Goal: Task Accomplishment & Management: Complete application form

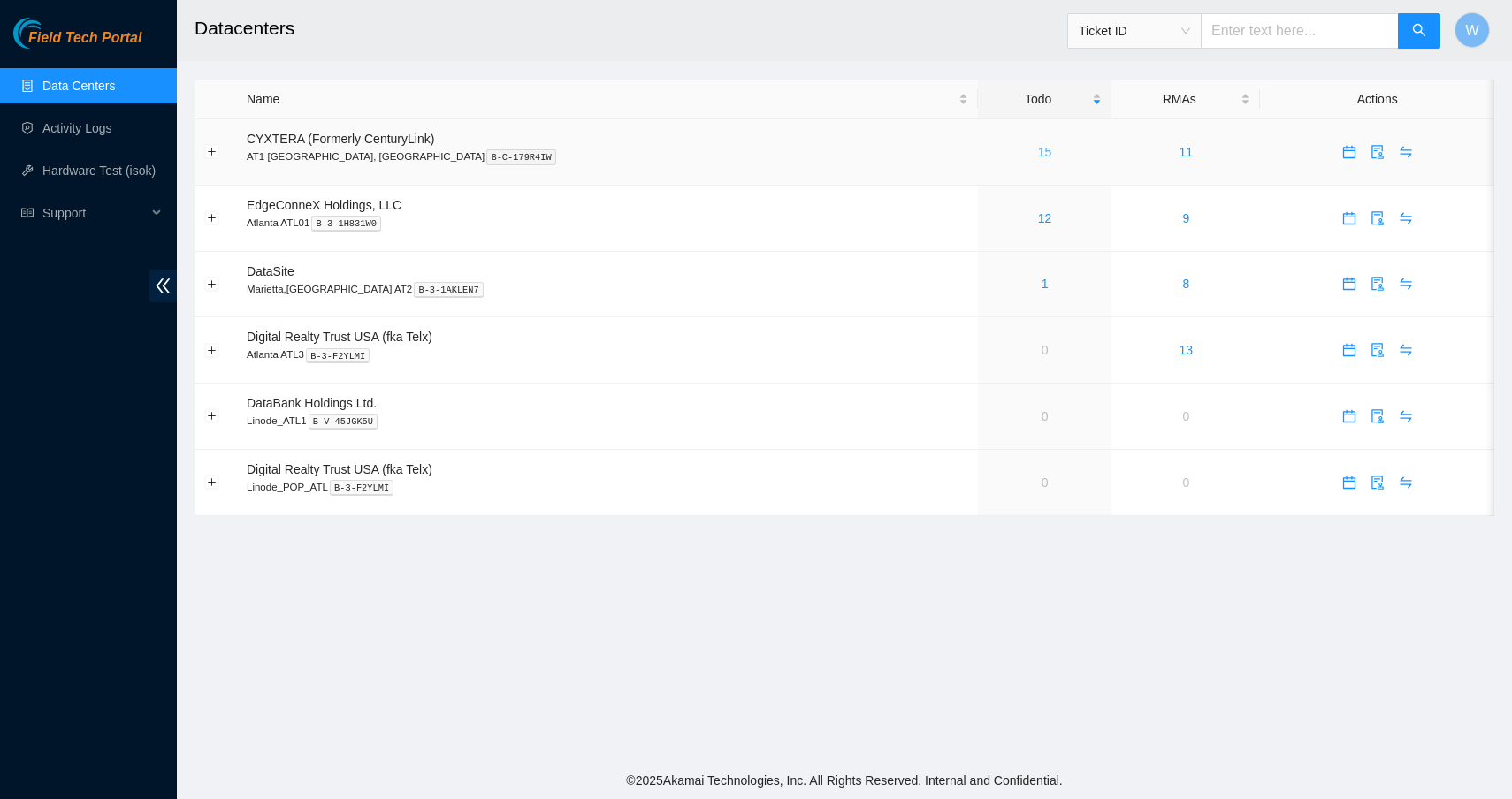
click at [1038, 151] on link "15" at bounding box center [1045, 152] width 14 height 14
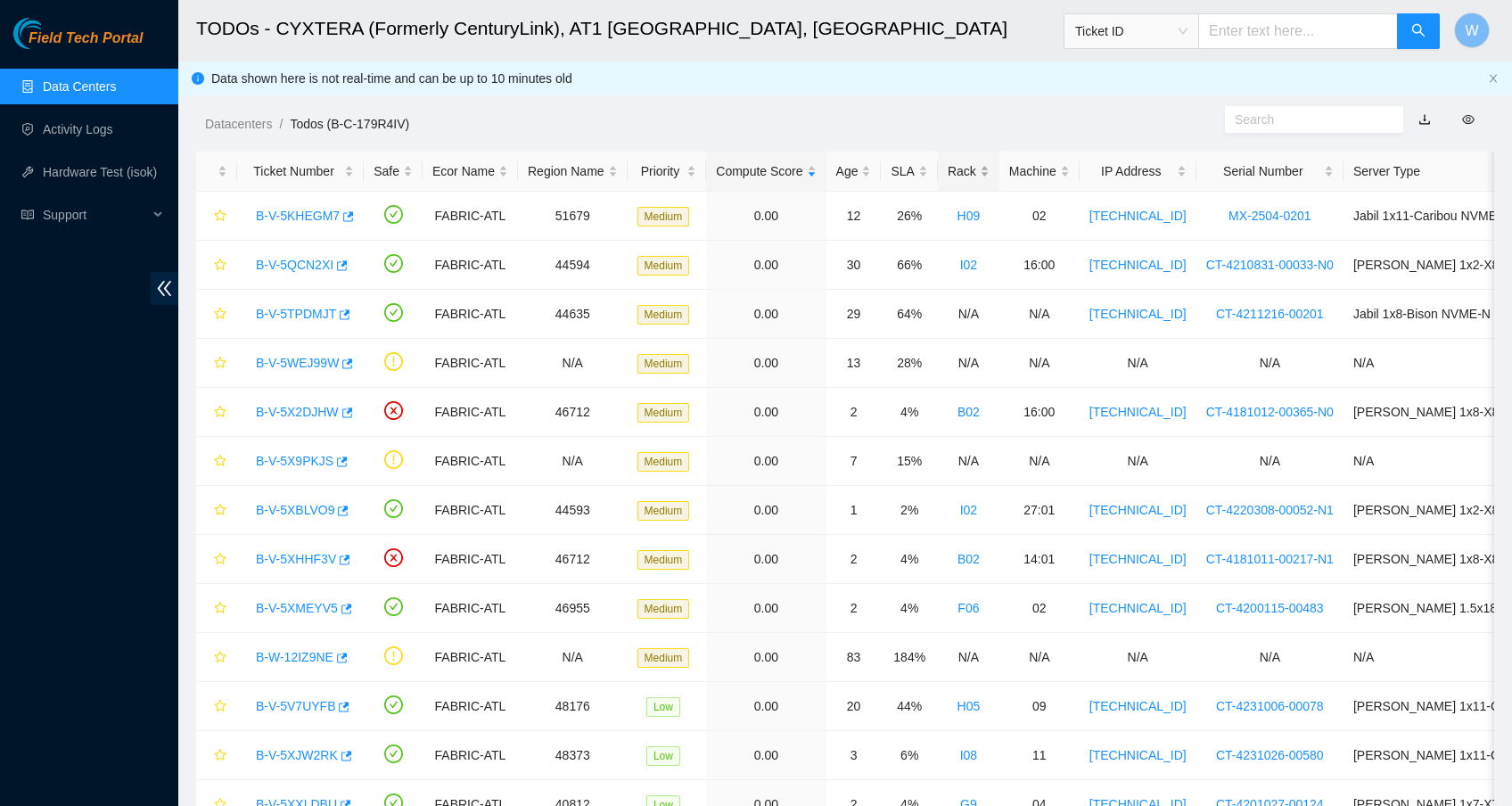
click at [989, 166] on div "Rack" at bounding box center [968, 172] width 42 height 20
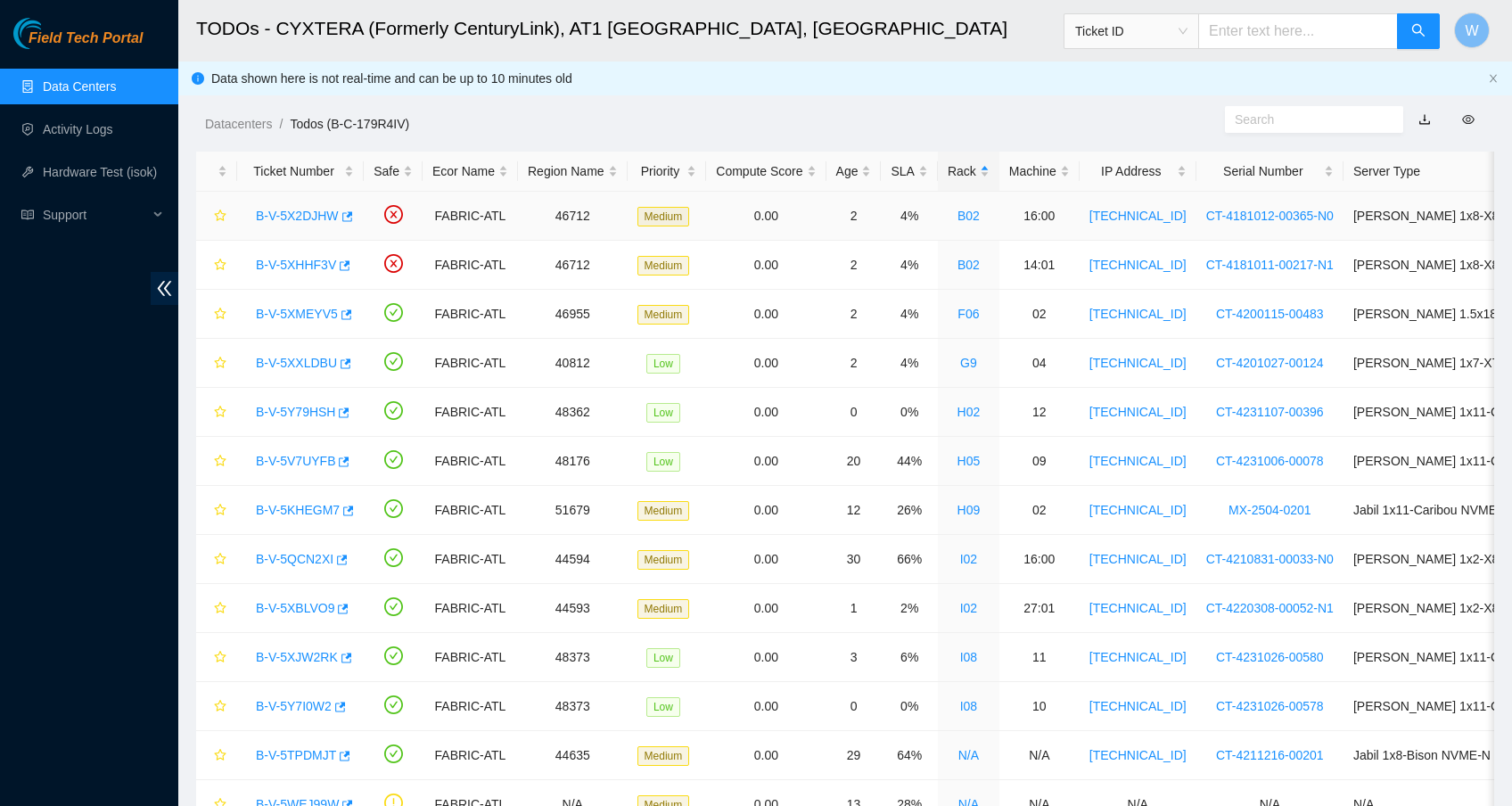
click at [283, 216] on link "B-V-5X2DJHW" at bounding box center [297, 215] width 83 height 14
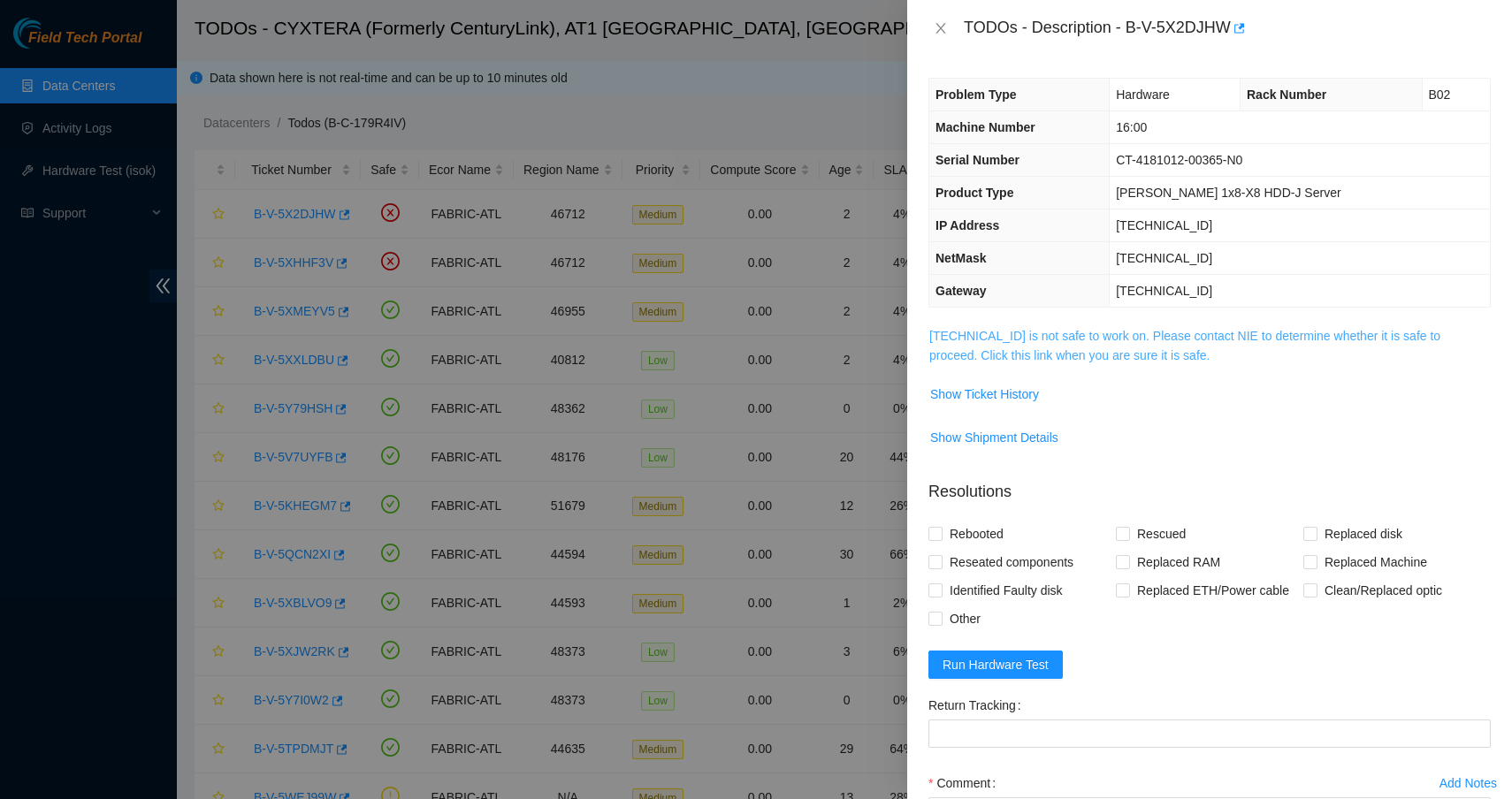
click at [1134, 341] on link "[TECHNICAL_ID] is not safe to work on. Please contact NIE to determine whether …" at bounding box center [1184, 345] width 511 height 34
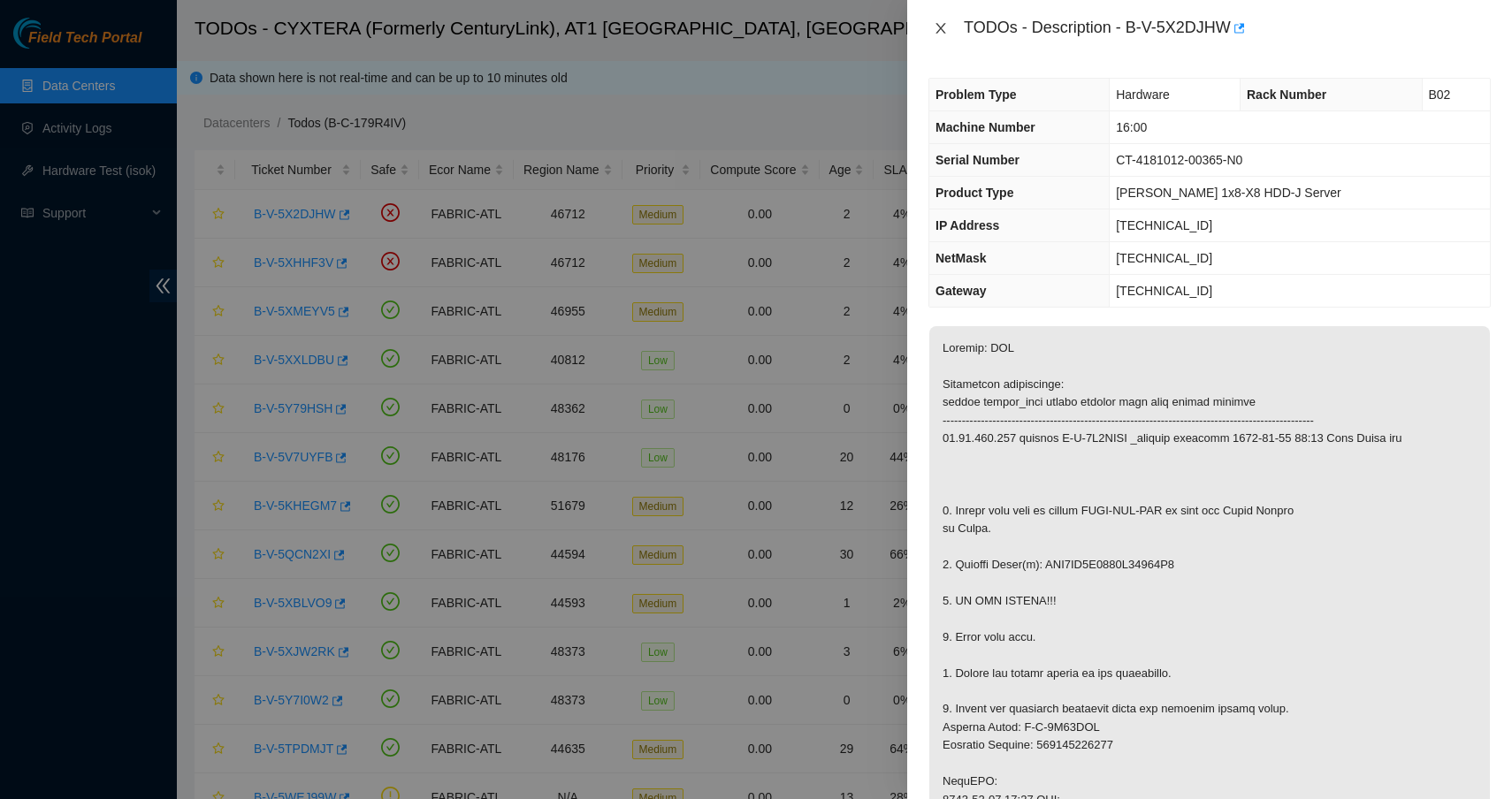
click at [939, 24] on icon "close" at bounding box center [940, 28] width 14 height 14
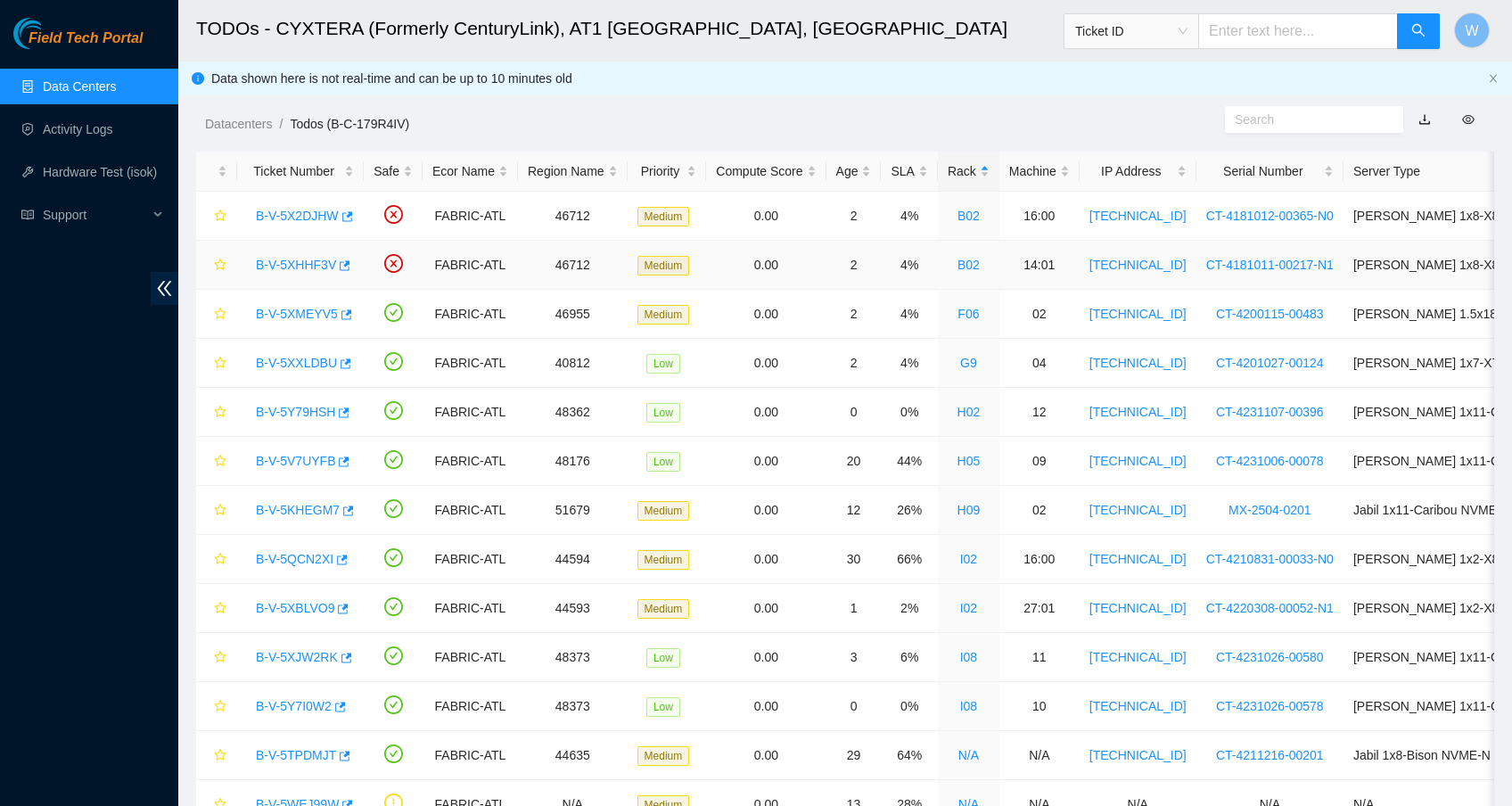
click at [321, 263] on link "B-V-5XHHF3V" at bounding box center [296, 264] width 80 height 14
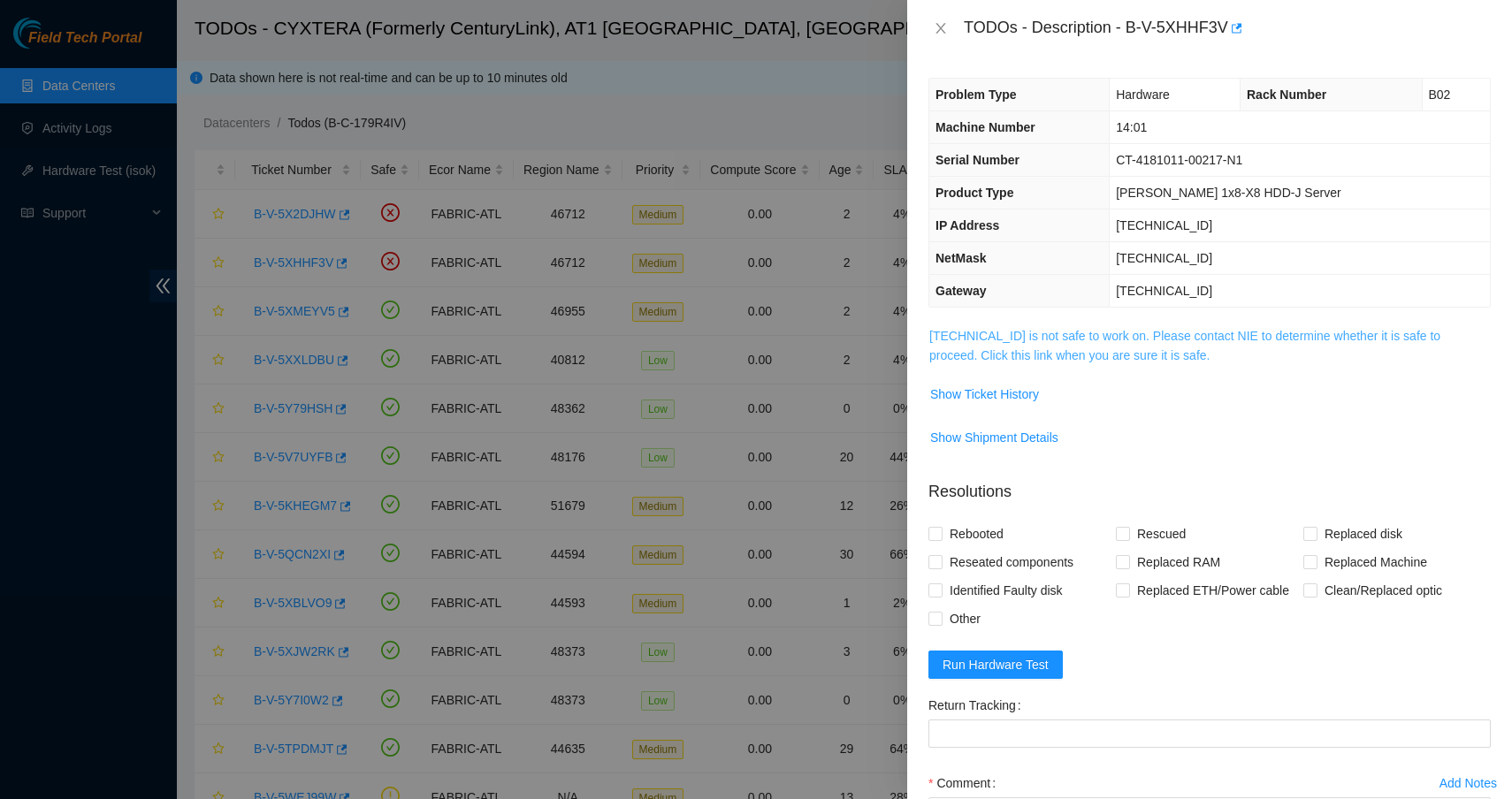
click at [1151, 342] on link "23.56.226.157 is not safe to work on. Please contact NIE to determine whether i…" at bounding box center [1184, 345] width 511 height 34
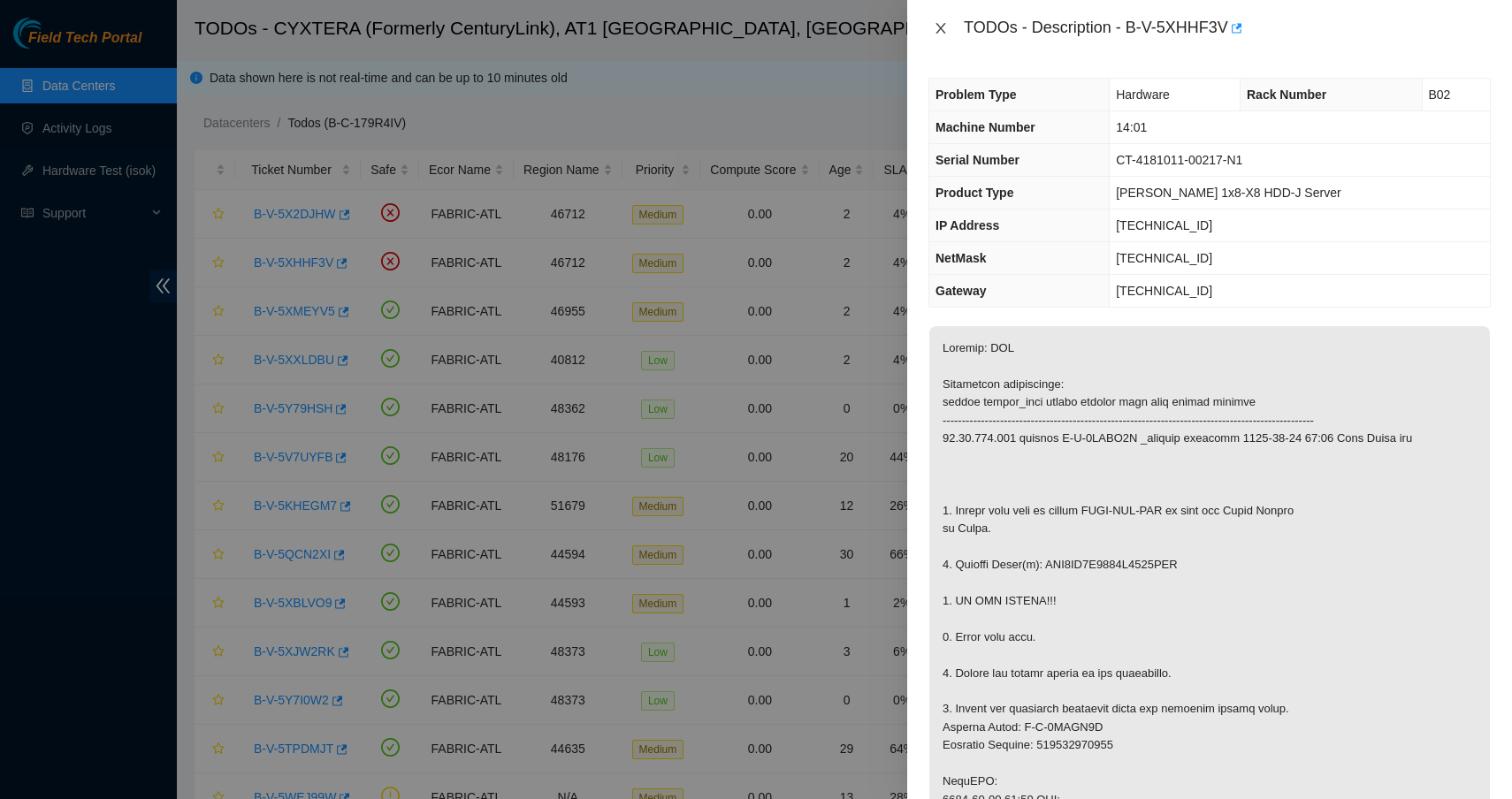
click at [938, 34] on icon "close" at bounding box center [940, 28] width 14 height 14
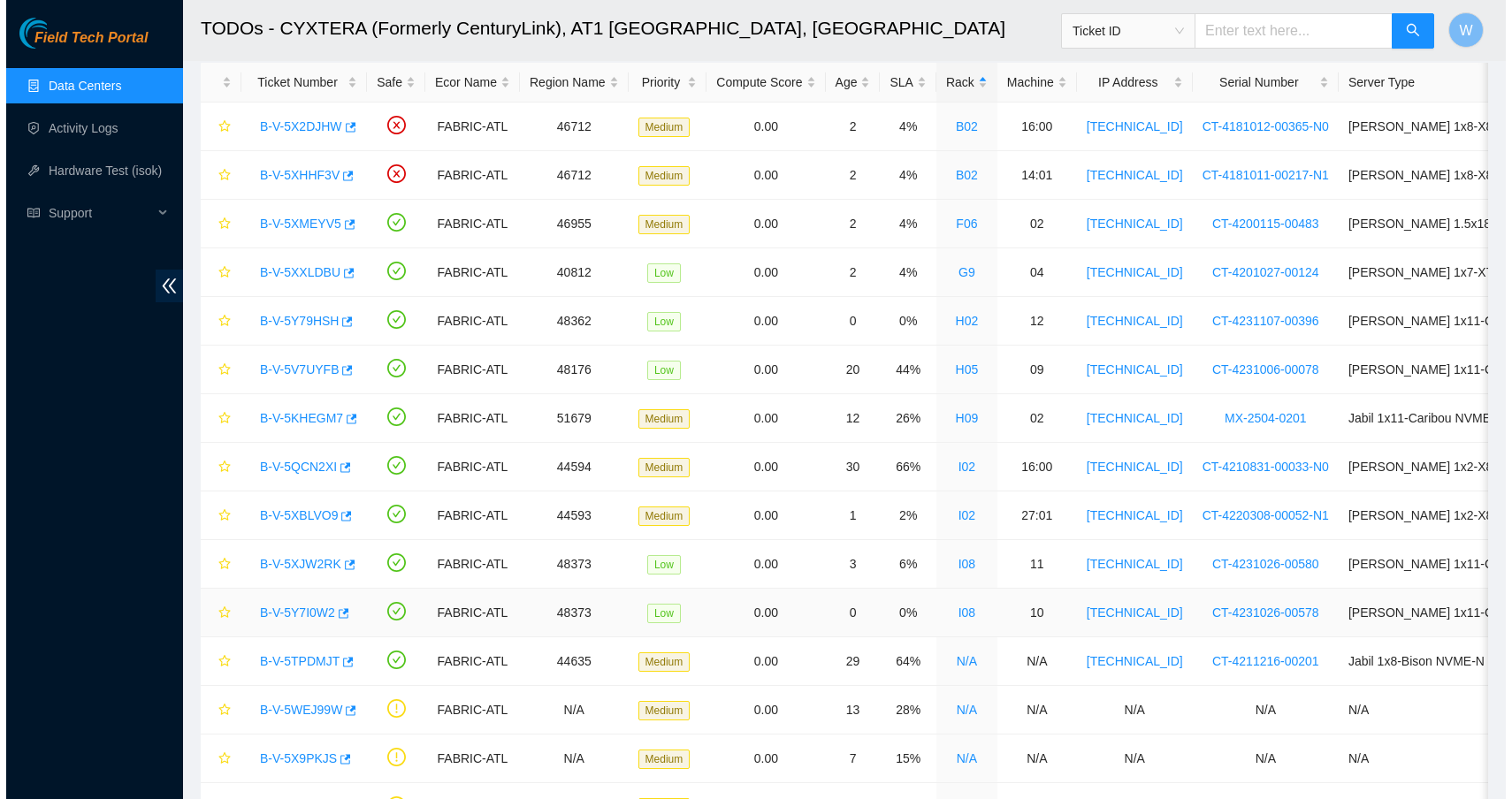
scroll to position [82, 0]
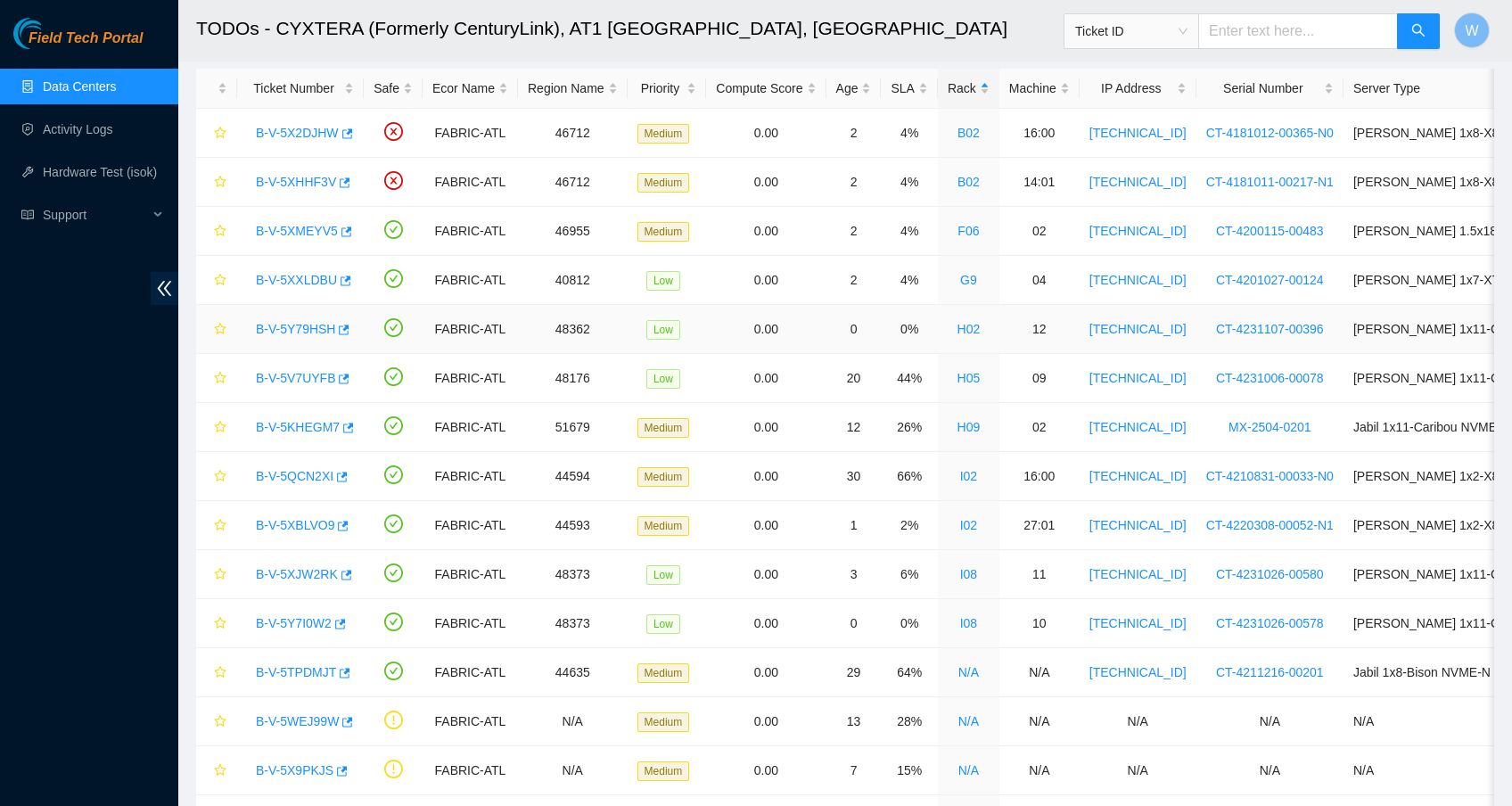
click at [300, 323] on link "B-V-5Y79HSH" at bounding box center [295, 329] width 80 height 14
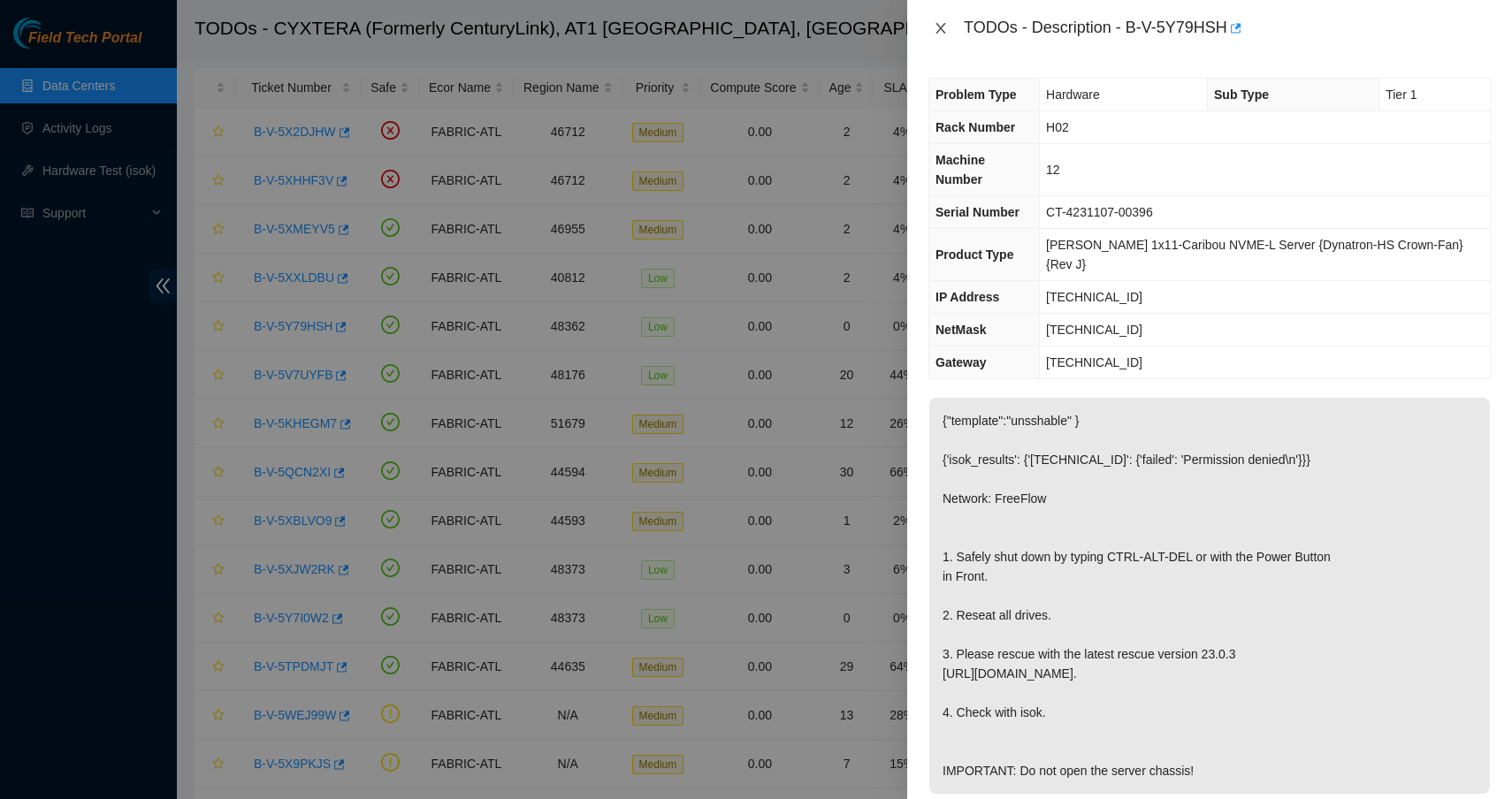
click at [939, 35] on icon "close" at bounding box center [940, 28] width 14 height 14
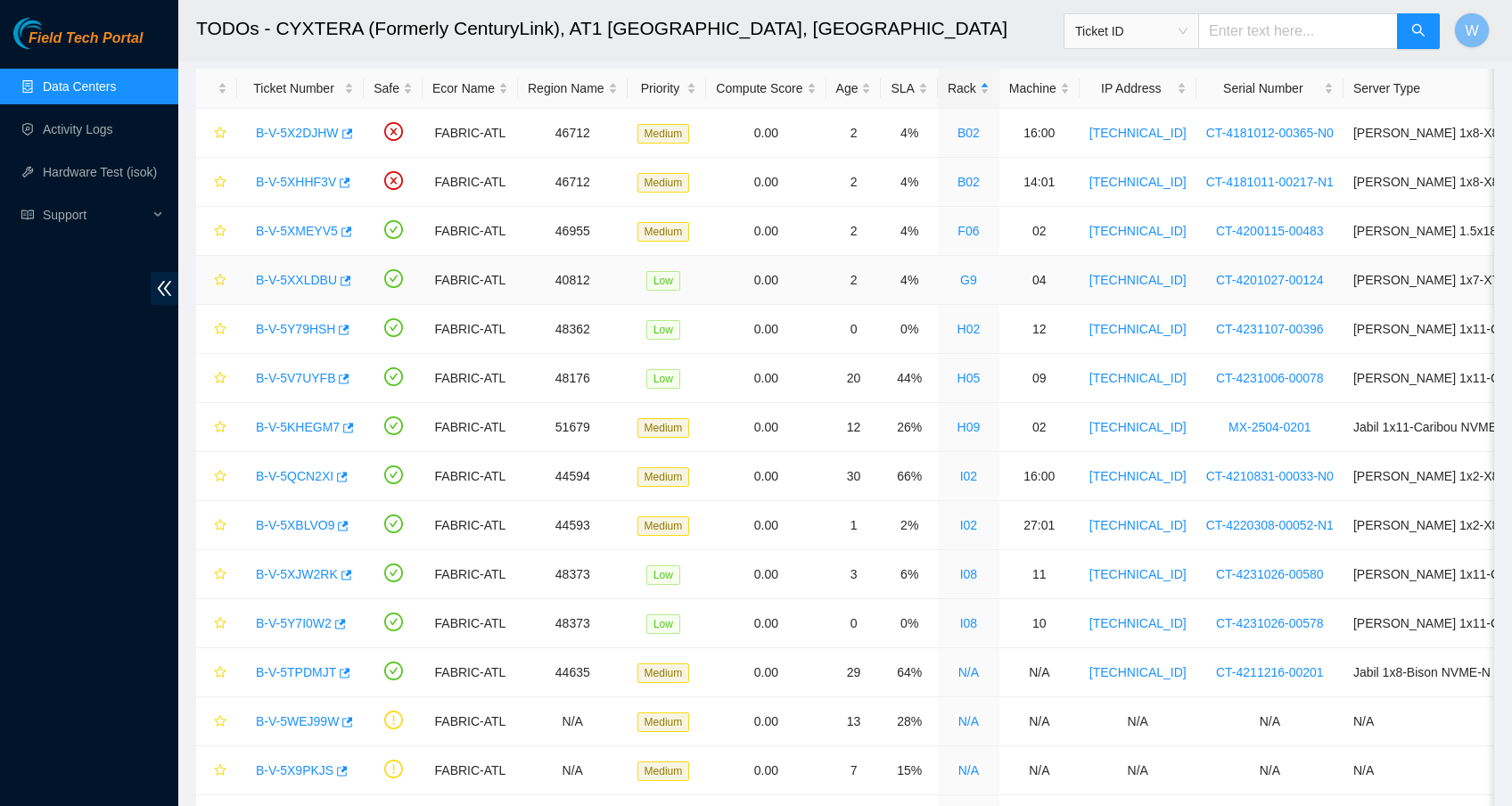
click at [316, 276] on link "B-V-5XXLDBU" at bounding box center [296, 280] width 81 height 14
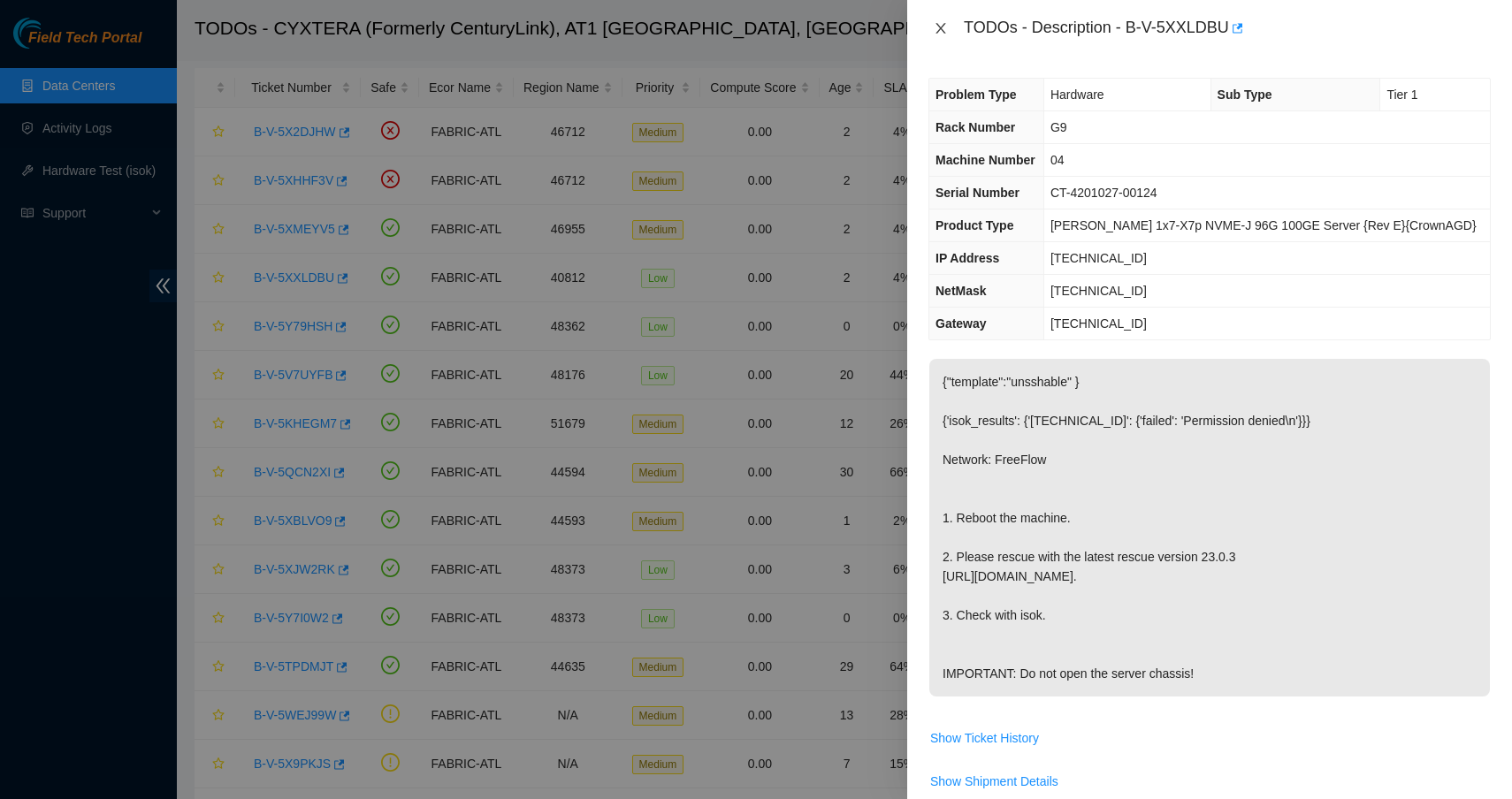
click at [940, 27] on icon "close" at bounding box center [940, 28] width 14 height 14
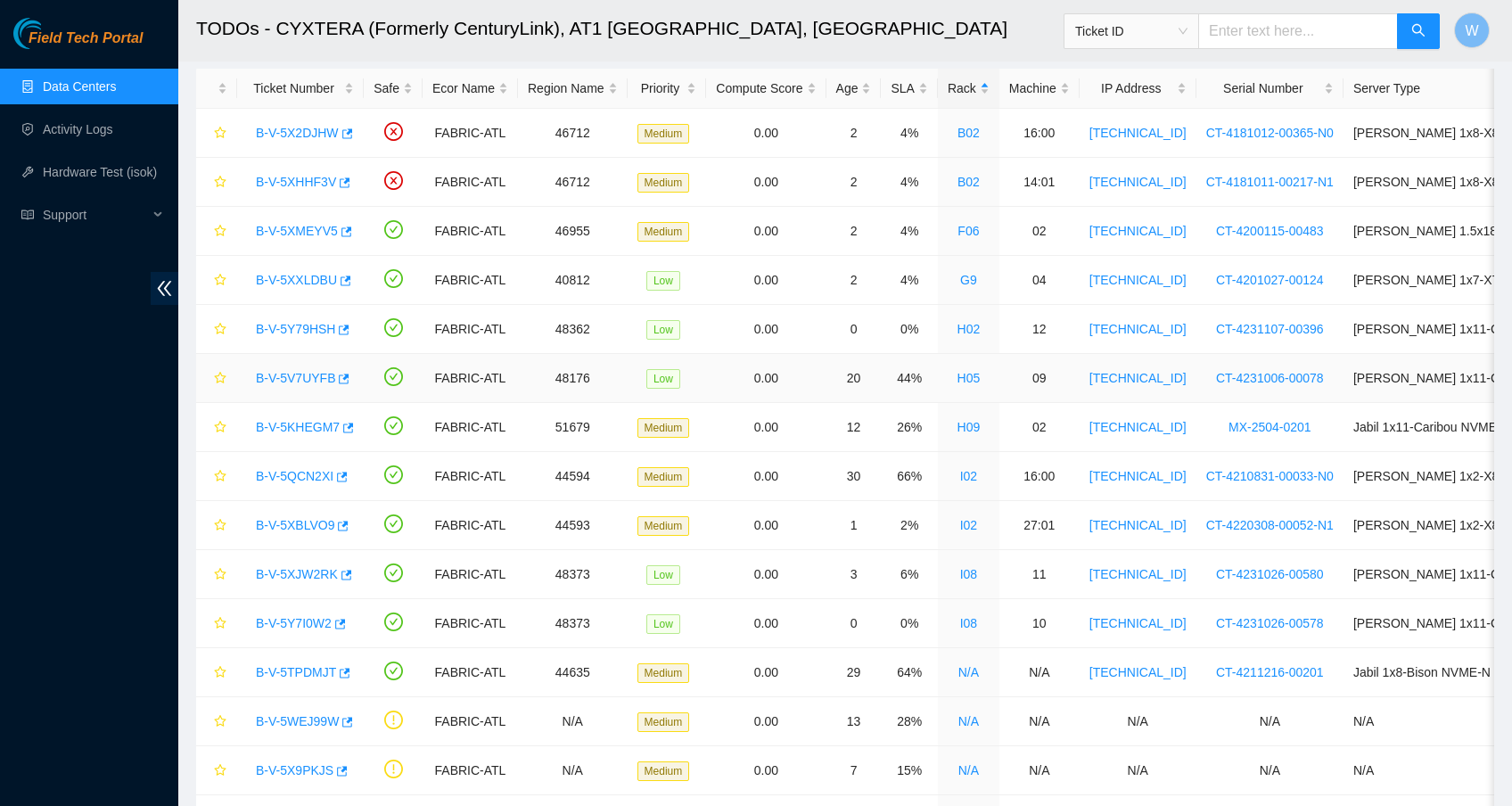
click at [298, 376] on link "B-V-5V7UYFB" at bounding box center [295, 378] width 80 height 14
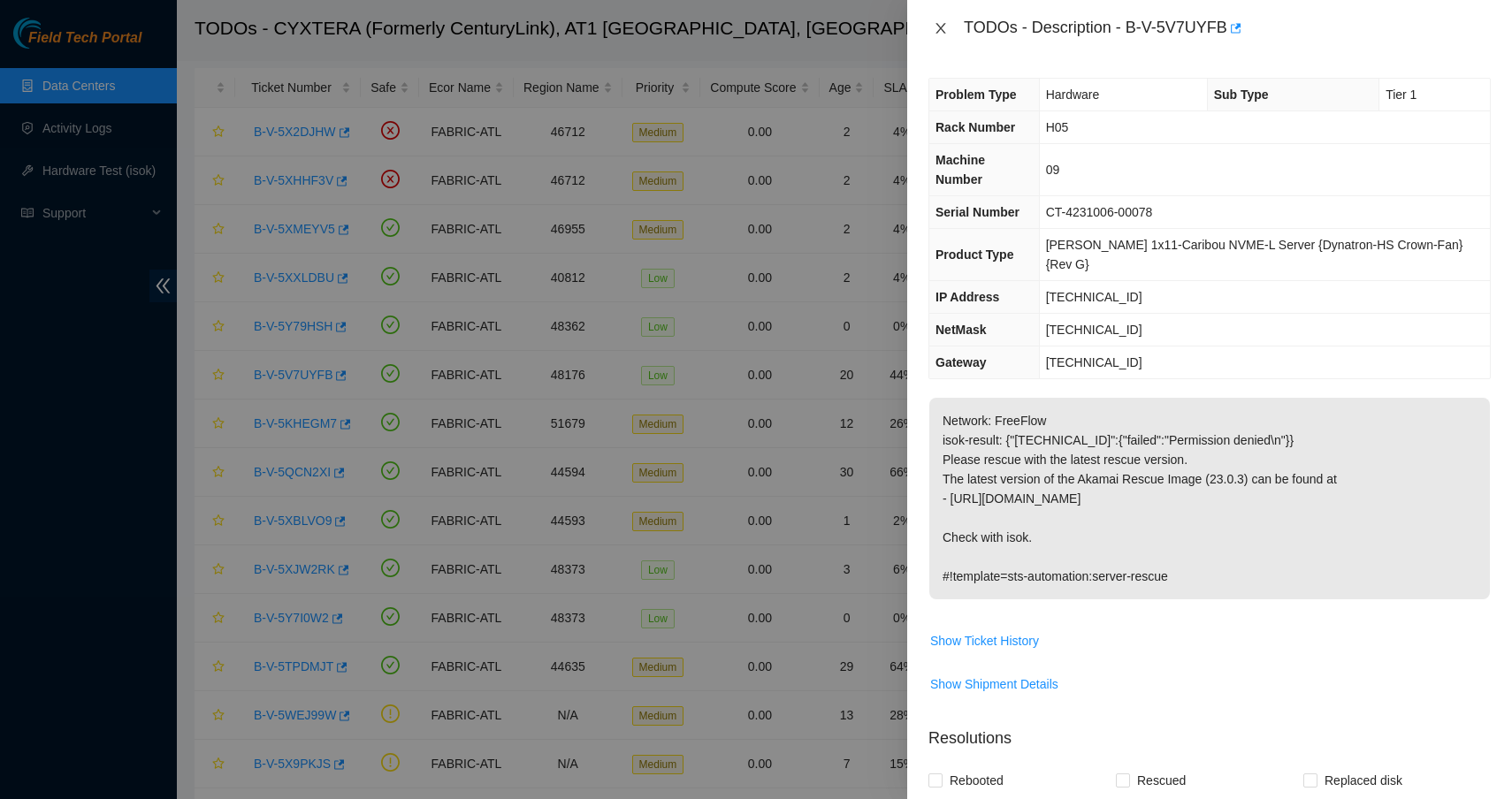
click at [939, 28] on icon "close" at bounding box center [940, 28] width 14 height 14
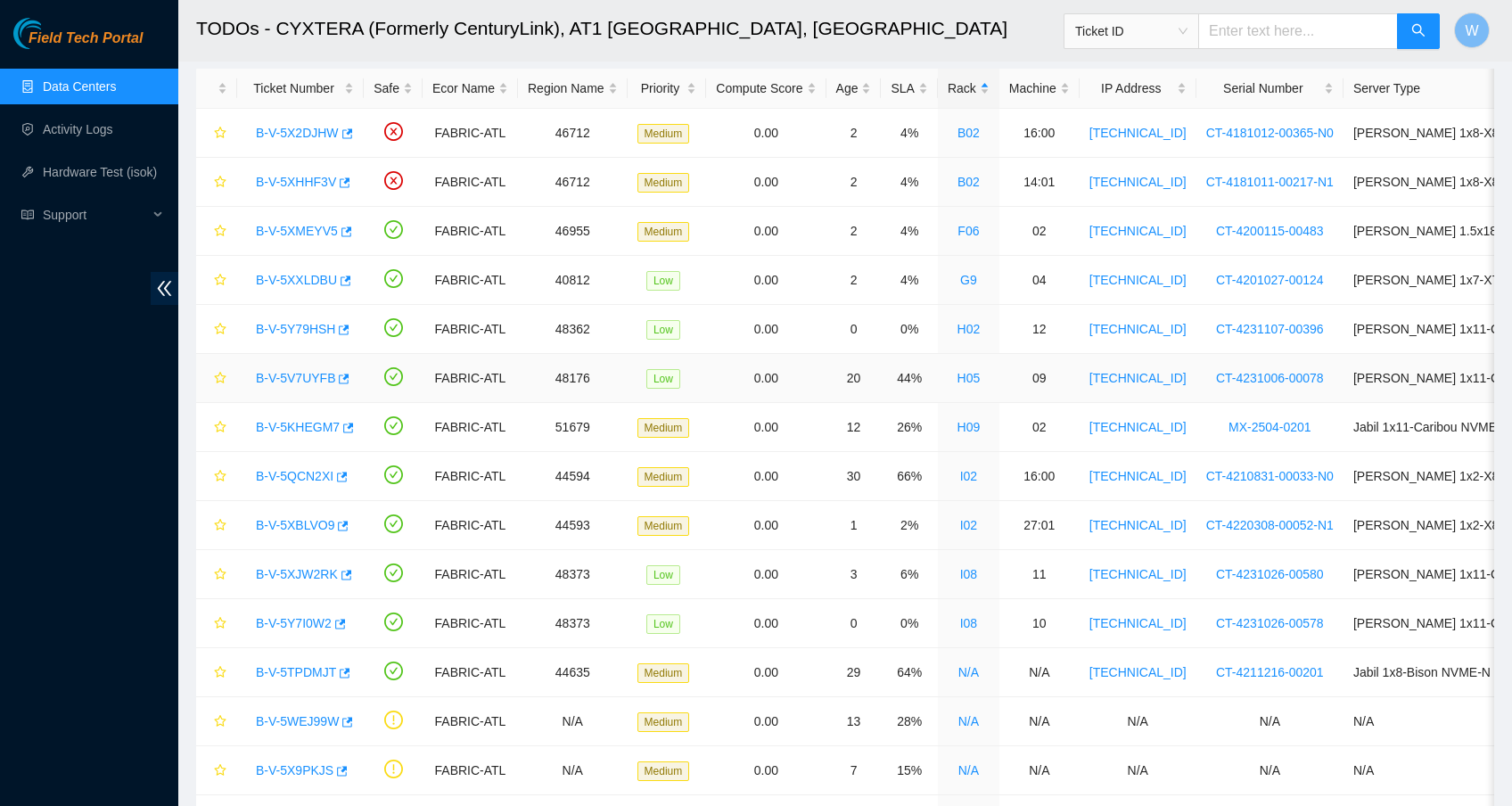
click at [306, 382] on link "B-V-5V7UYFB" at bounding box center [295, 378] width 80 height 14
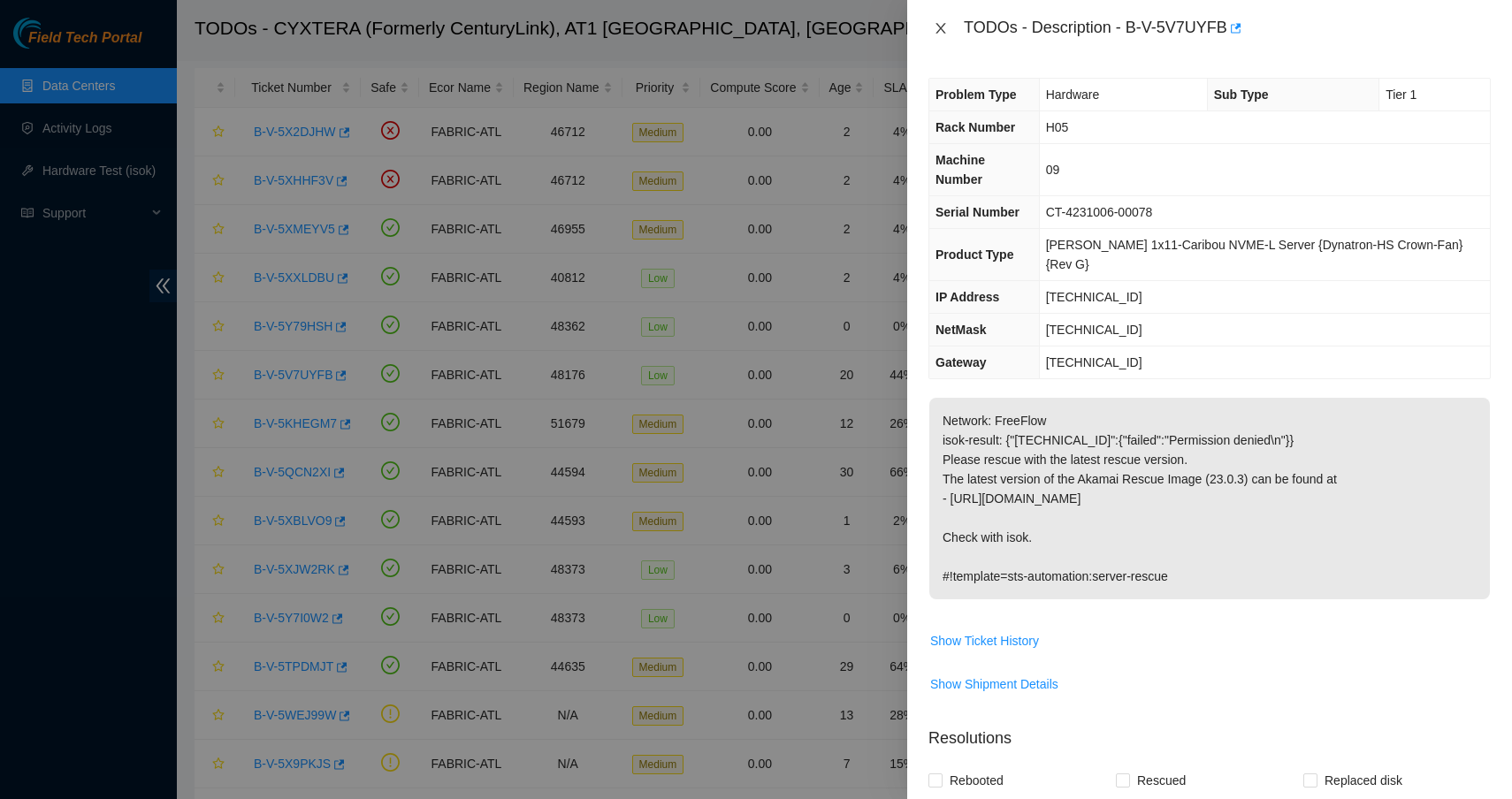
click at [942, 31] on icon "close" at bounding box center [939, 28] width 10 height 11
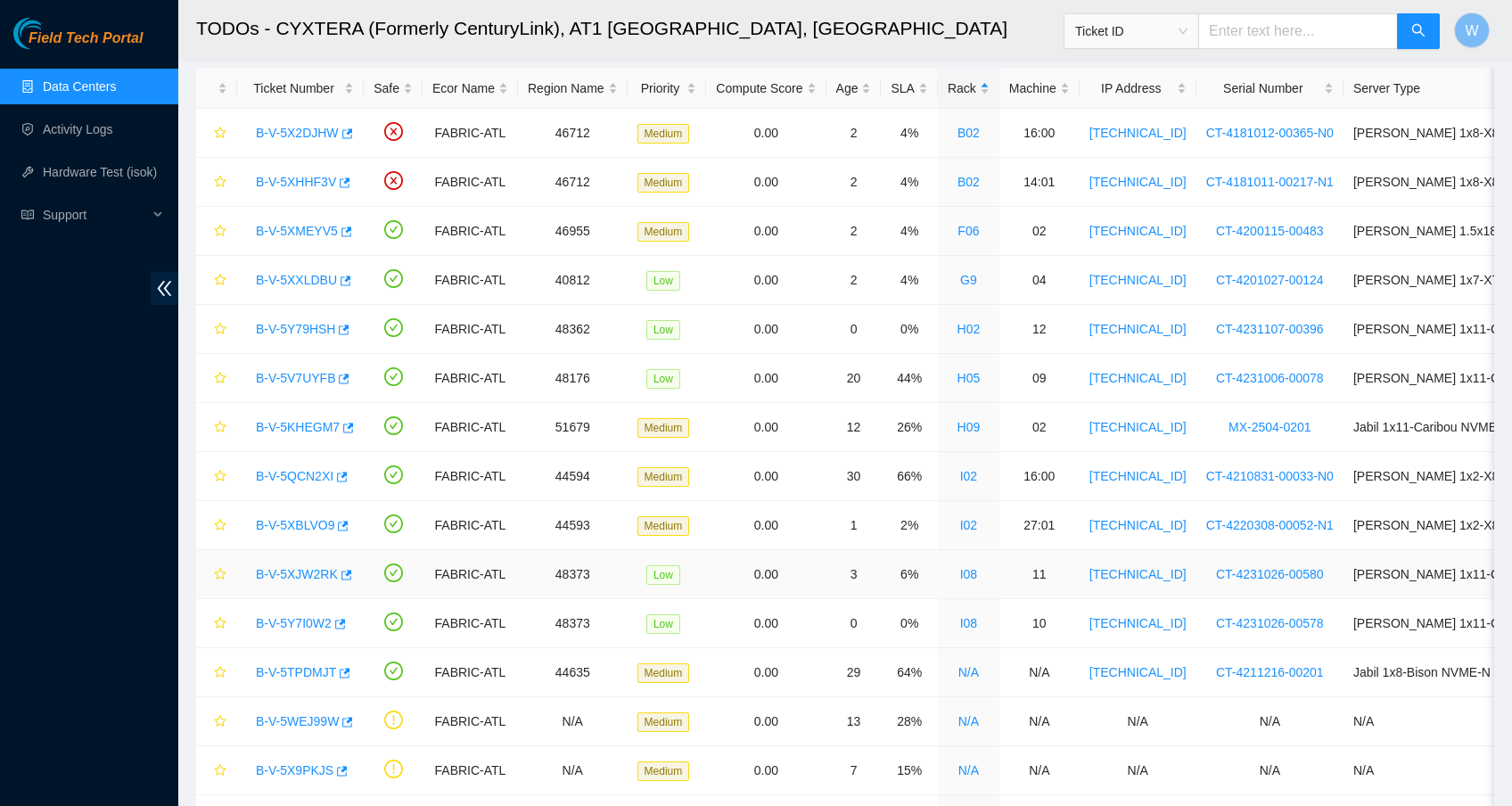
click at [288, 570] on link "B-V-5XJW2RK" at bounding box center [297, 574] width 82 height 14
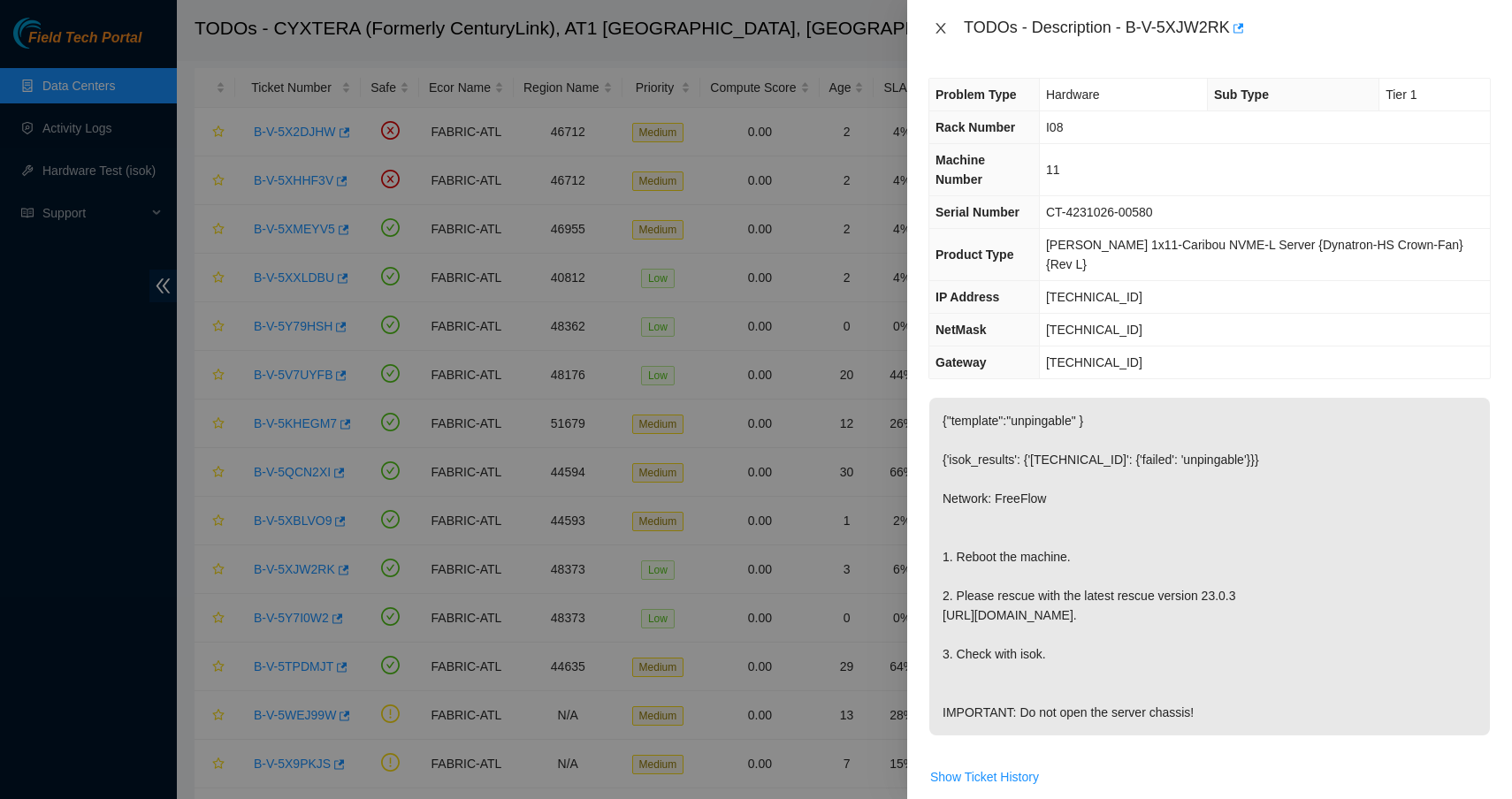
click at [940, 25] on icon "close" at bounding box center [940, 28] width 14 height 14
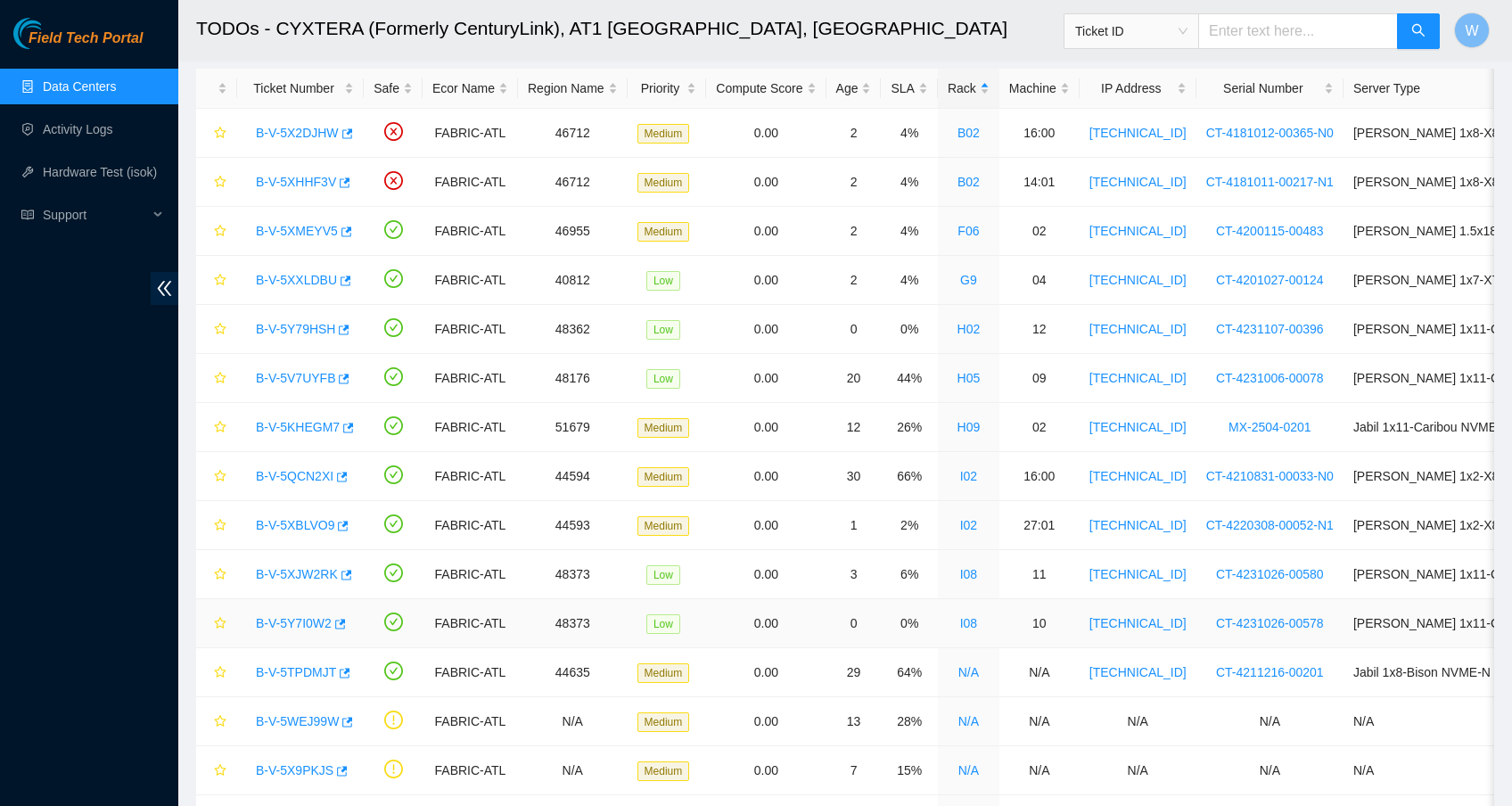
click at [292, 622] on link "B-V-5Y7I0W2" at bounding box center [293, 623] width 76 height 14
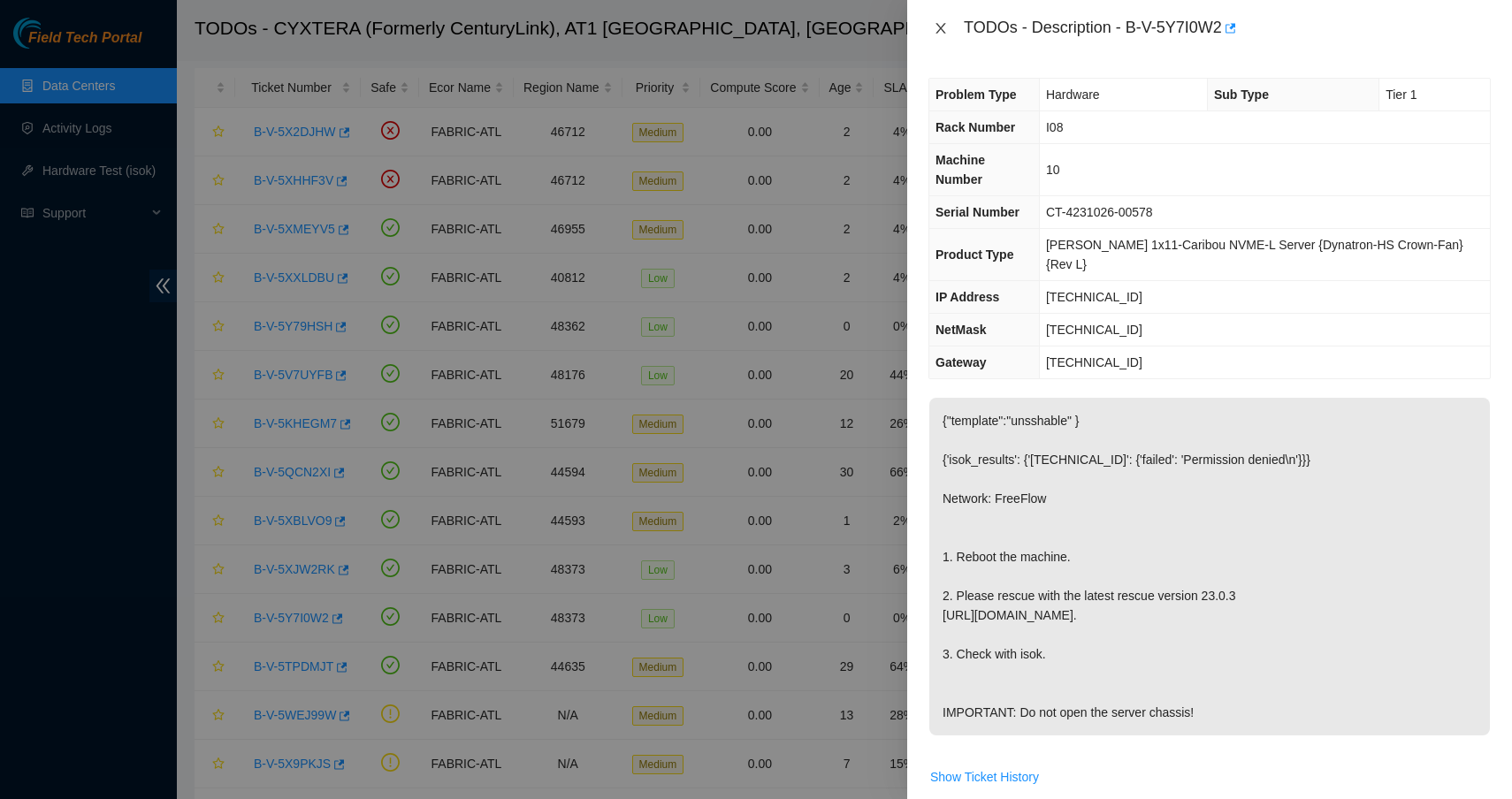
click at [946, 29] on icon "close" at bounding box center [940, 28] width 14 height 14
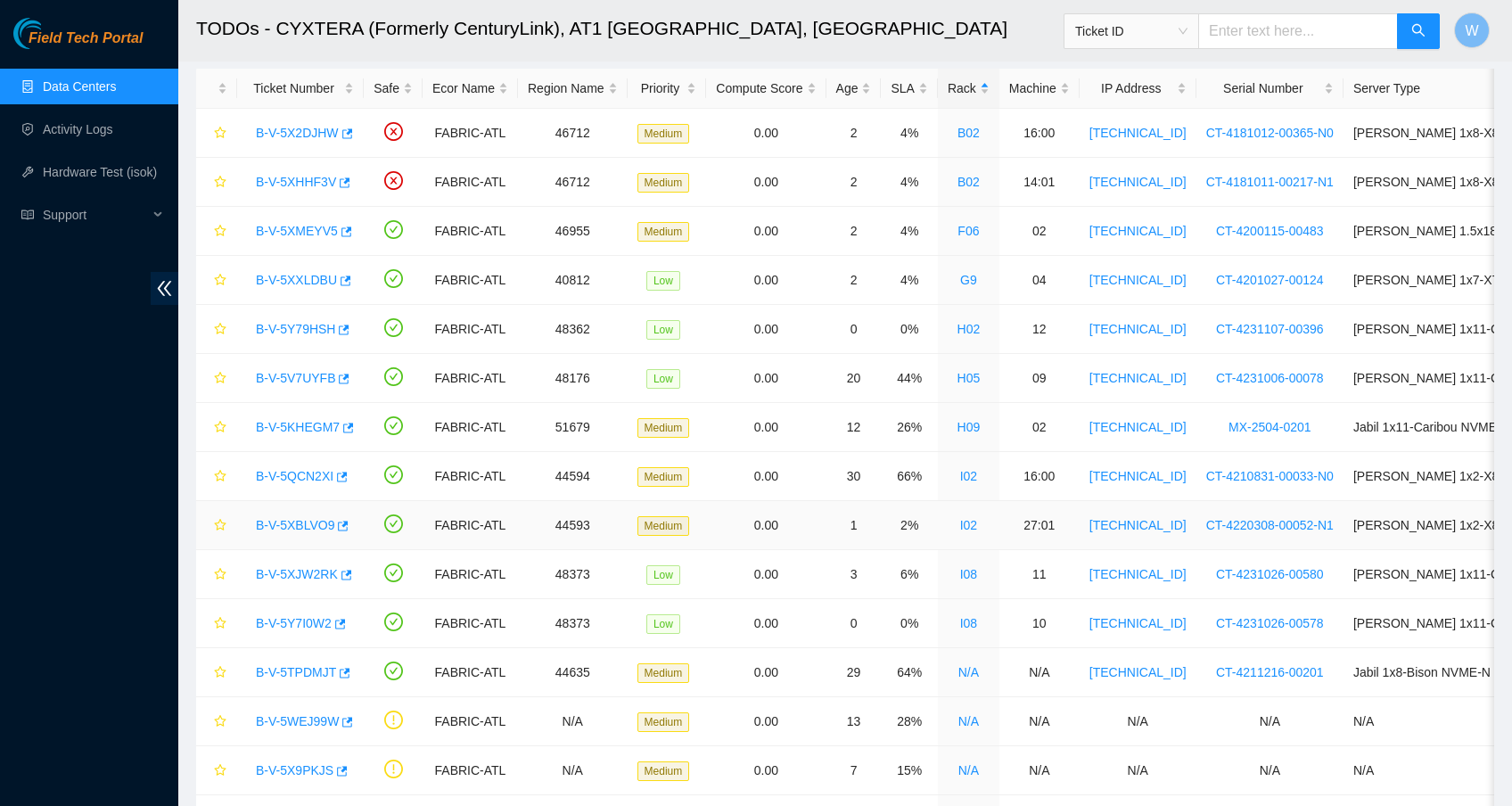
click at [315, 525] on link "B-V-5XBLVO9" at bounding box center [295, 525] width 79 height 14
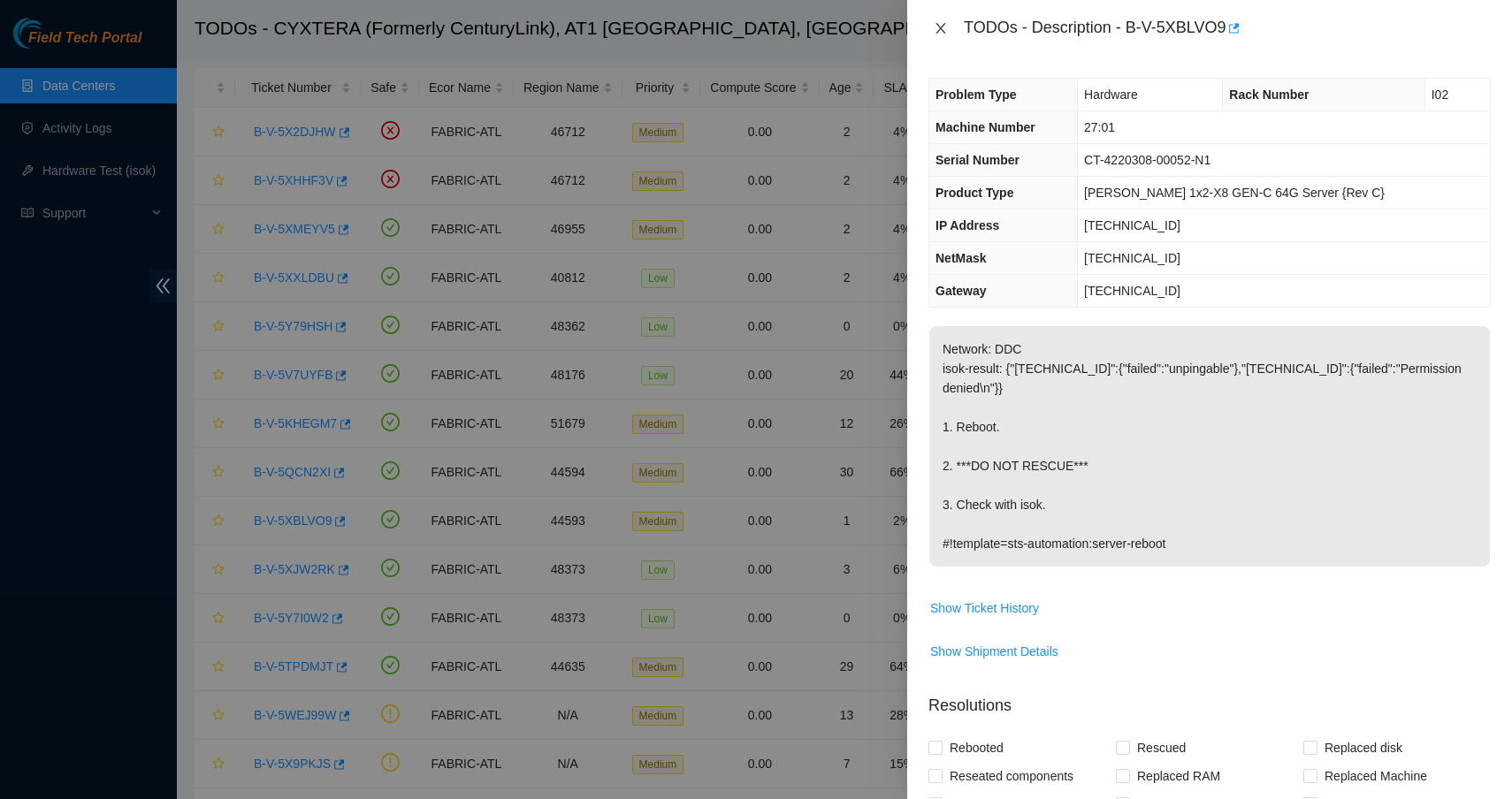
click at [943, 27] on icon "close" at bounding box center [940, 28] width 14 height 14
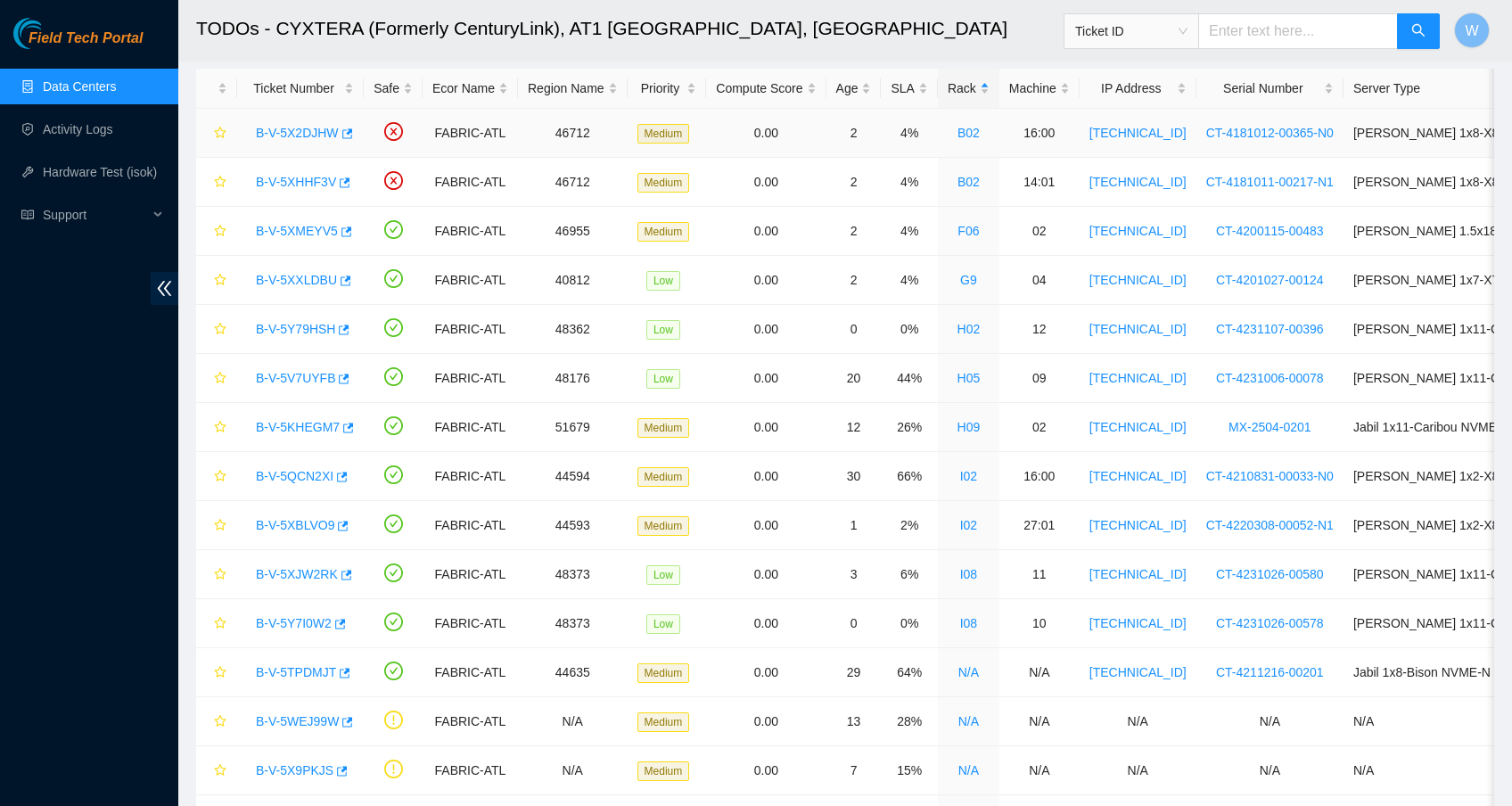
click at [303, 133] on link "B-V-5X2DJHW" at bounding box center [297, 133] width 83 height 14
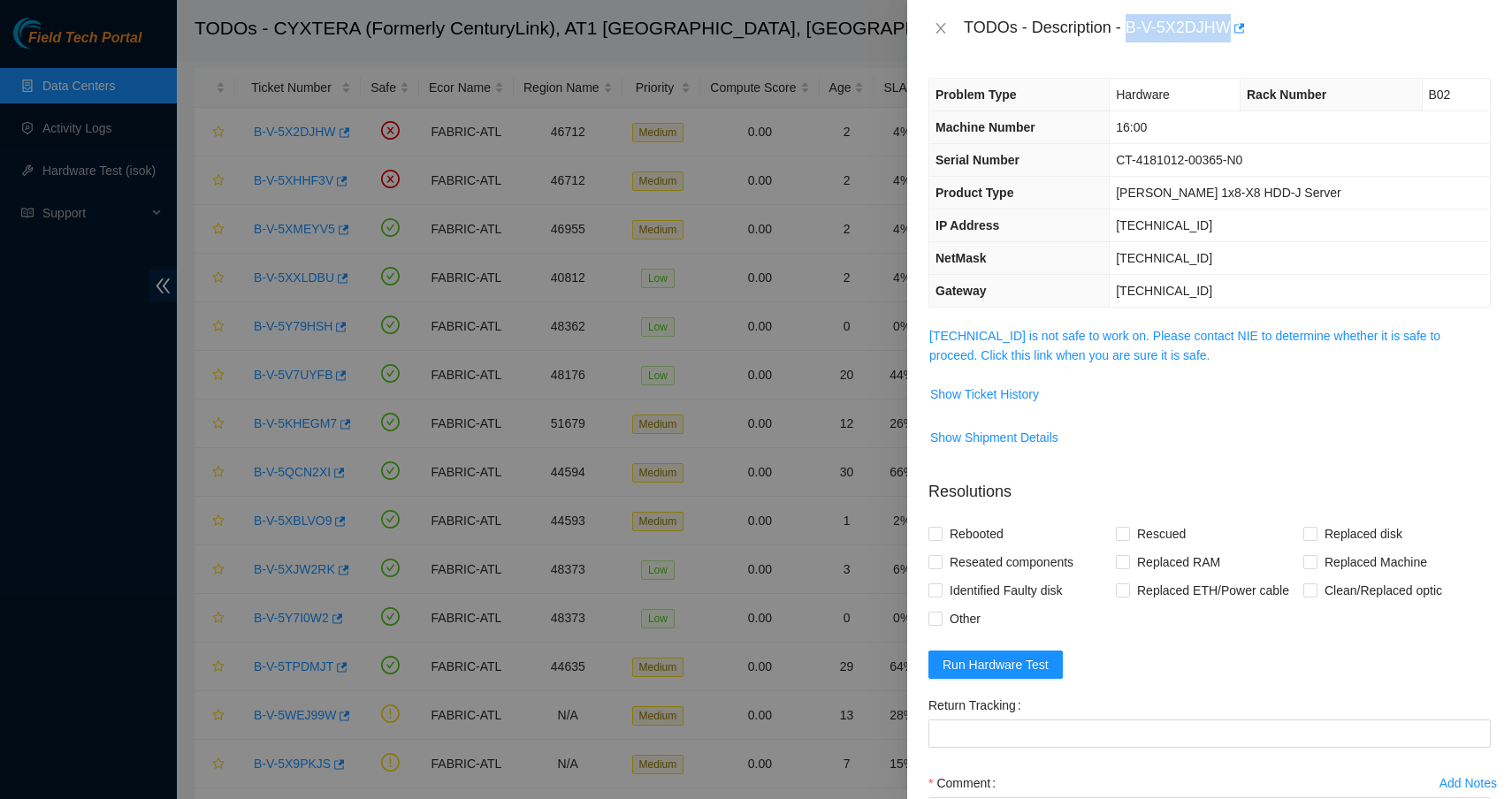
drag, startPoint x: 1132, startPoint y: 27, endPoint x: 1238, endPoint y: 23, distance: 106.1
click at [1238, 23] on div "TODOs - Description - B-V-5X2DJHW" at bounding box center [1227, 28] width 527 height 28
drag, startPoint x: 1132, startPoint y: 27, endPoint x: 1237, endPoint y: 24, distance: 105.0
click at [1237, 24] on div "TODOs - Description - B-V-5X2DJHW" at bounding box center [1227, 28] width 527 height 28
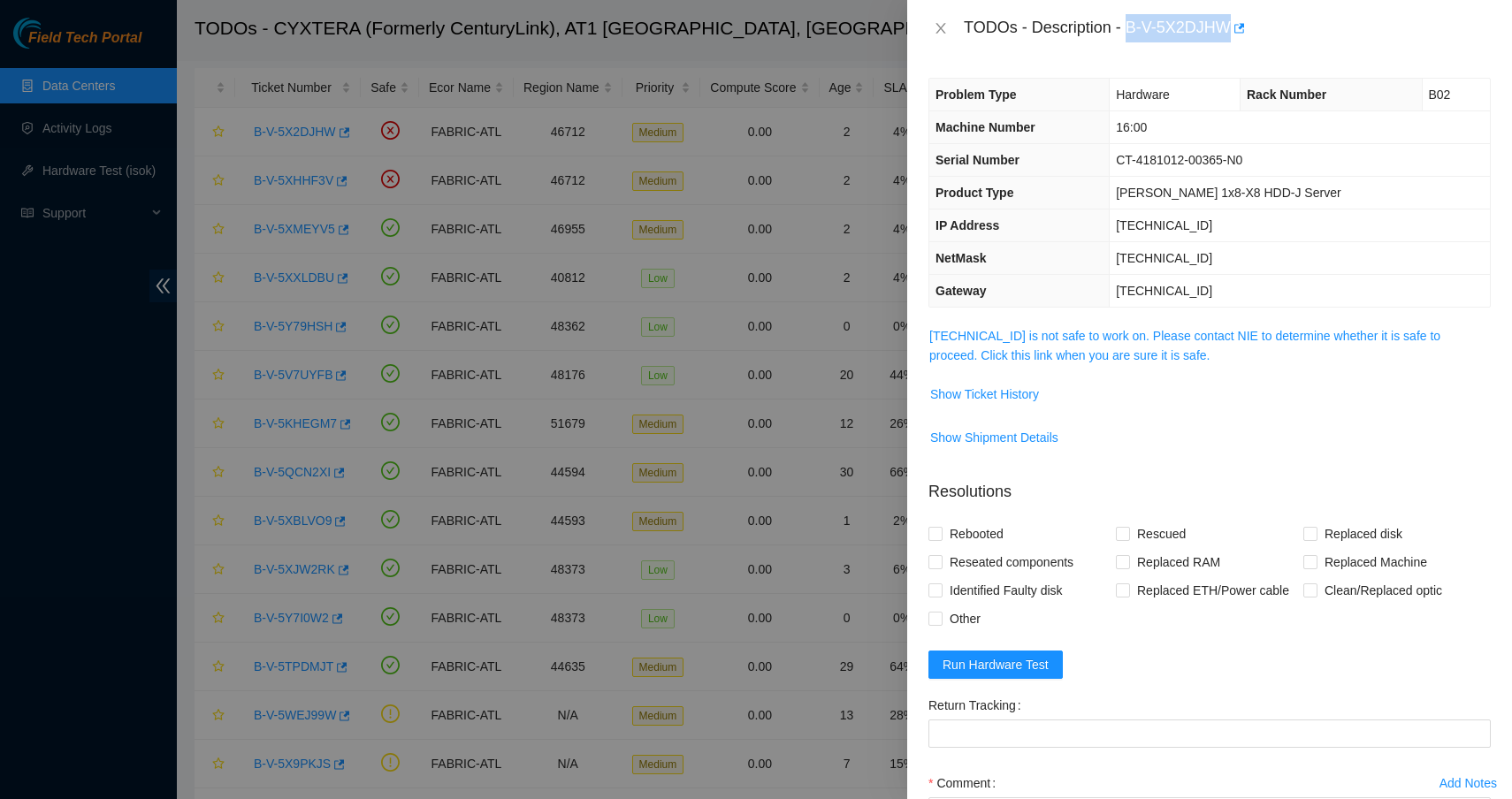
copy div "B-V-5X2DJHW"
click at [941, 30] on icon "close" at bounding box center [940, 28] width 14 height 14
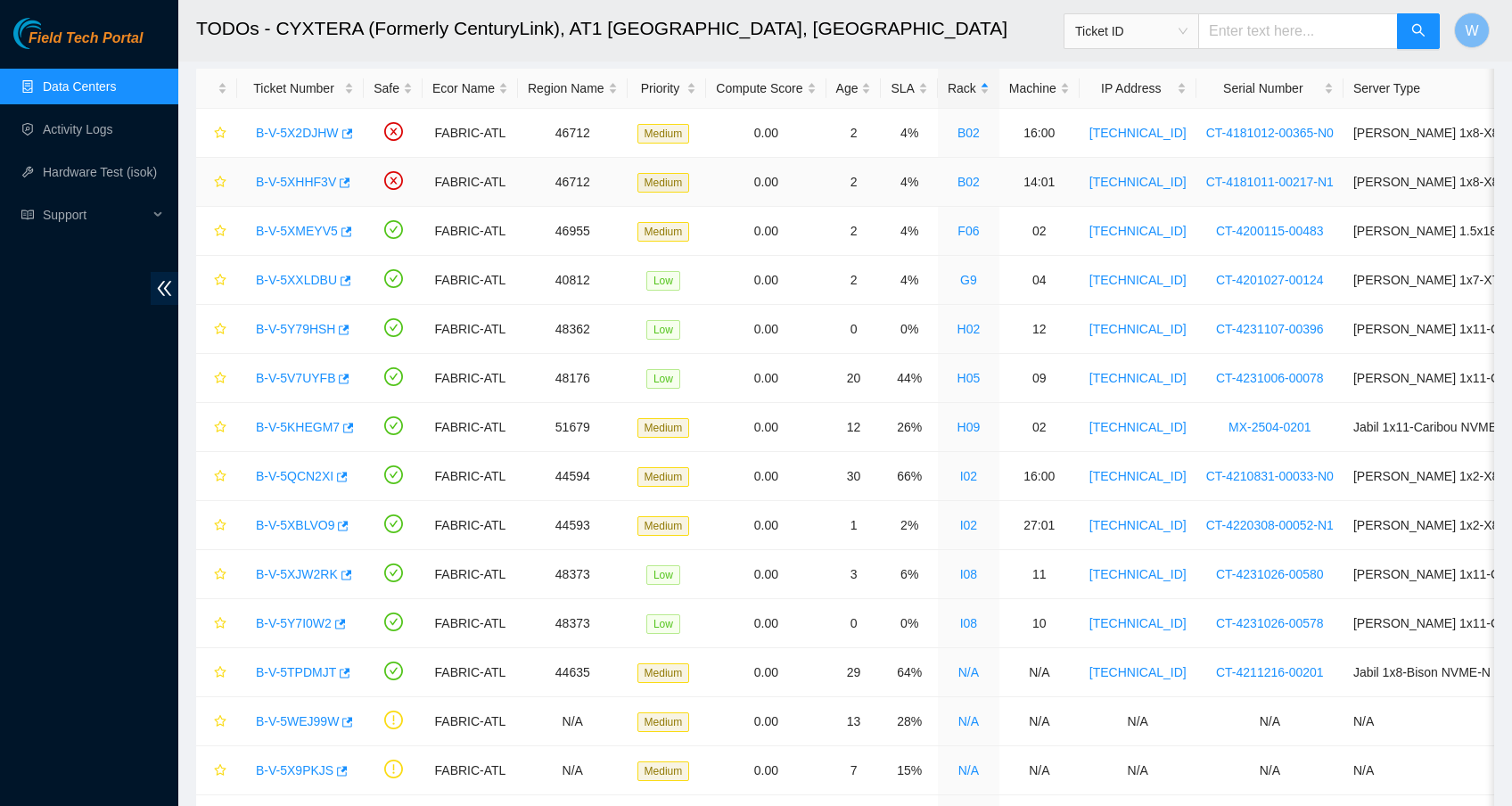
click at [315, 186] on link "B-V-5XHHF3V" at bounding box center [296, 182] width 80 height 14
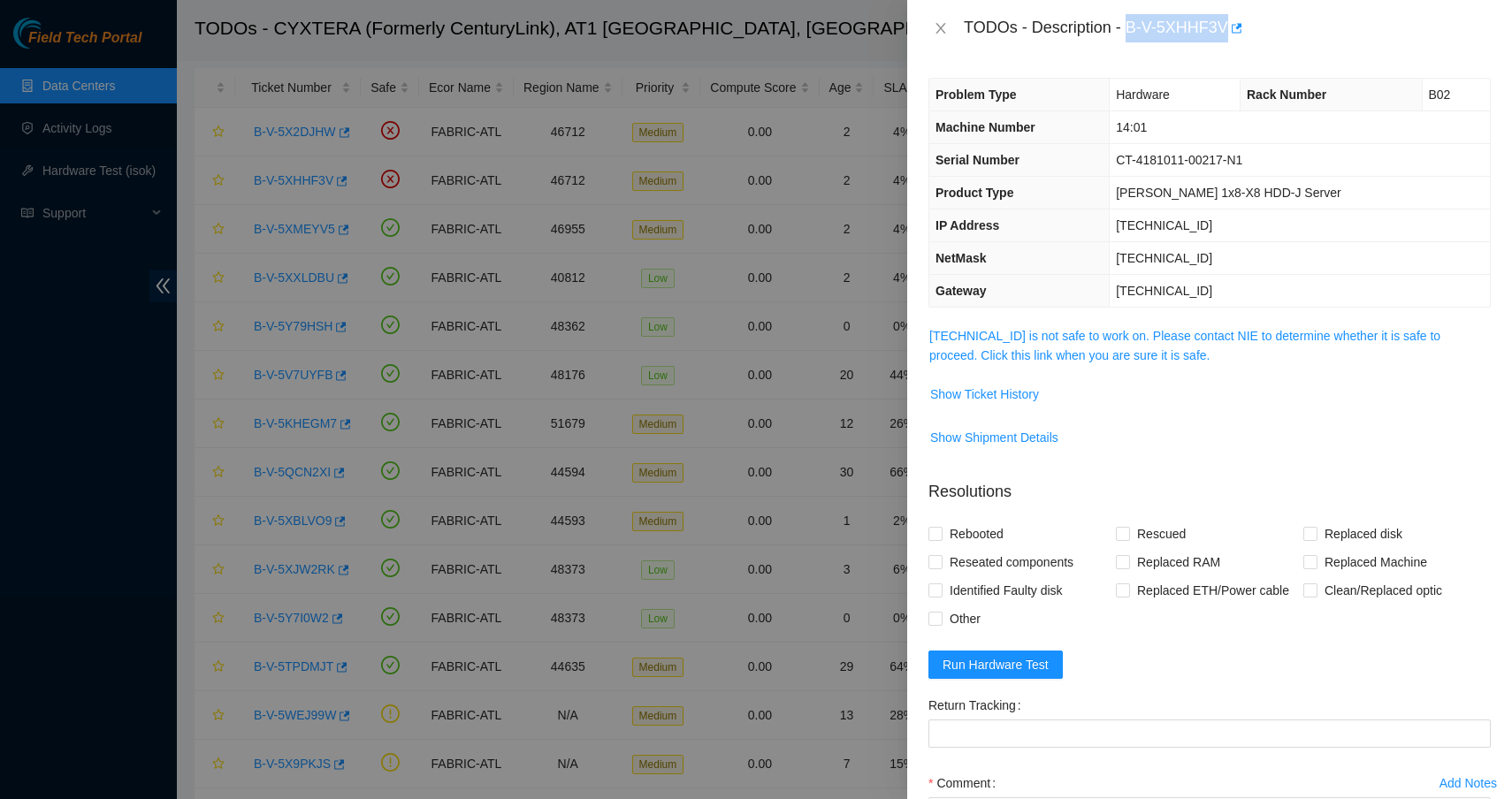
drag, startPoint x: 1130, startPoint y: 27, endPoint x: 1234, endPoint y: 23, distance: 104.1
click at [1234, 23] on div "TODOs - Description - B-V-5XHHF3V" at bounding box center [1227, 28] width 527 height 28
copy div "B-V-5XHHF3V"
click at [942, 26] on icon "close" at bounding box center [939, 28] width 10 height 11
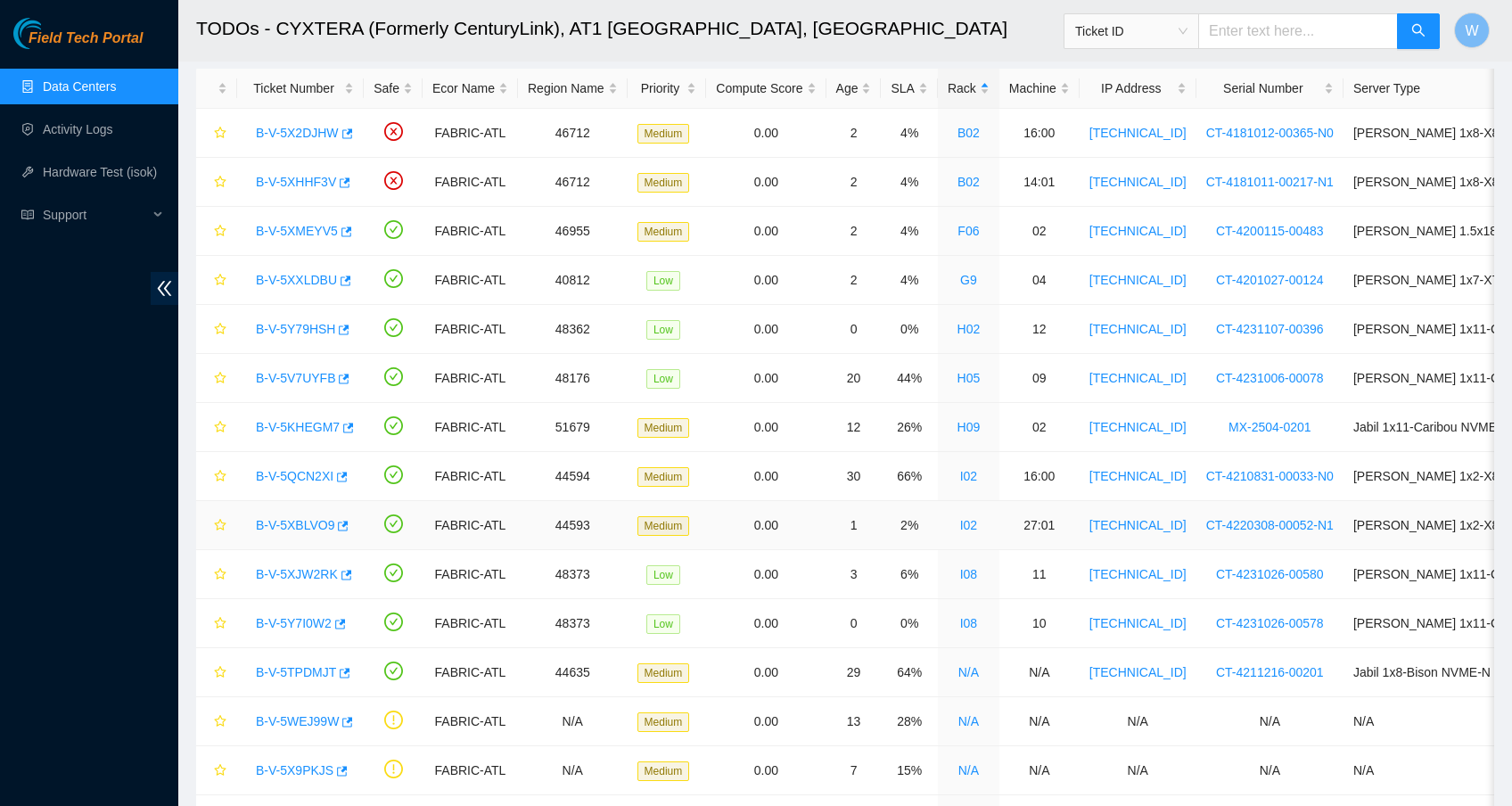
click at [286, 526] on link "B-V-5XBLVO9" at bounding box center [295, 525] width 79 height 14
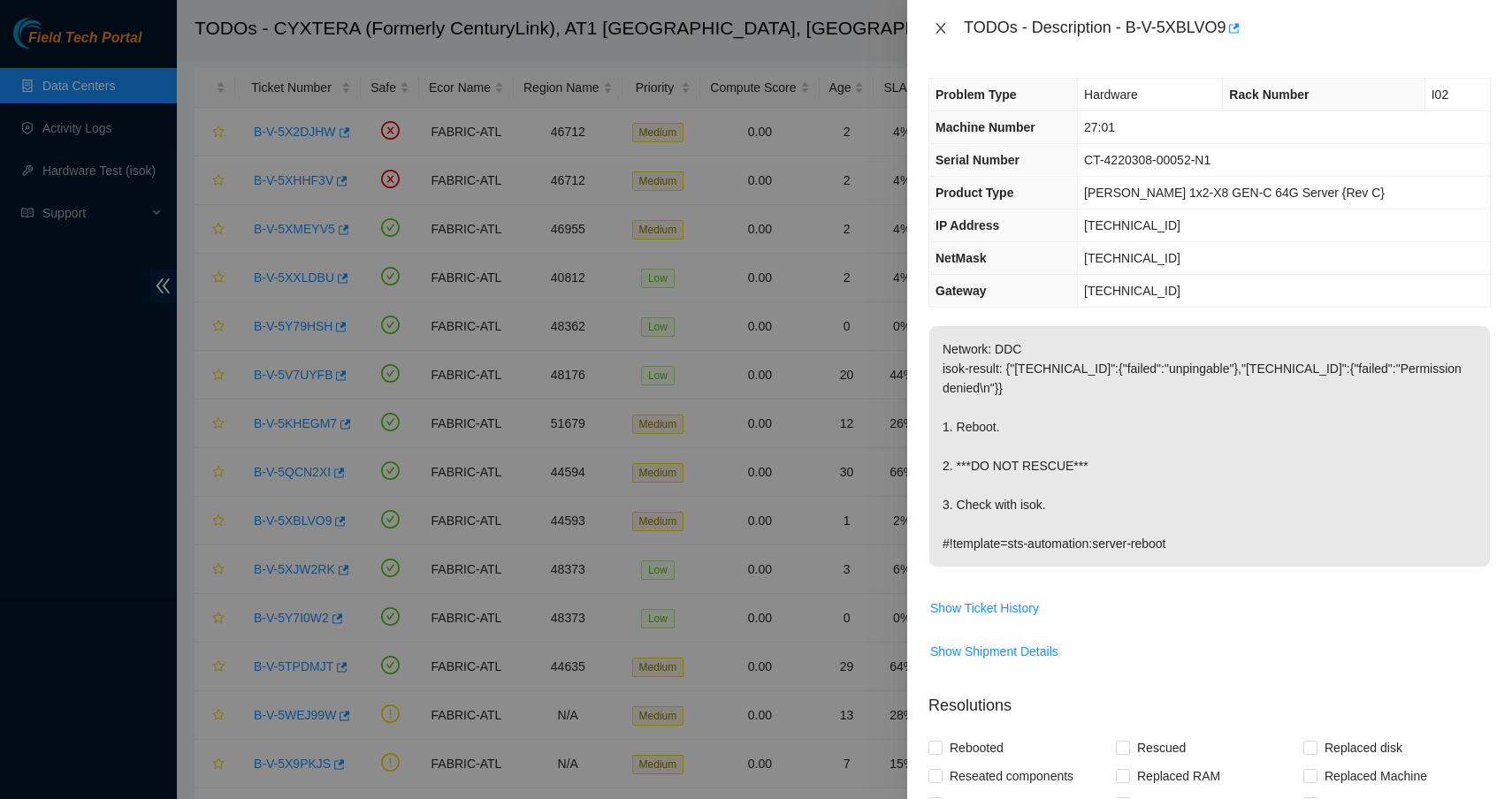
click at [939, 32] on icon "close" at bounding box center [940, 28] width 14 height 14
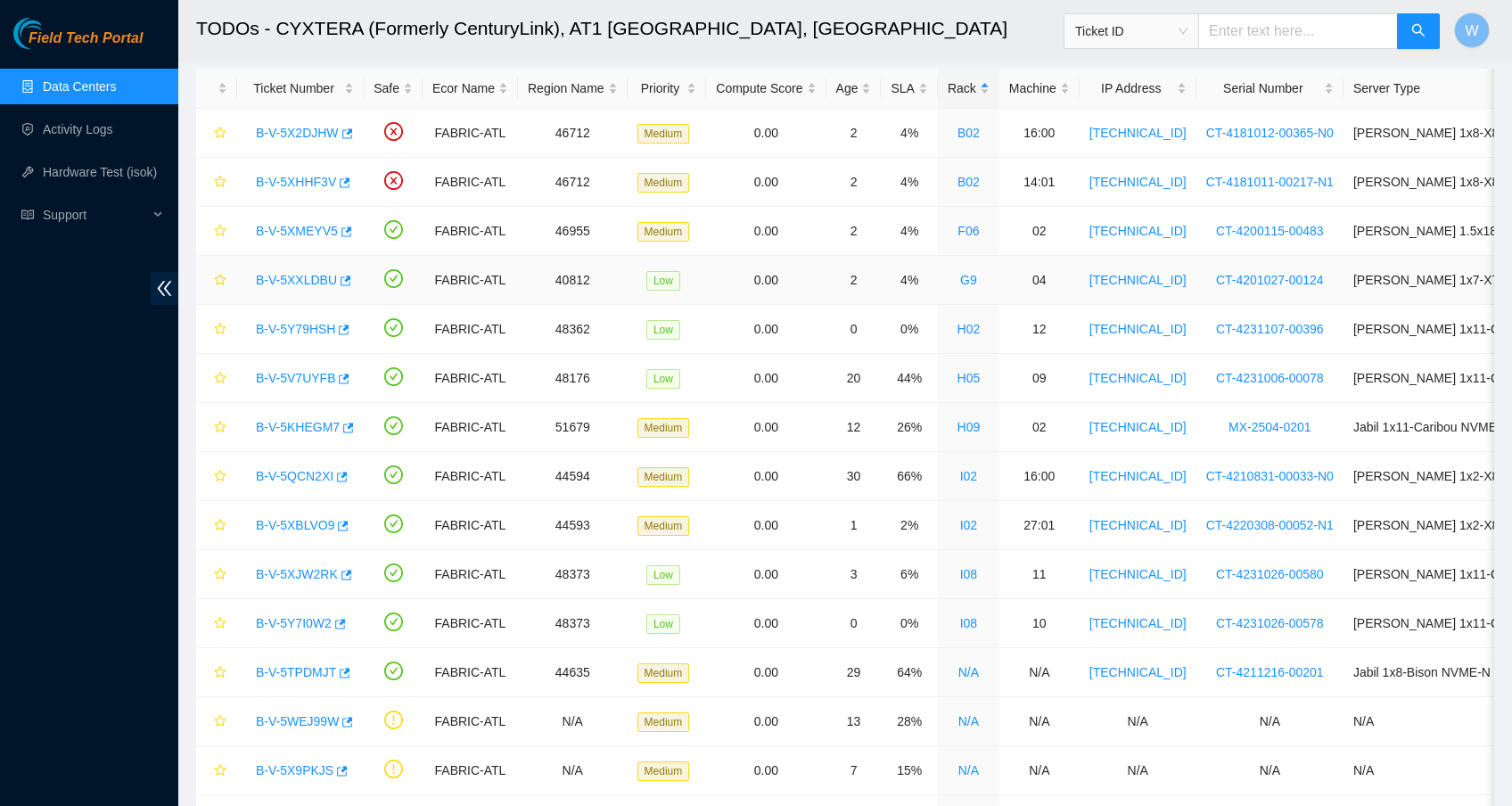
click at [300, 282] on link "B-V-5XXLDBU" at bounding box center [296, 280] width 81 height 14
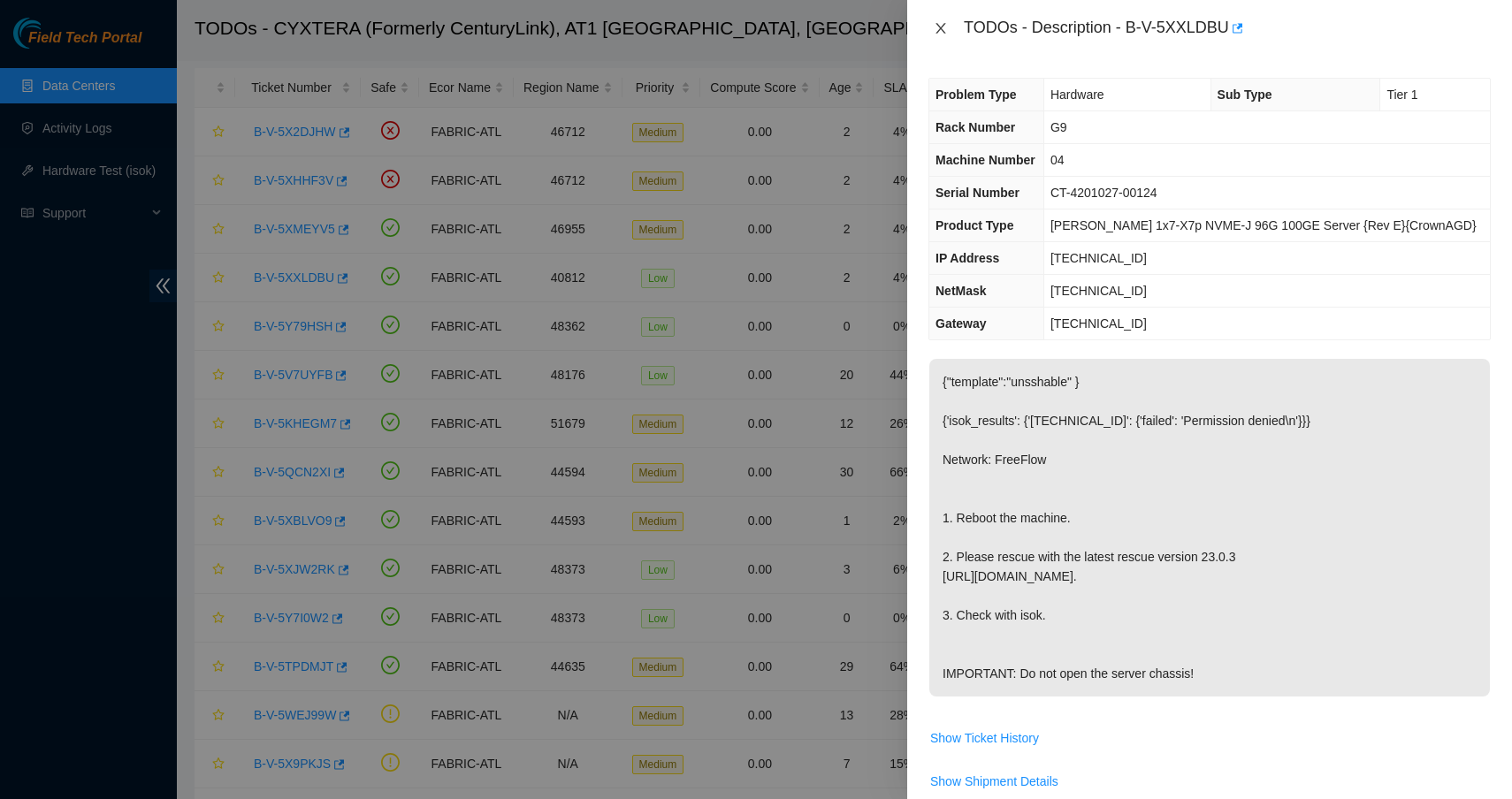
click at [940, 28] on icon "close" at bounding box center [939, 28] width 10 height 11
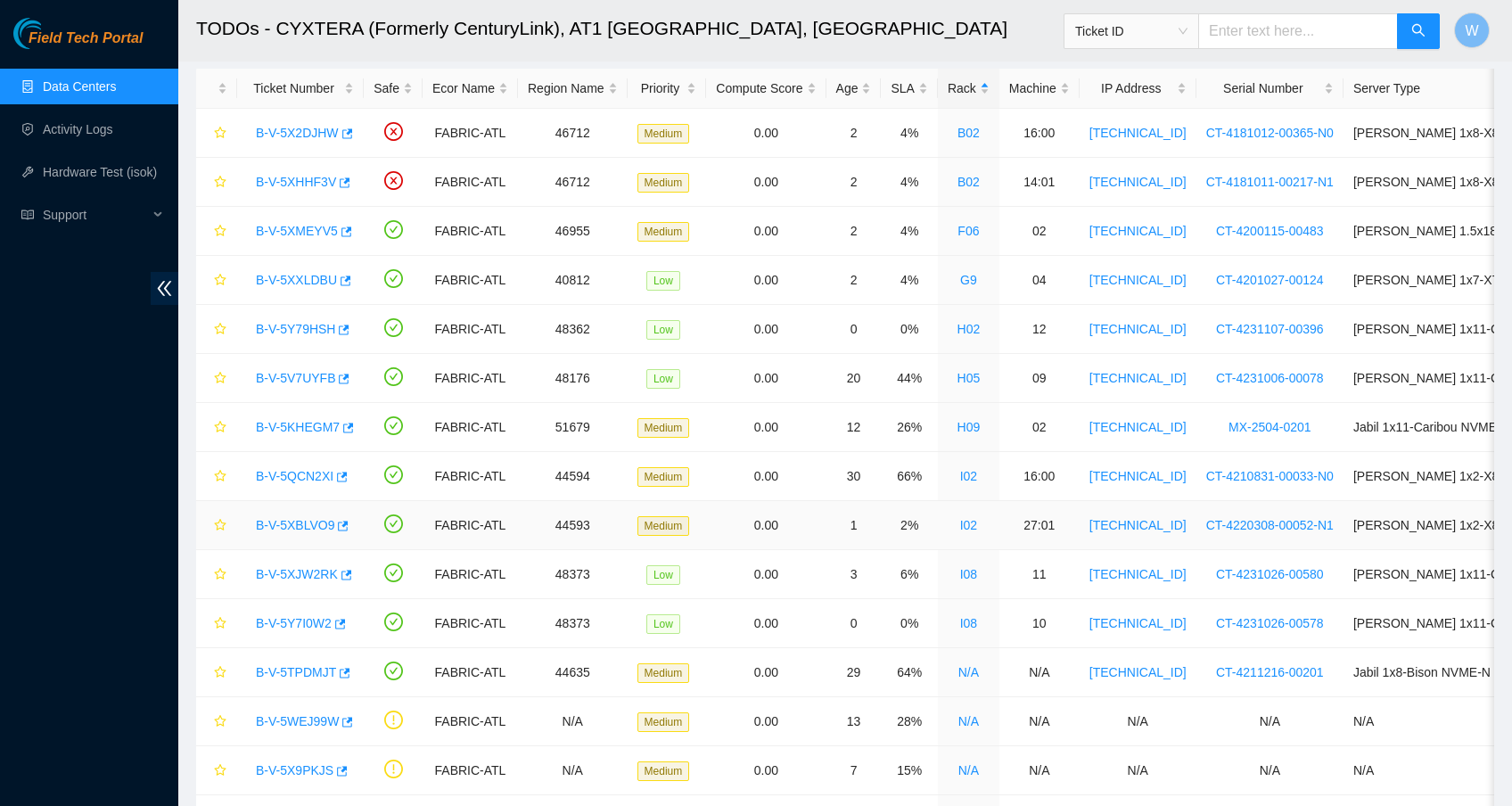
click at [309, 526] on link "B-V-5XBLVO9" at bounding box center [295, 525] width 79 height 14
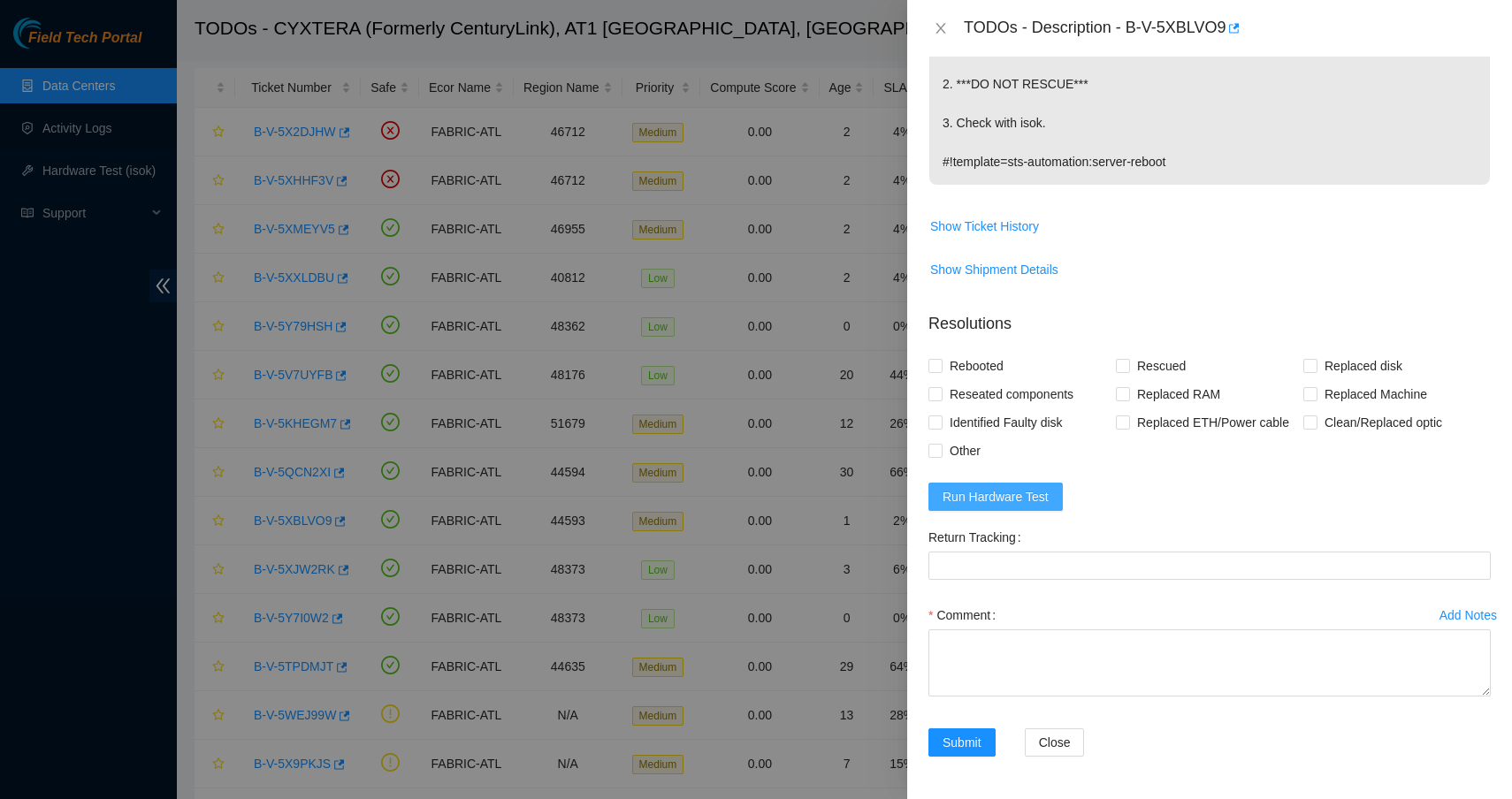
scroll to position [382, 0]
click at [1010, 499] on span "Run Hardware Test" at bounding box center [995, 497] width 106 height 19
click at [974, 361] on span "Rebooted" at bounding box center [976, 366] width 68 height 28
click at [940, 361] on input "Rebooted" at bounding box center [934, 365] width 12 height 12
checkbox input "true"
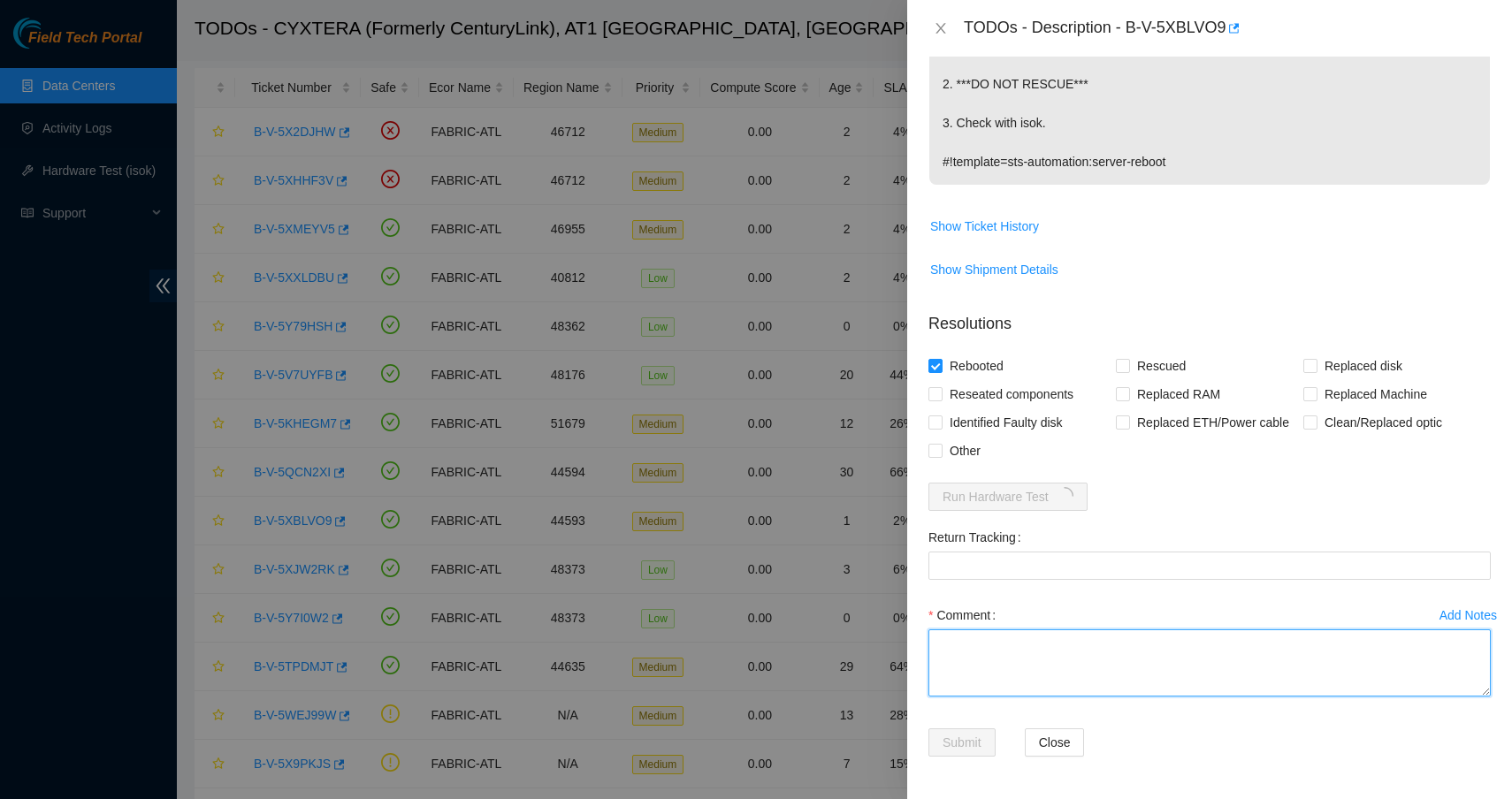
click at [1084, 666] on textarea "Comment" at bounding box center [1209, 663] width 562 height 67
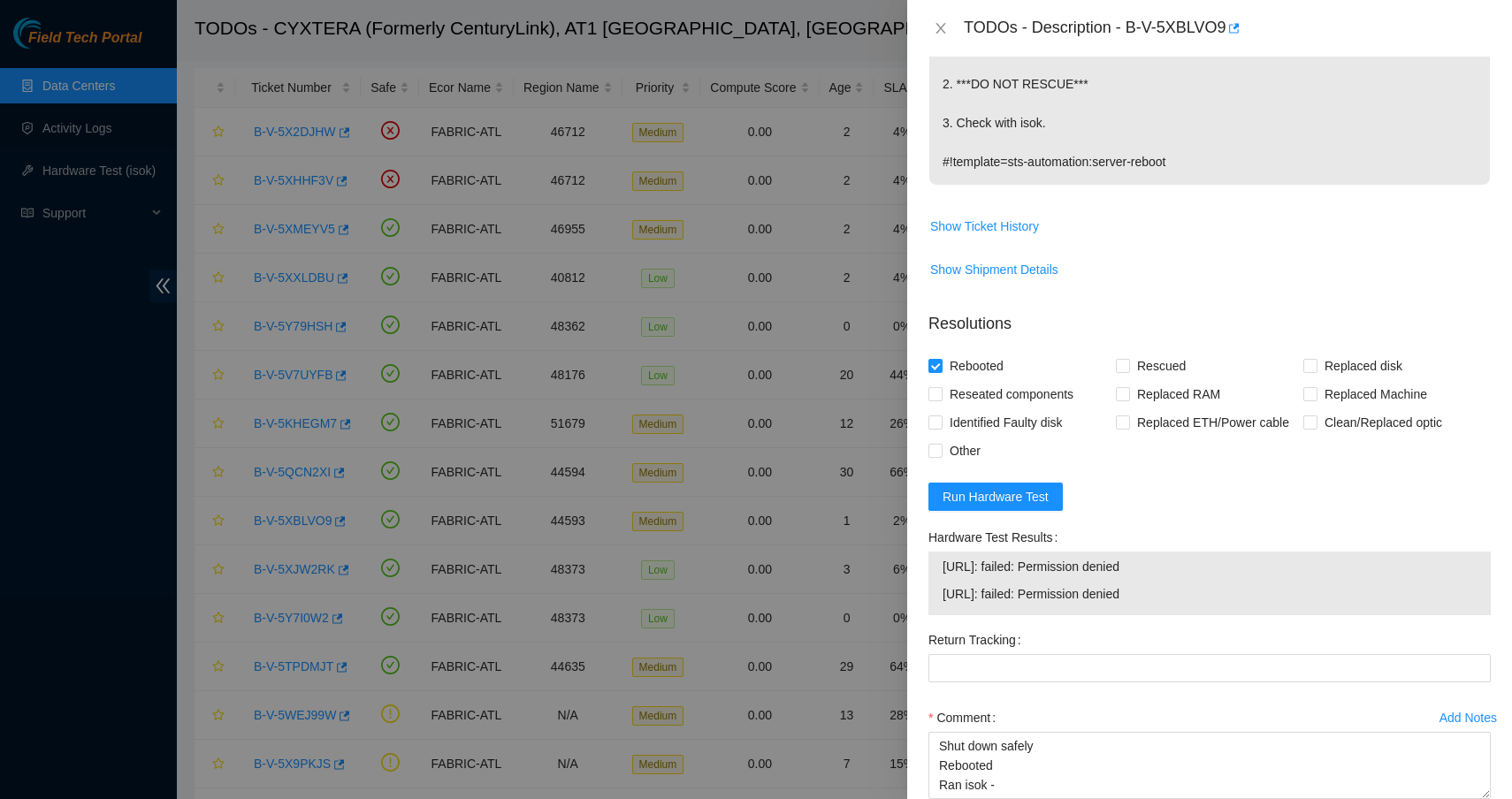
drag, startPoint x: 1181, startPoint y: 595, endPoint x: 942, endPoint y: 594, distance: 239.0
click at [942, 594] on span "23.213.25.185: failed: Permission denied" at bounding box center [1209, 593] width 534 height 19
copy span "23.213.25.185: failed: Permission denied"
click at [1005, 787] on textarea "Shut down safely Rebooted Ran isok -" at bounding box center [1209, 765] width 562 height 67
paste textarea "23.213.25.185: failed: Permission denied"
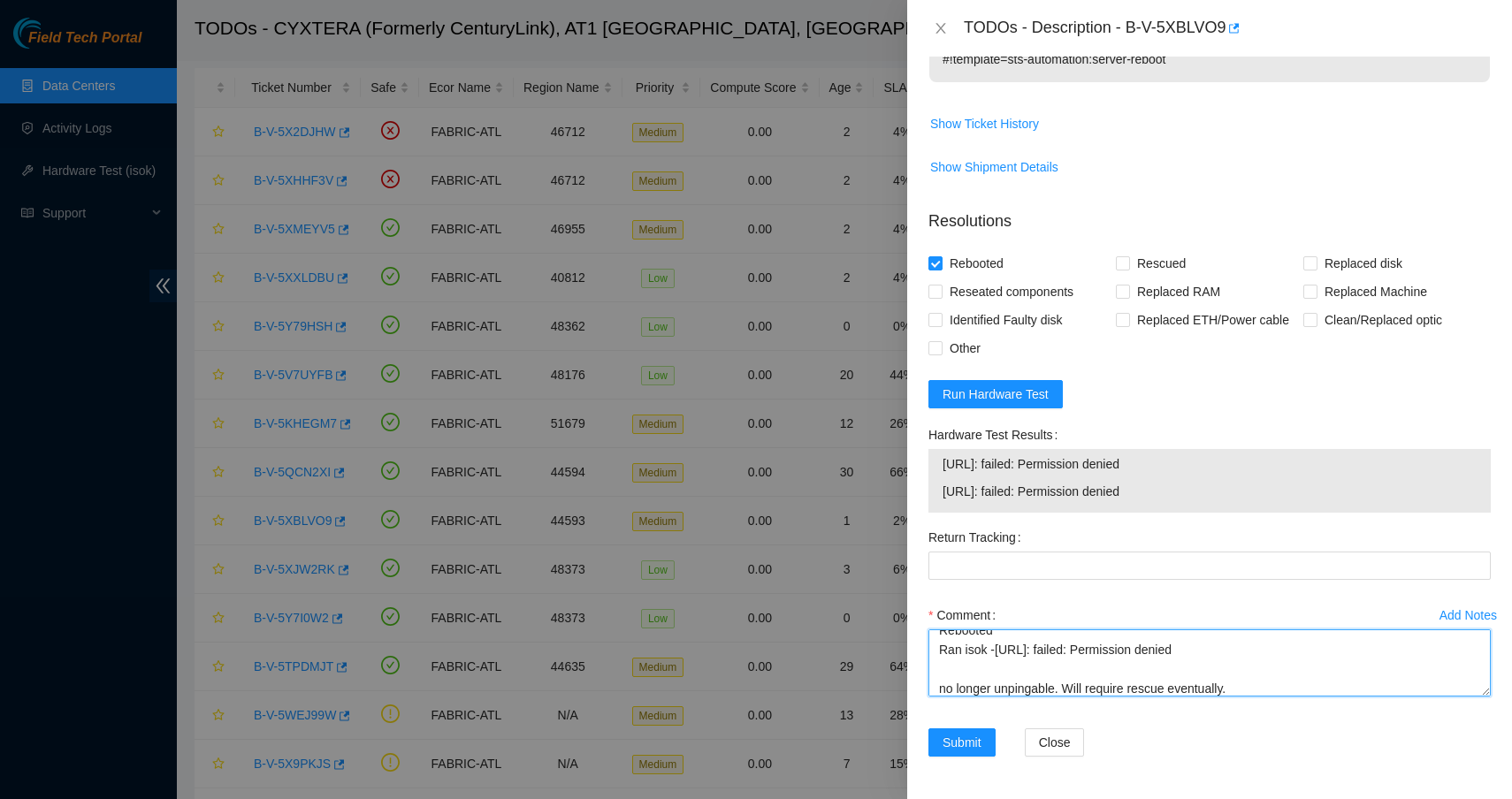
scroll to position [485, 0]
type textarea "Shut down safely Rebooted Ran isok -23.213.25.185: failed: Permission denied no…"
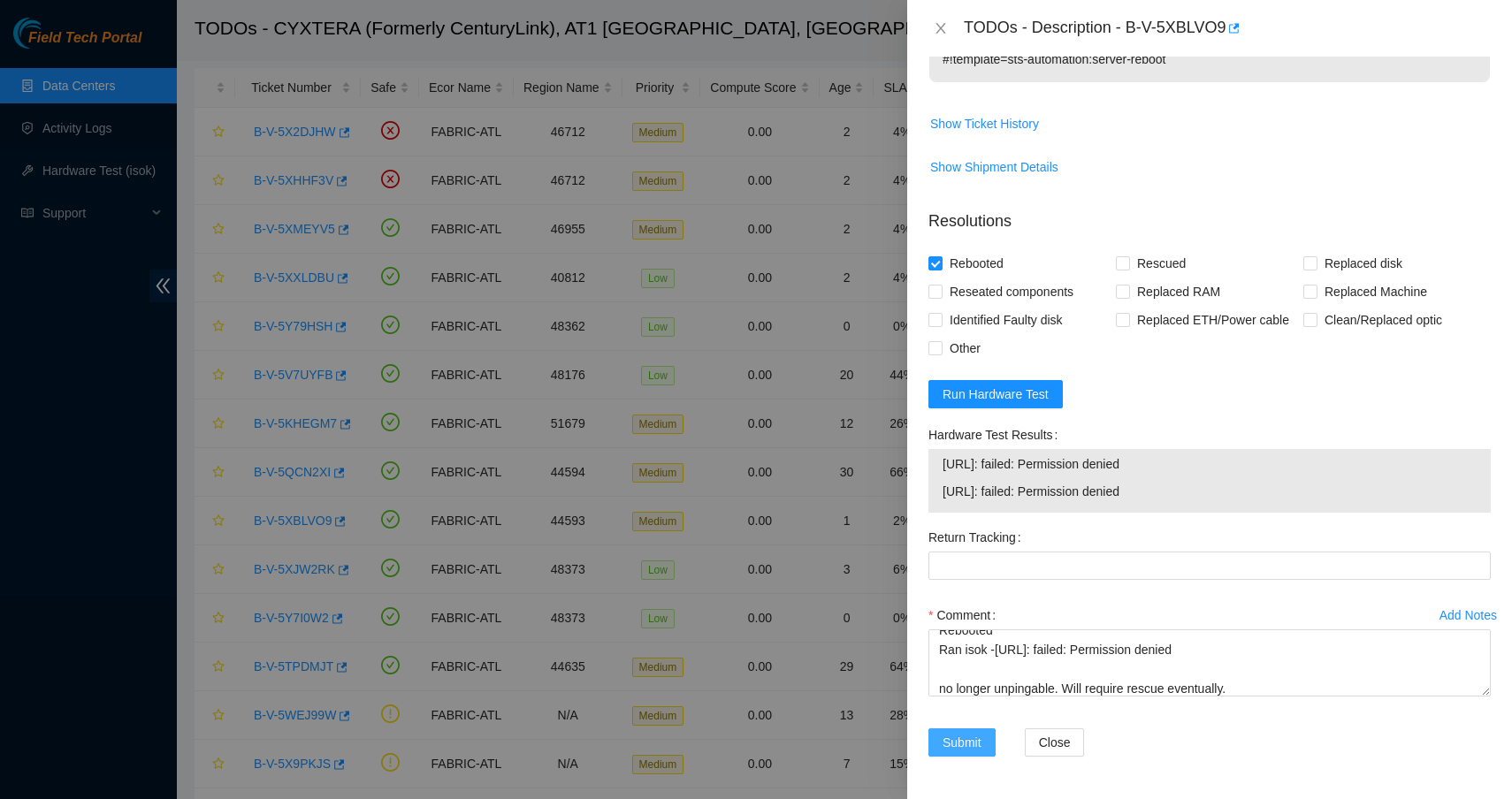
click at [963, 739] on span "Submit" at bounding box center [962, 742] width 39 height 19
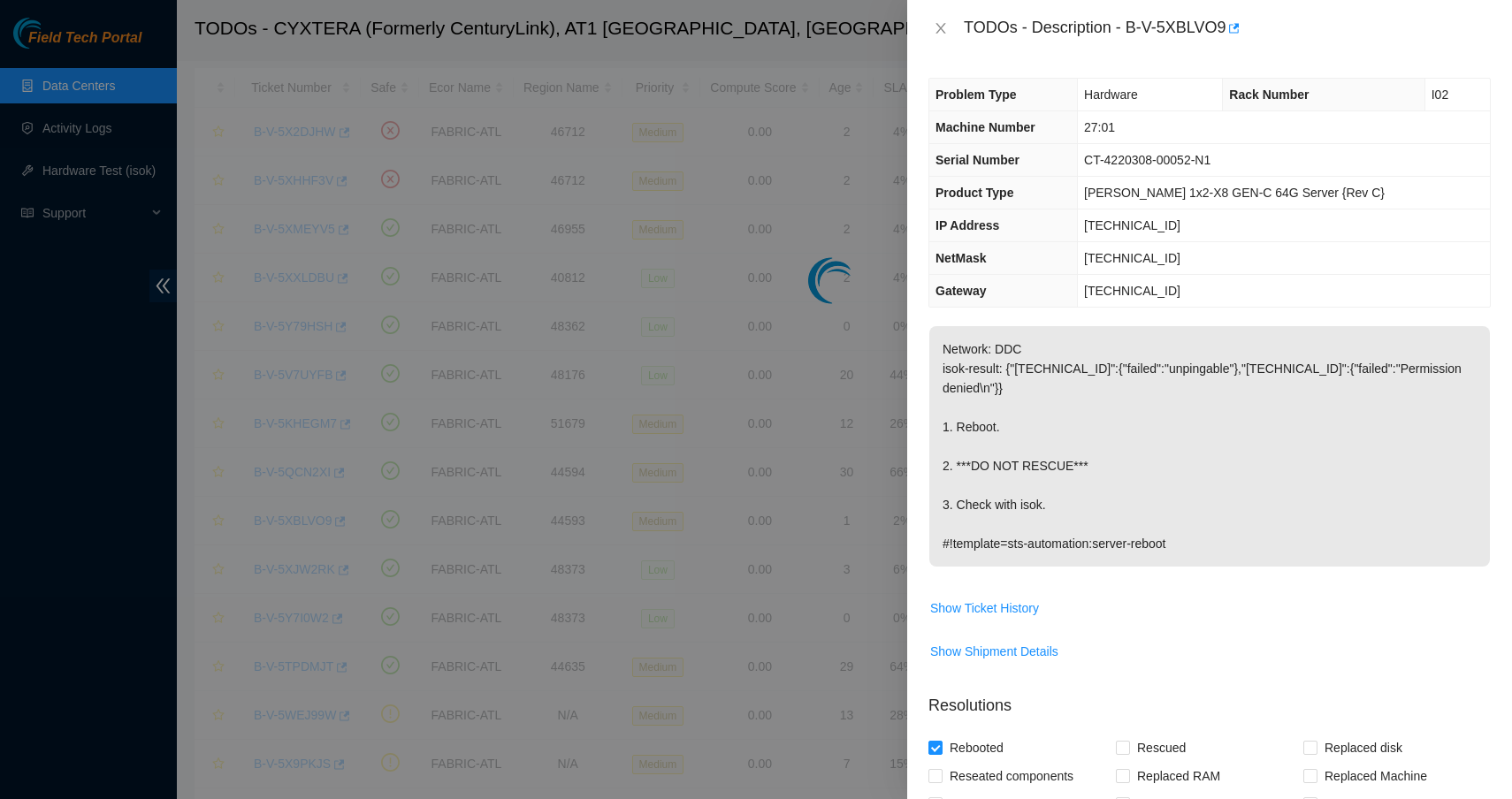
scroll to position [0, 0]
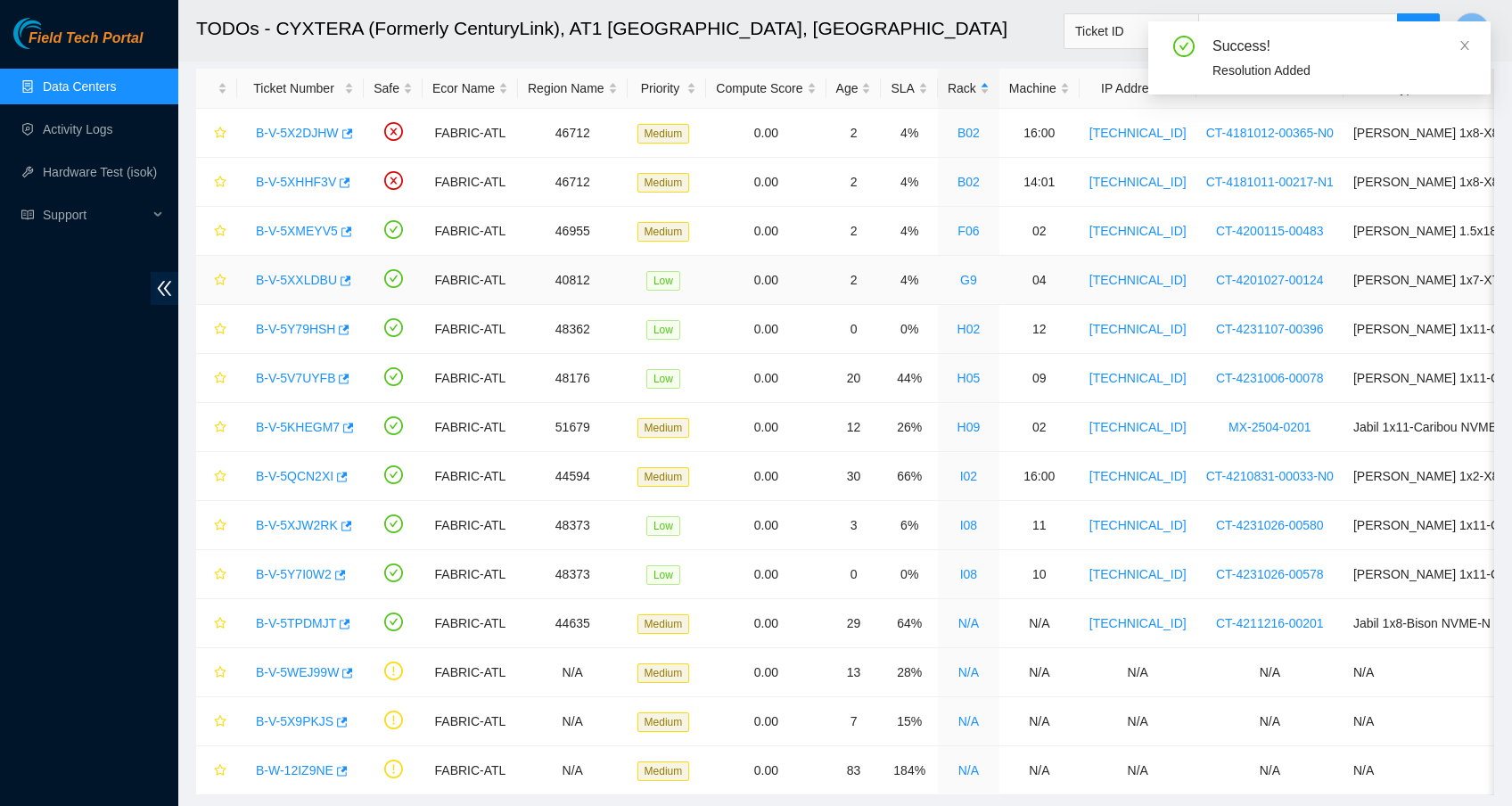
click at [306, 275] on link "B-V-5XXLDBU" at bounding box center [296, 280] width 81 height 14
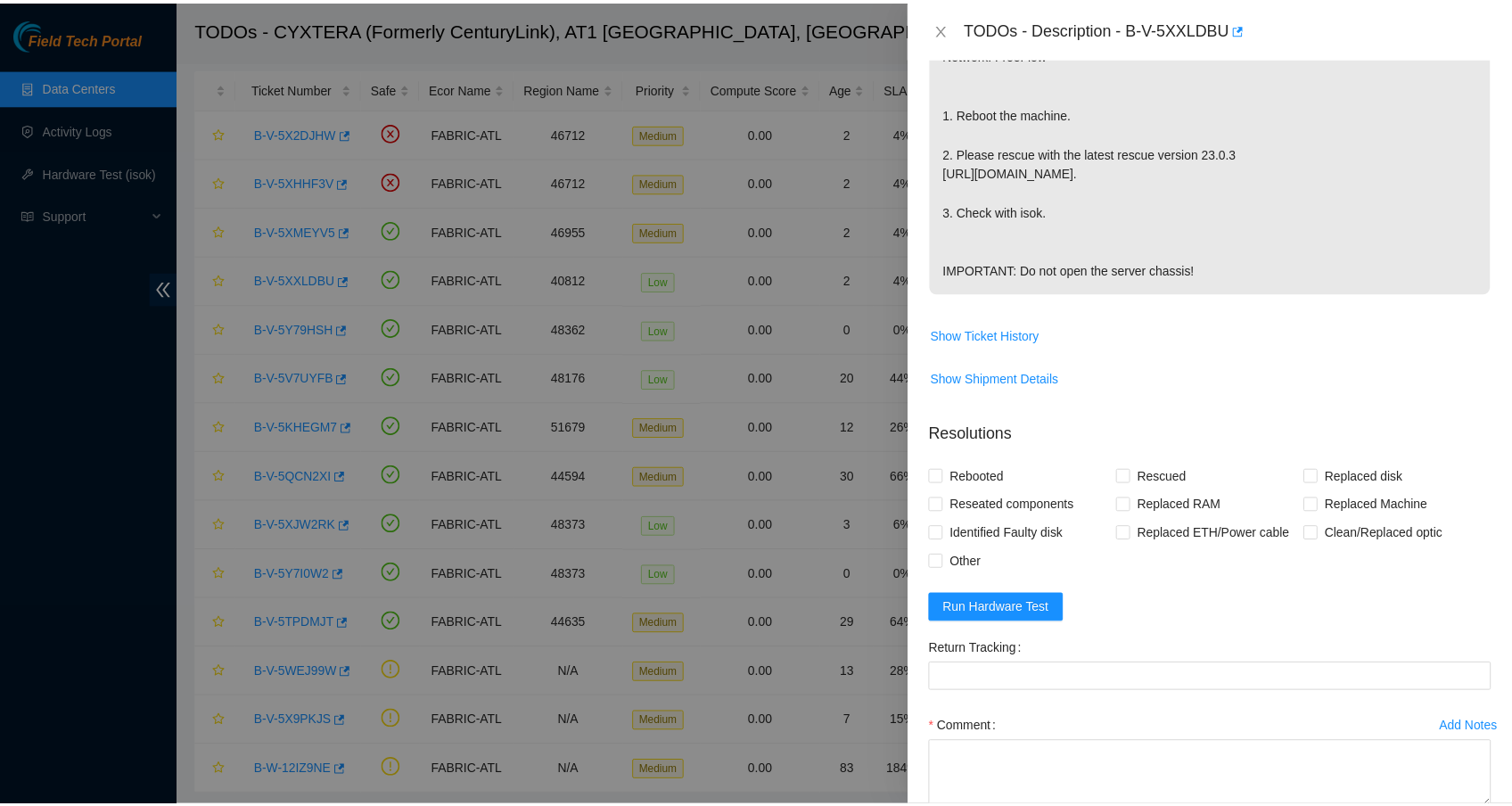
scroll to position [410, 0]
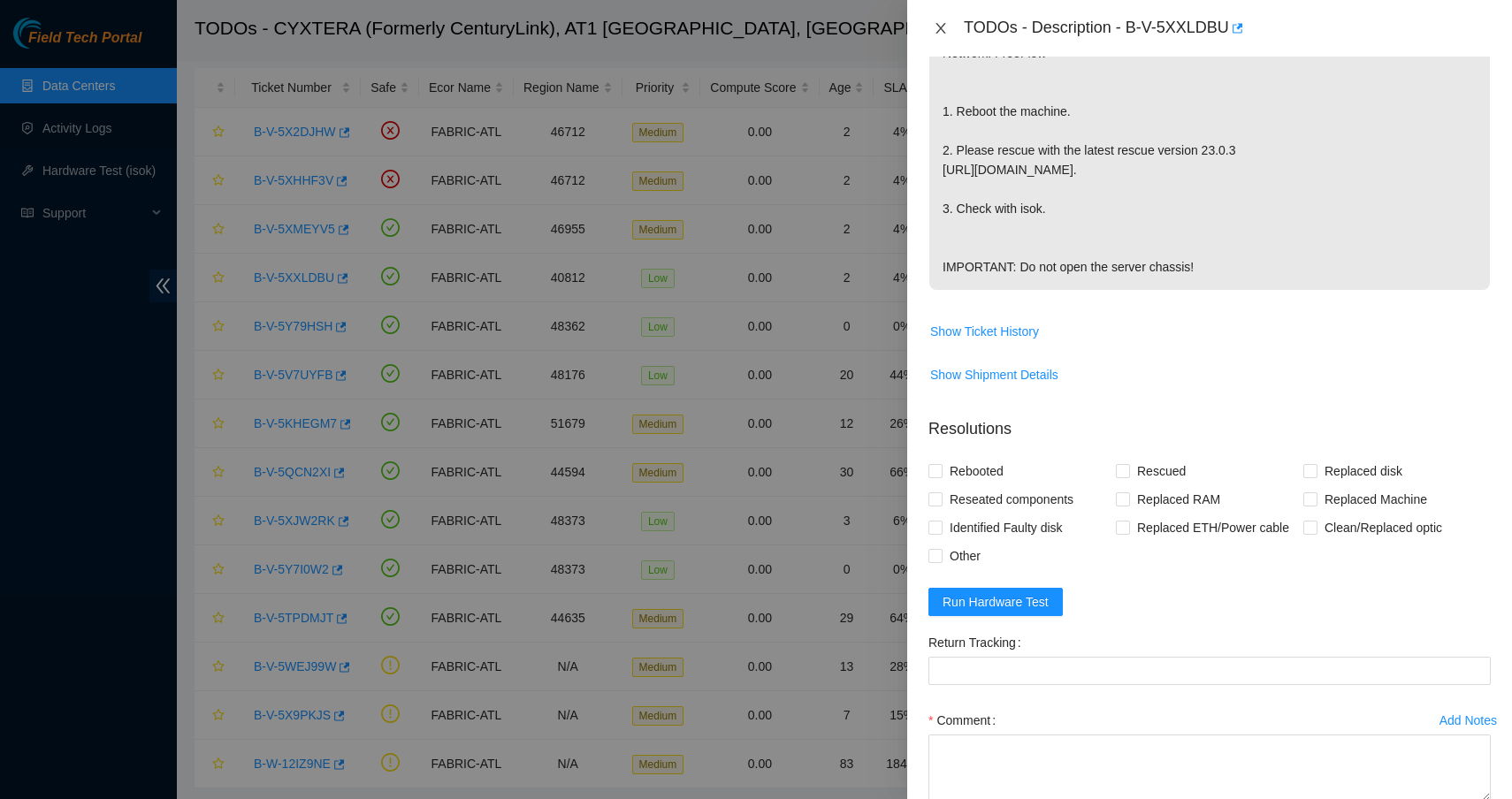
click at [944, 25] on icon "close" at bounding box center [940, 28] width 14 height 14
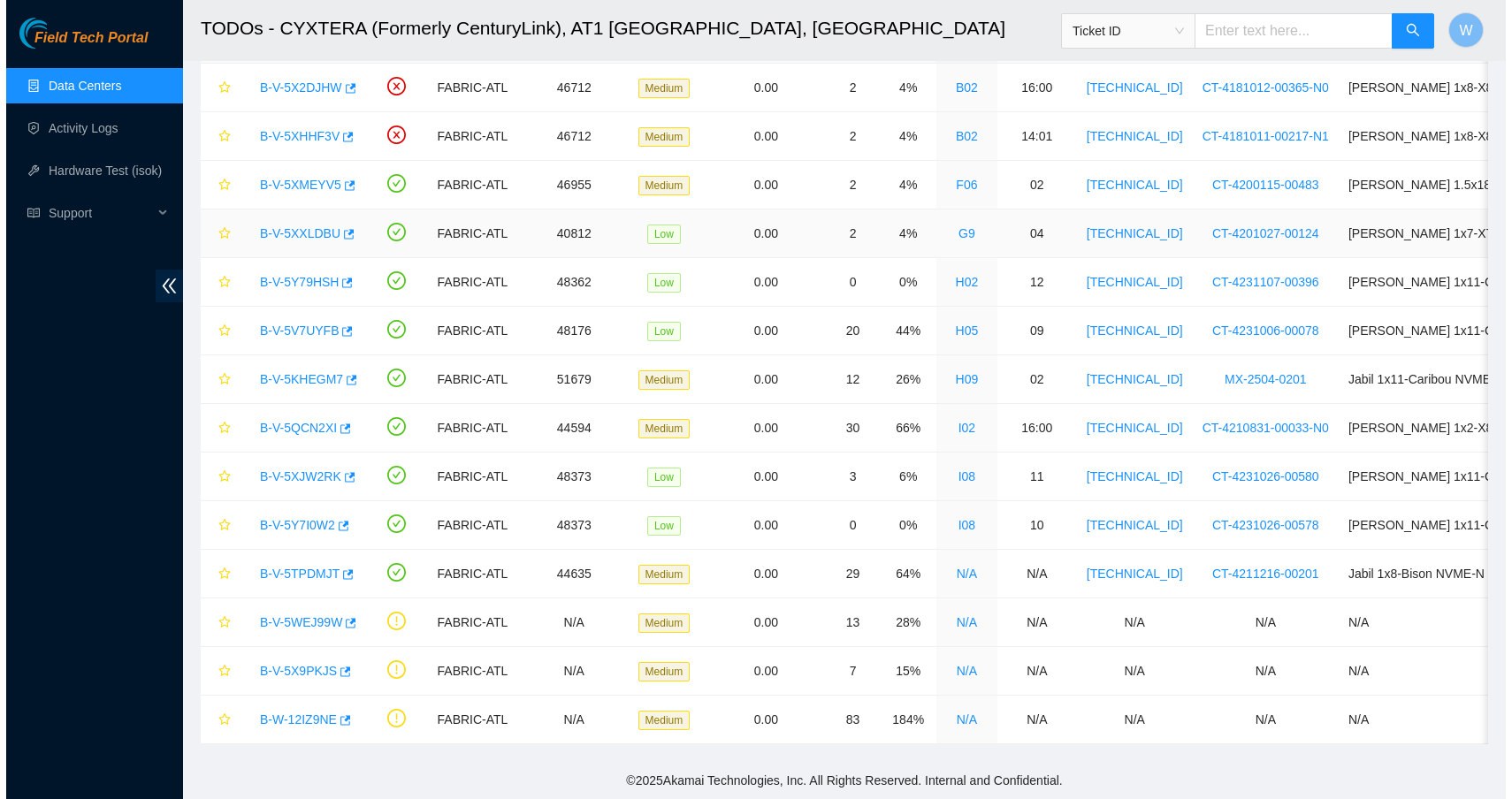
scroll to position [139, 0]
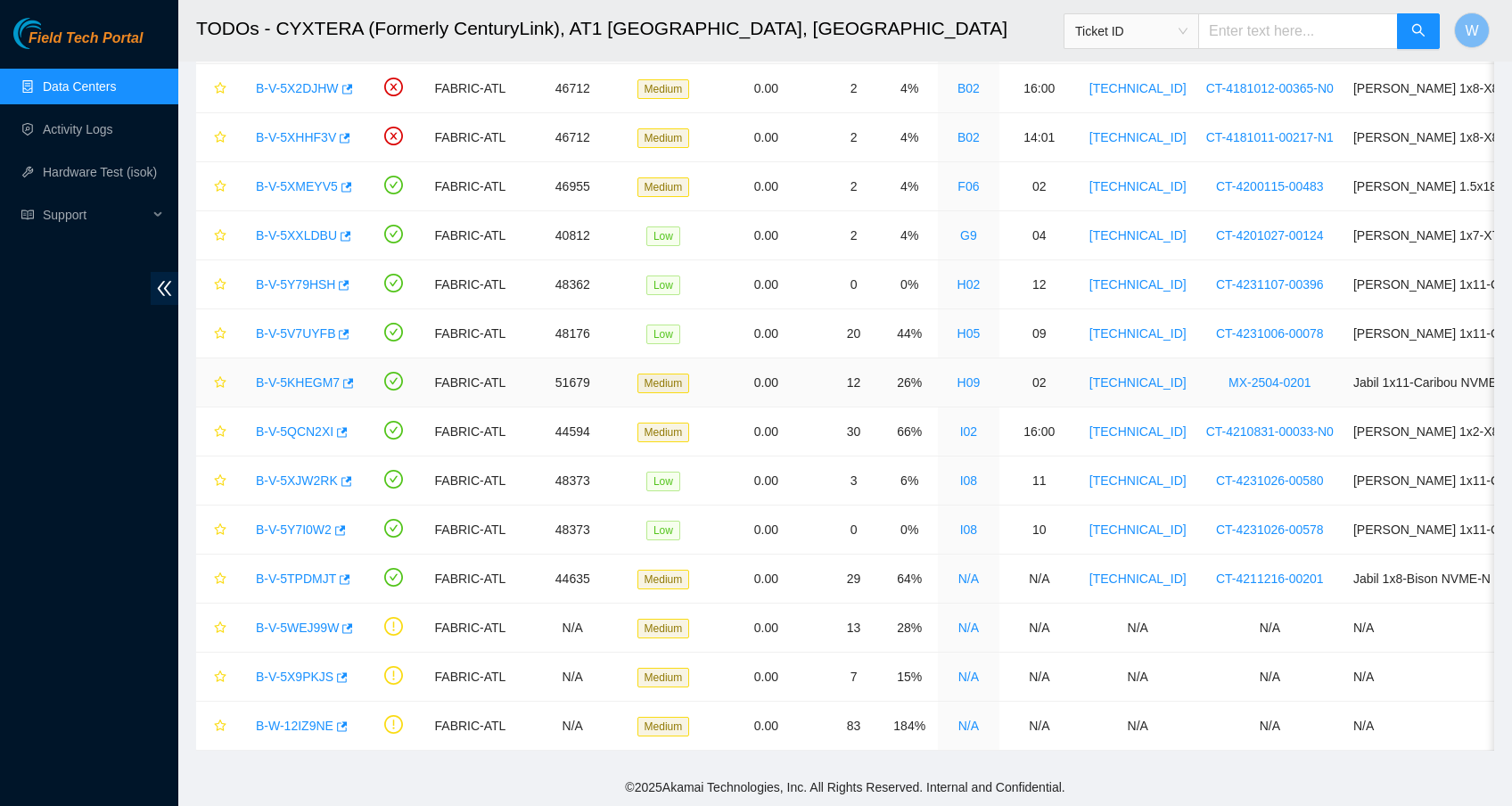
click at [307, 375] on link "B-V-5KHEGM7" at bounding box center [298, 382] width 84 height 14
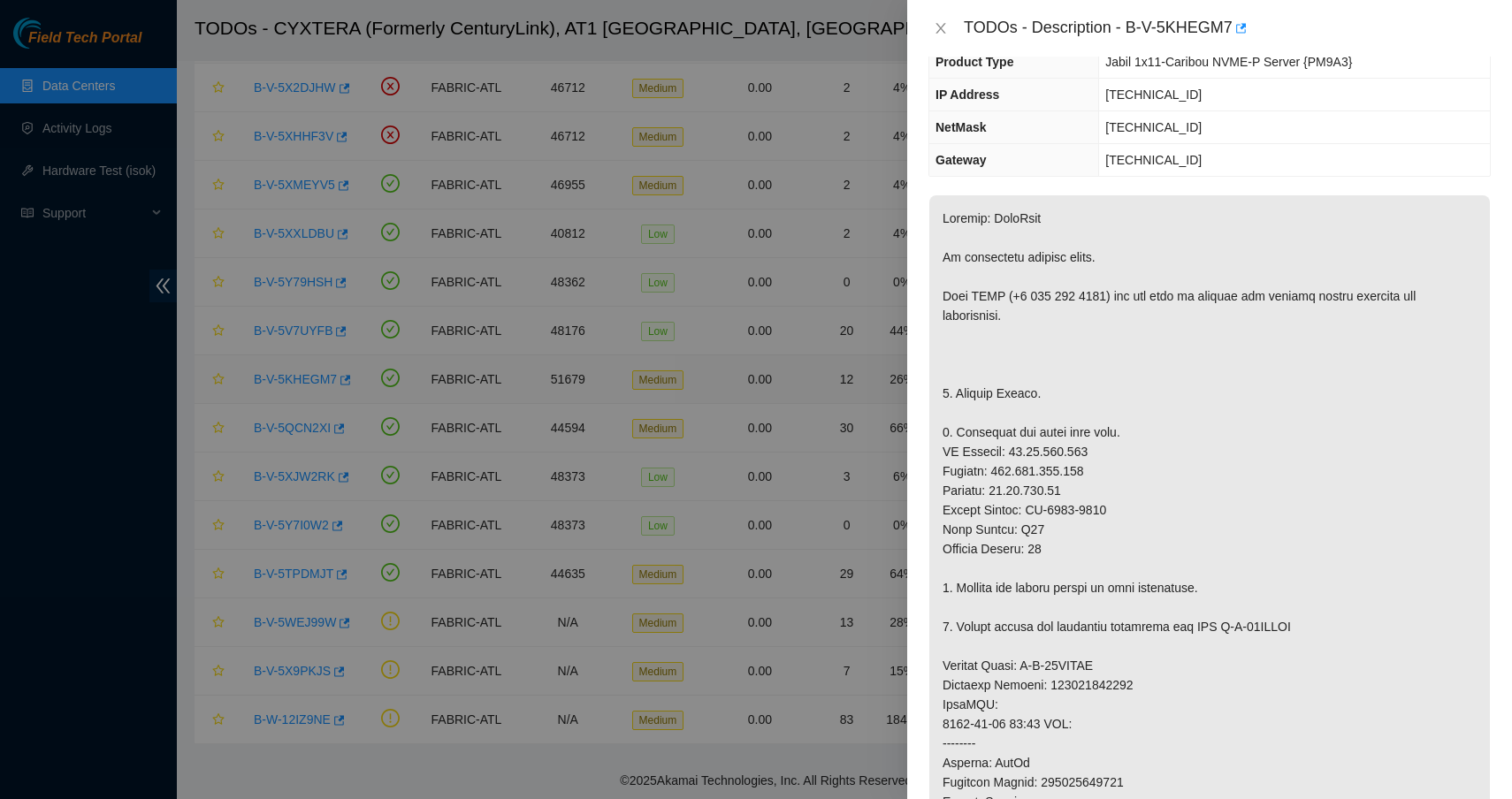
click at [305, 363] on div at bounding box center [756, 400] width 1512 height 799
click at [931, 27] on button "Close" at bounding box center [940, 28] width 25 height 17
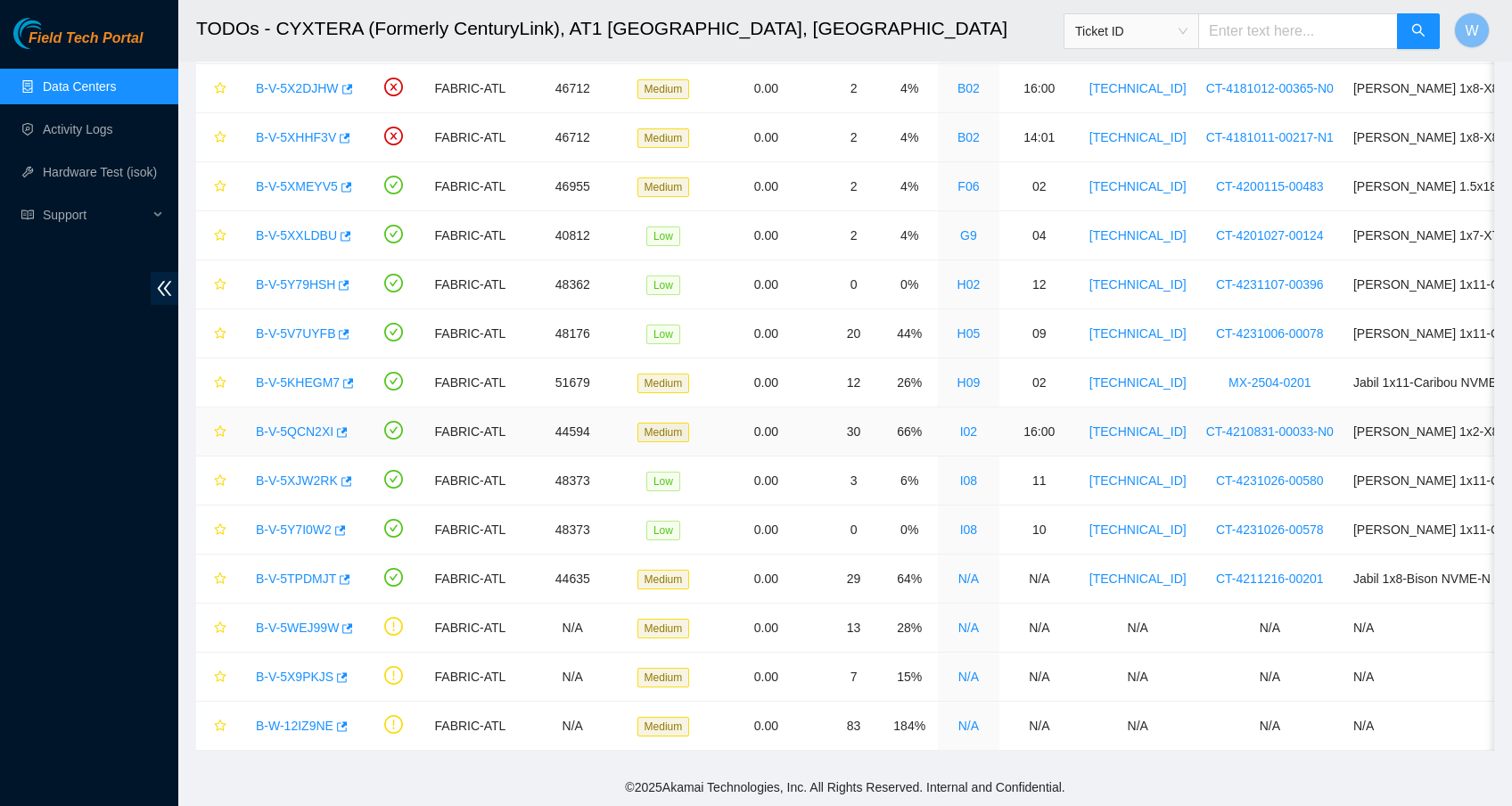
click at [283, 424] on link "B-V-5QCN2XI" at bounding box center [294, 432] width 78 height 14
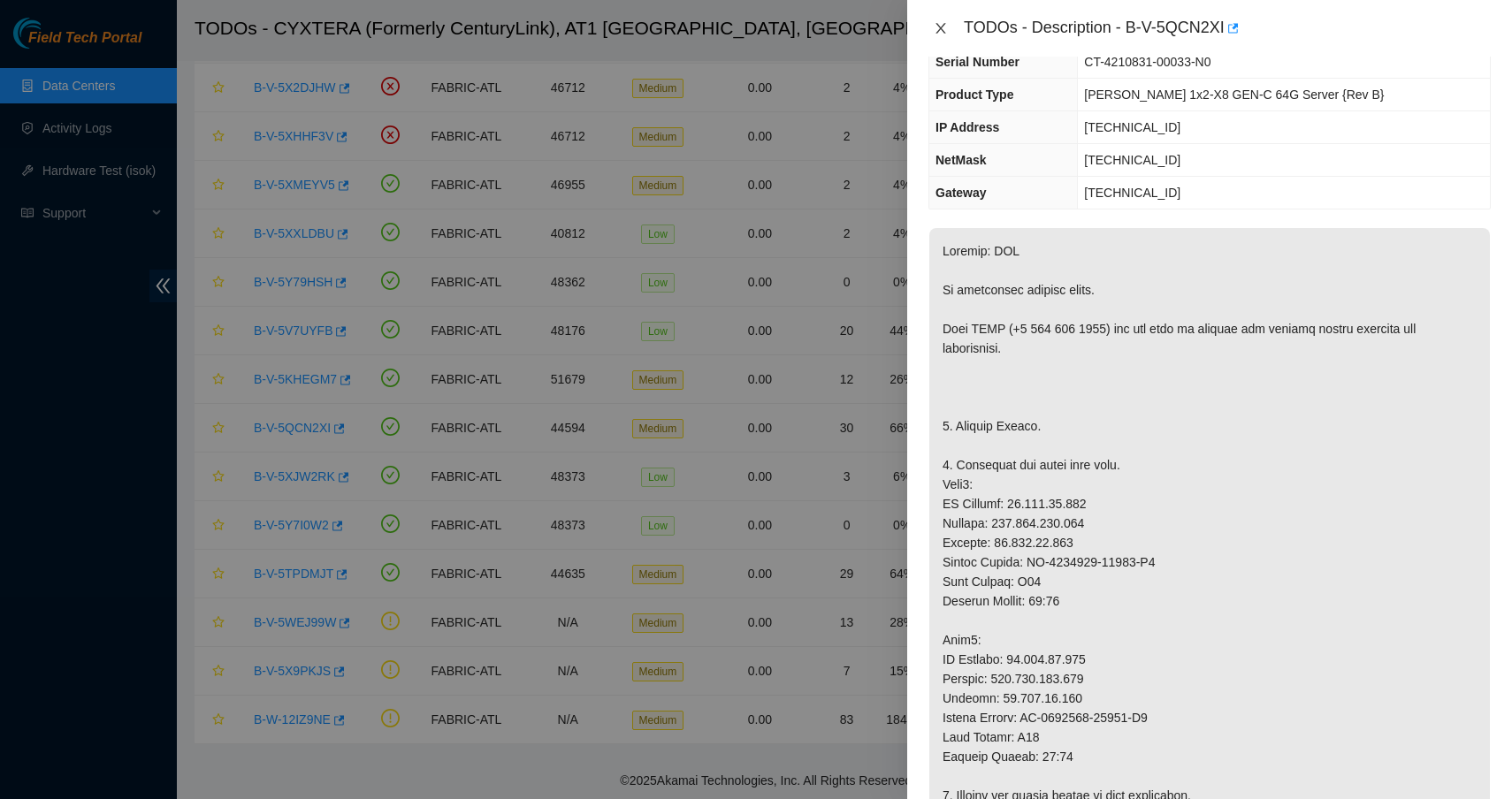
click at [942, 24] on icon "close" at bounding box center [940, 28] width 14 height 14
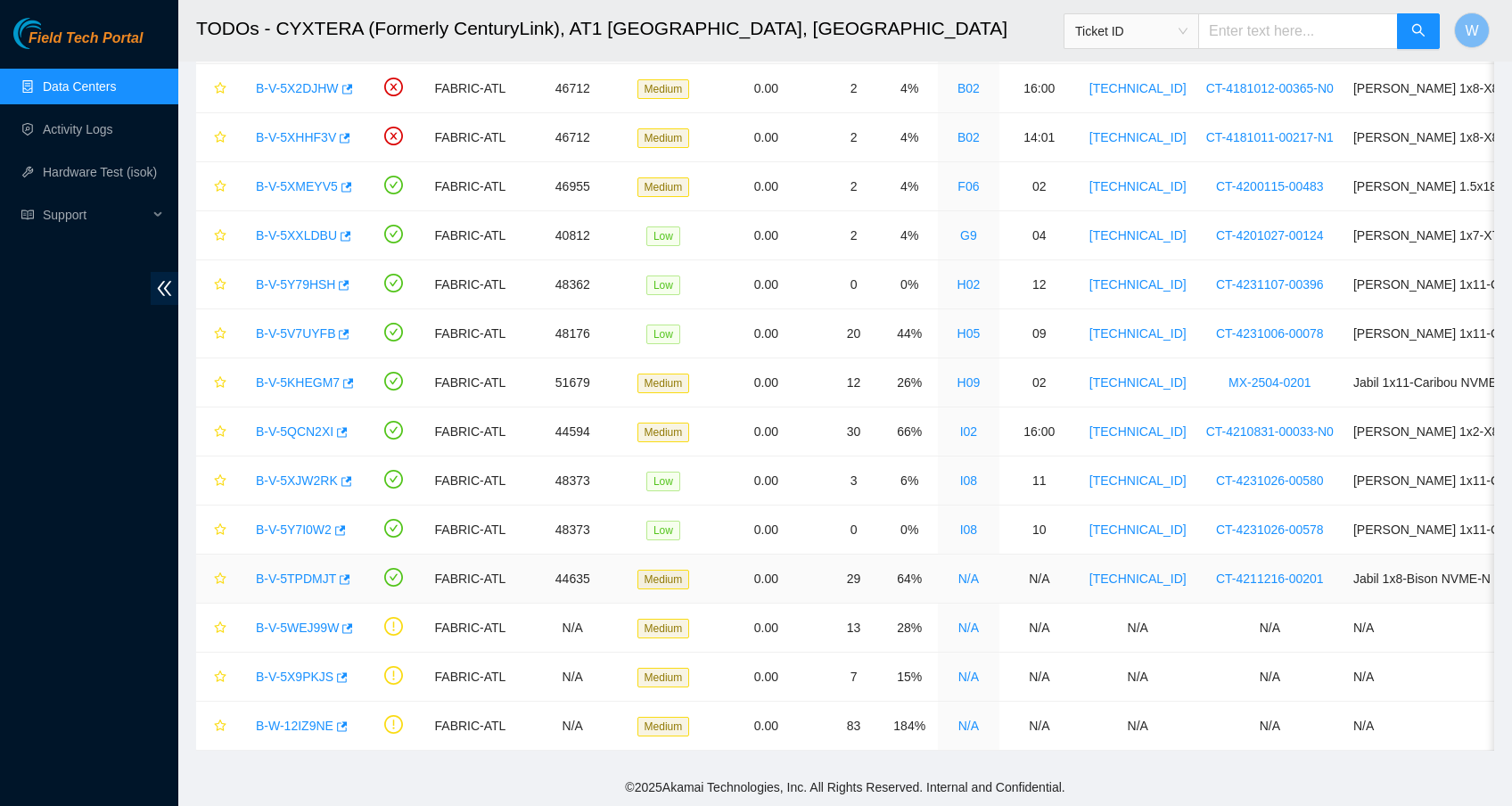
click at [318, 571] on link "B-V-5TPDMJT" at bounding box center [296, 578] width 80 height 14
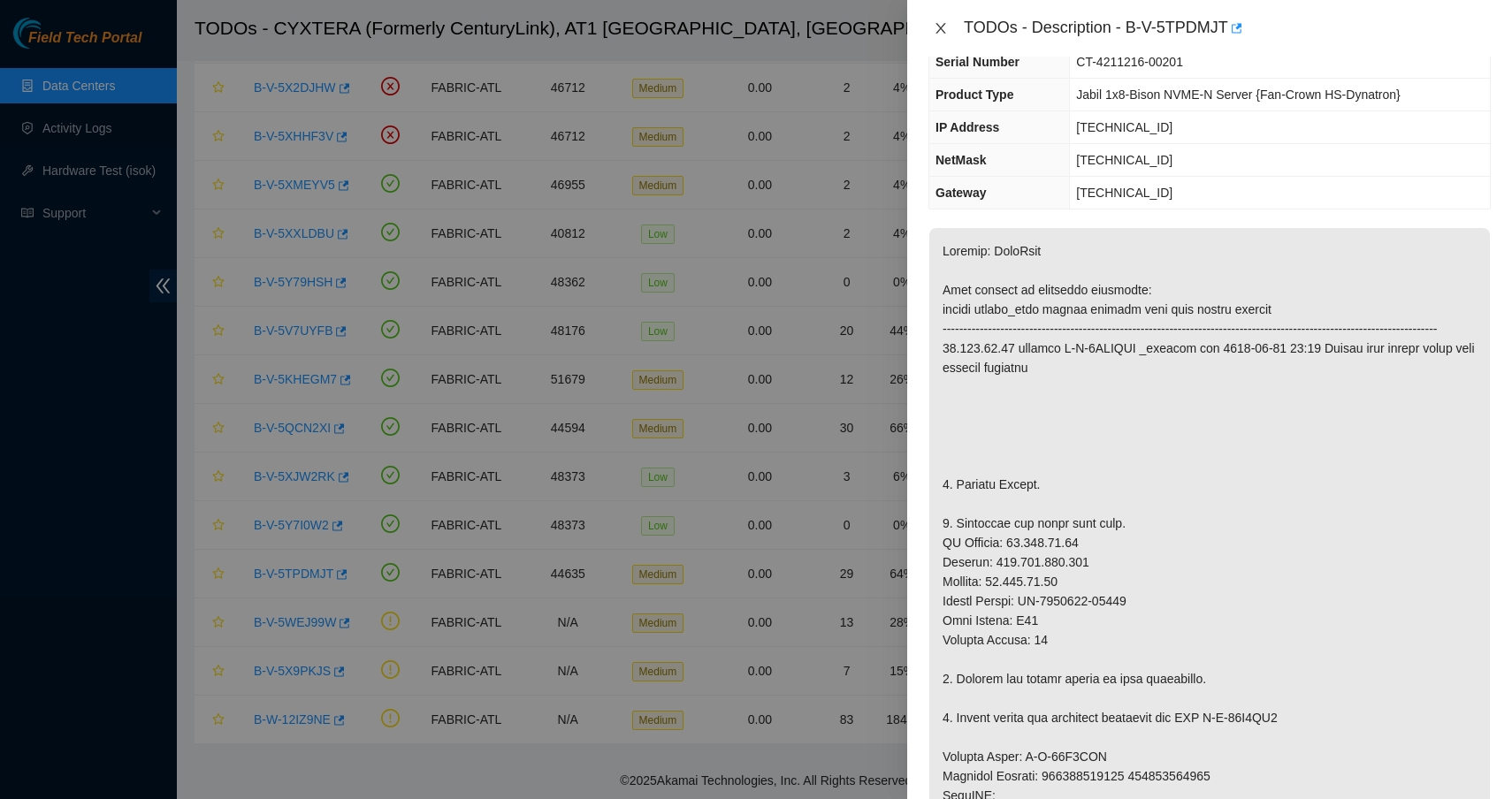
click at [940, 32] on icon "close" at bounding box center [940, 28] width 14 height 14
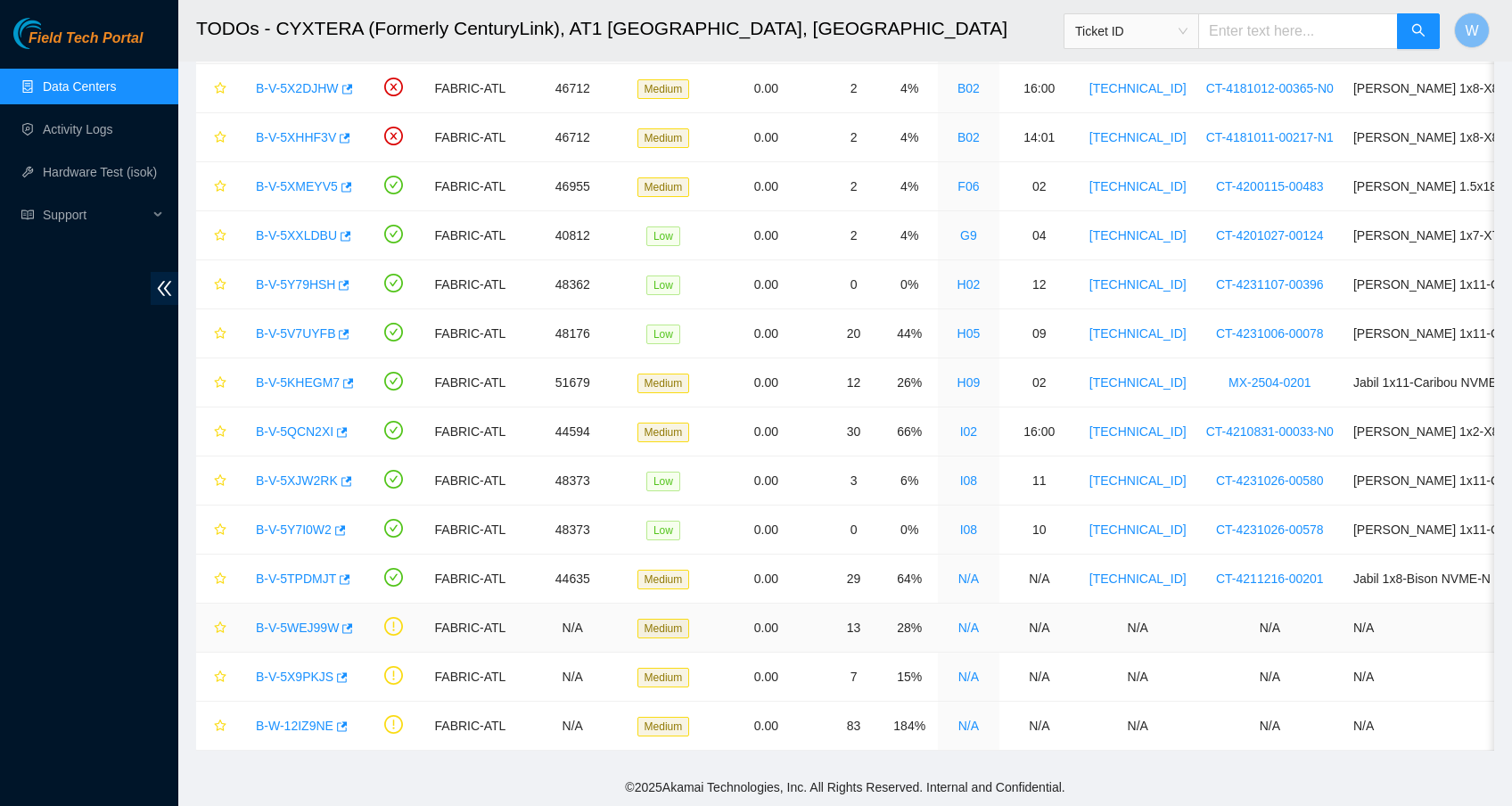
click at [287, 620] on link "B-V-5WEJ99W" at bounding box center [297, 627] width 83 height 14
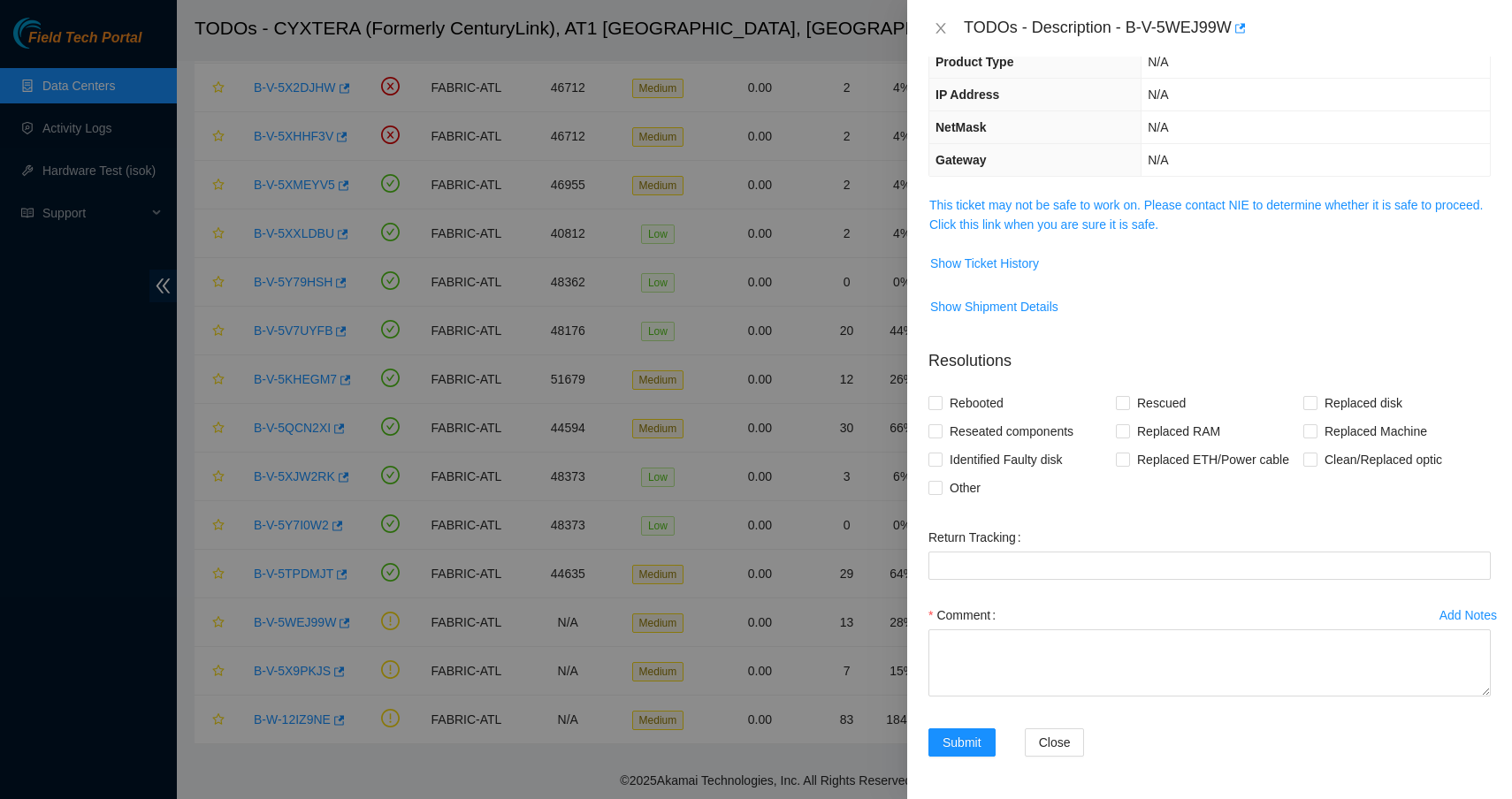
click at [1064, 231] on span "This ticket may not be safe to work on. Please contact NIE to determine whether…" at bounding box center [1209, 214] width 560 height 39
click at [1064, 225] on link "This ticket may not be safe to work on. Please contact NIE to determine whether…" at bounding box center [1205, 214] width 554 height 34
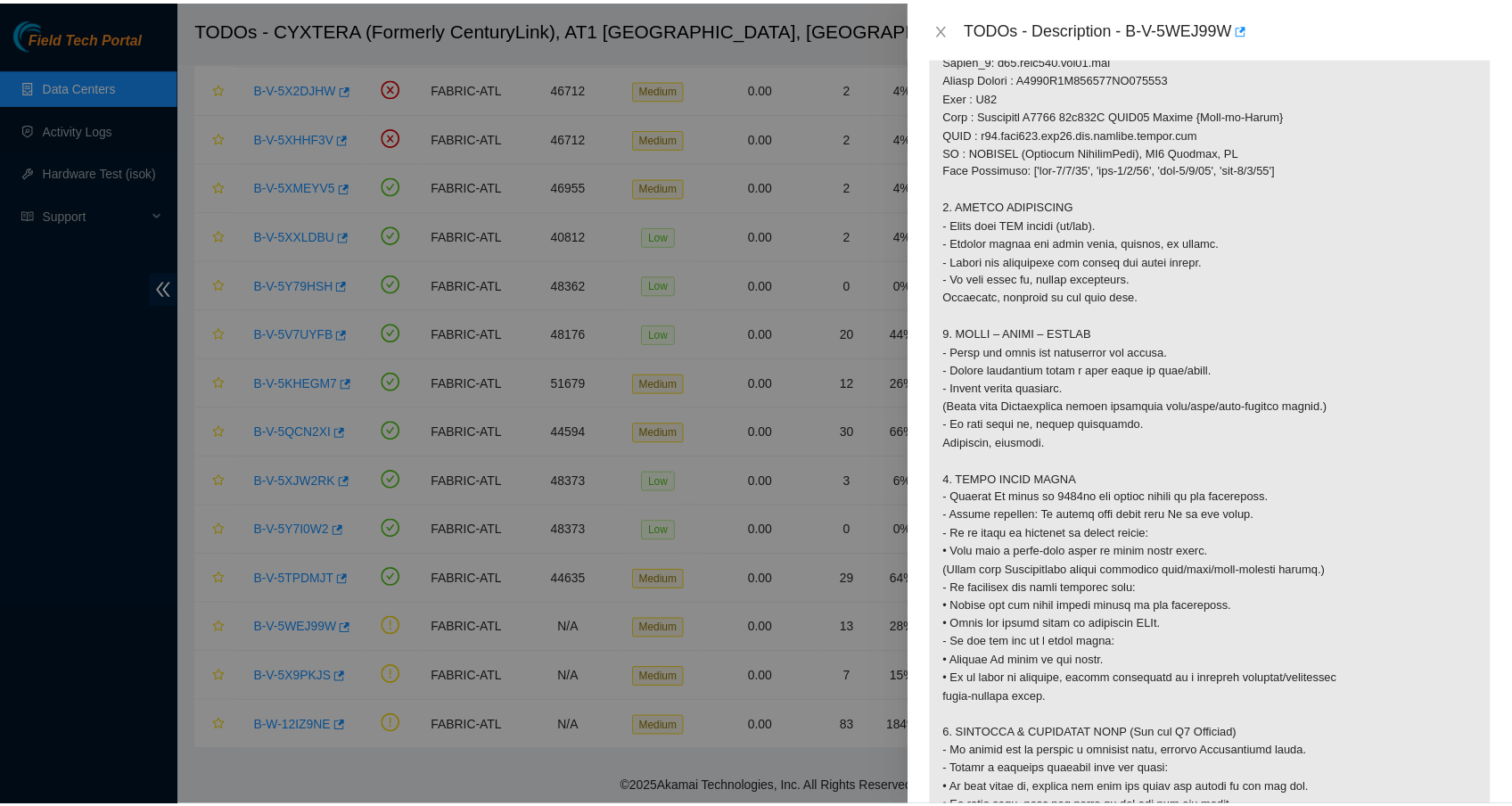
scroll to position [1238, 0]
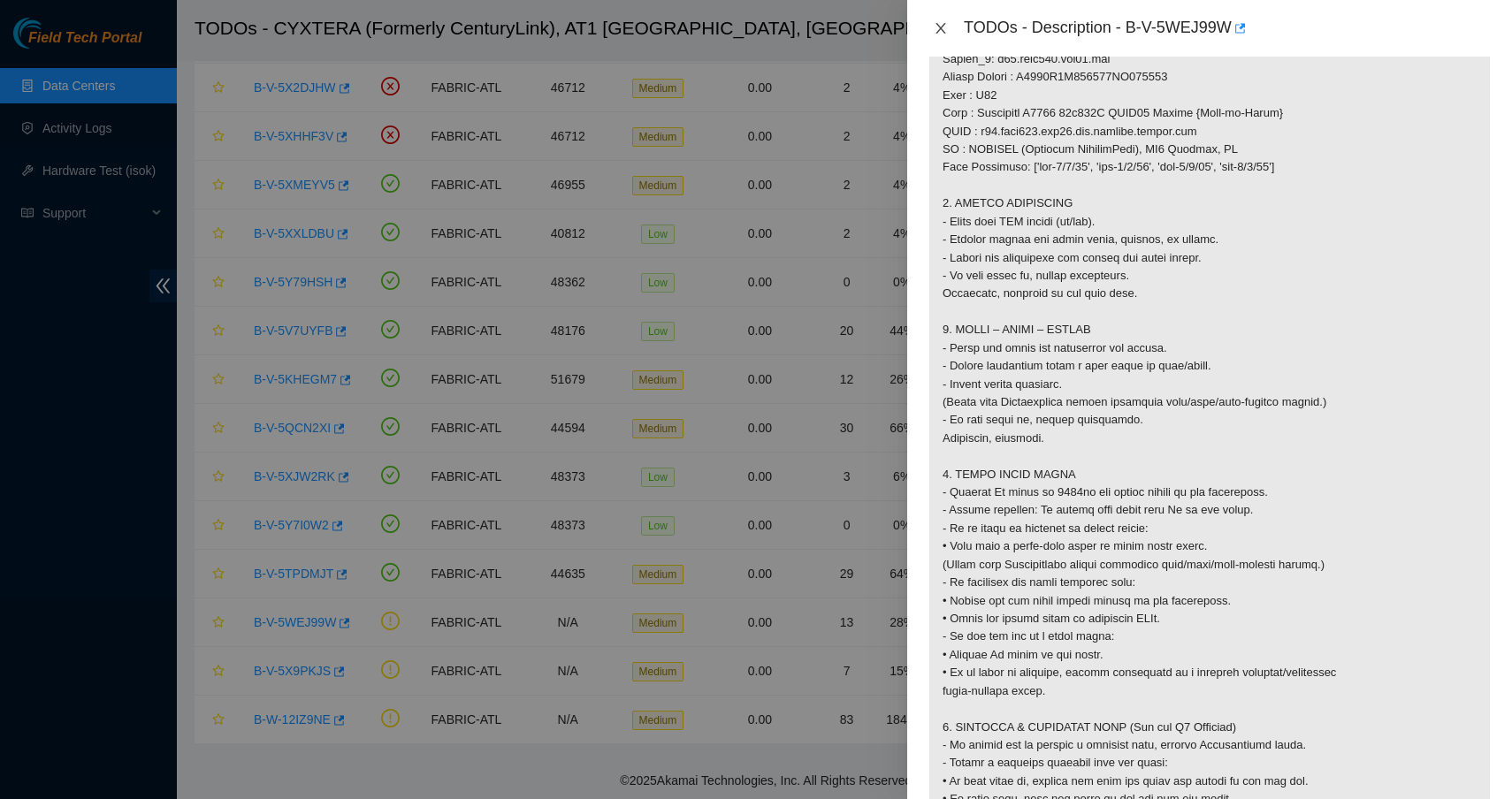
click at [937, 31] on icon "close" at bounding box center [940, 28] width 14 height 14
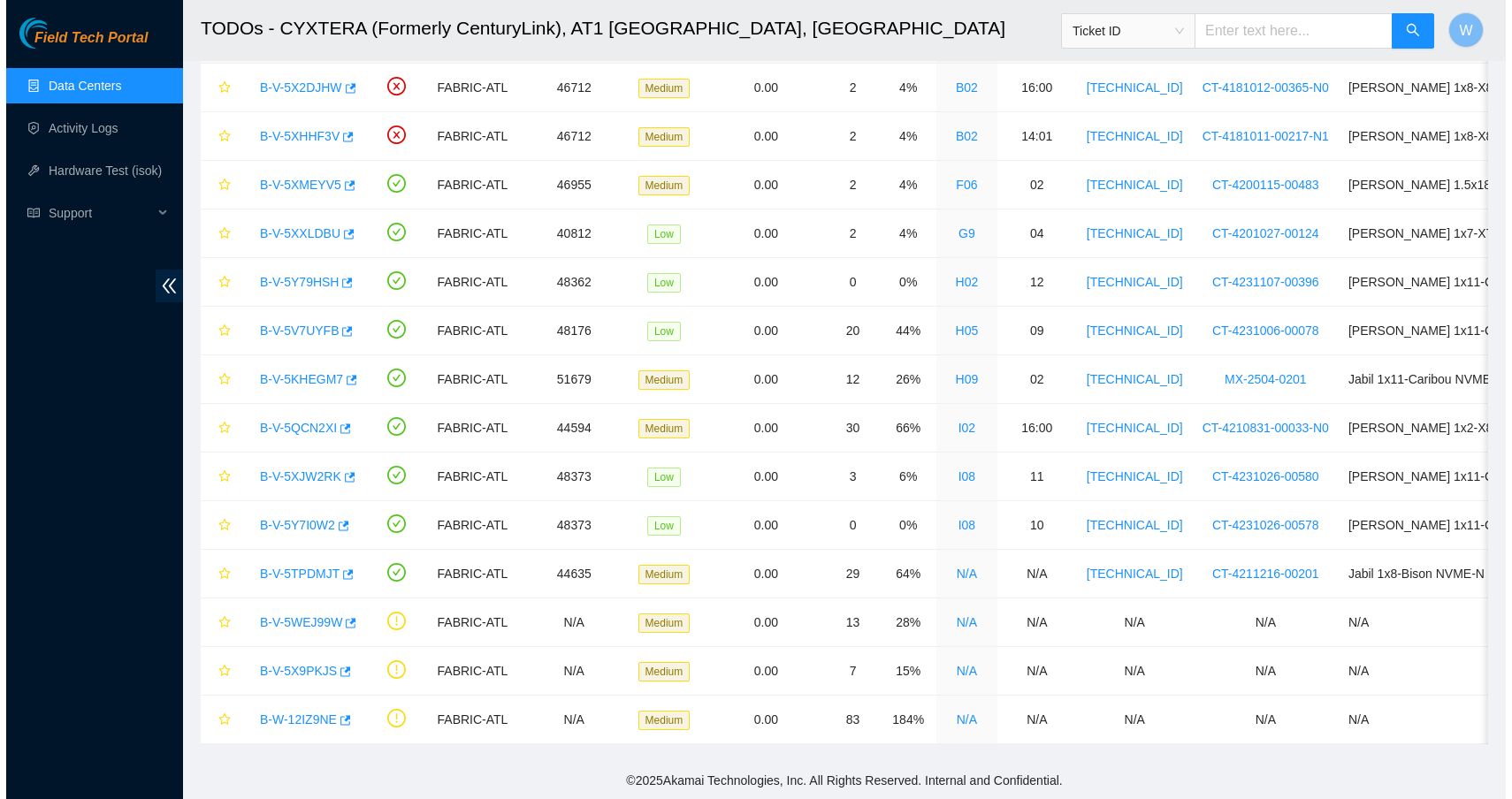
scroll to position [131, 0]
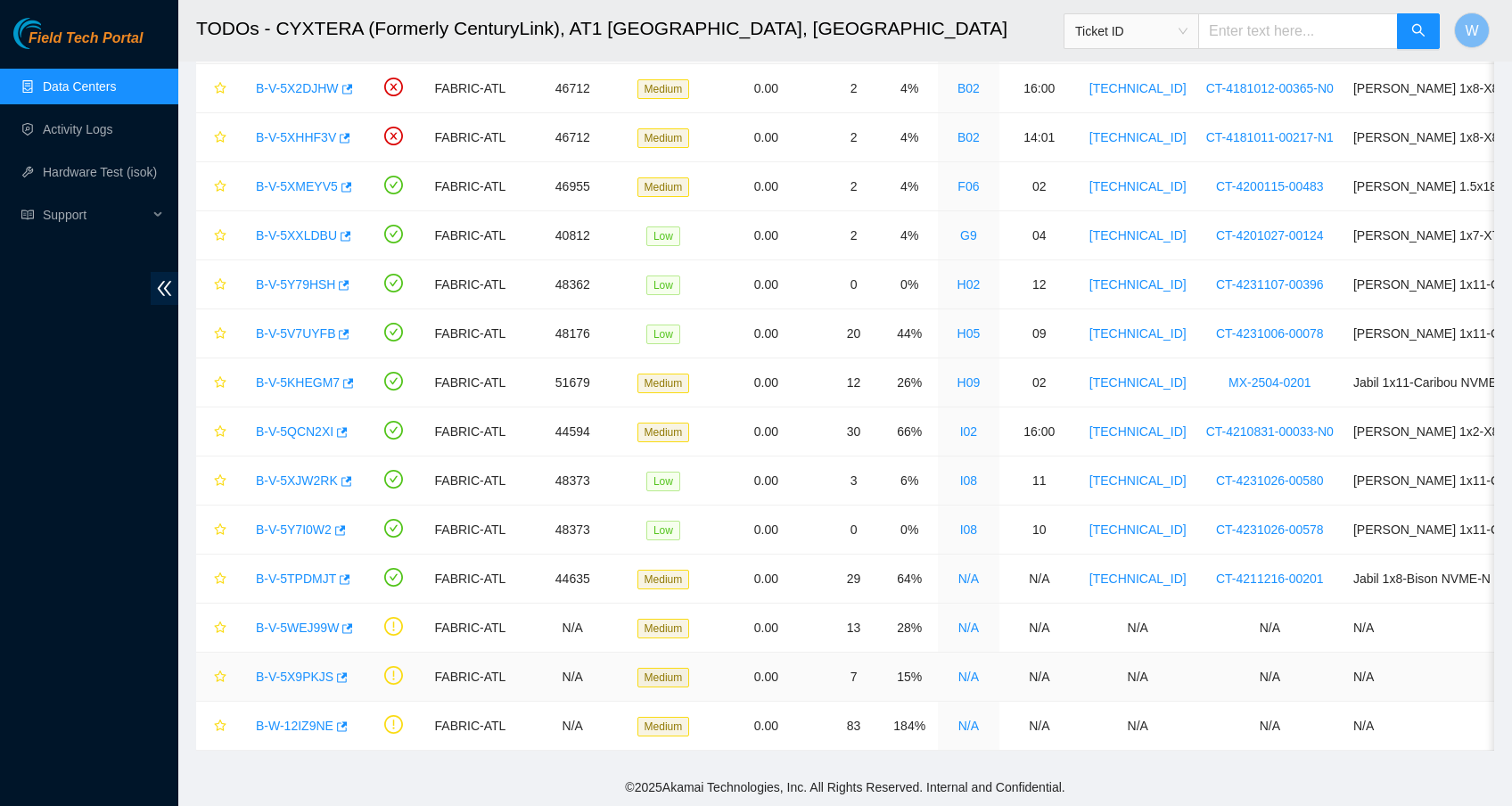
click at [286, 669] on link "B-V-5X9PKJS" at bounding box center [294, 676] width 78 height 14
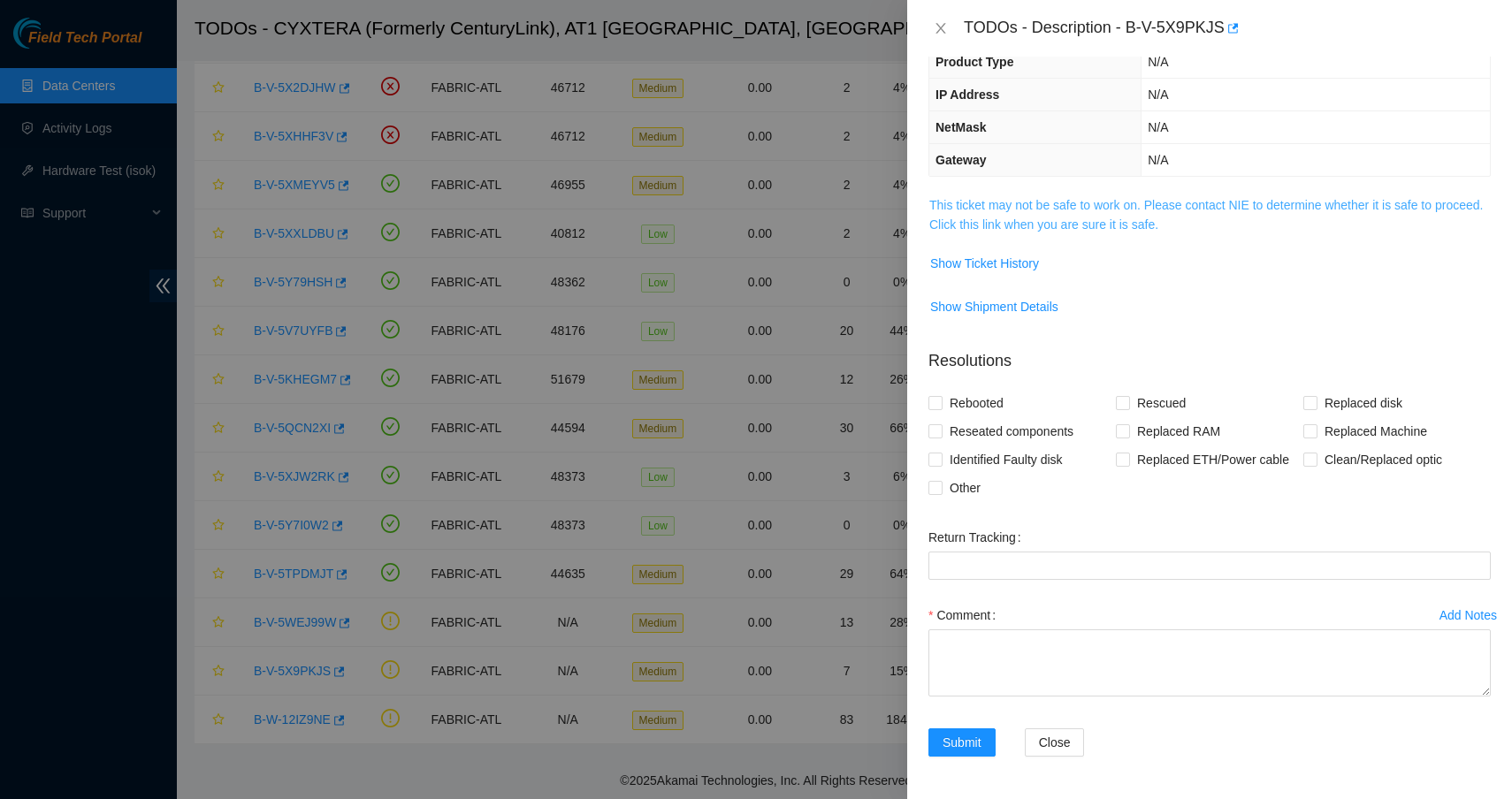
click at [1092, 207] on link "This ticket may not be safe to work on. Please contact NIE to determine whether…" at bounding box center [1205, 214] width 554 height 34
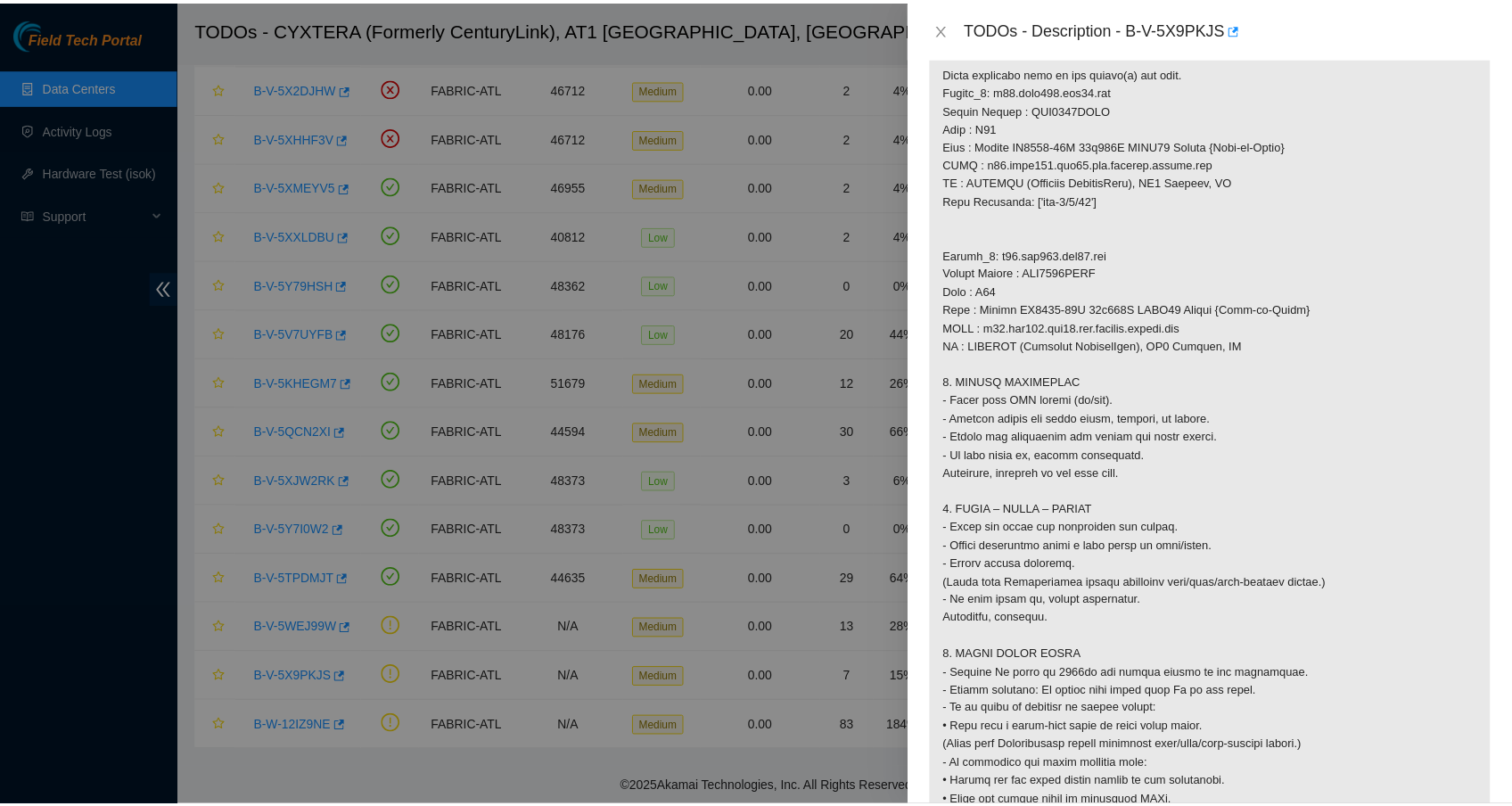
scroll to position [1042, 0]
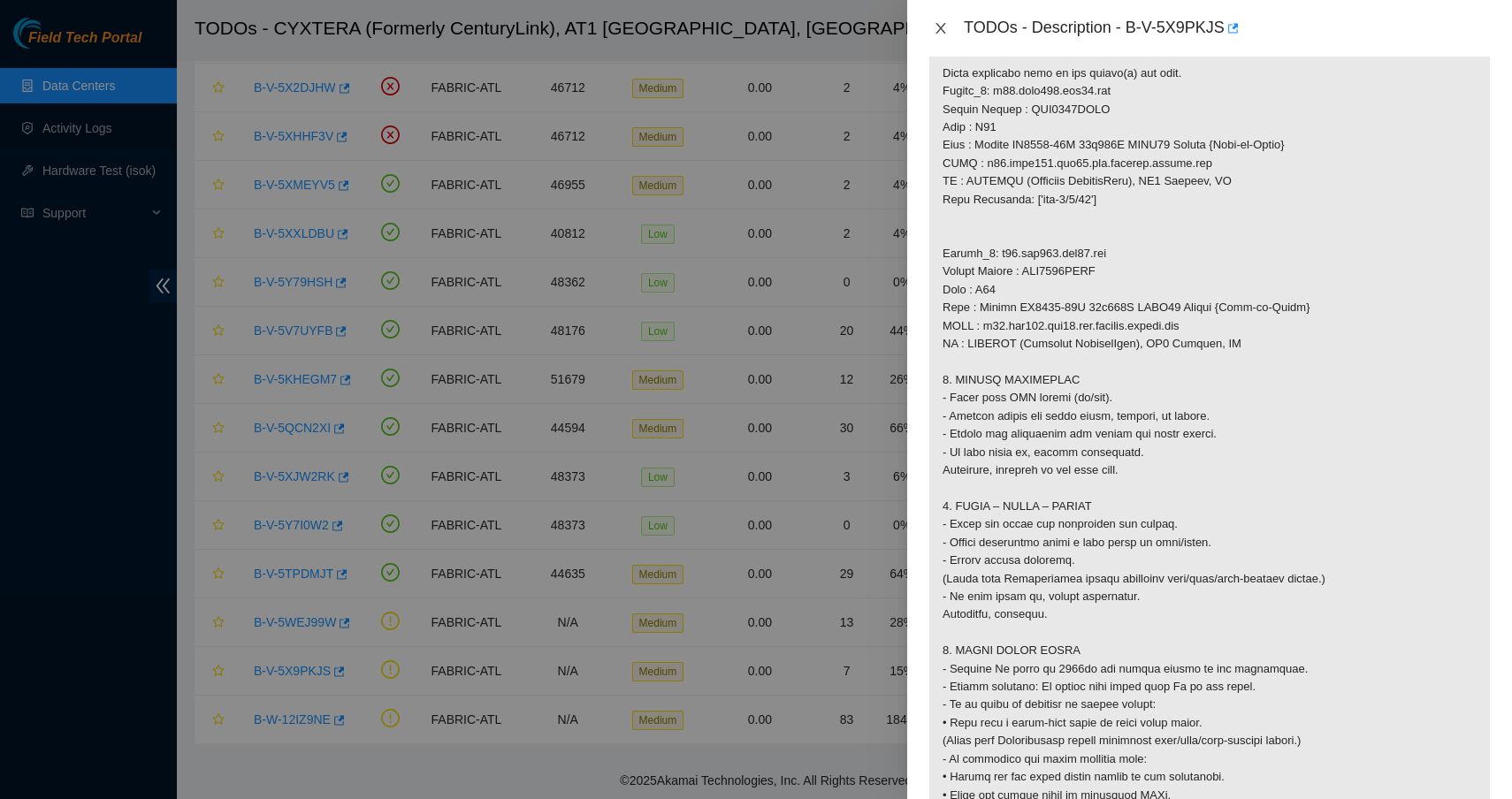
click at [931, 23] on button "Close" at bounding box center [940, 28] width 25 height 17
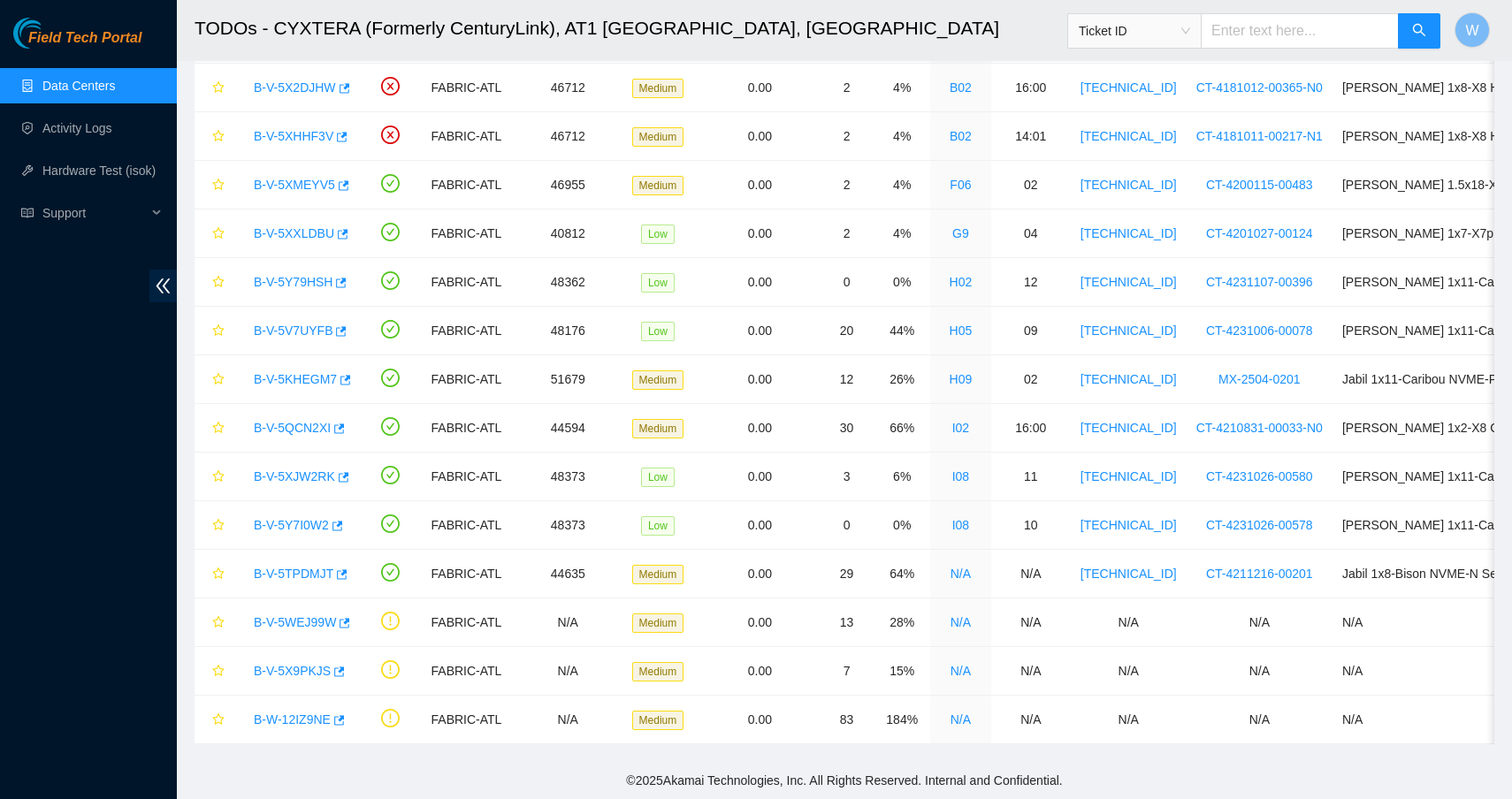
scroll to position [131, 0]
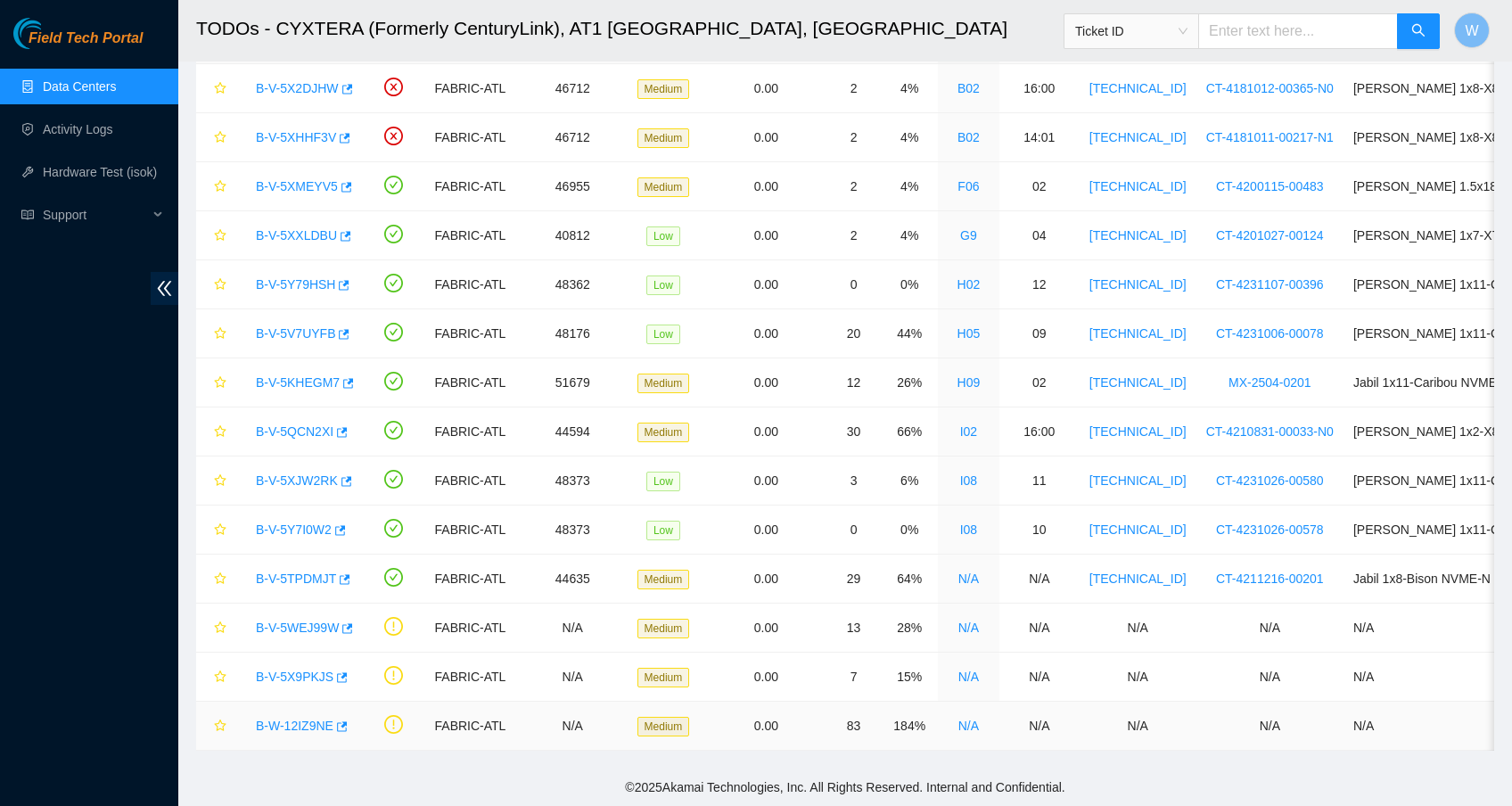
click at [302, 718] on link "B-W-12IZ9NE" at bounding box center [294, 726] width 78 height 14
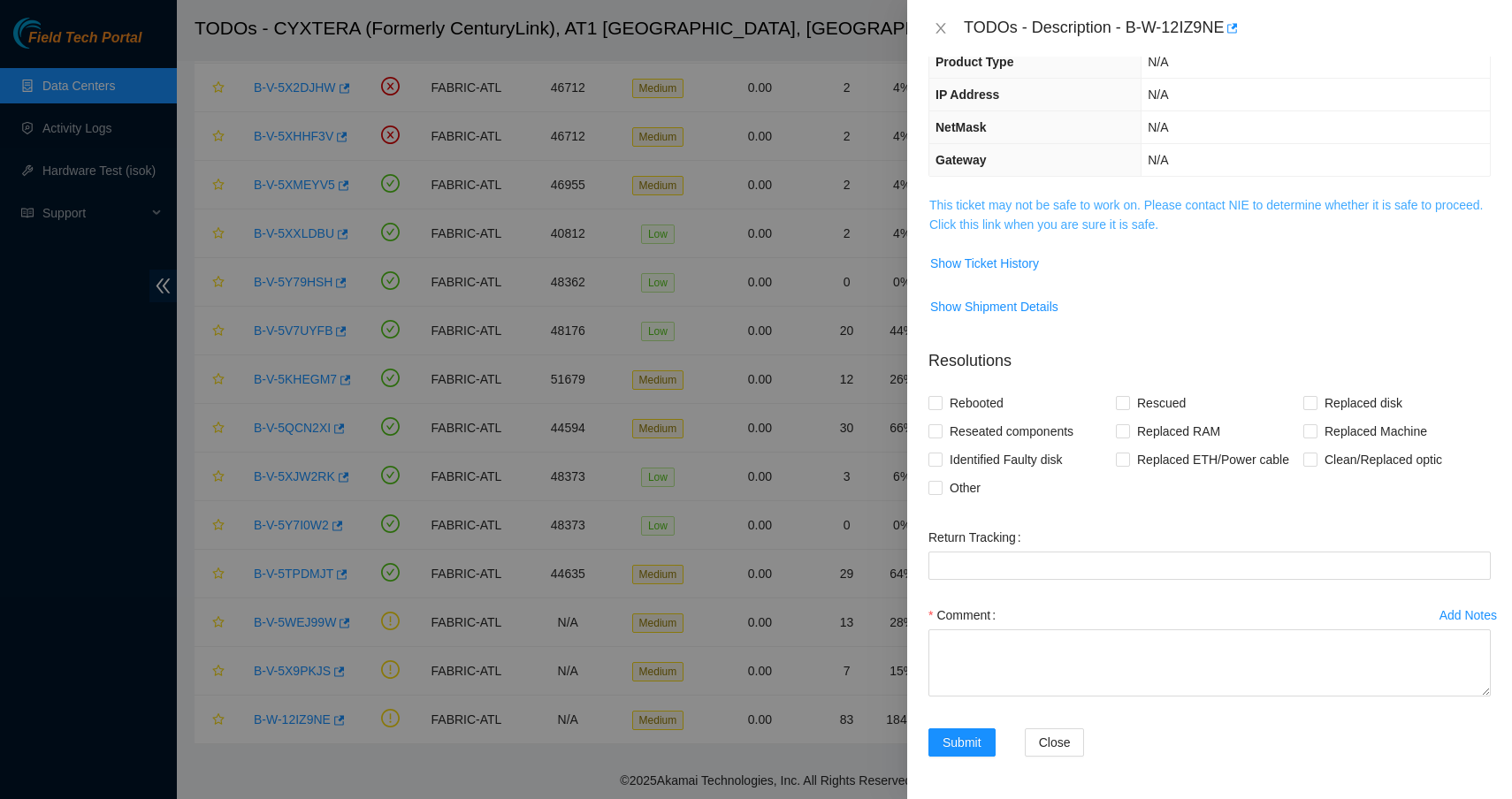
click at [1040, 210] on link "This ticket may not be safe to work on. Please contact NIE to determine whether…" at bounding box center [1205, 214] width 554 height 34
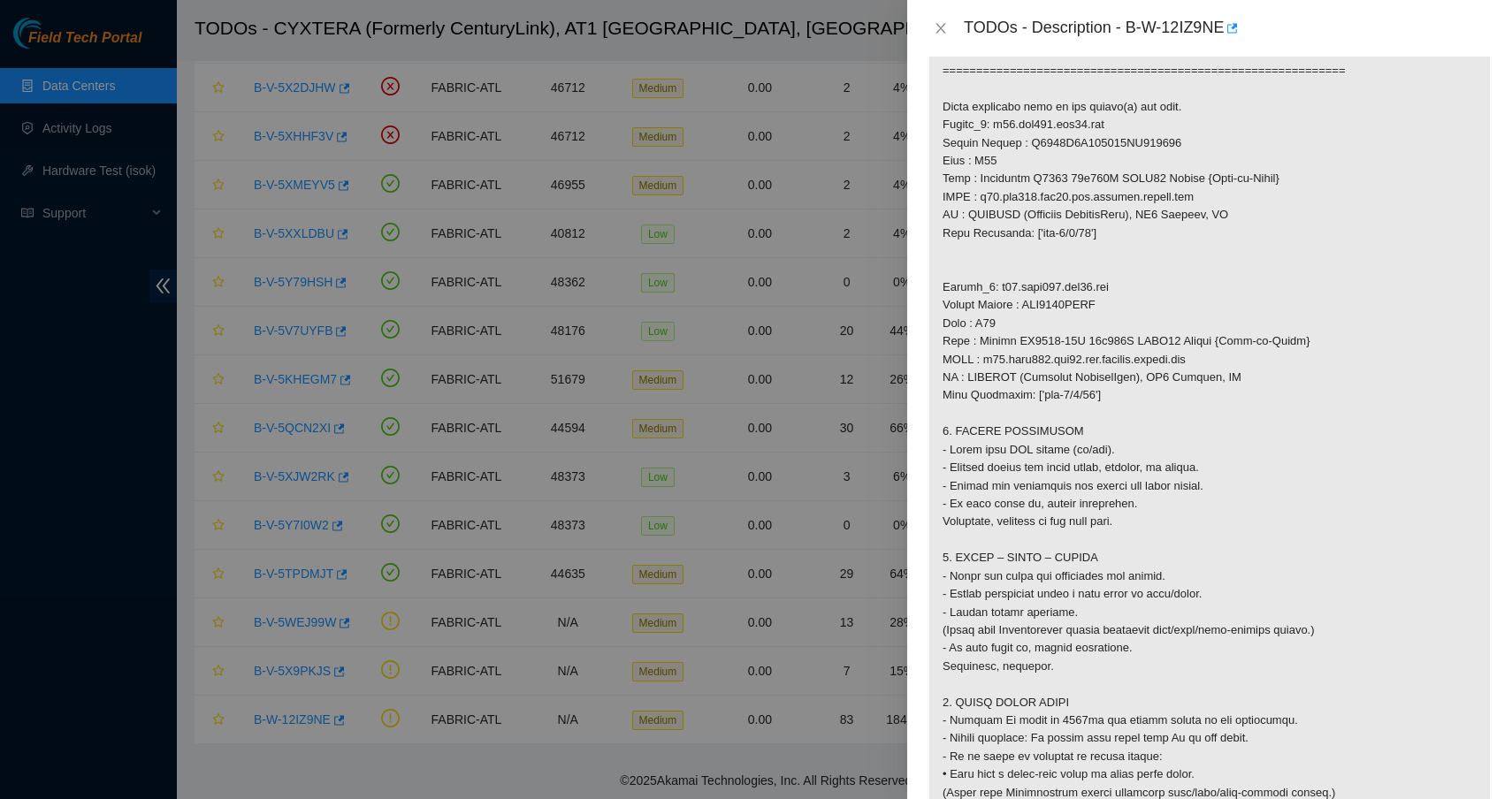
scroll to position [996, 0]
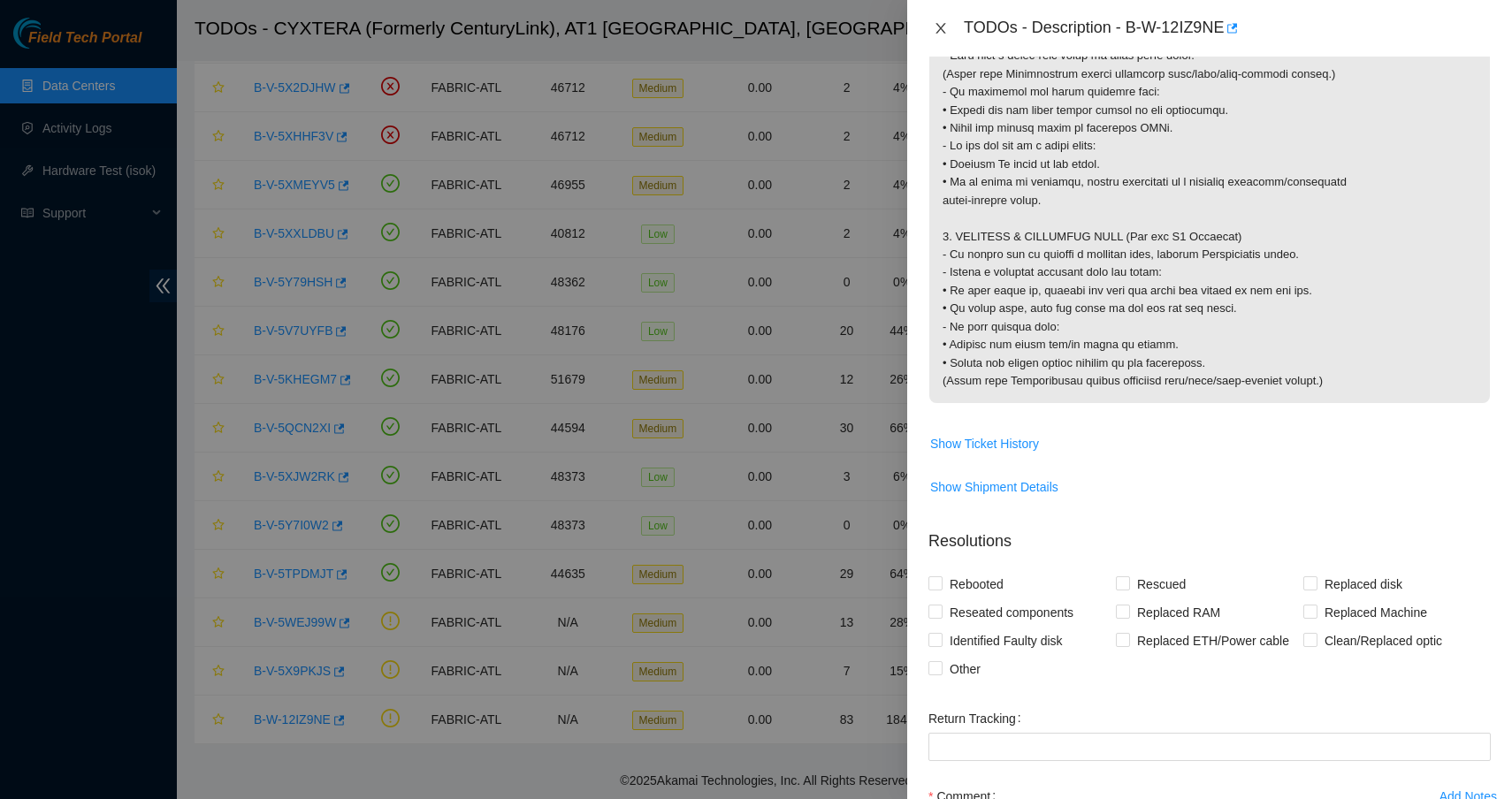
click at [940, 21] on icon "close" at bounding box center [940, 28] width 14 height 14
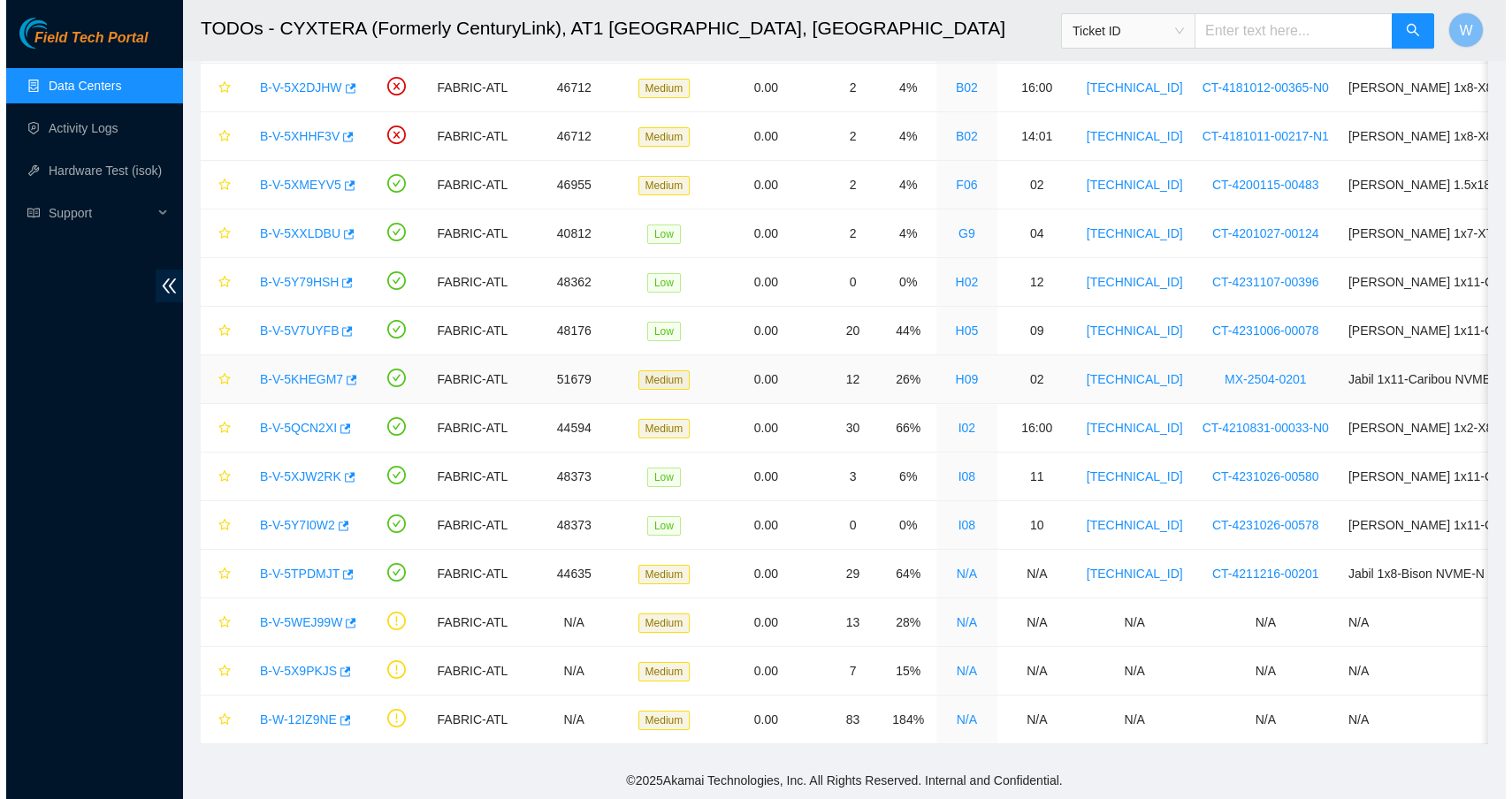
scroll to position [139, 0]
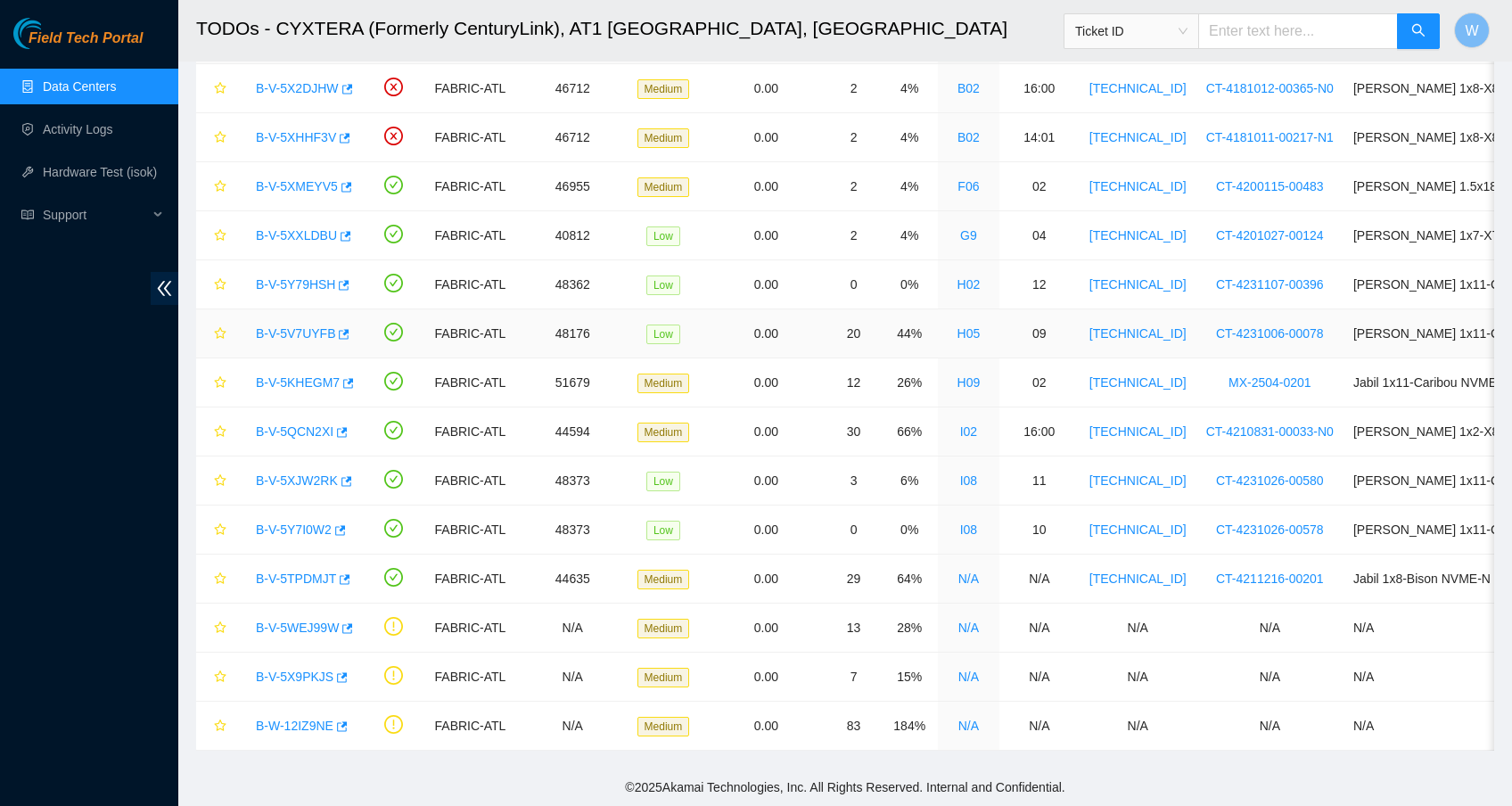
click at [320, 326] on link "B-V-5V7UYFB" at bounding box center [295, 333] width 80 height 14
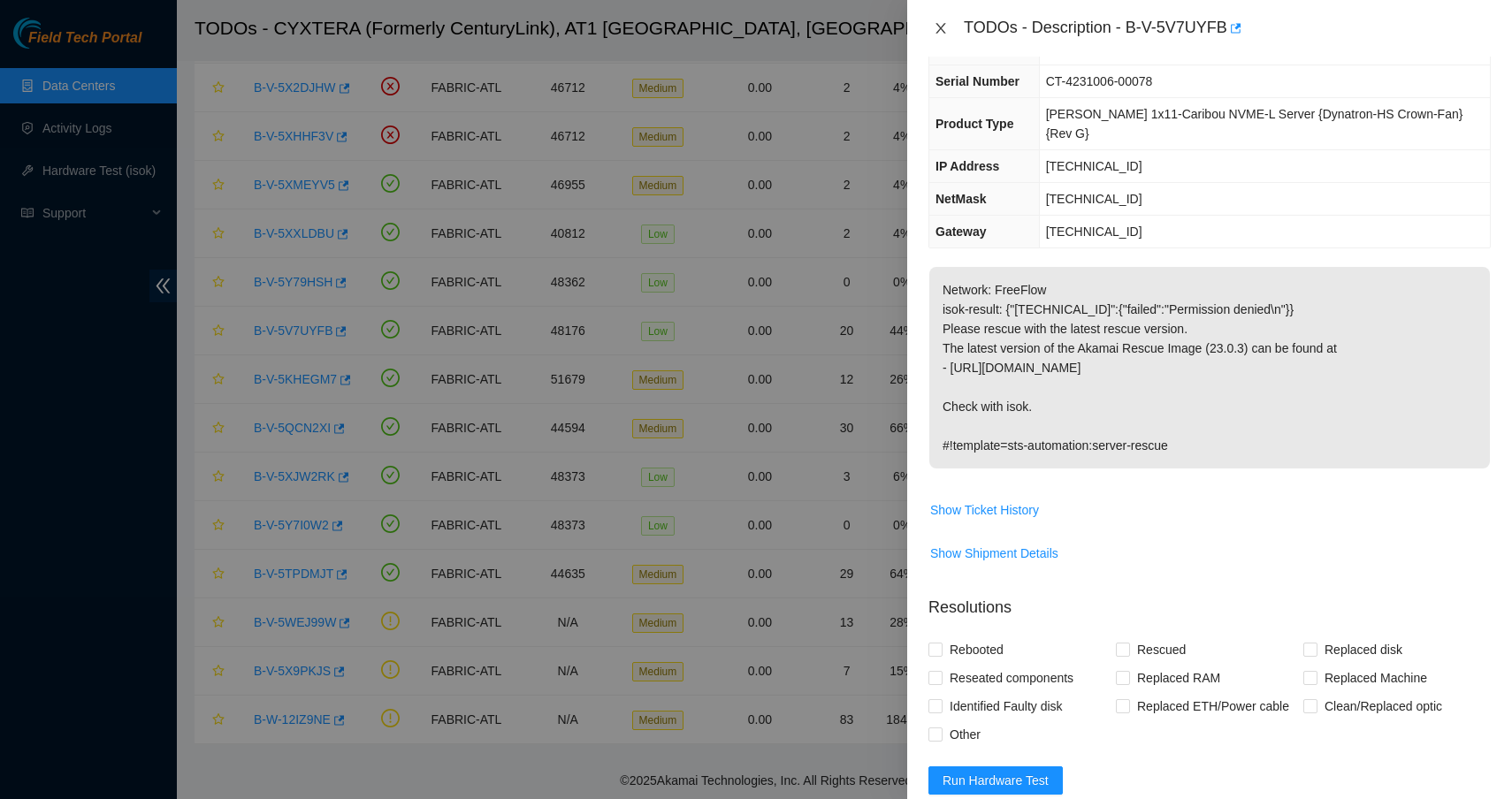
click at [941, 21] on icon "close" at bounding box center [940, 28] width 14 height 14
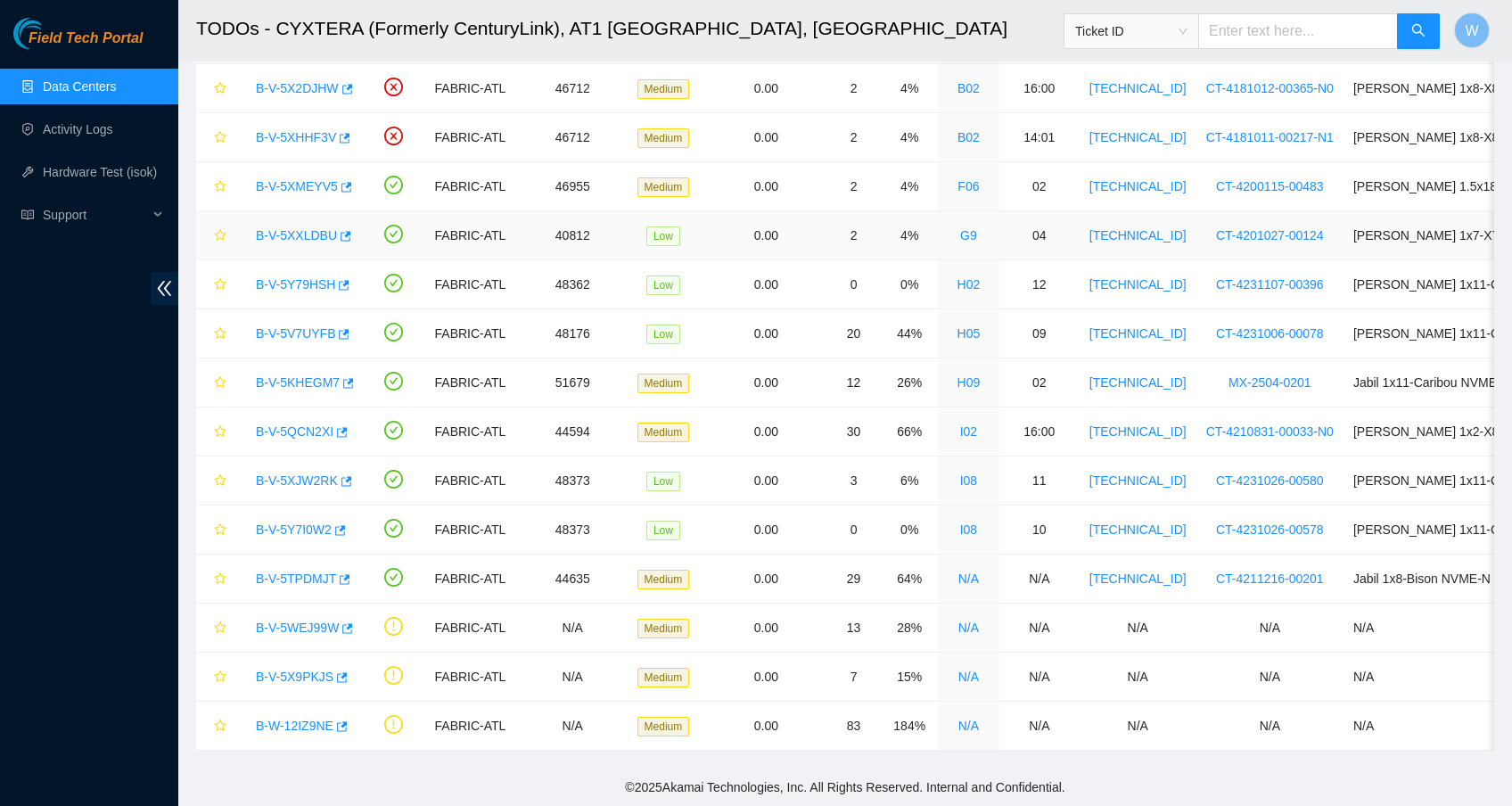
click at [318, 228] on link "B-V-5XXLDBU" at bounding box center [296, 235] width 81 height 14
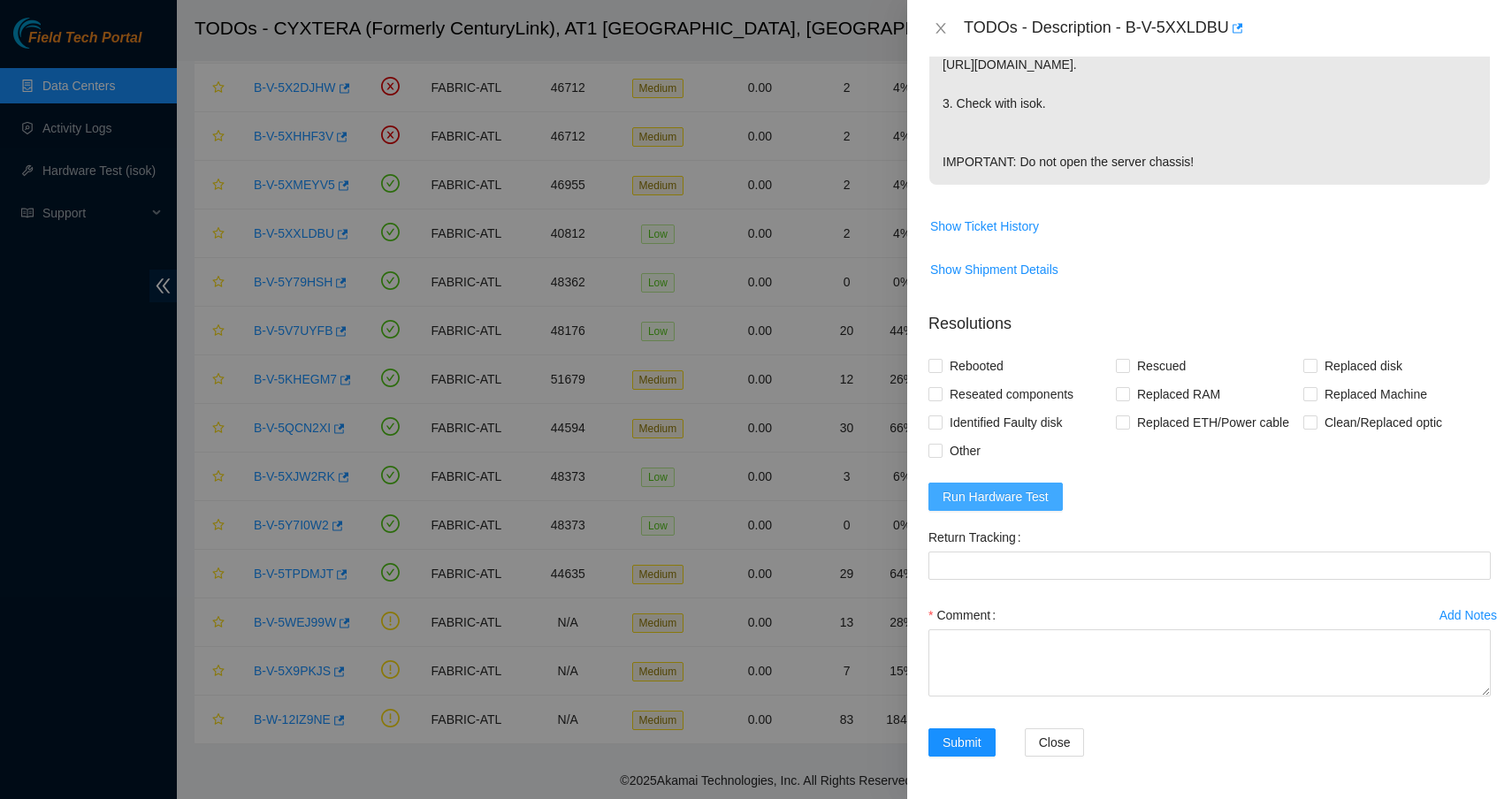
scroll to position [551, 0]
click at [1017, 501] on span "Run Hardware Test" at bounding box center [995, 497] width 106 height 19
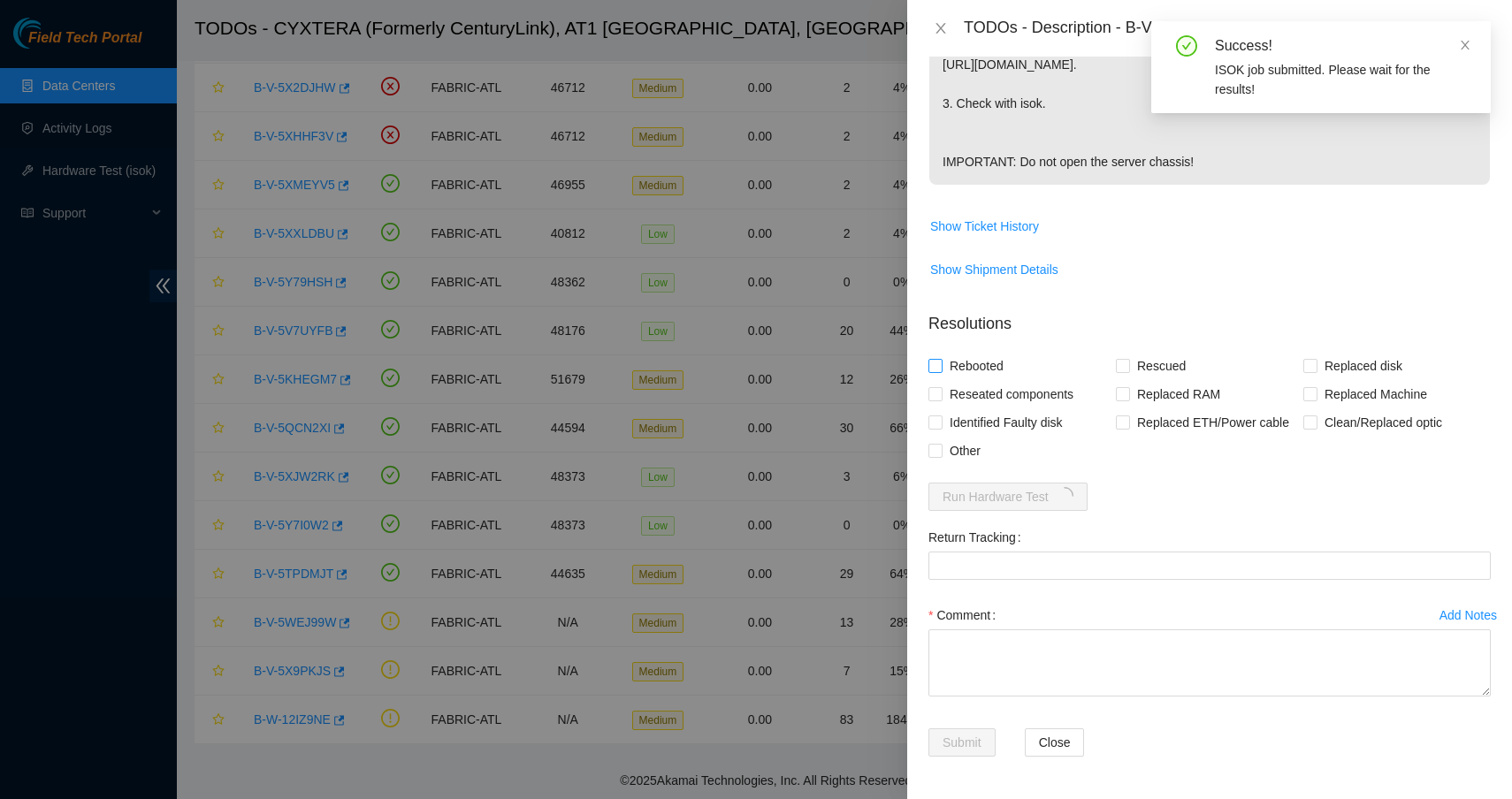
click at [970, 364] on span "Rebooted" at bounding box center [976, 366] width 68 height 28
click at [940, 364] on input "Rebooted" at bounding box center [934, 365] width 12 height 12
checkbox input "true"
click at [1130, 364] on span "Rescued" at bounding box center [1161, 366] width 63 height 28
click at [1127, 364] on input "Rescued" at bounding box center [1122, 365] width 12 height 12
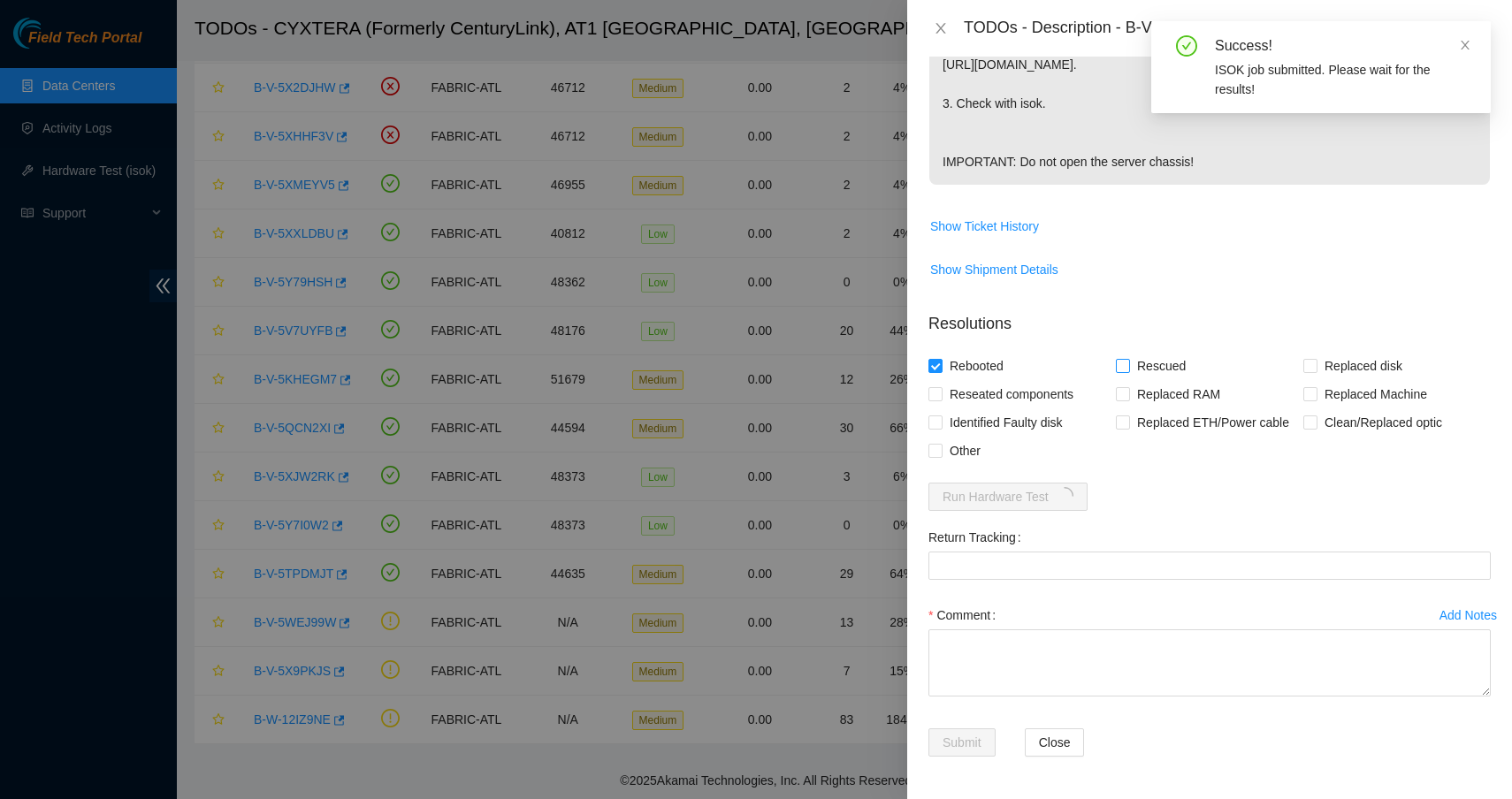
checkbox input "true"
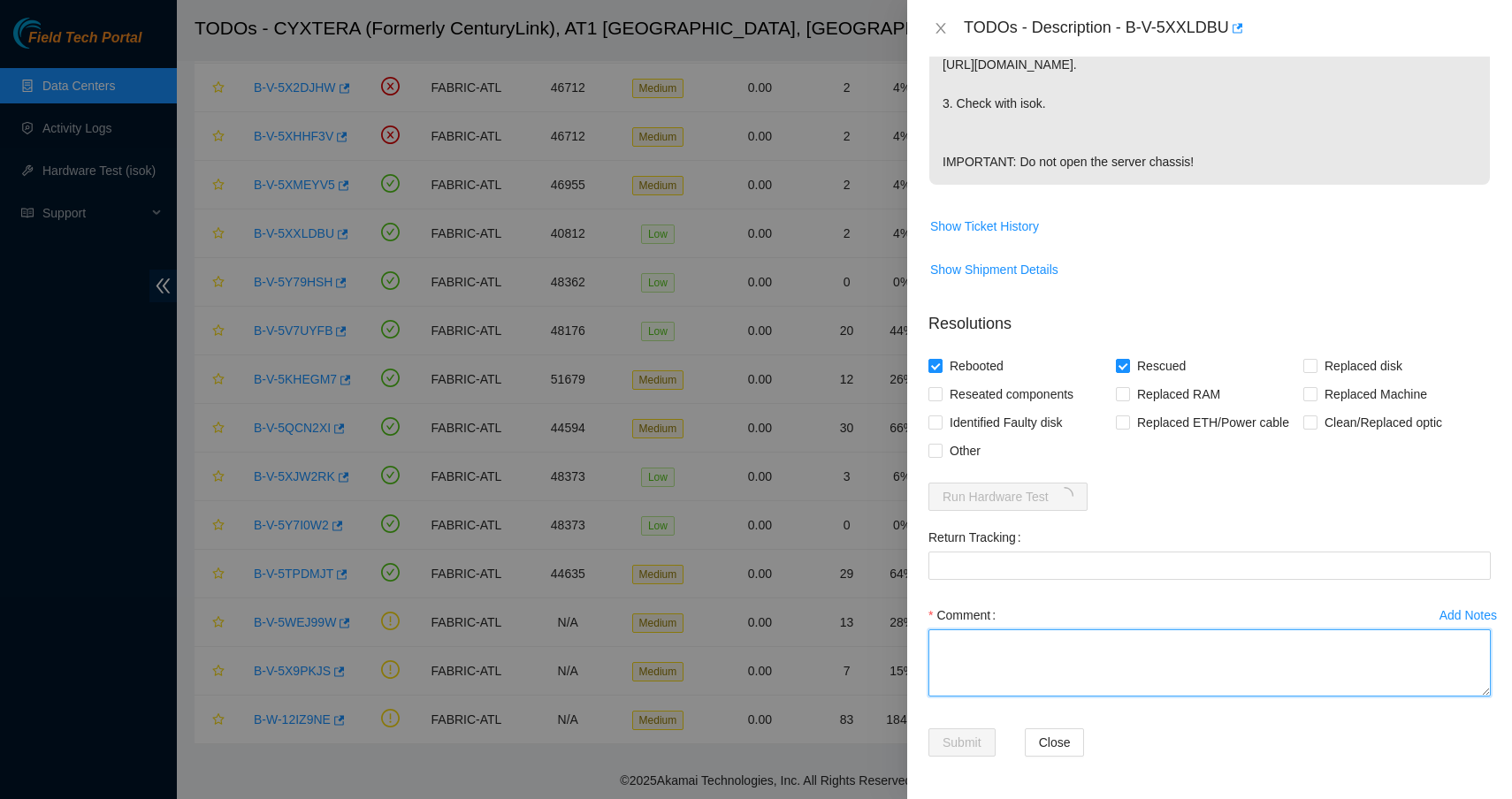
click at [1086, 646] on textarea "Comment" at bounding box center [1209, 663] width 562 height 67
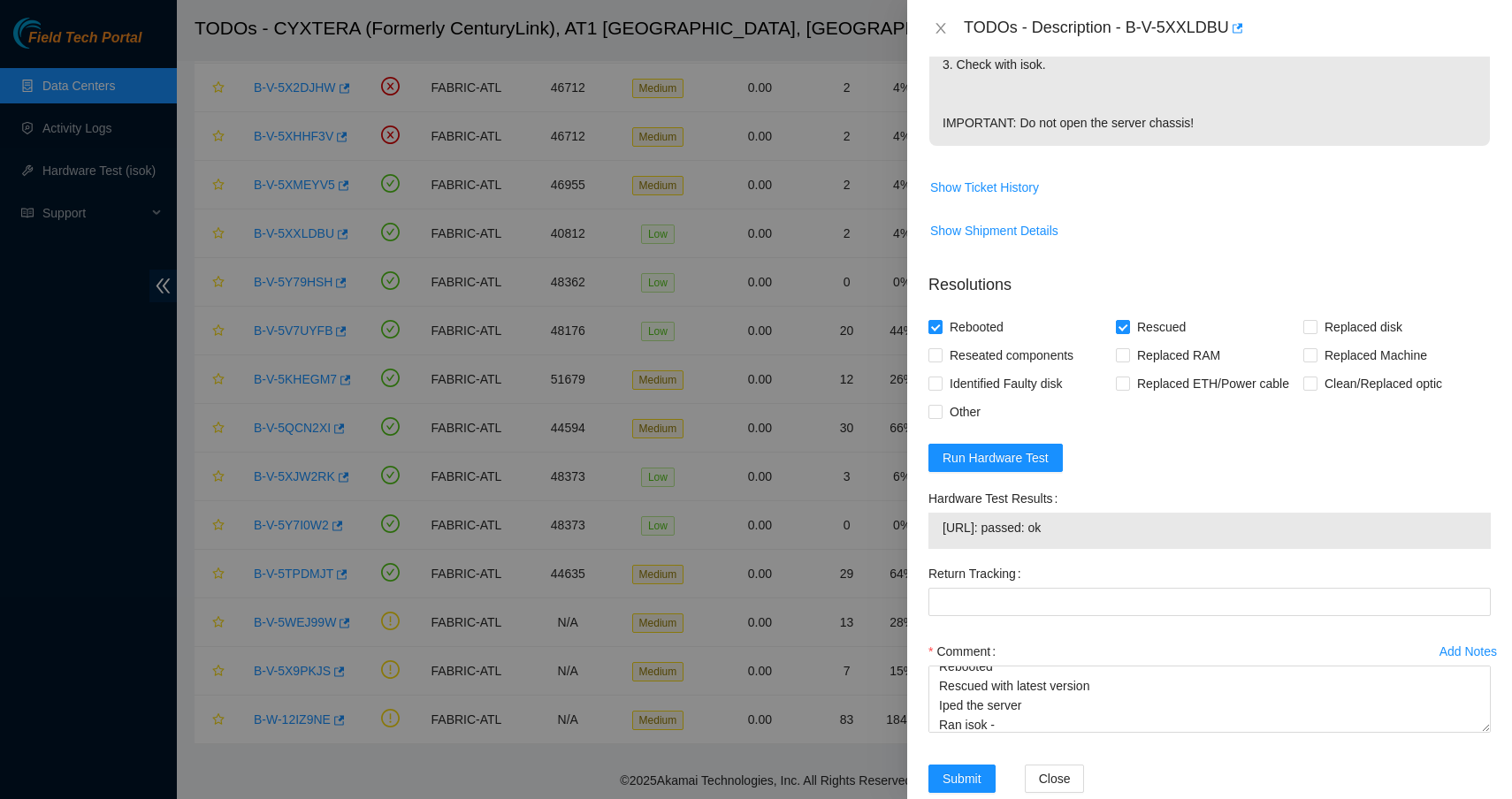
drag, startPoint x: 1111, startPoint y: 562, endPoint x: 942, endPoint y: 565, distance: 169.0
click at [943, 538] on span "104.120.208.7: passed: ok" at bounding box center [1209, 528] width 534 height 19
copy span "104.120.208.7: passed: ok"
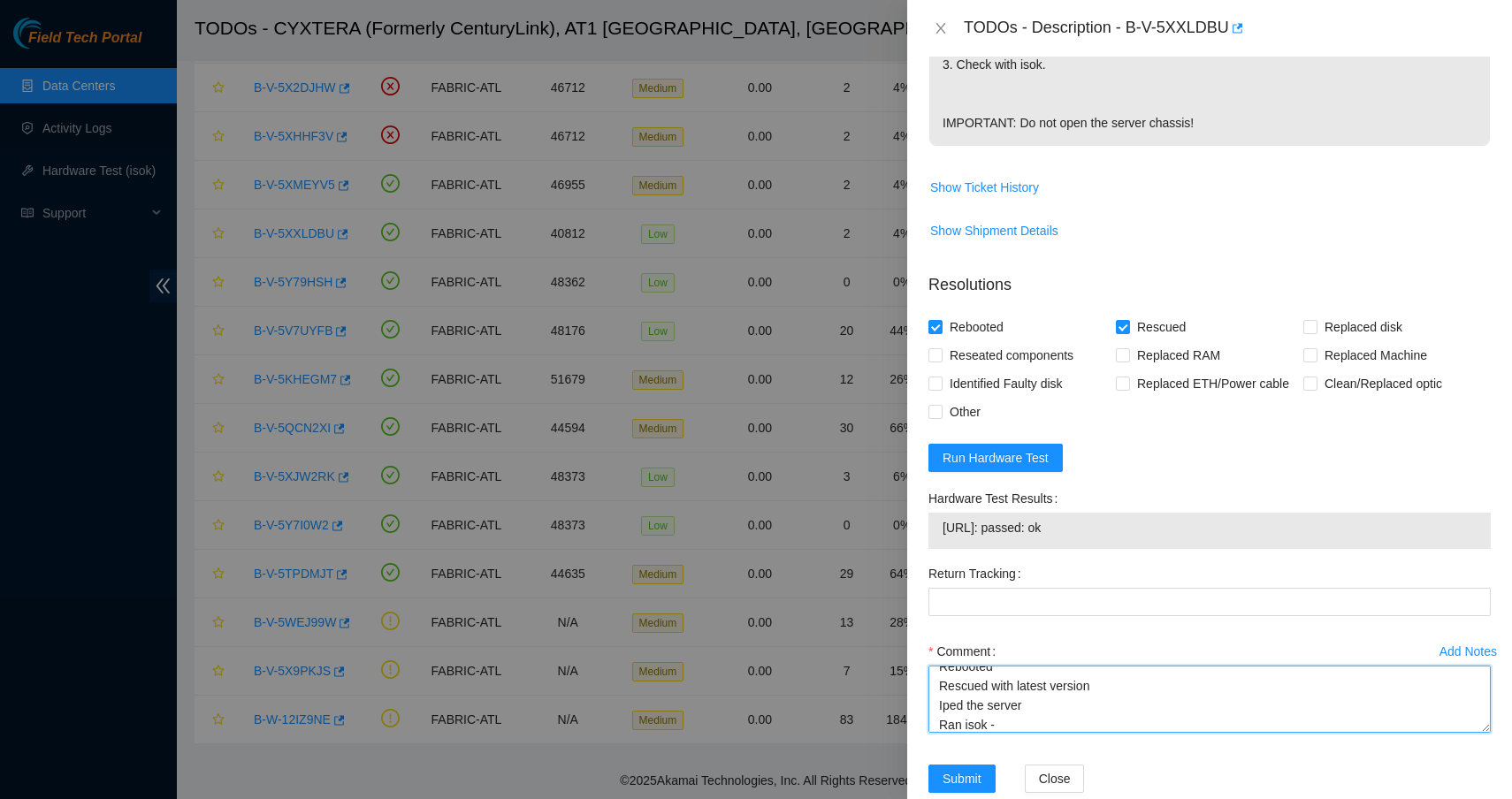
click at [1020, 733] on textarea "Shut down safely Rebooted Rescued with latest version Iped the server Ran isok -" at bounding box center [1209, 699] width 562 height 67
paste textarea "104.120.208.7: passed: ok"
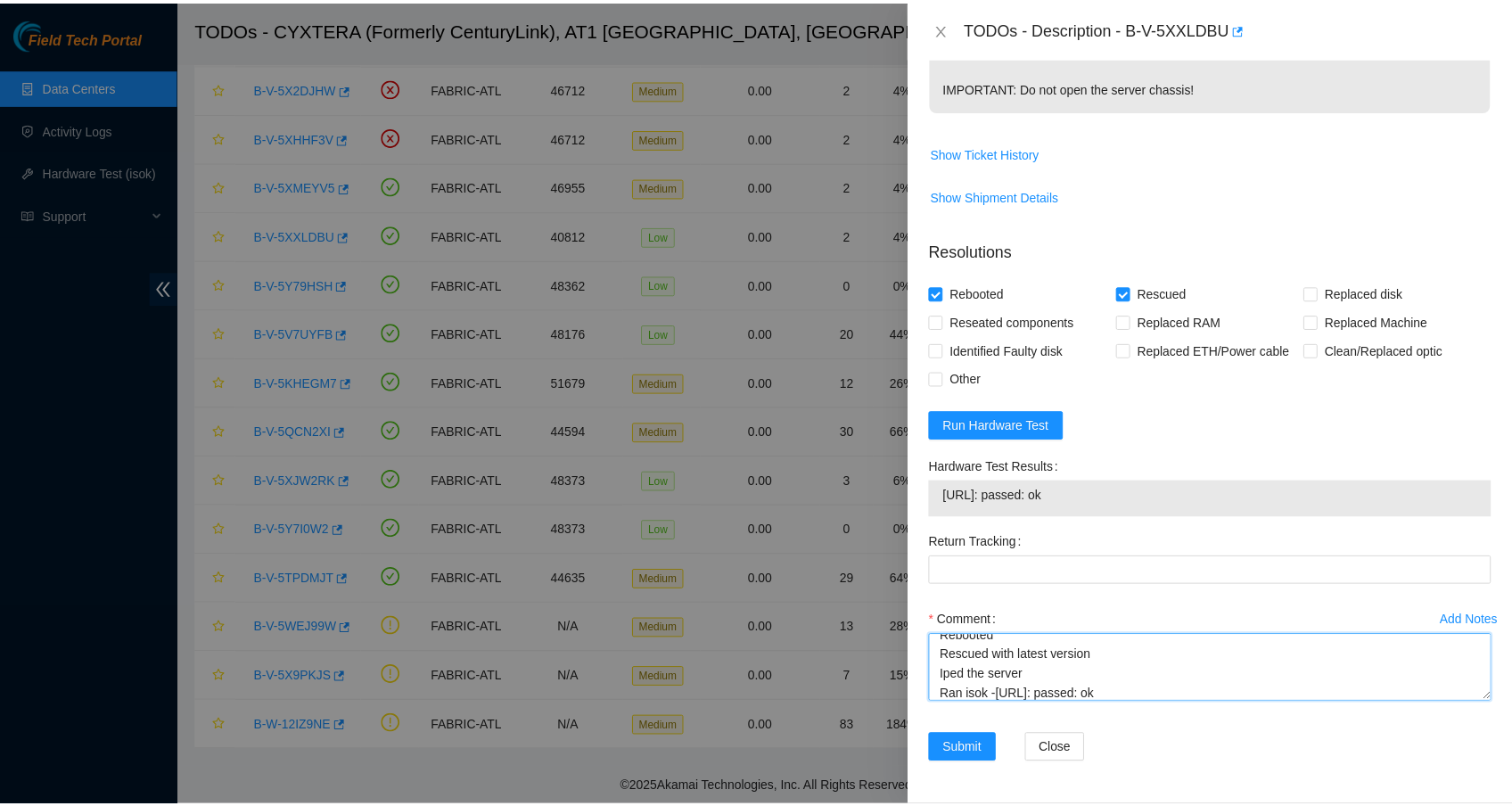
scroll to position [631, 0]
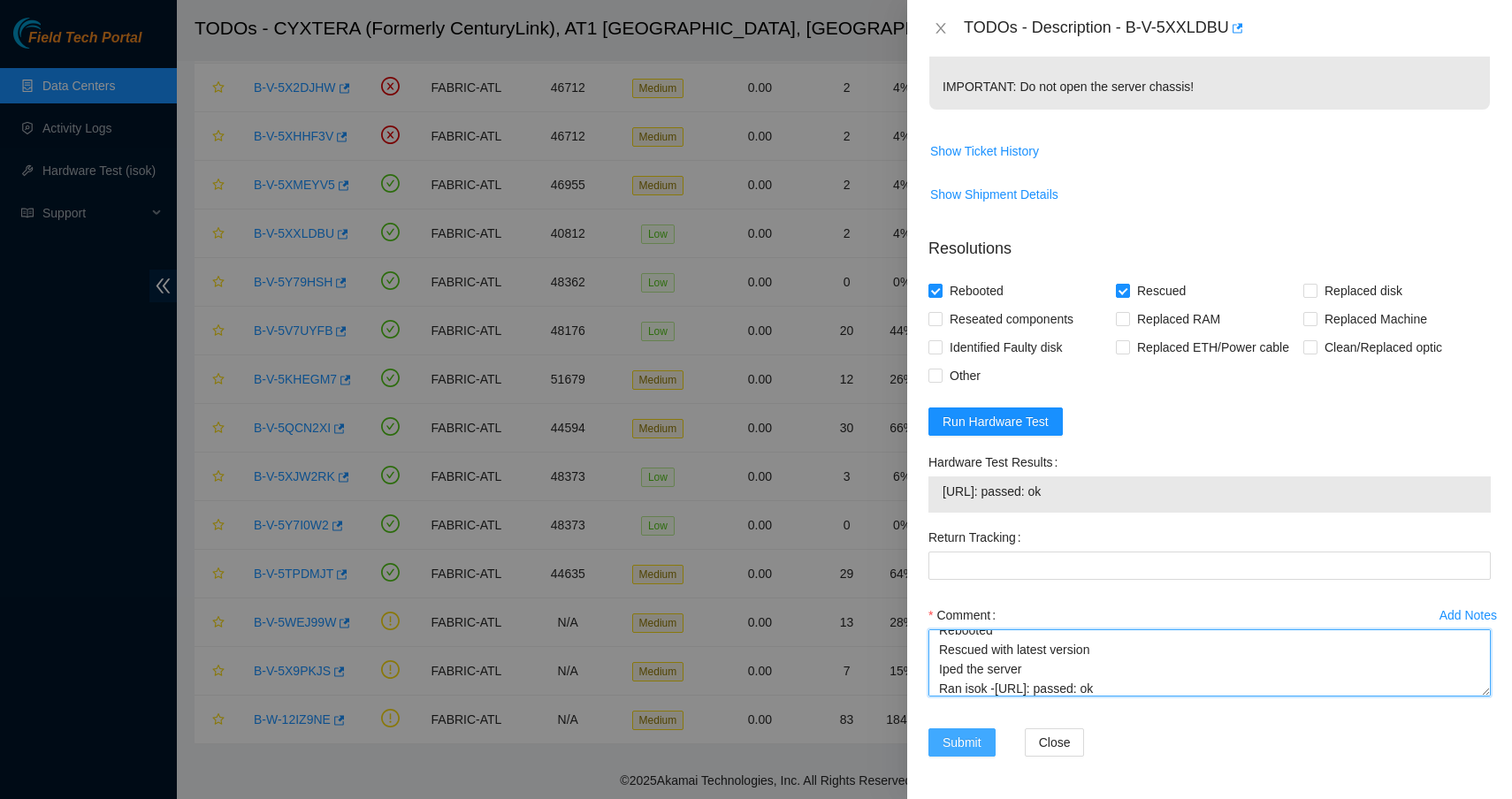
type textarea "Shut down safely Rebooted Rescued with latest version Iped the server Ran isok …"
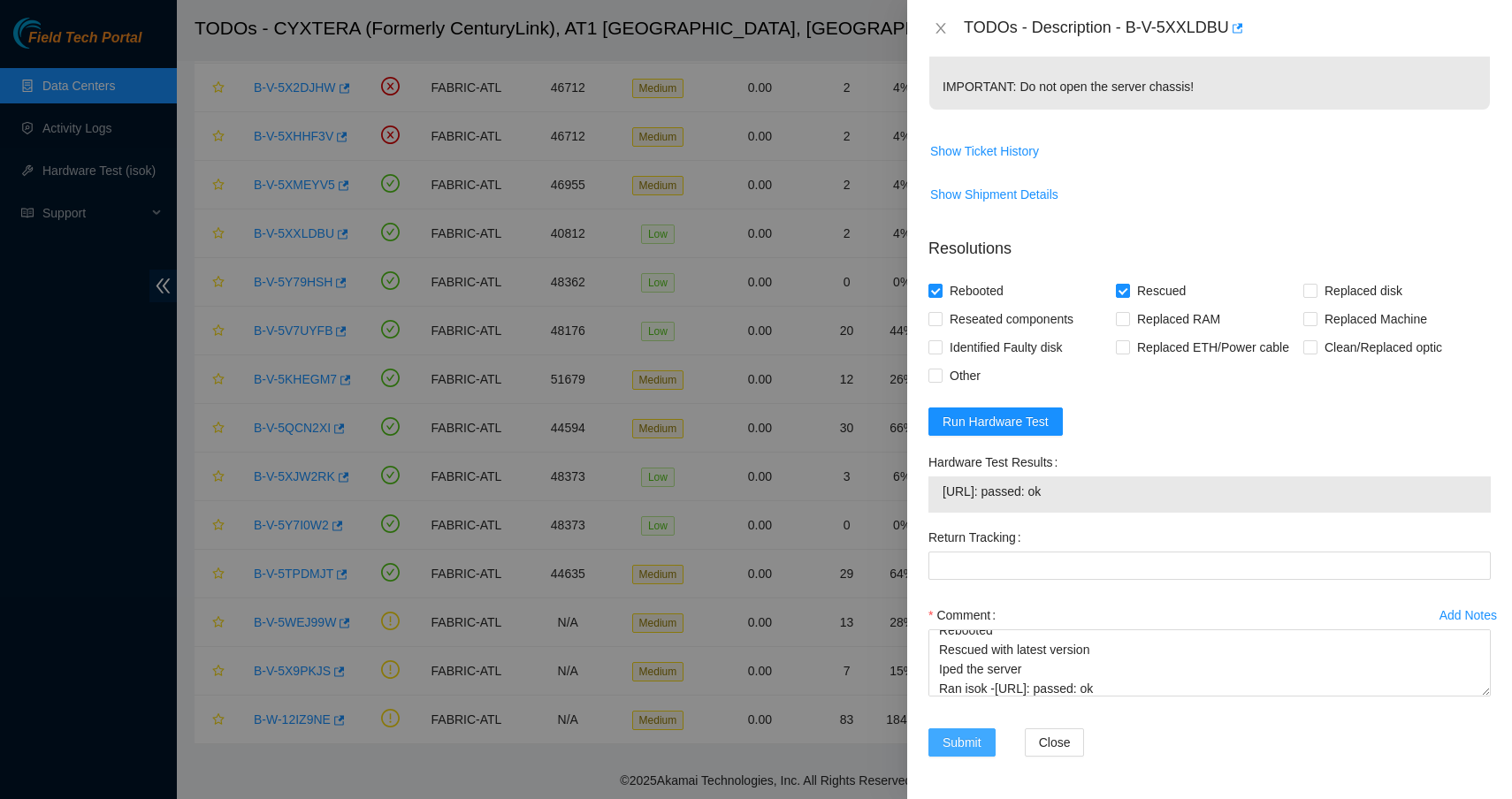
click at [965, 741] on span "Submit" at bounding box center [962, 742] width 39 height 19
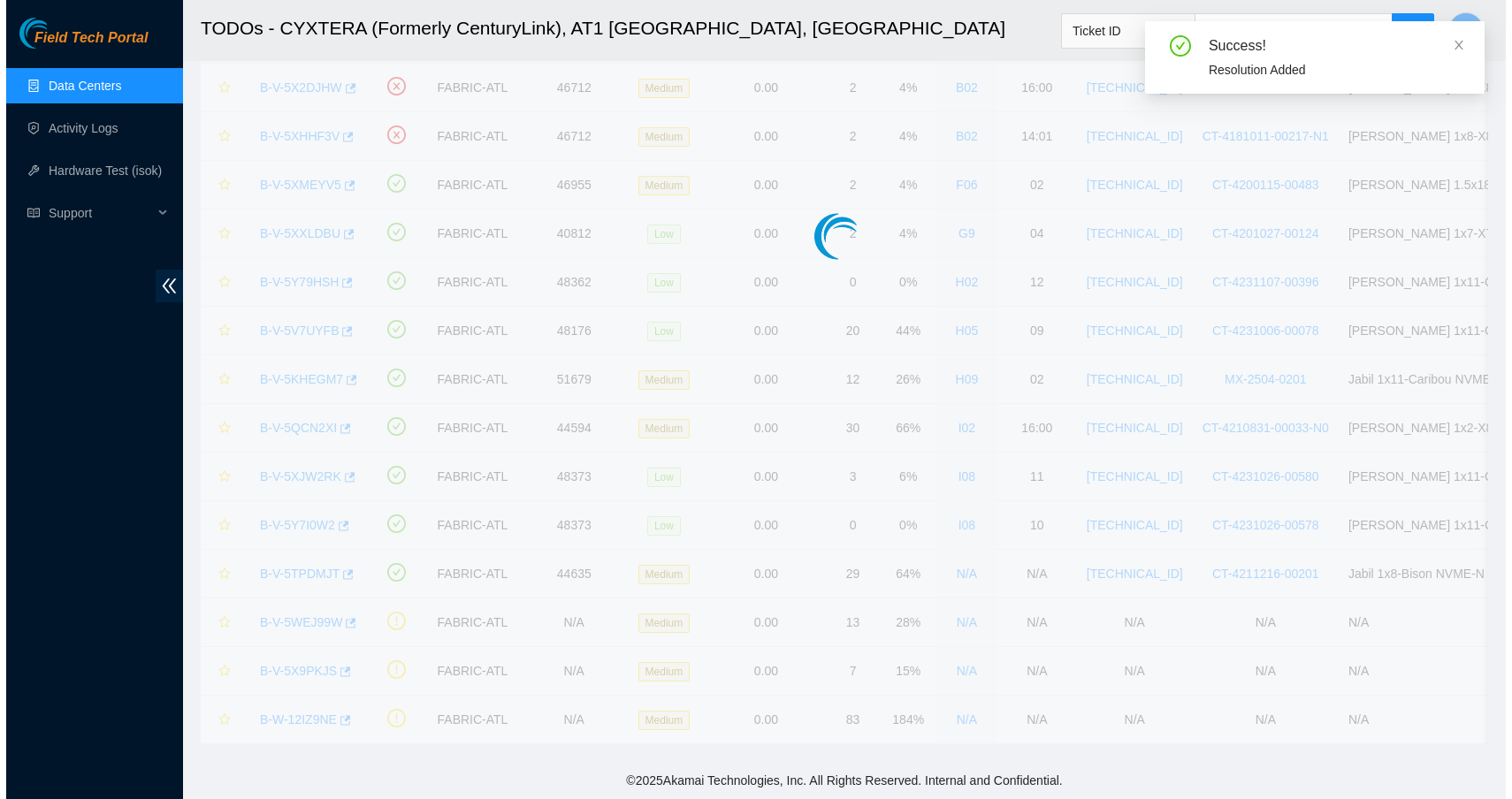
scroll to position [90, 0]
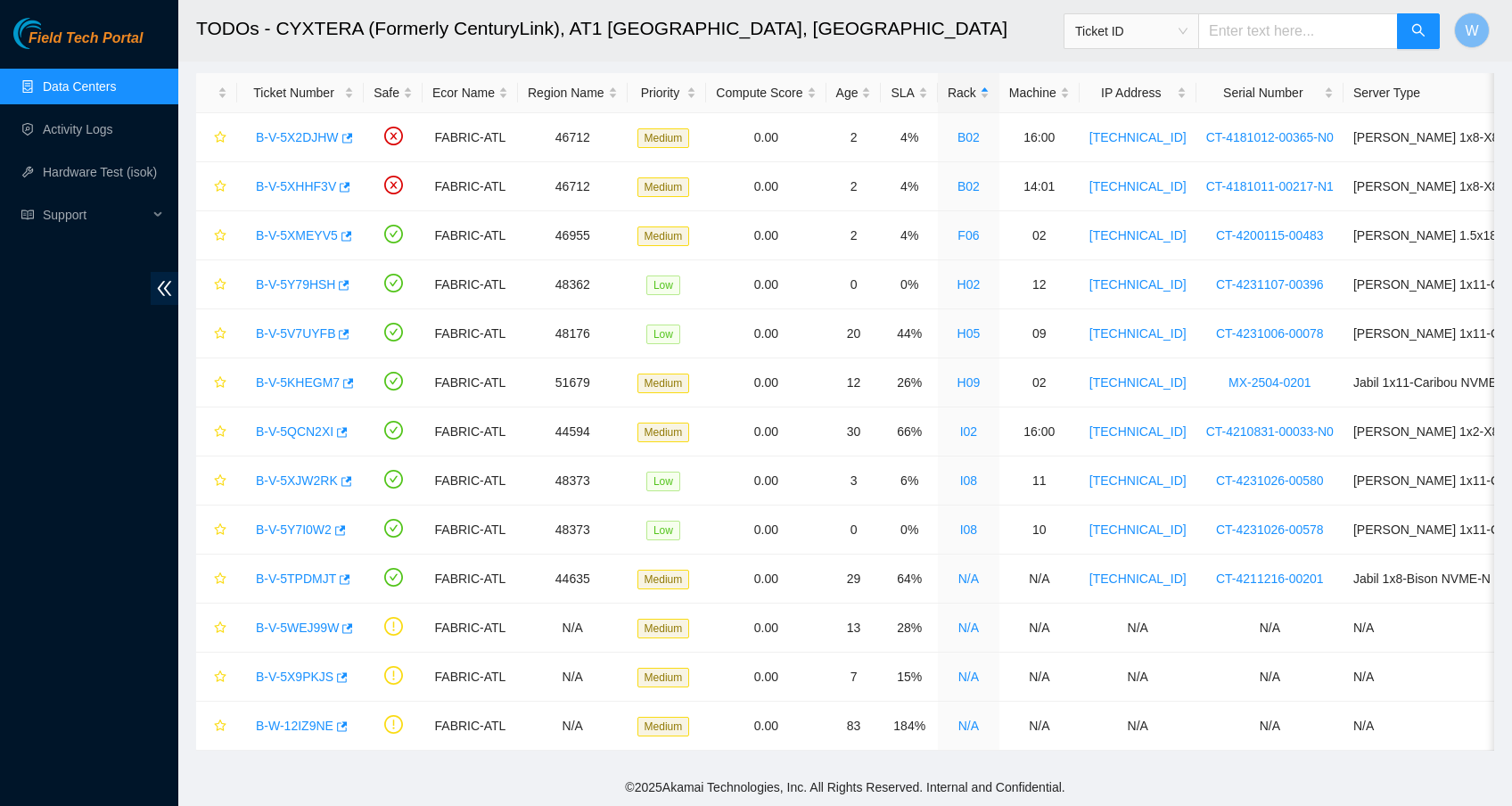
click at [314, 326] on link "B-V-5V7UYFB" at bounding box center [295, 333] width 80 height 14
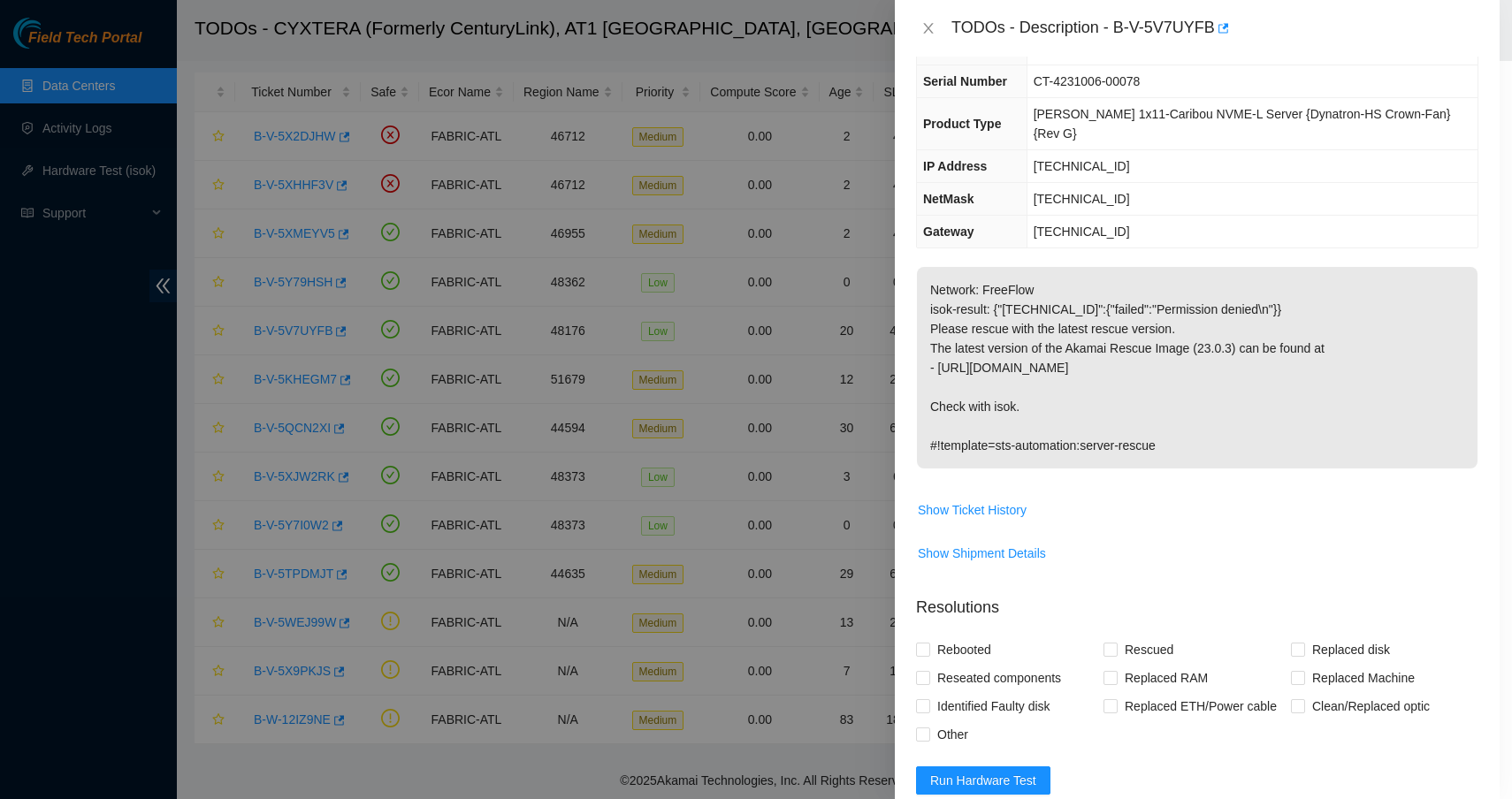
click at [311, 314] on div at bounding box center [744, 400] width 1512 height 799
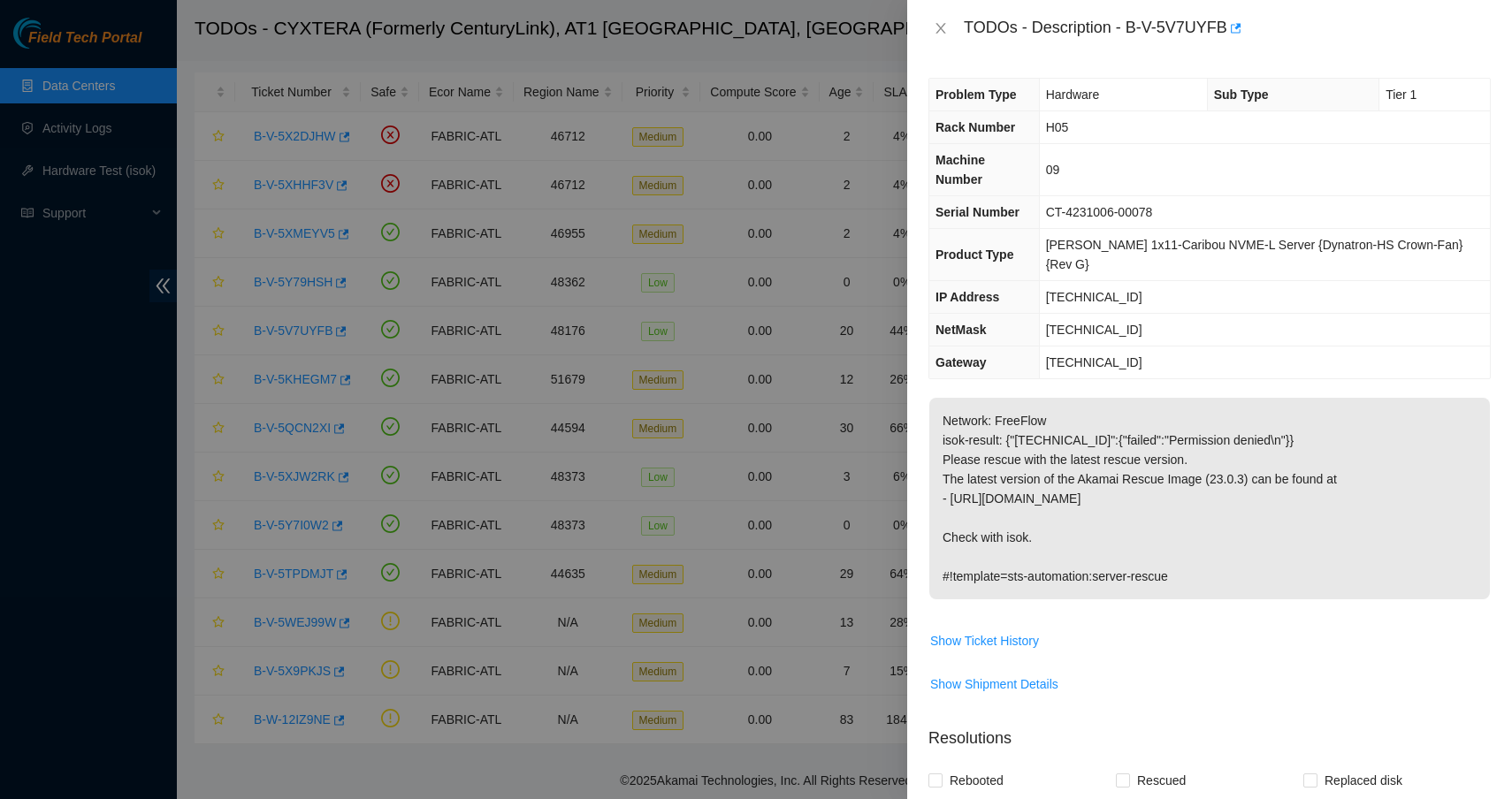
scroll to position [0, 0]
click at [941, 30] on icon "close" at bounding box center [940, 28] width 14 height 14
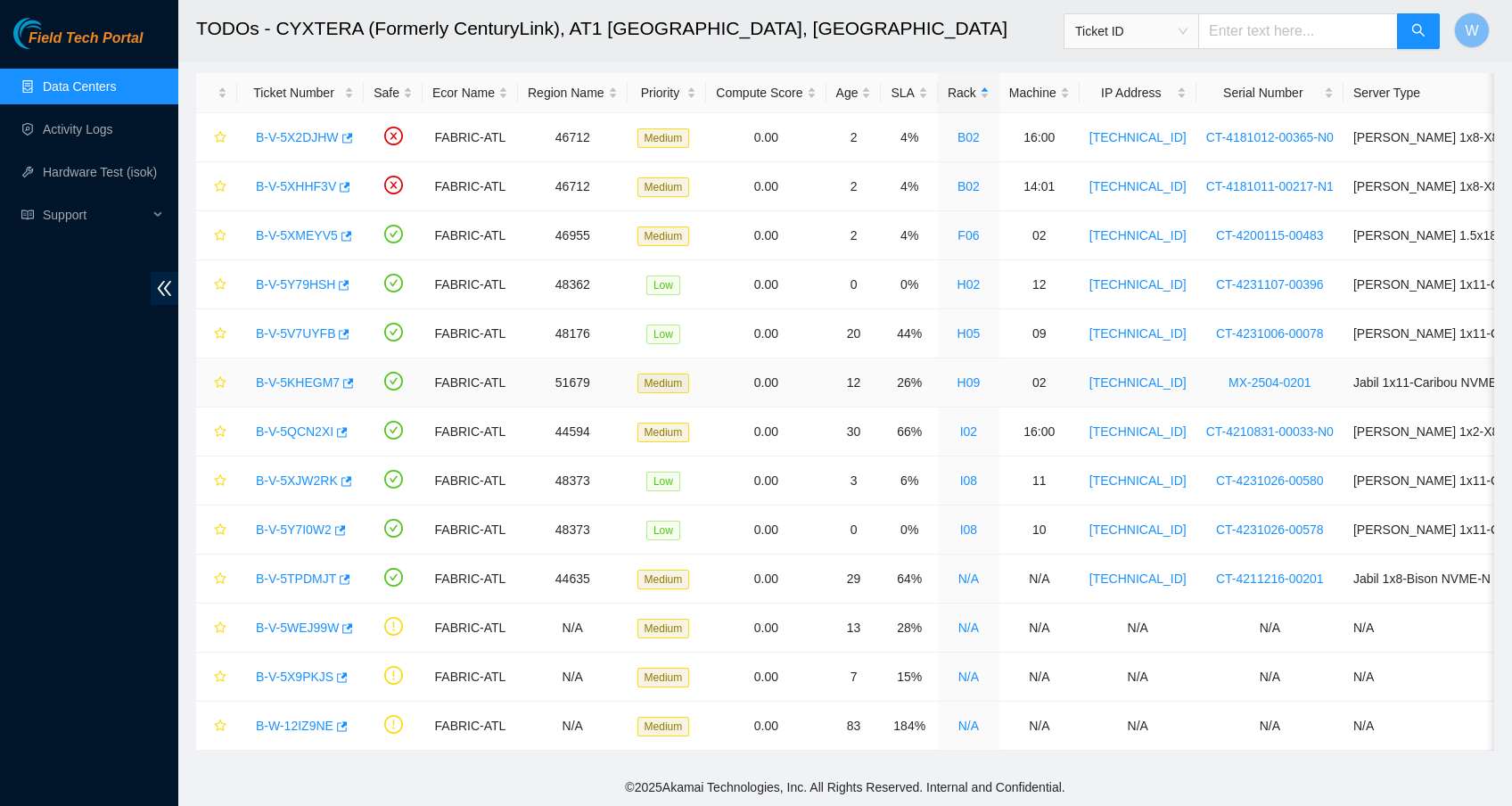
click at [319, 375] on link "B-V-5KHEGM7" at bounding box center [298, 382] width 84 height 14
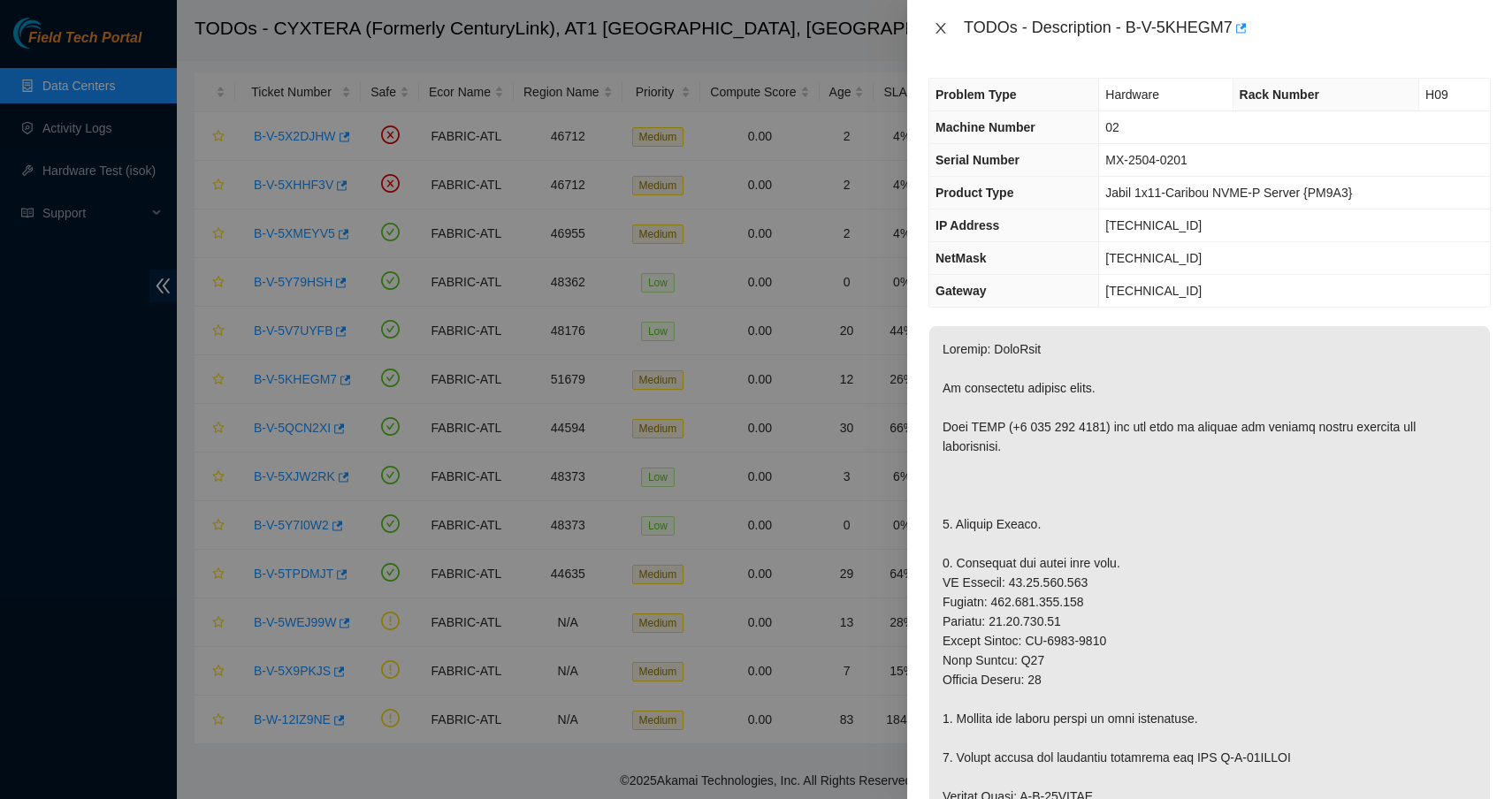
click at [940, 21] on icon "close" at bounding box center [940, 28] width 14 height 14
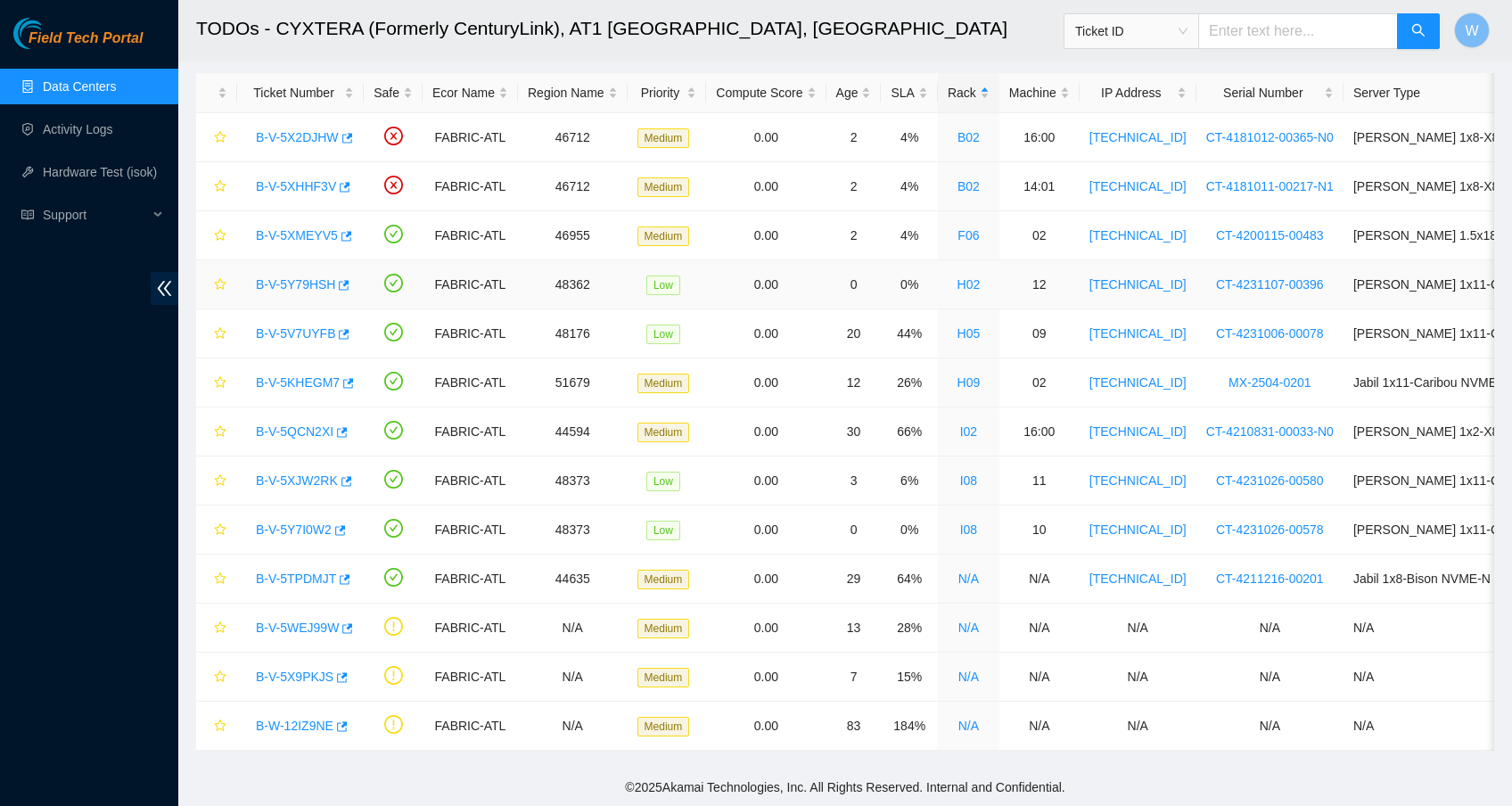
click at [314, 277] on link "B-V-5Y79HSH" at bounding box center [295, 284] width 80 height 14
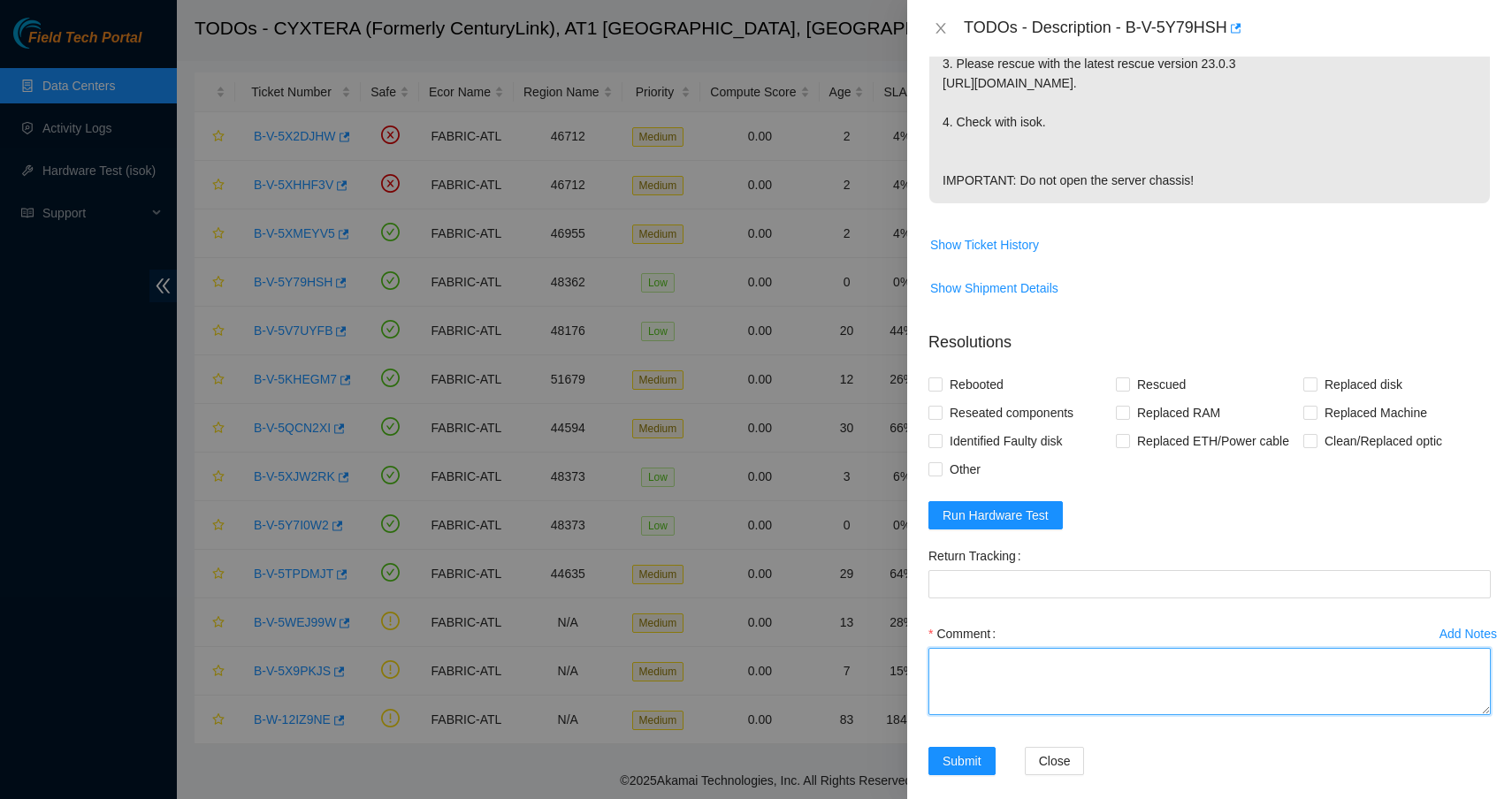
scroll to position [589, 0]
click at [1039, 655] on textarea "Comment" at bounding box center [1209, 682] width 562 height 67
type textarea "Shut down safely Rebooted Rescued with latest version Iped the server Ran isok -"
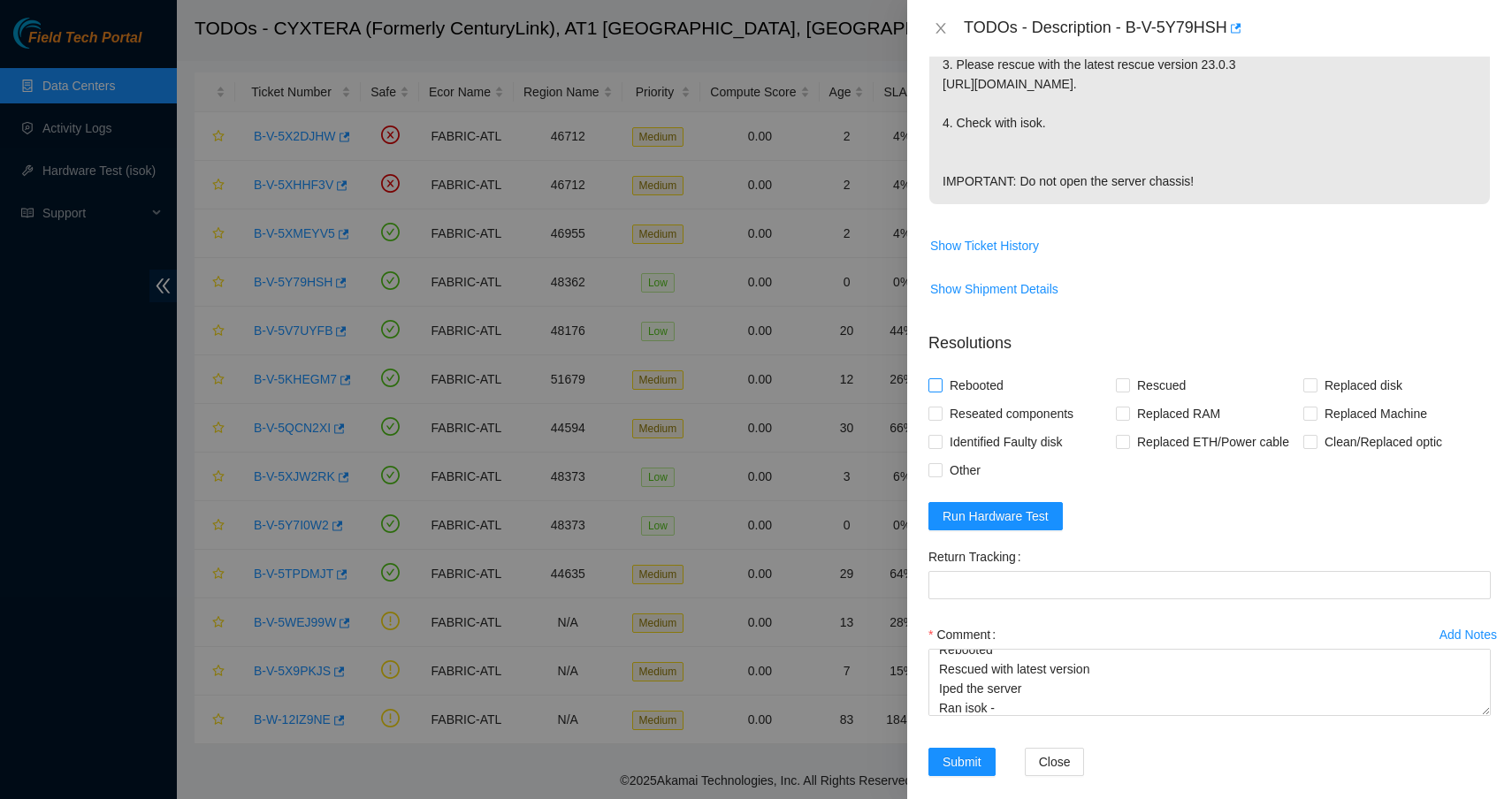
click at [981, 371] on span "Rebooted" at bounding box center [976, 385] width 68 height 28
click at [940, 378] on input "Rebooted" at bounding box center [934, 384] width 12 height 12
checkbox input "true"
click at [1121, 378] on input "Rescued" at bounding box center [1122, 384] width 12 height 12
checkbox input "true"
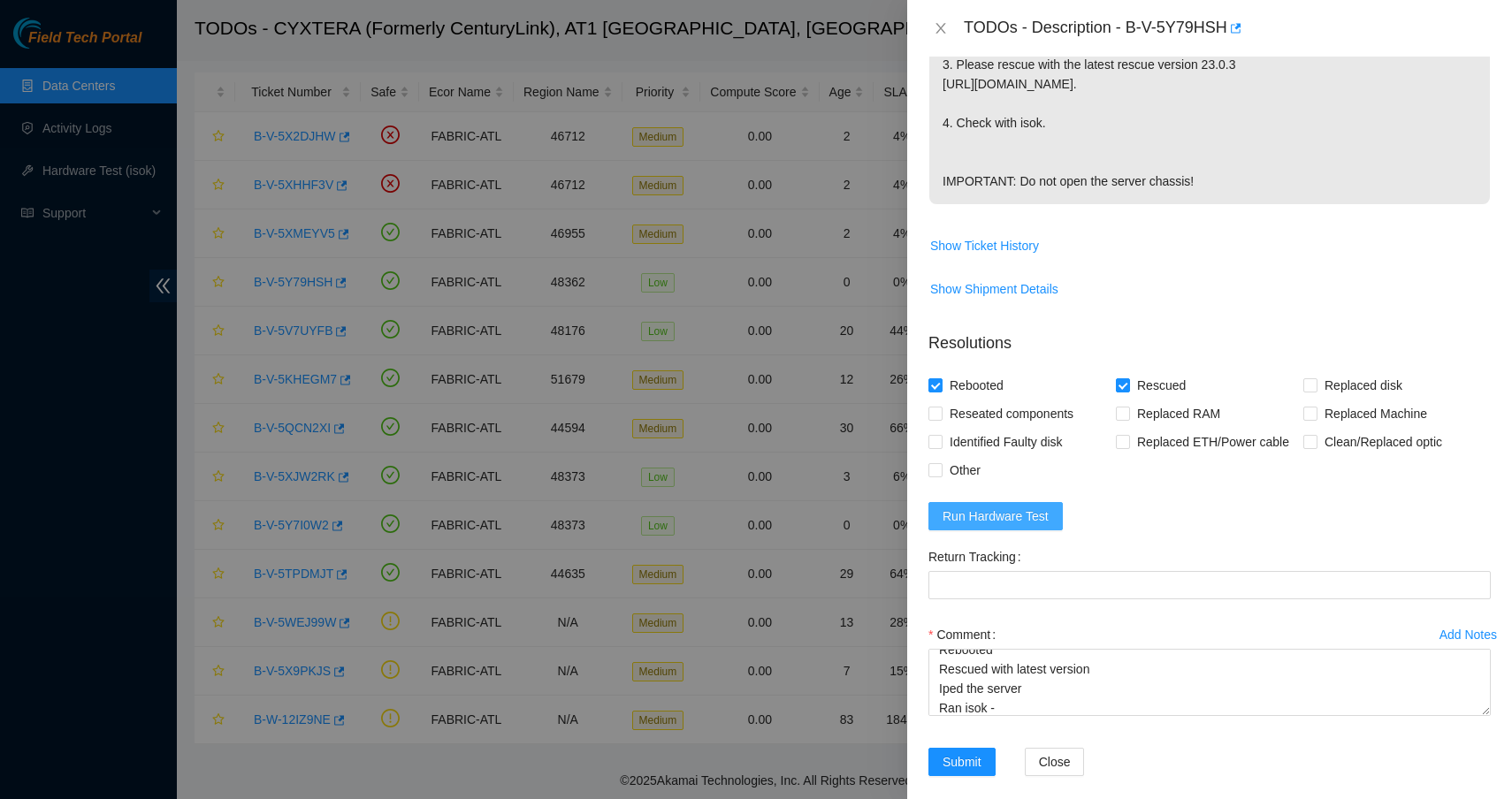
click at [1024, 507] on span "Run Hardware Test" at bounding box center [995, 516] width 106 height 19
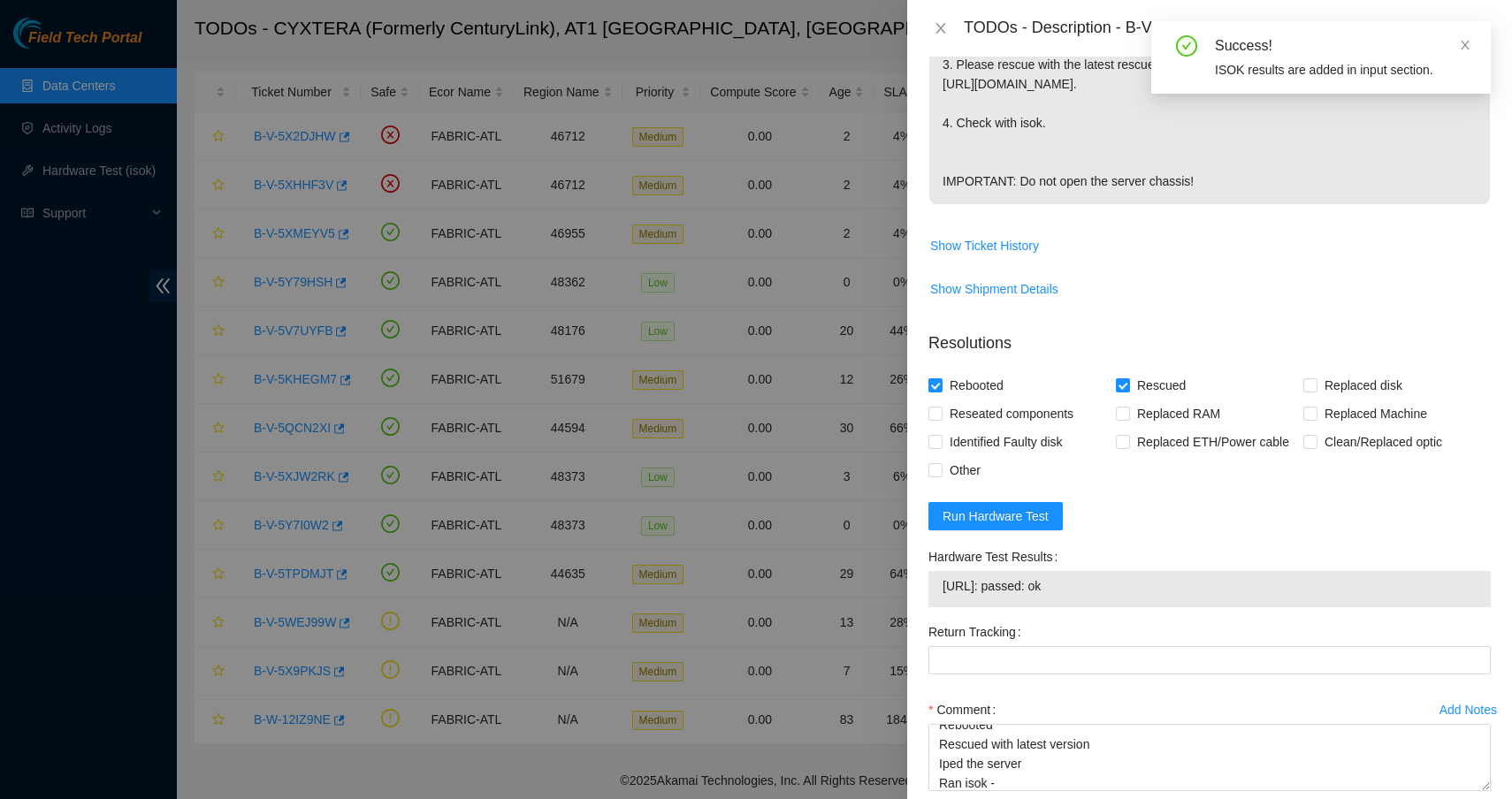
drag, startPoint x: 1092, startPoint y: 567, endPoint x: 945, endPoint y: 567, distance: 147.0
click at [945, 576] on span "23.47.125.79: passed: ok" at bounding box center [1209, 586] width 534 height 19
copy span "23.47.125.79: passed: ok"
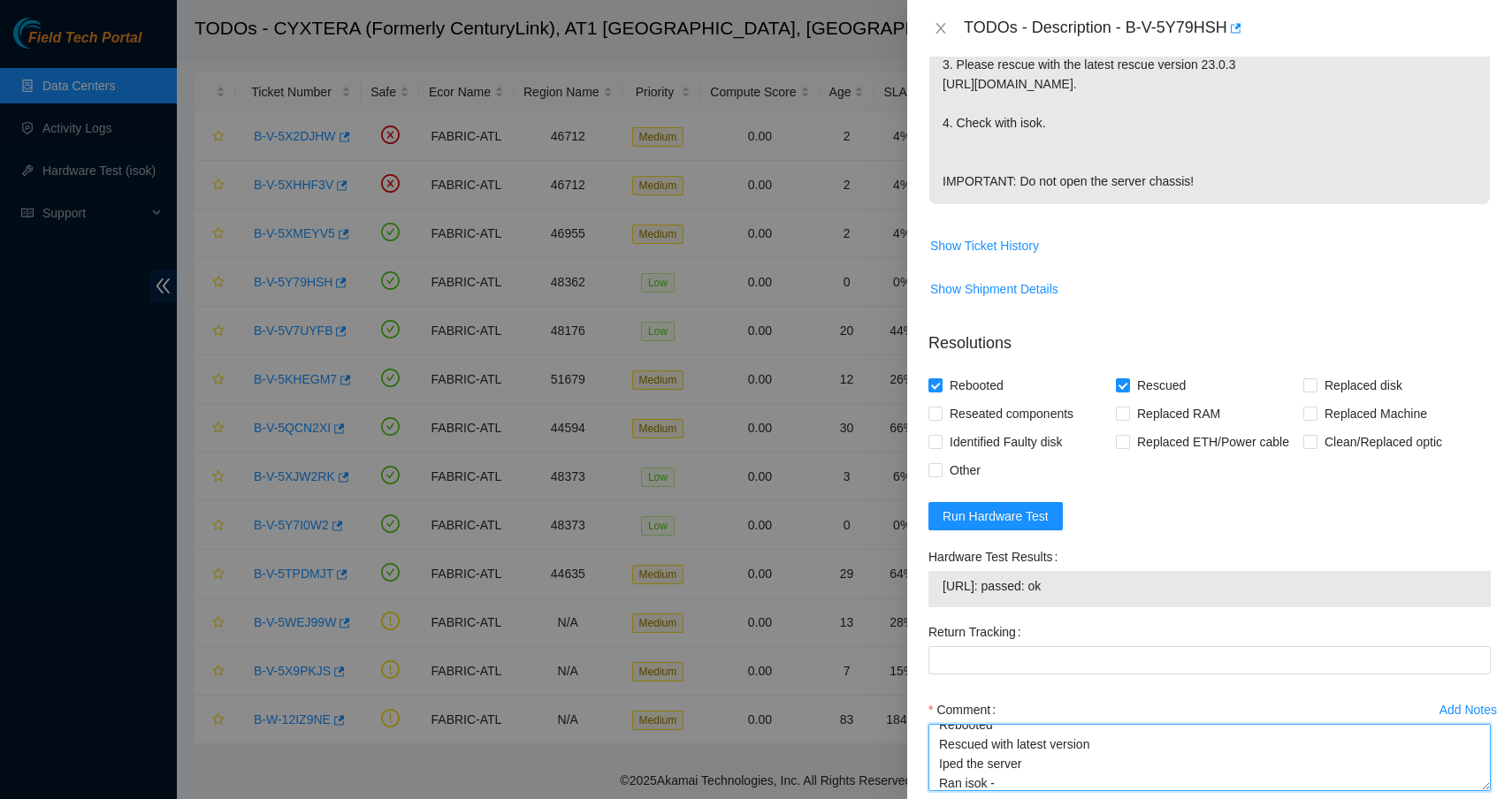
click at [1040, 764] on textarea "Shut down safely Rebooted Rescued with latest version Iped the server Ran isok -" at bounding box center [1209, 757] width 562 height 67
paste textarea "23.47.125.79: passed: ok"
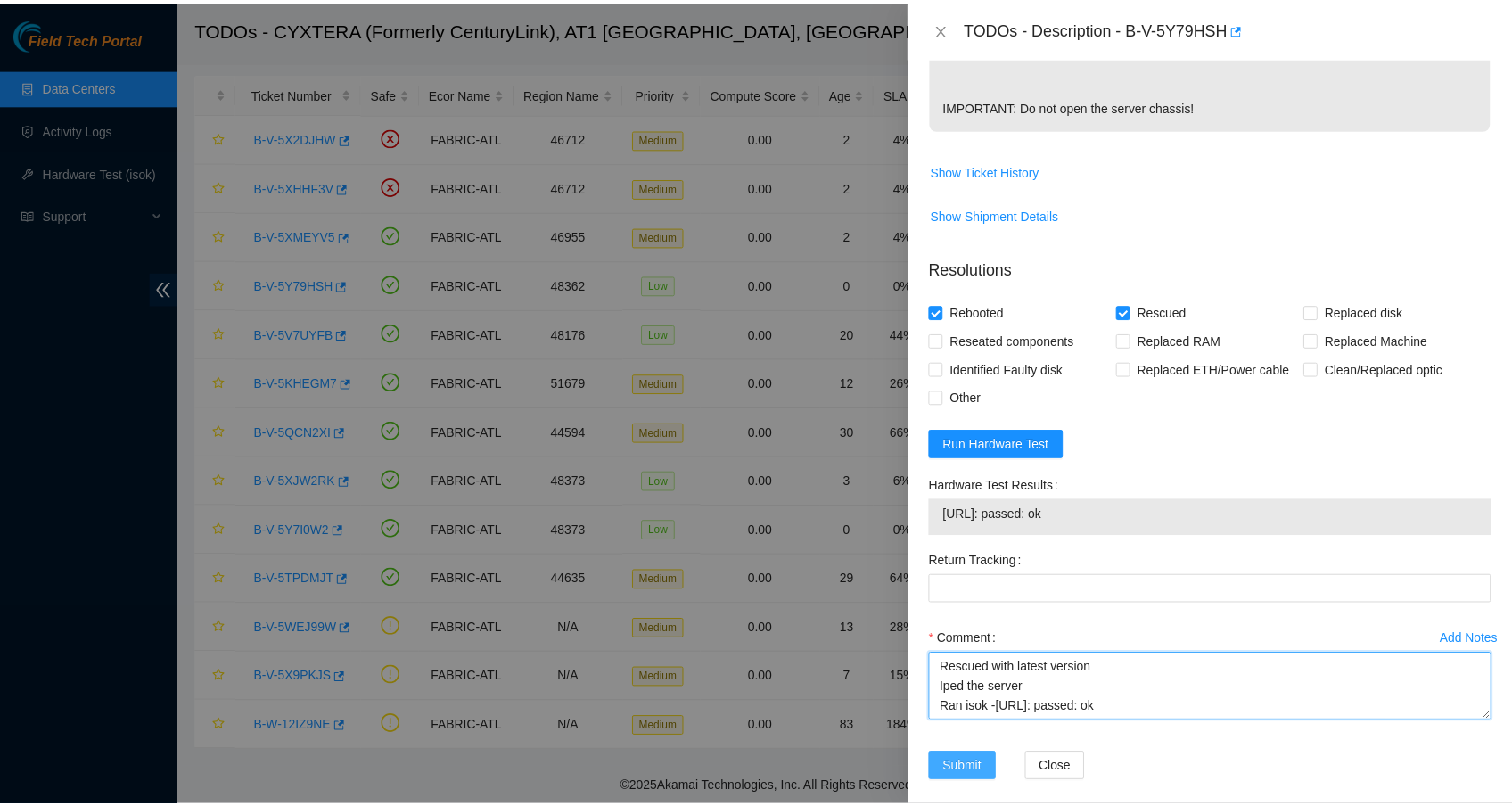
scroll to position [670, 0]
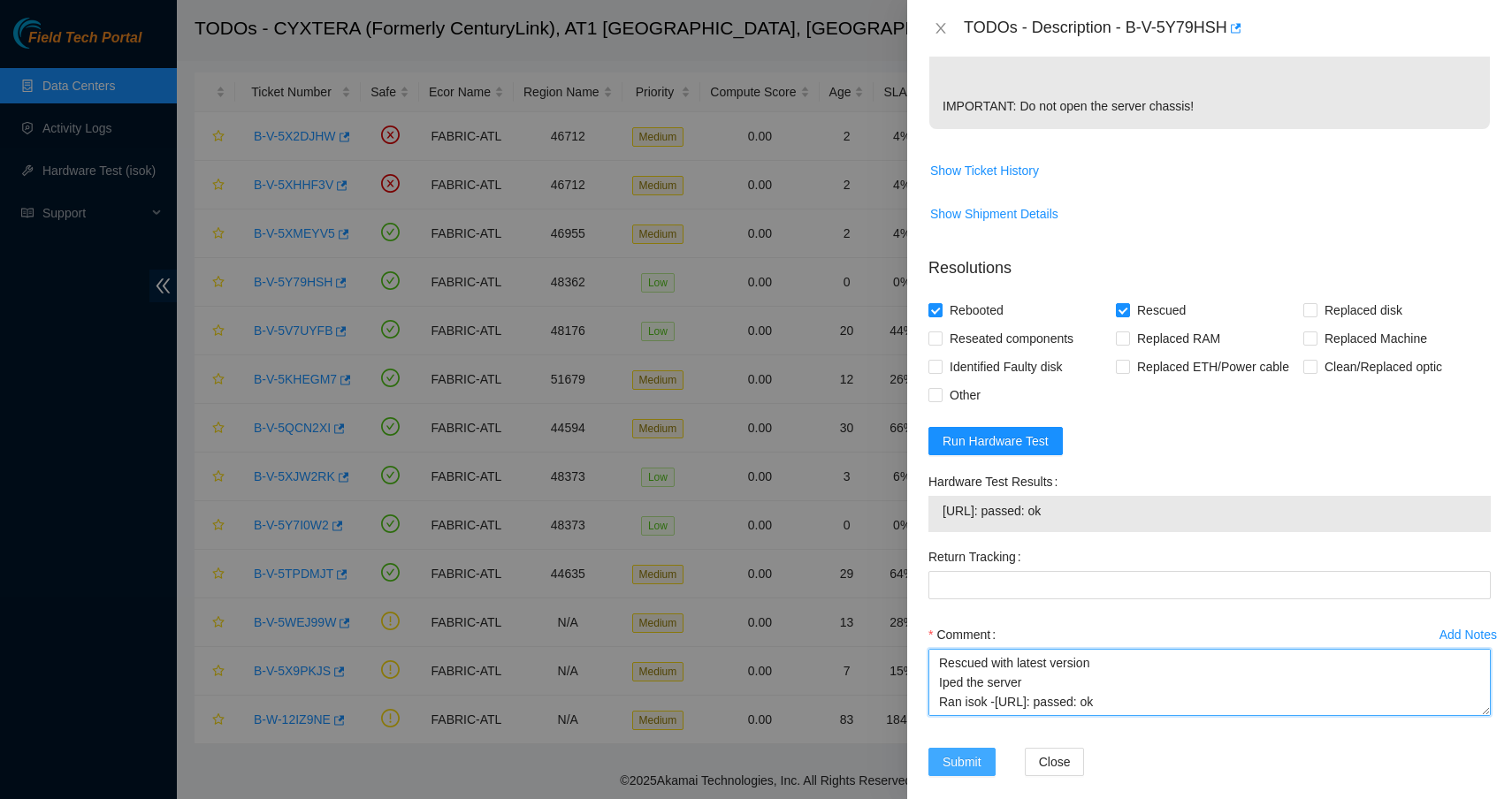
type textarea "Shut down safely Rebooted Rescued with latest version Iped the server Ran isok …"
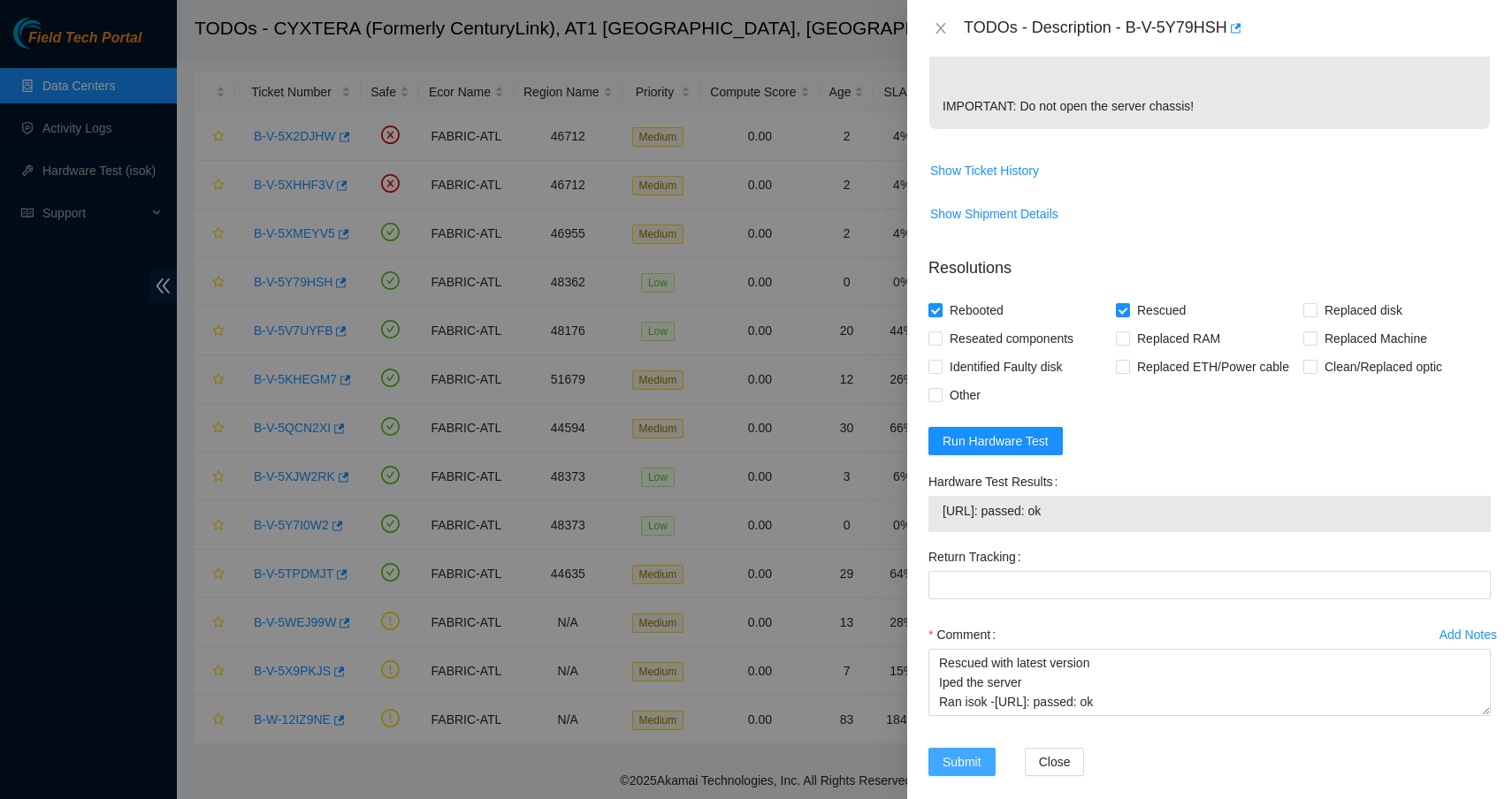
click at [975, 752] on span "Submit" at bounding box center [962, 762] width 39 height 19
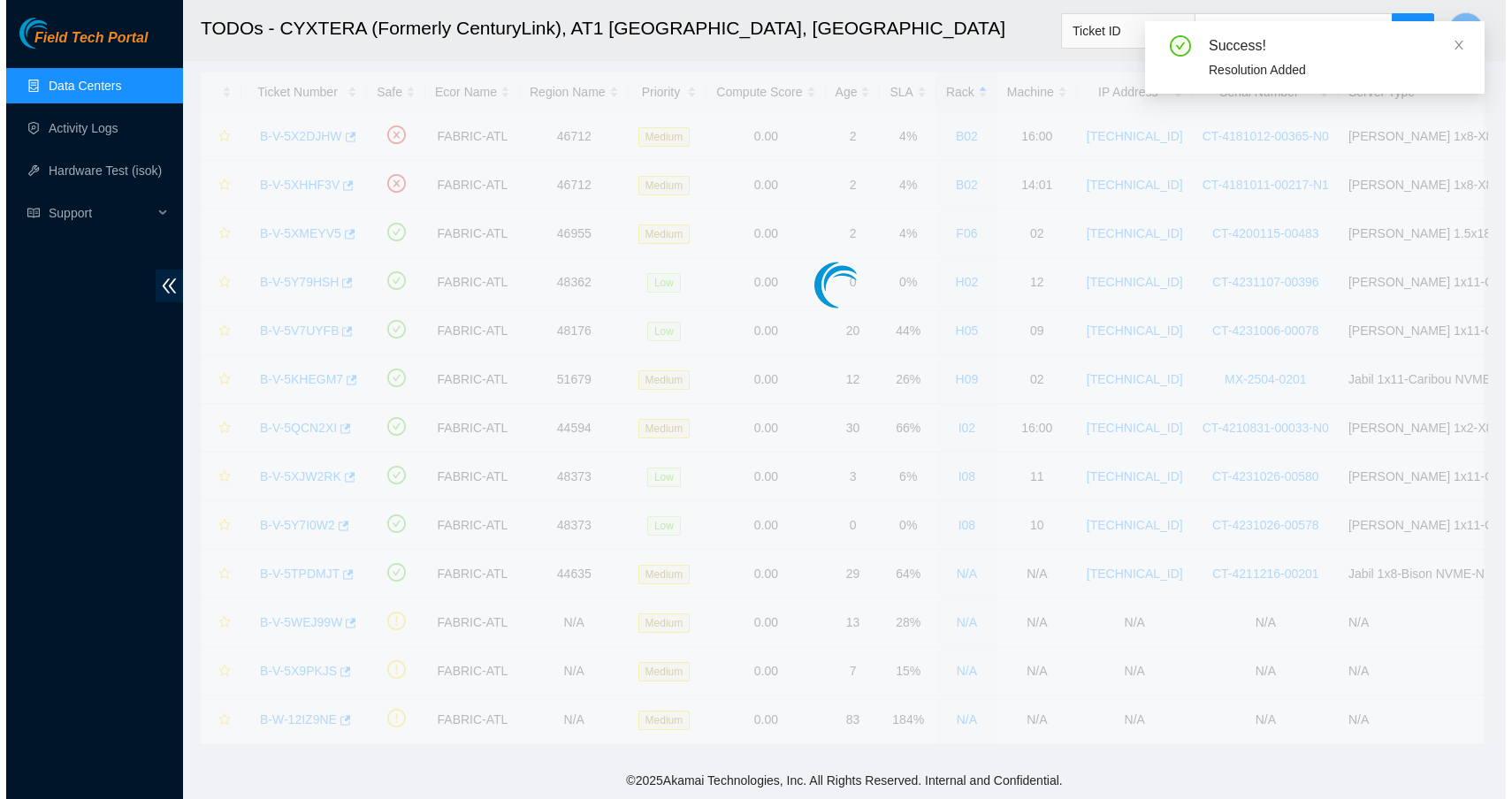
scroll to position [42, 0]
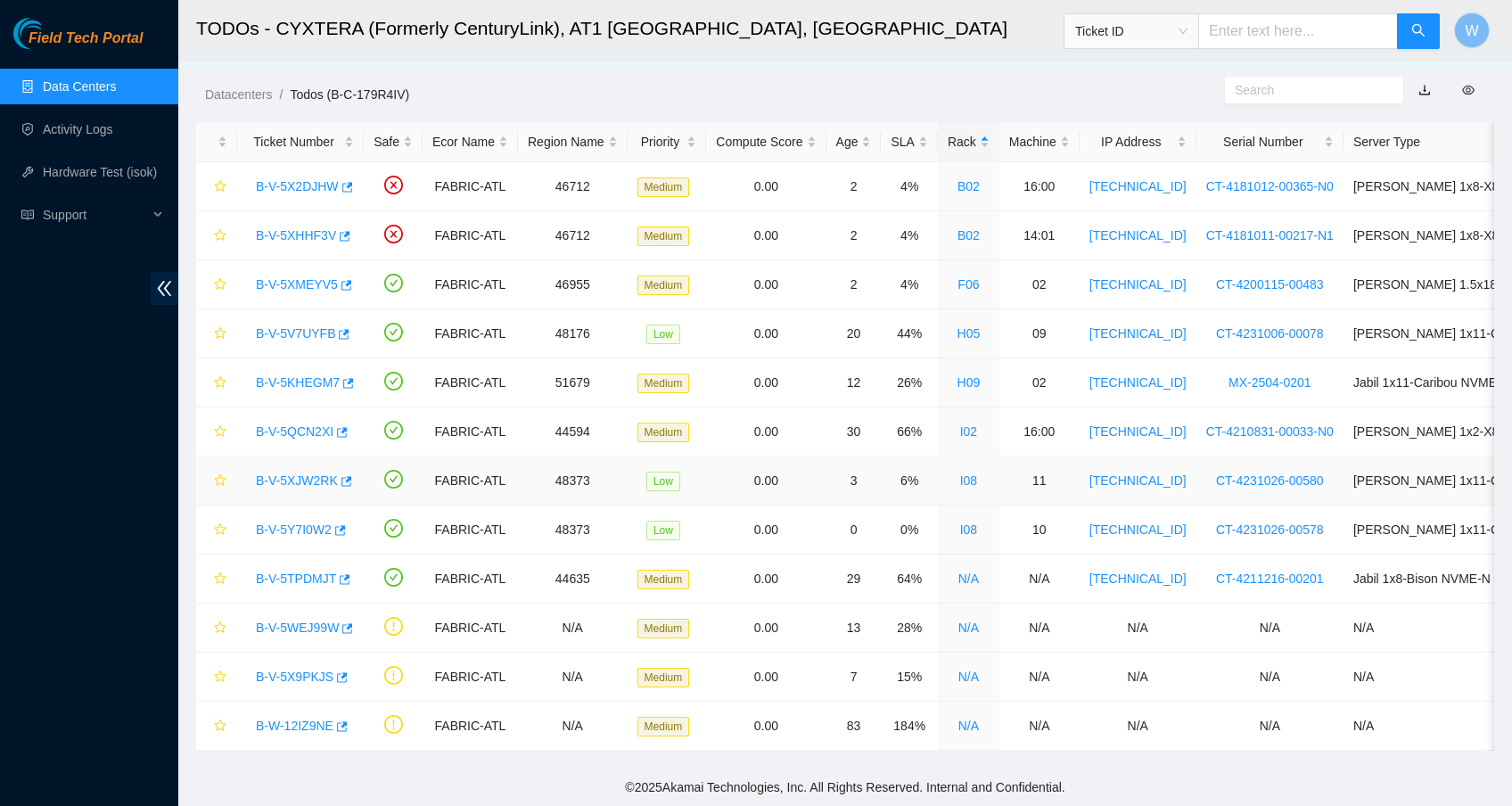
click at [279, 474] on link "B-V-5XJW2RK" at bounding box center [297, 481] width 82 height 14
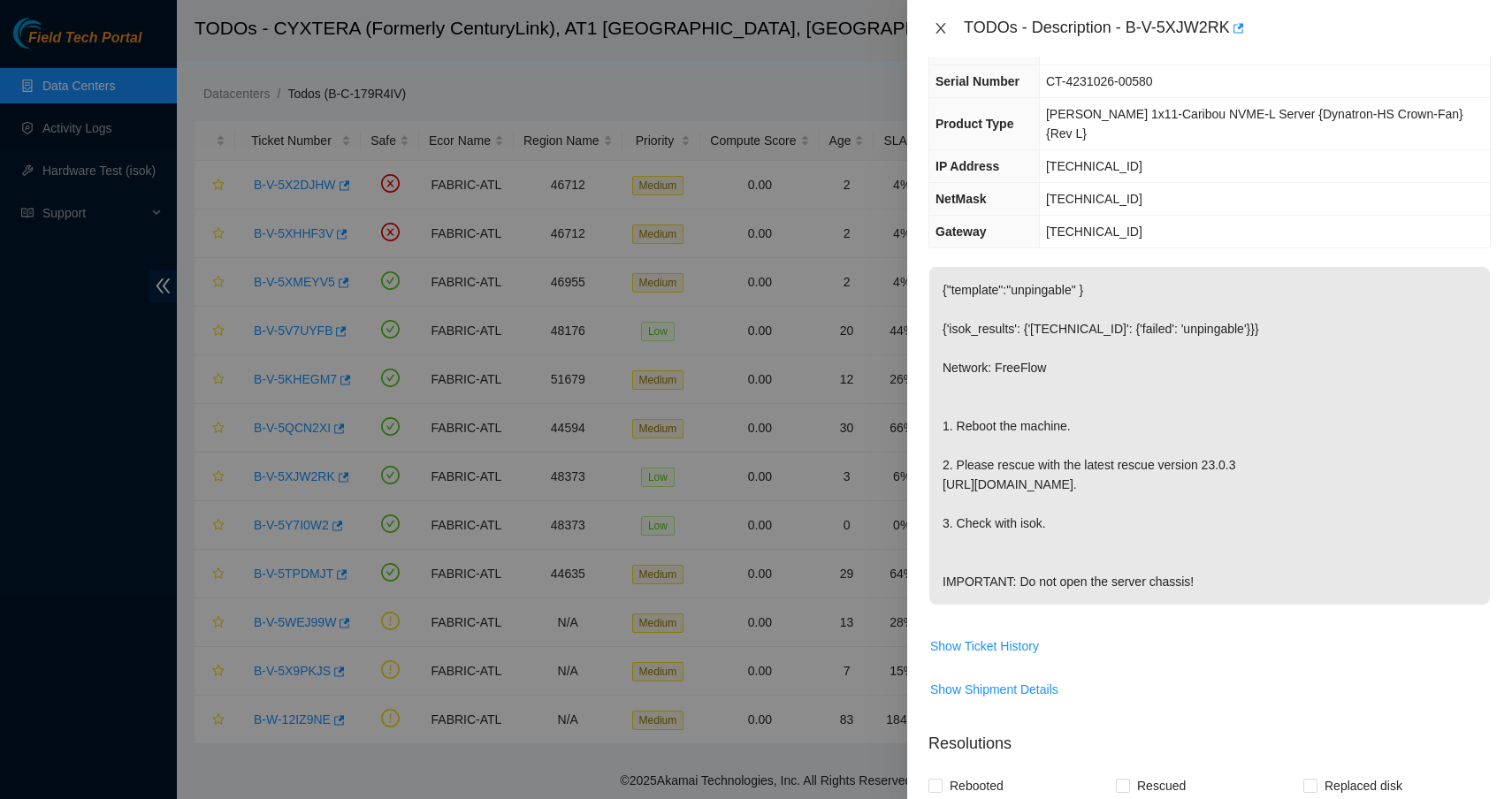
click at [943, 32] on icon "close" at bounding box center [939, 28] width 10 height 11
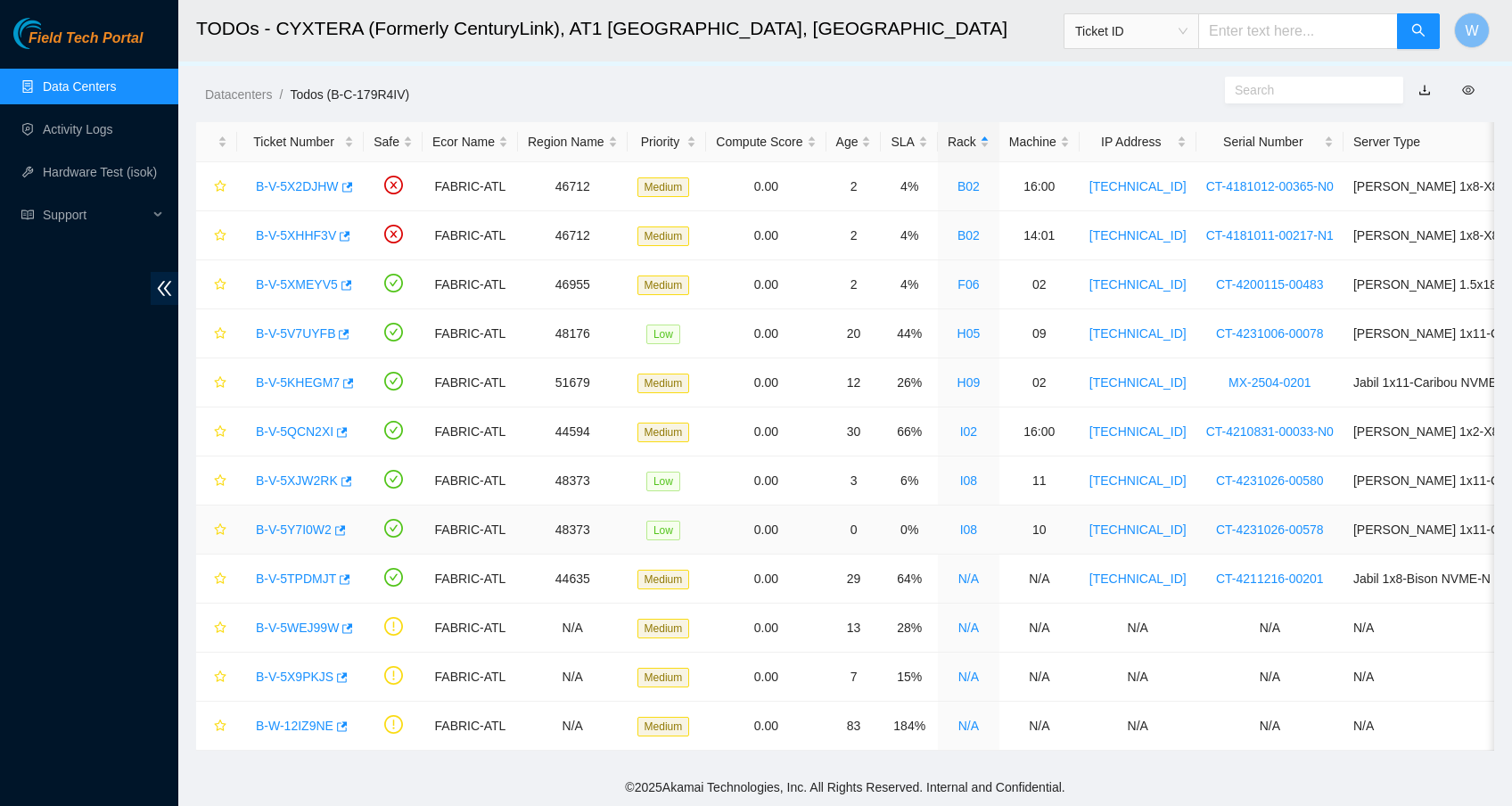
click at [314, 523] on link "B-V-5Y7I0W2" at bounding box center [293, 530] width 76 height 14
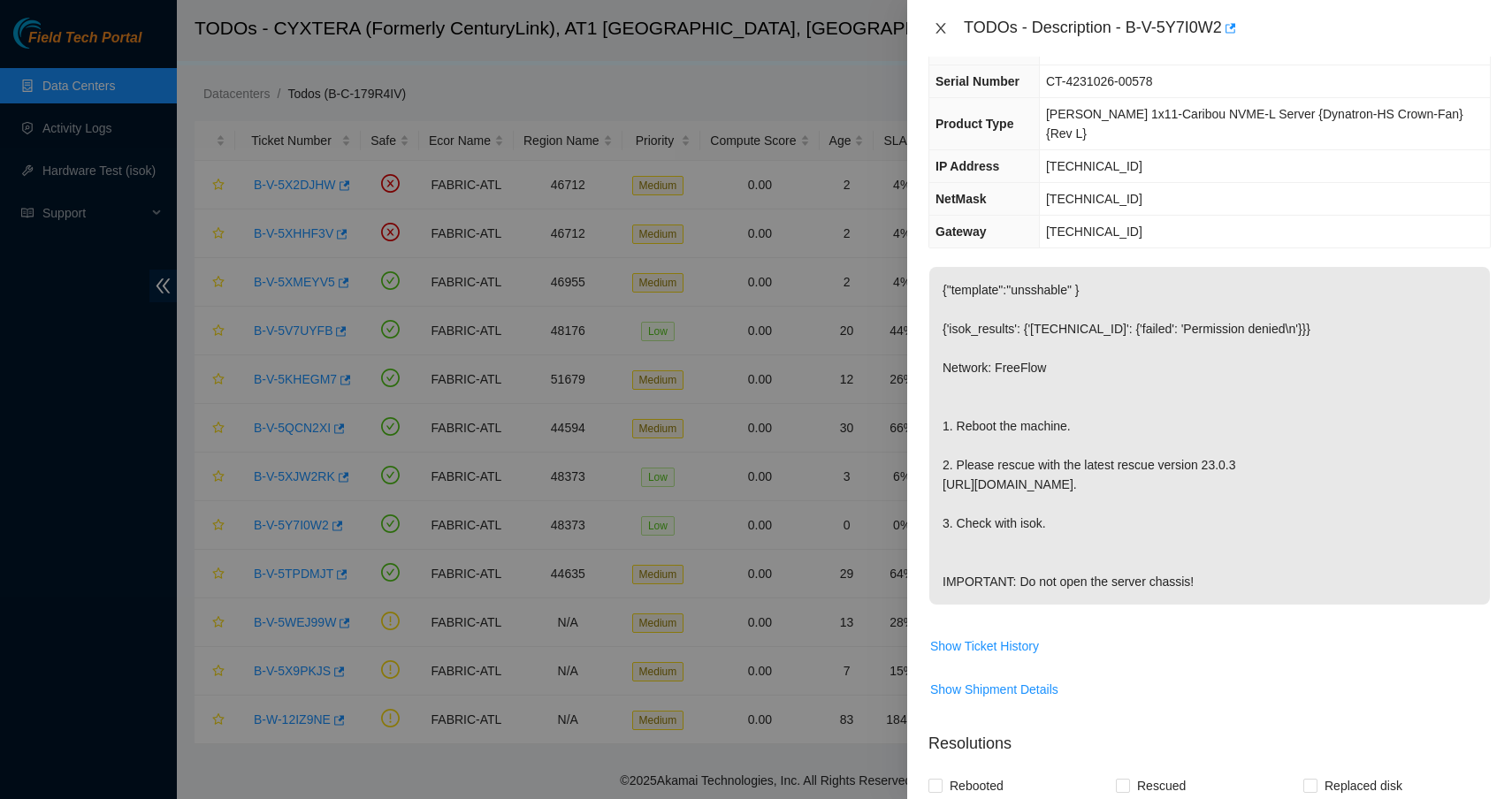
click at [943, 32] on icon "close" at bounding box center [939, 28] width 10 height 11
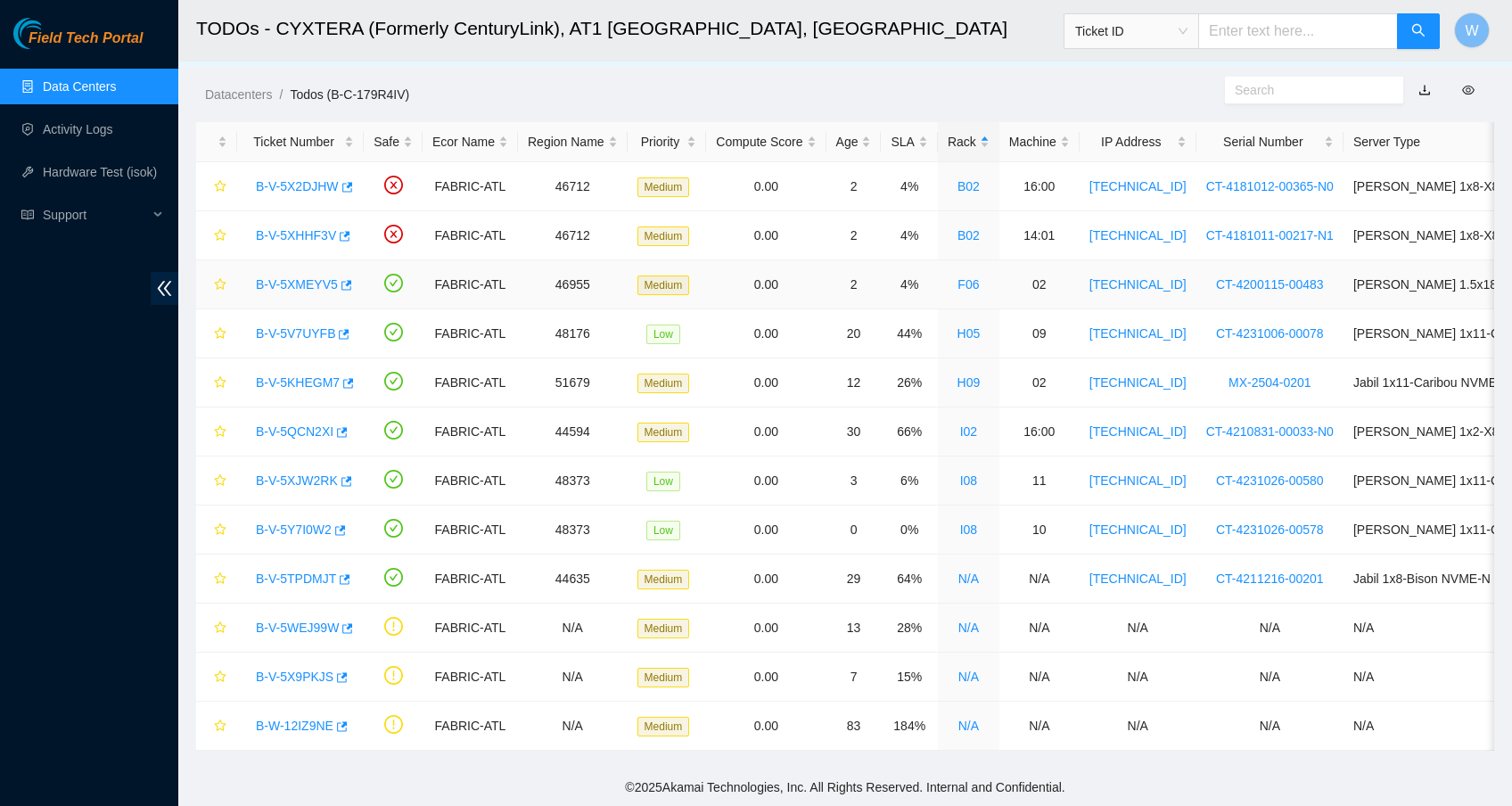
click at [315, 277] on link "B-V-5XMEYV5" at bounding box center [297, 284] width 82 height 14
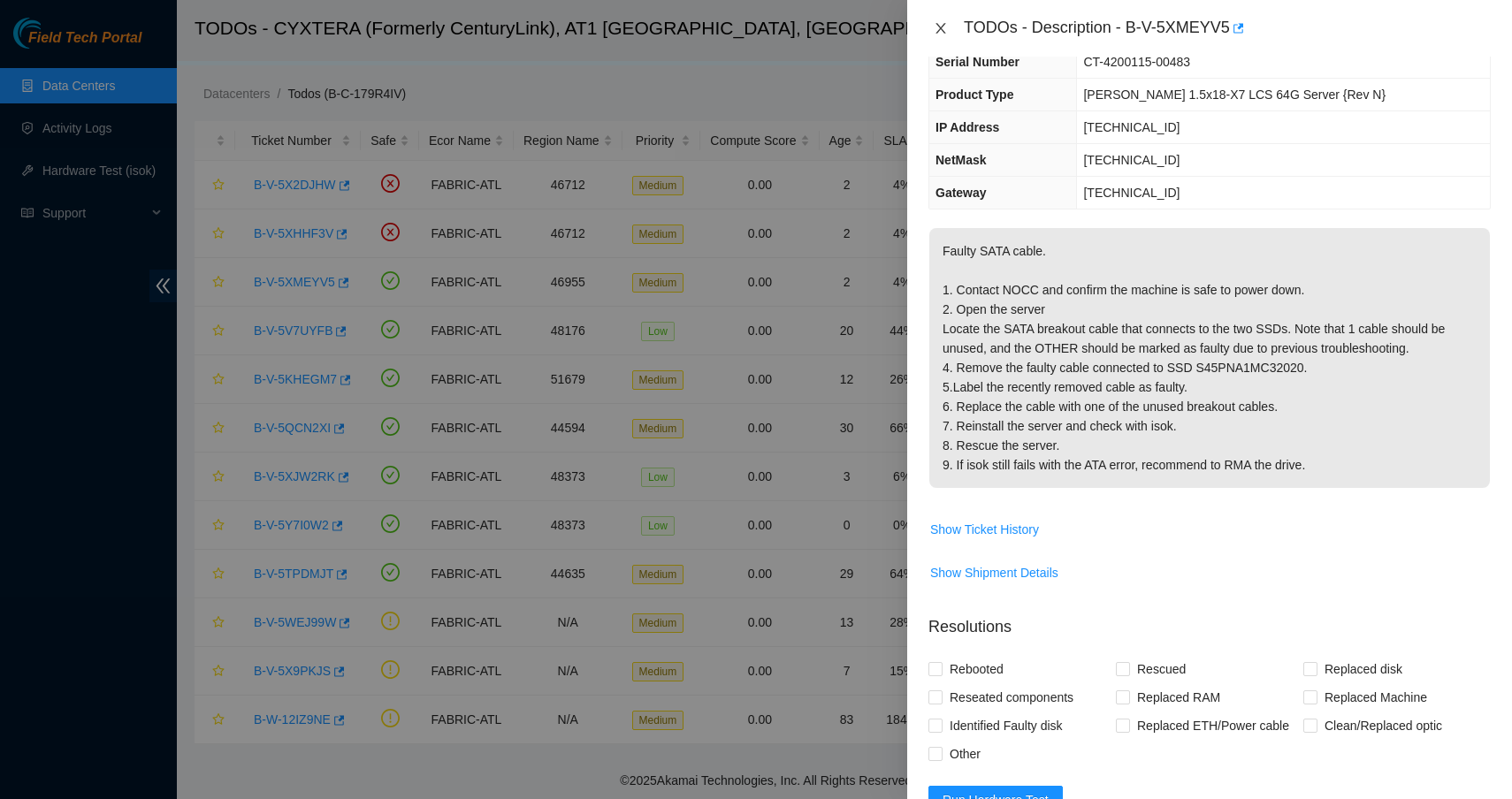
click at [937, 23] on icon "close" at bounding box center [939, 28] width 10 height 11
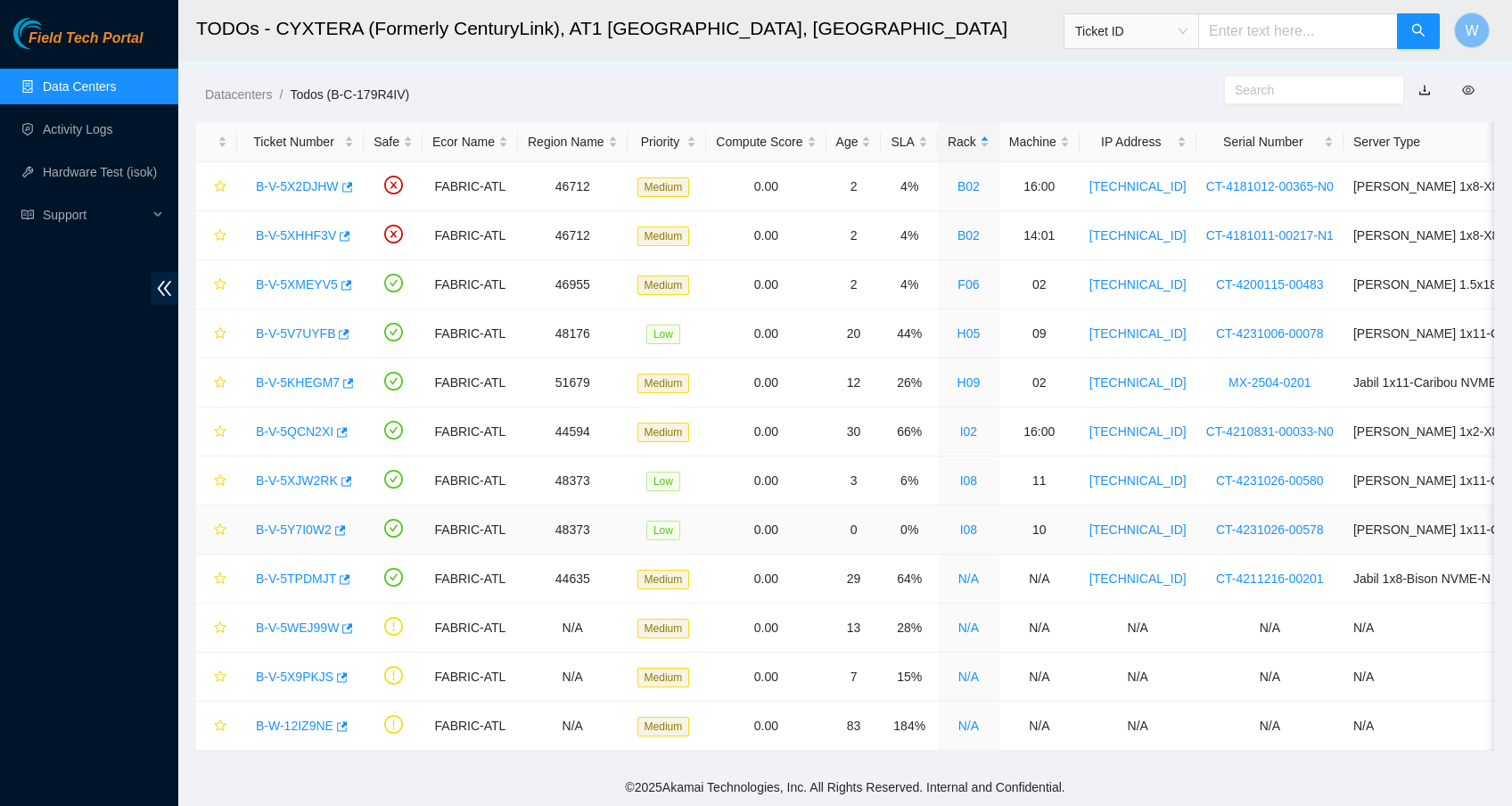
click at [323, 523] on link "B-V-5Y7I0W2" at bounding box center [293, 530] width 76 height 14
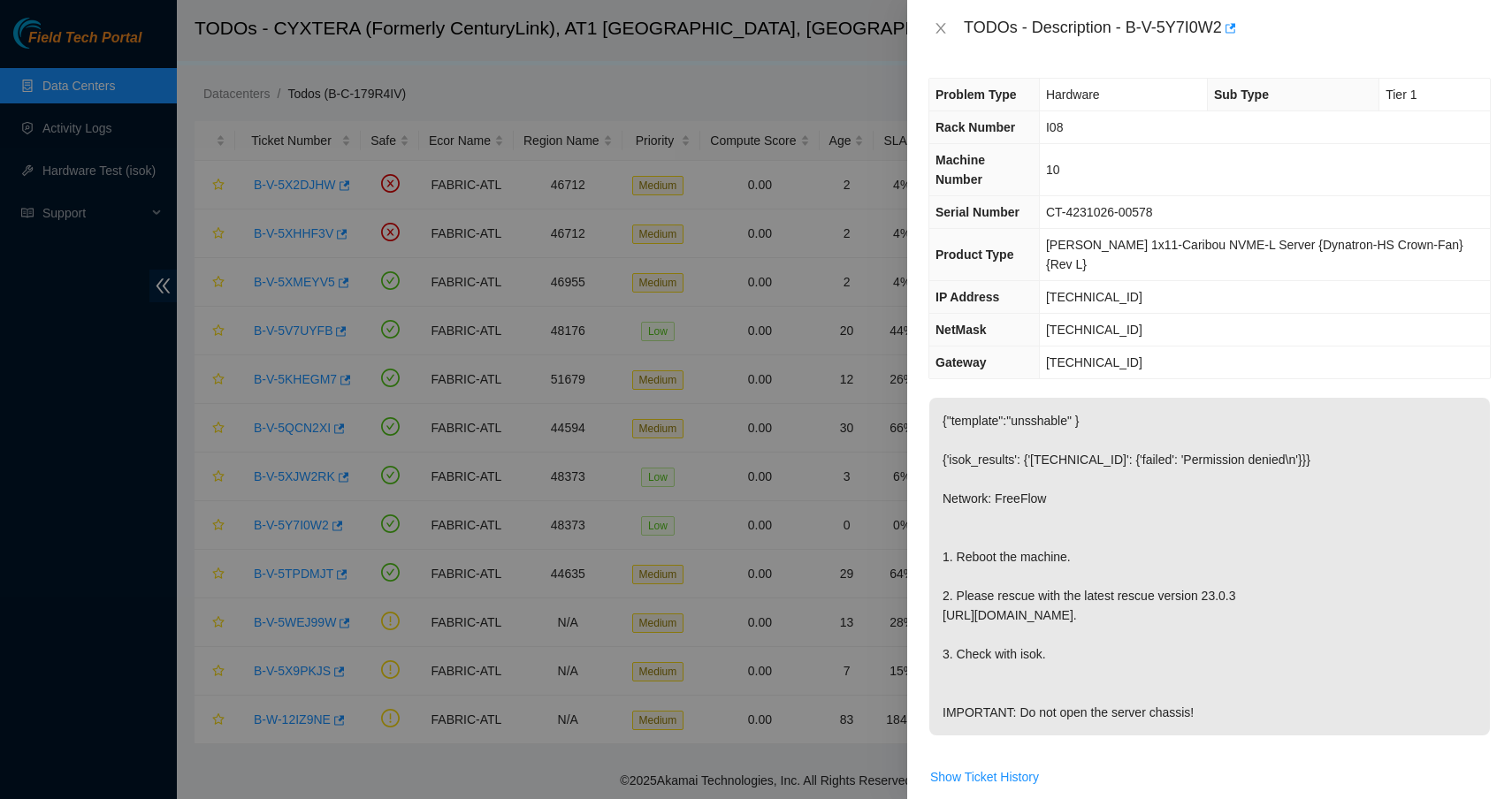
scroll to position [0, 0]
click at [942, 29] on icon "close" at bounding box center [939, 28] width 10 height 11
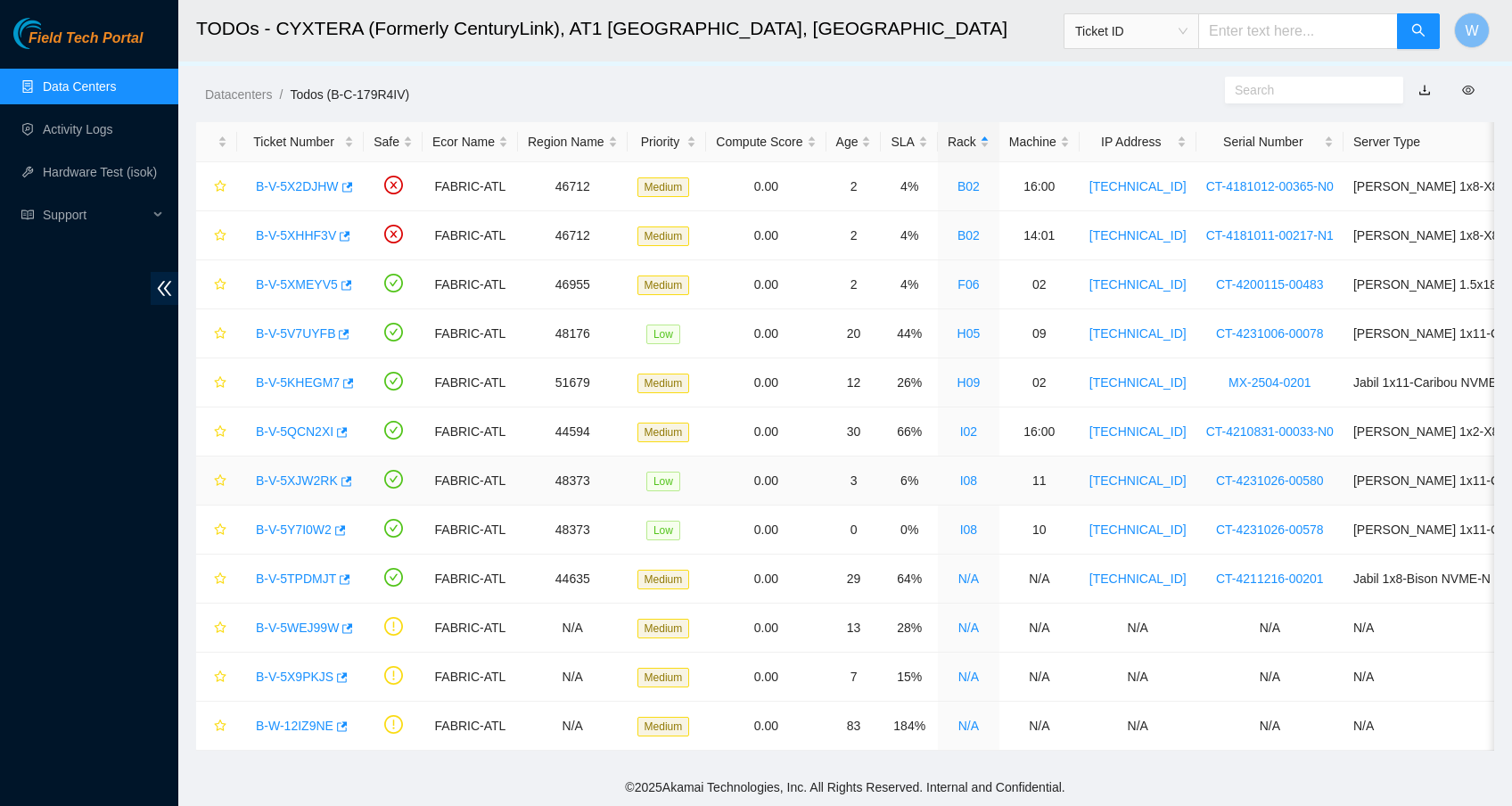
click at [315, 474] on link "B-V-5XJW2RK" at bounding box center [297, 481] width 82 height 14
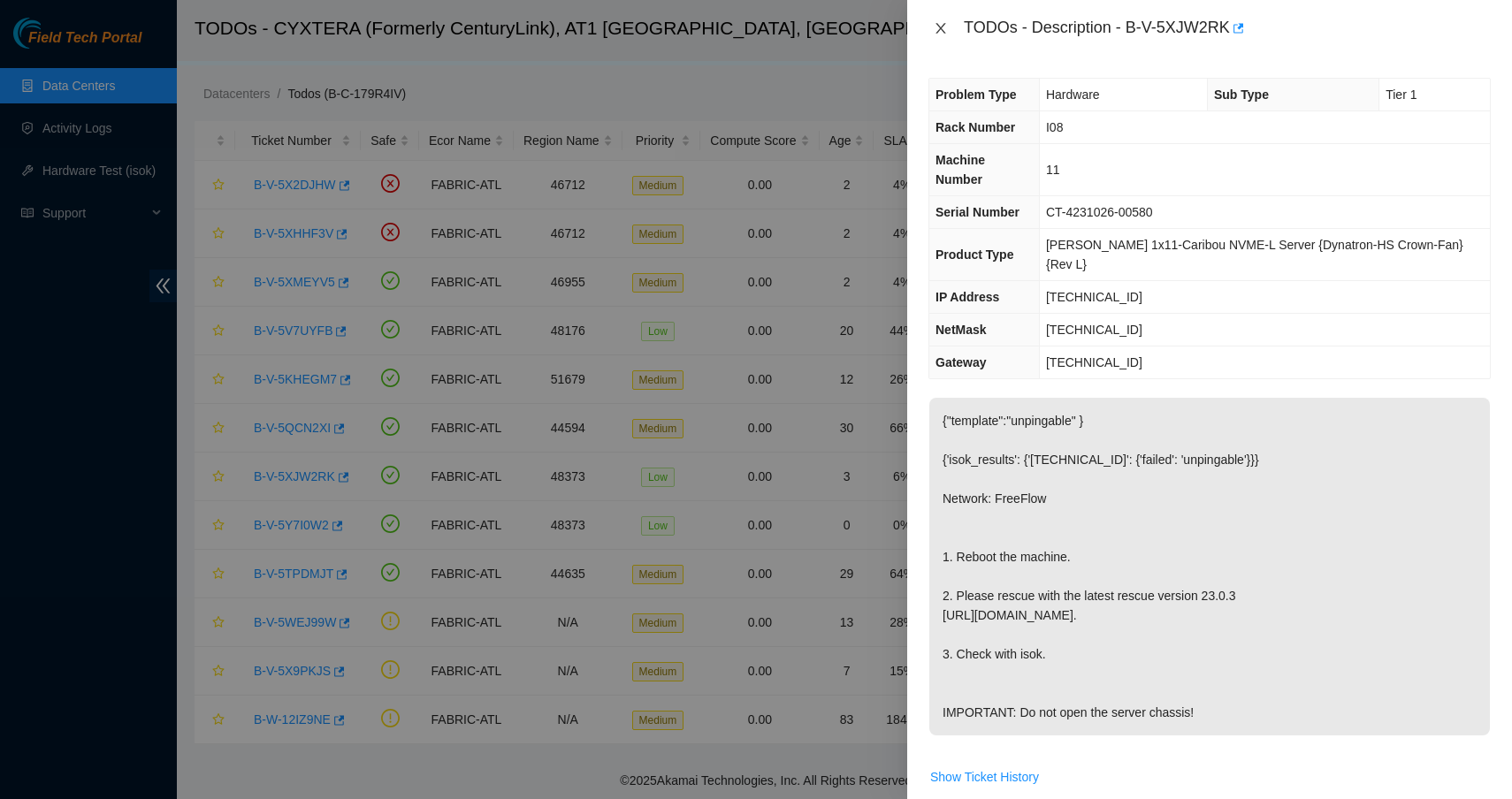
click at [936, 29] on icon "close" at bounding box center [940, 28] width 14 height 14
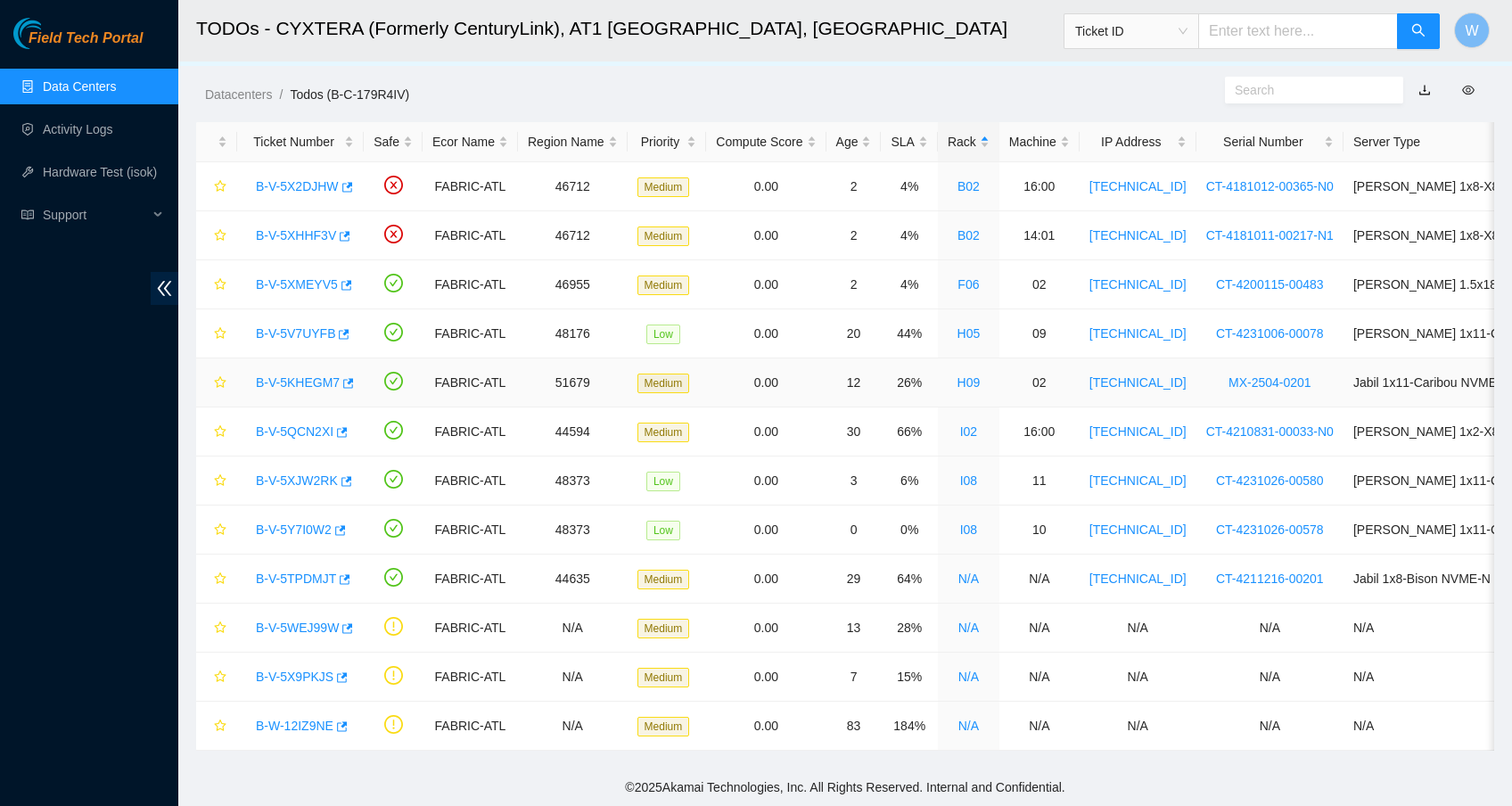
click at [310, 375] on link "B-V-5KHEGM7" at bounding box center [298, 382] width 84 height 14
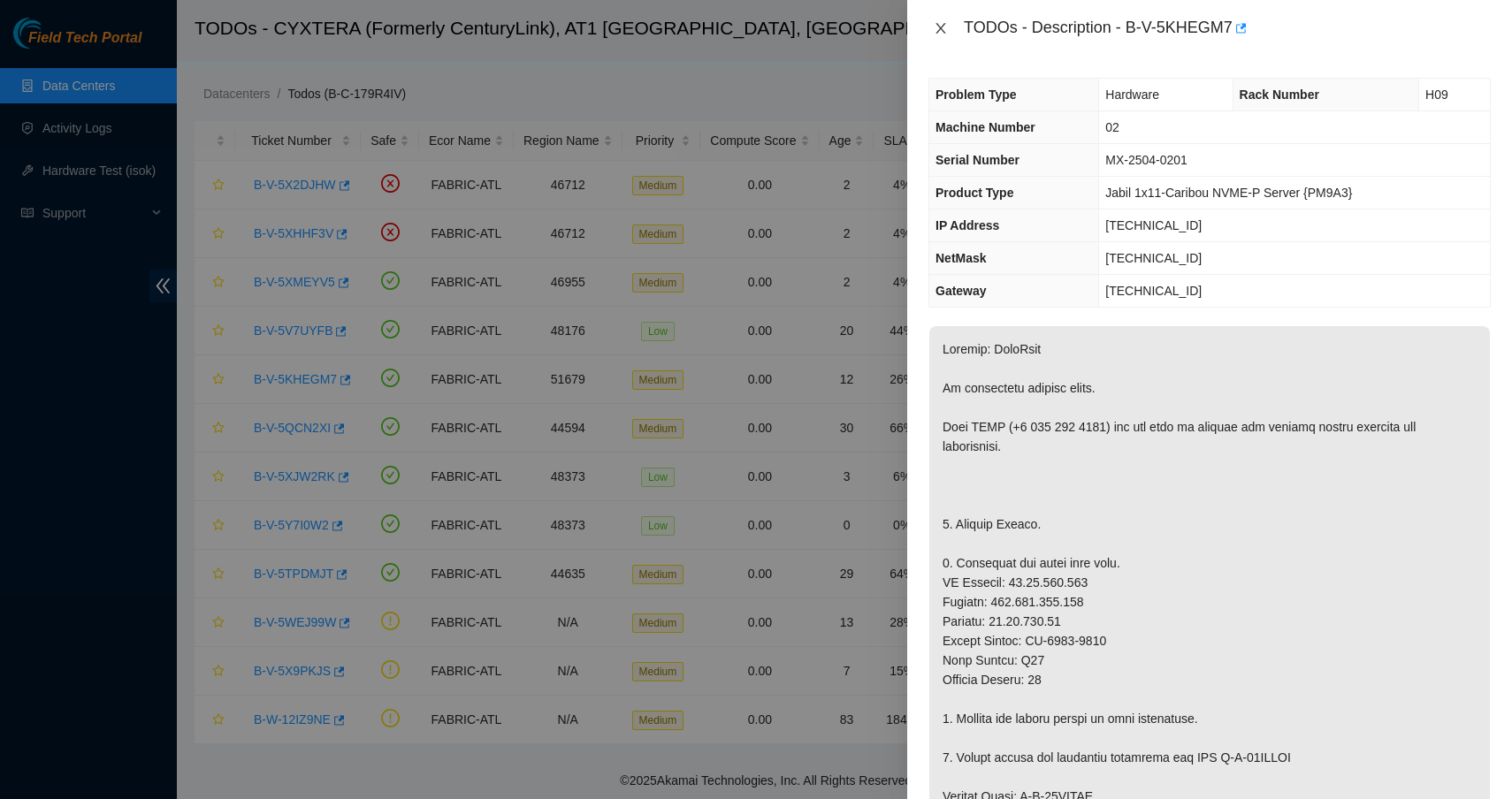
click at [938, 28] on icon "close" at bounding box center [940, 28] width 14 height 14
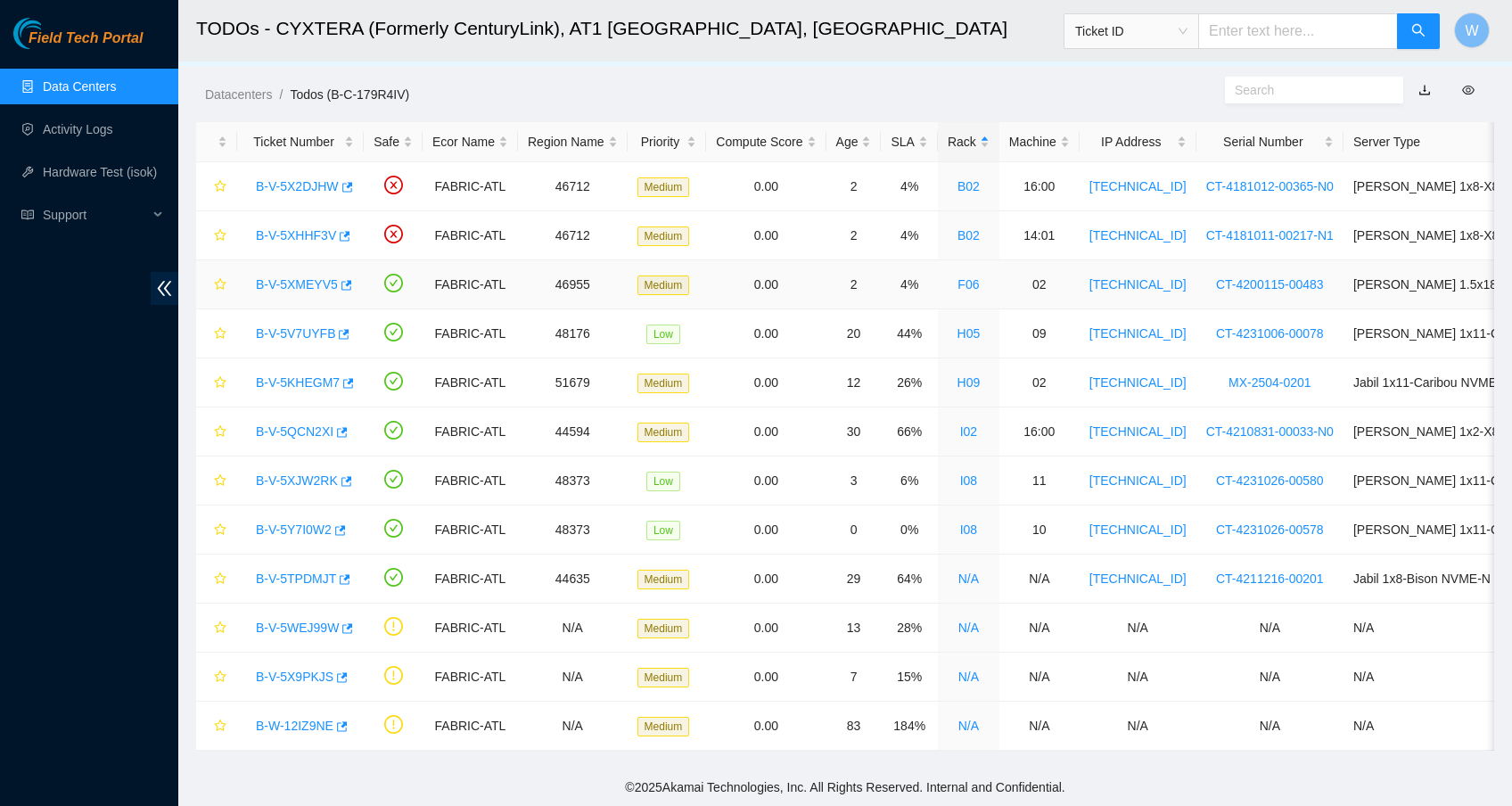
click at [286, 277] on link "B-V-5XMEYV5" at bounding box center [297, 284] width 82 height 14
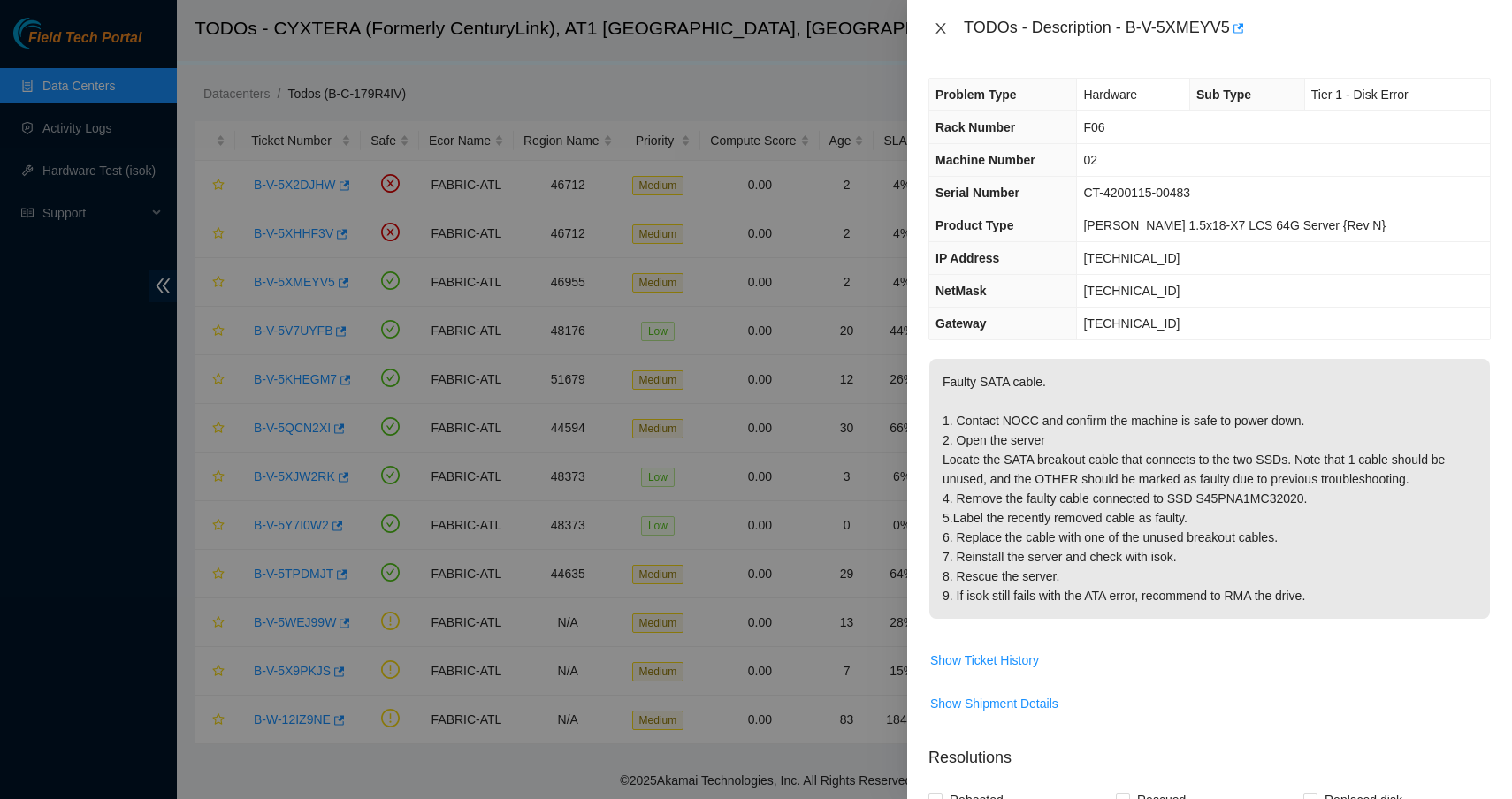
click at [942, 27] on icon "close" at bounding box center [940, 28] width 14 height 14
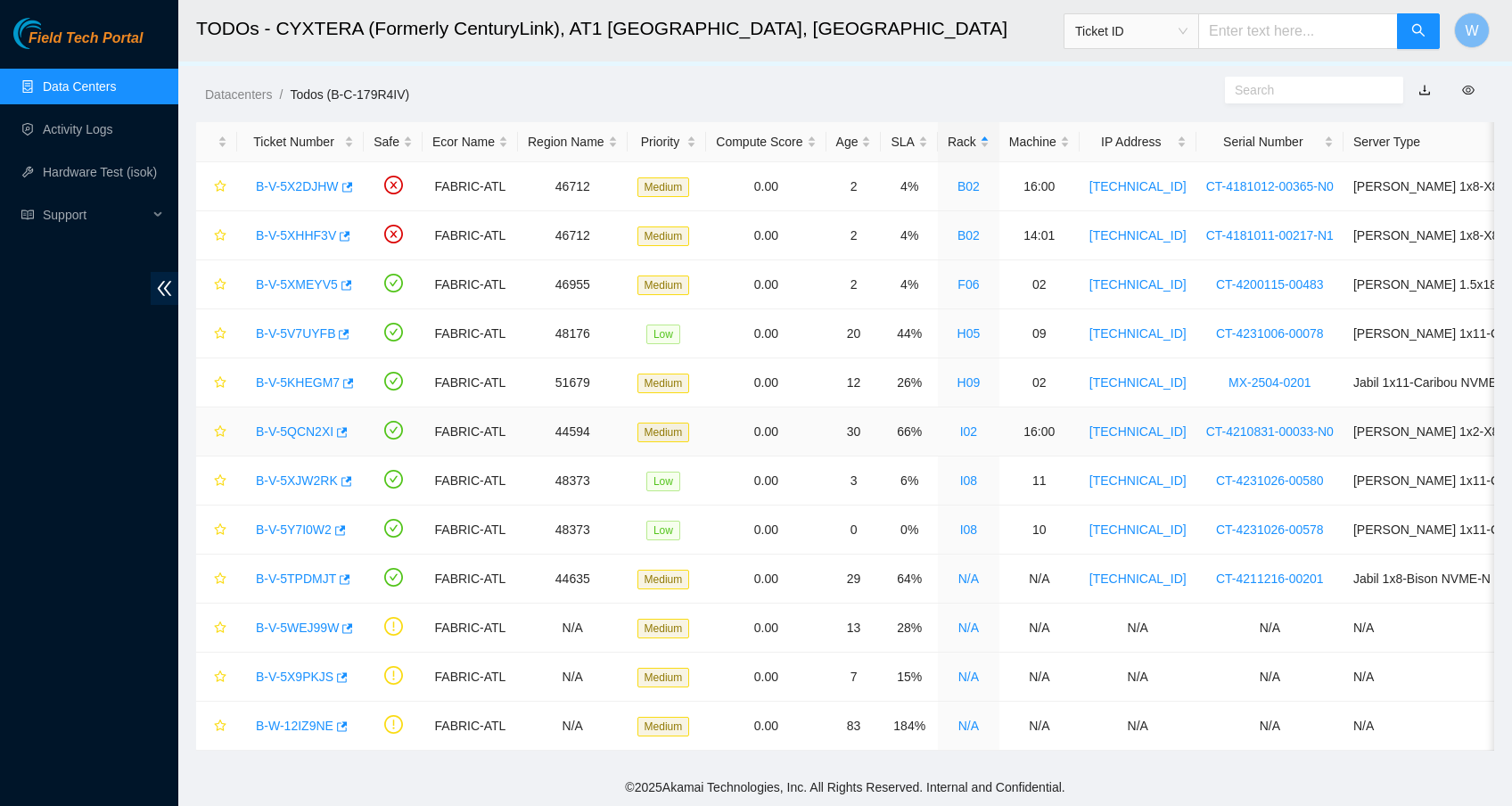
click at [307, 424] on link "B-V-5QCN2XI" at bounding box center [294, 432] width 78 height 14
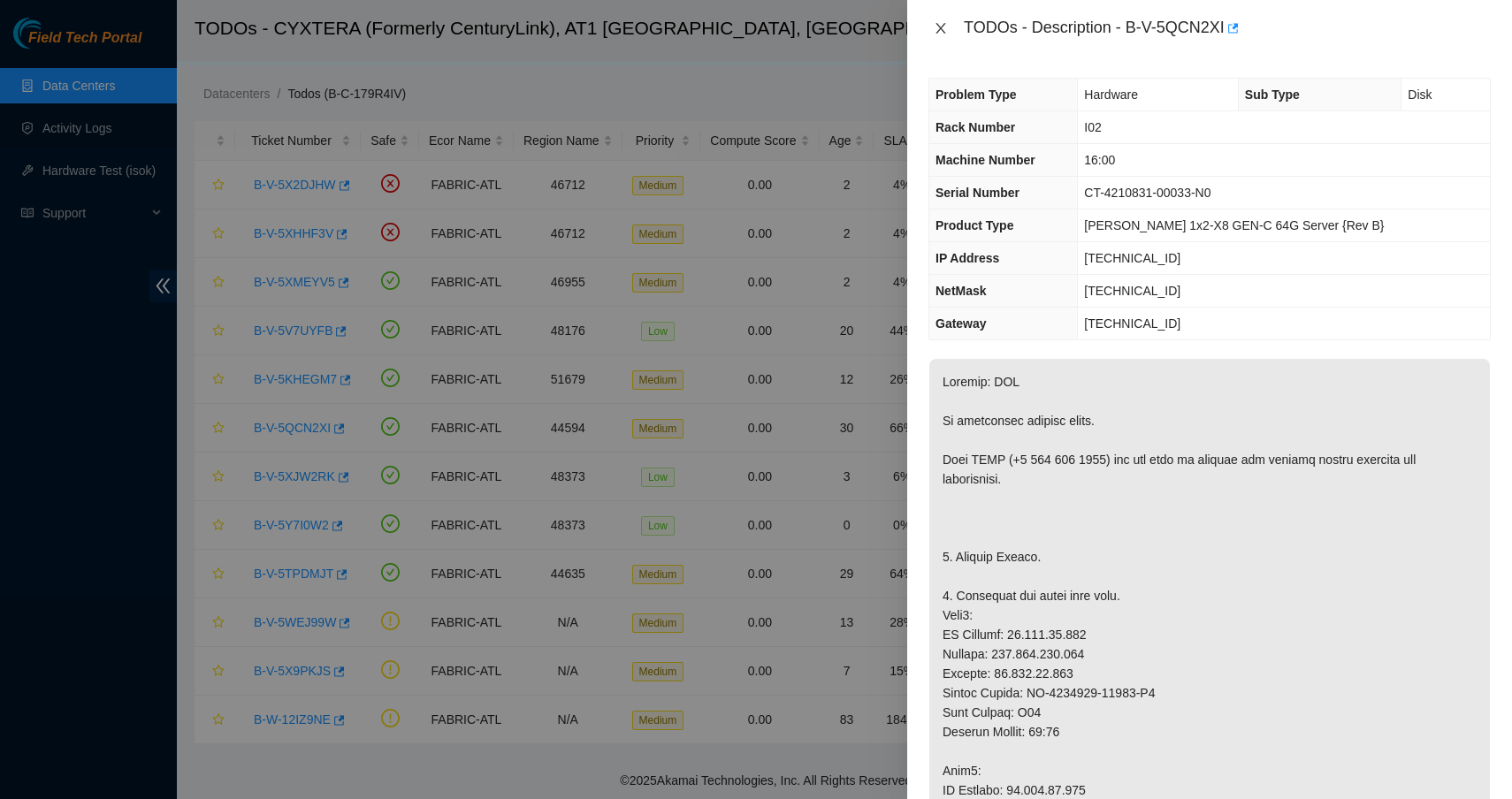
click at [933, 22] on icon "close" at bounding box center [940, 28] width 14 height 14
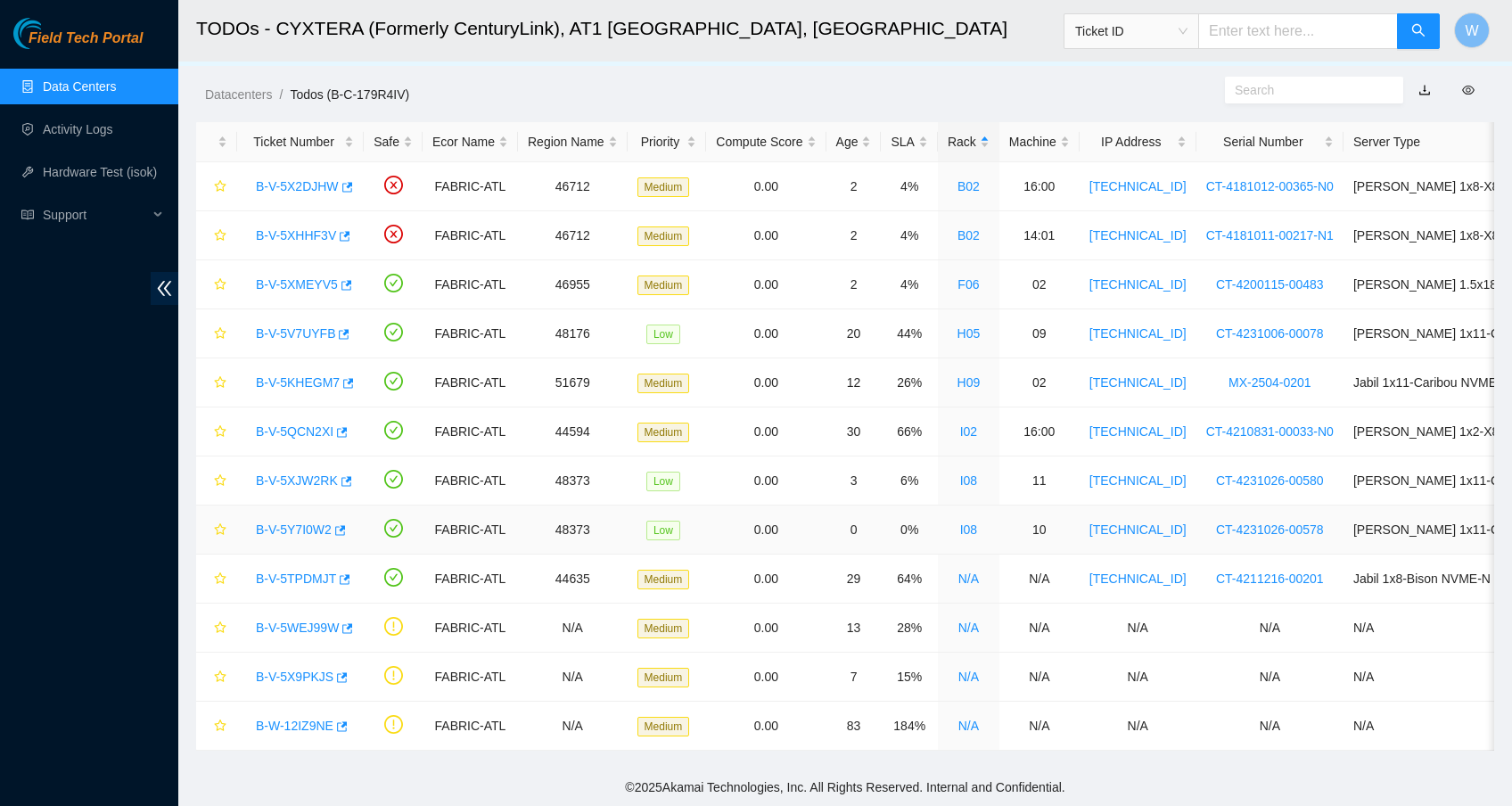
click at [284, 523] on link "B-V-5Y7I0W2" at bounding box center [293, 530] width 76 height 14
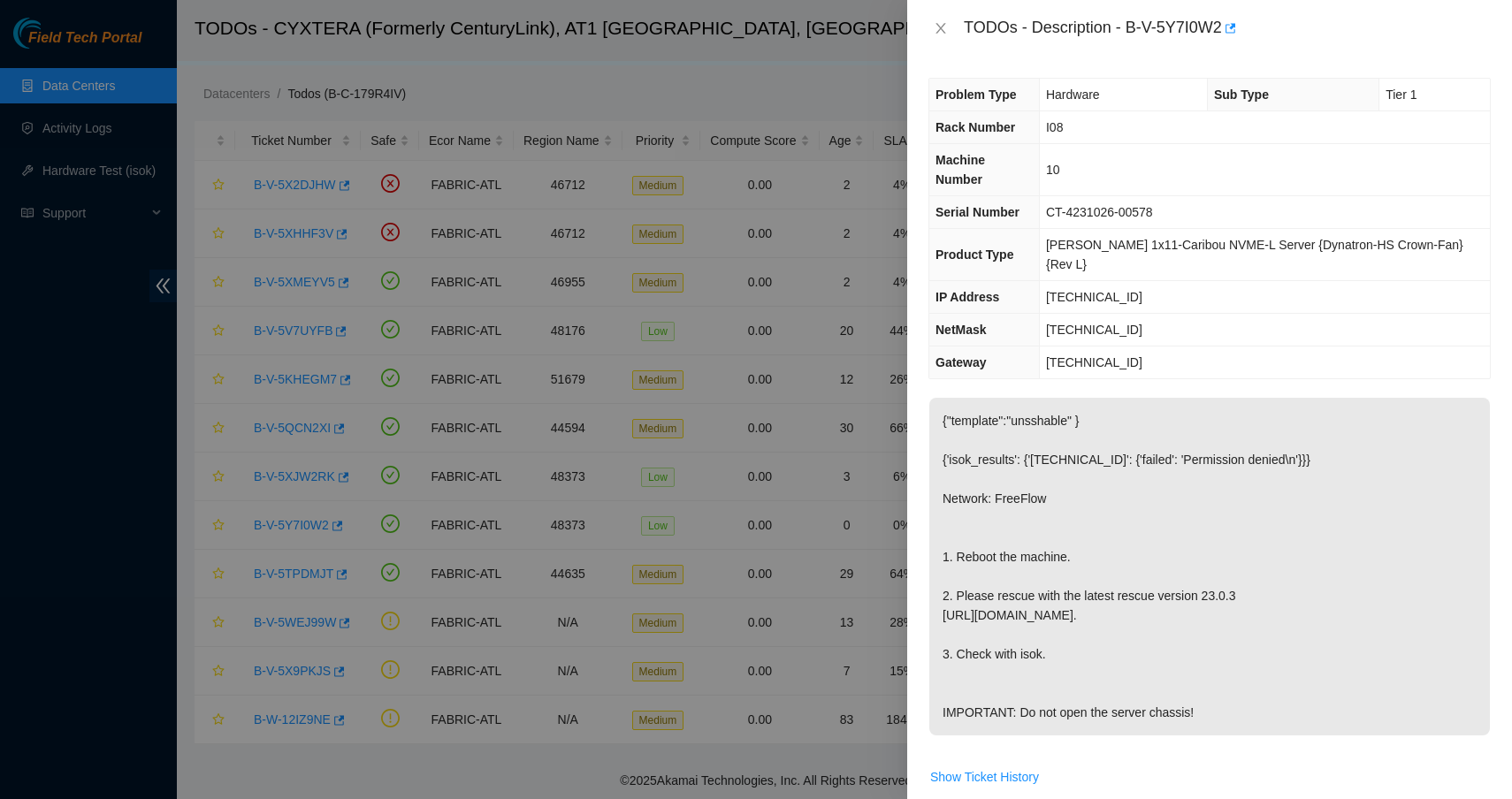
scroll to position [551, 0]
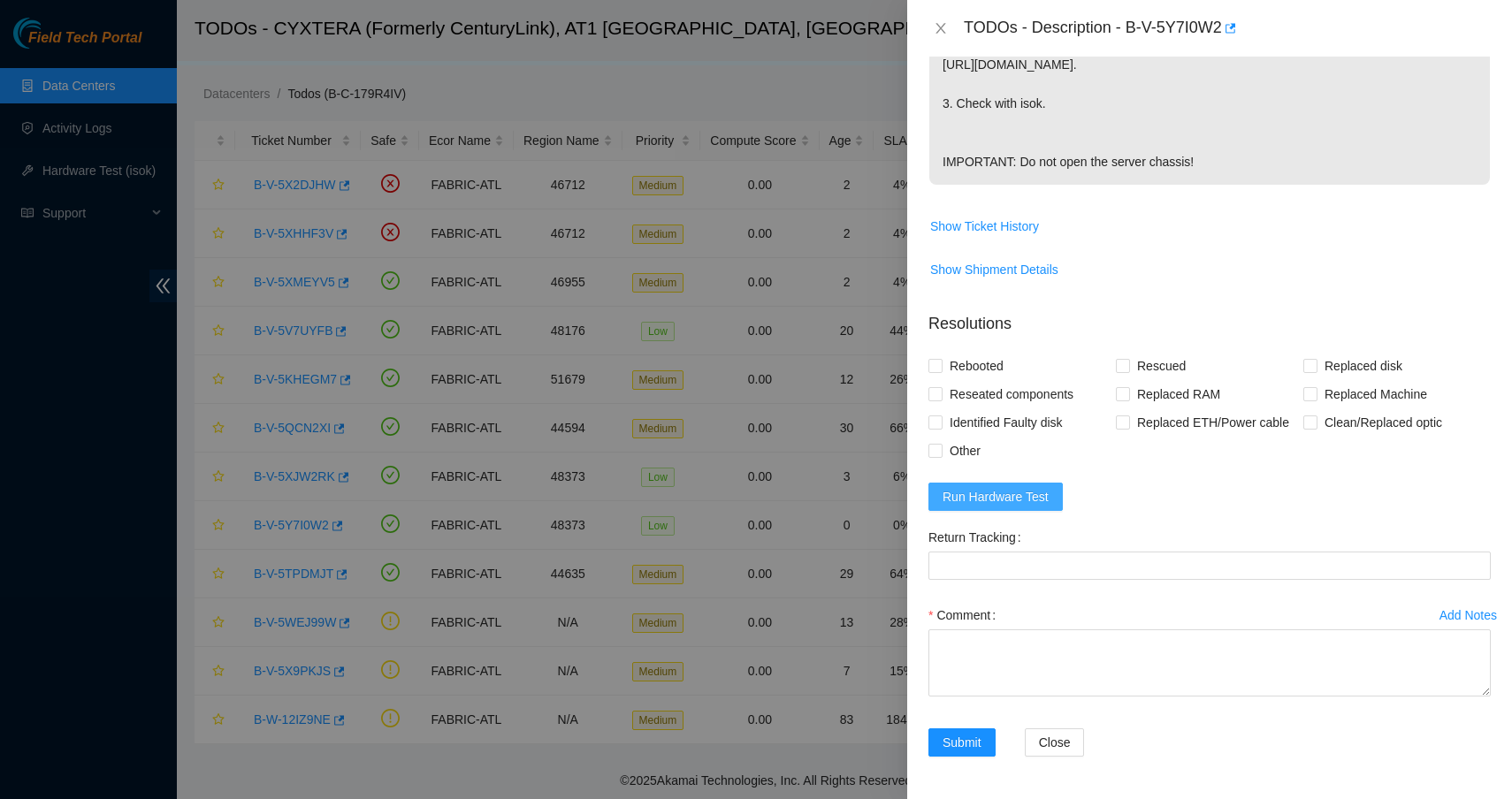
click at [970, 503] on span "Run Hardware Test" at bounding box center [995, 497] width 106 height 19
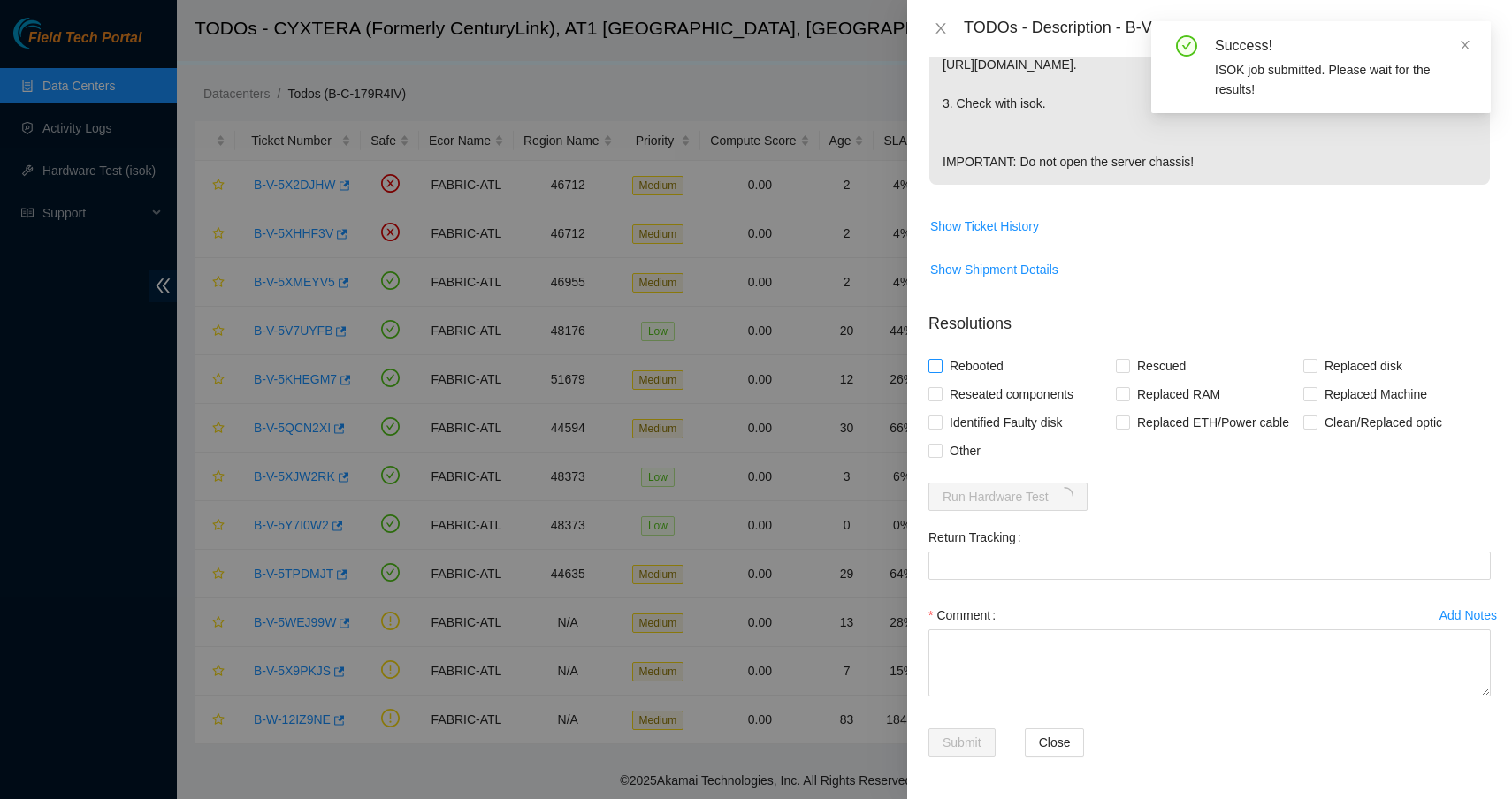
click at [939, 365] on input "Rebooted" at bounding box center [934, 365] width 12 height 12
checkbox input "true"
click at [1125, 363] on span at bounding box center [1123, 366] width 14 height 14
click at [1125, 363] on input "Rescued" at bounding box center [1122, 365] width 12 height 12
checkbox input "true"
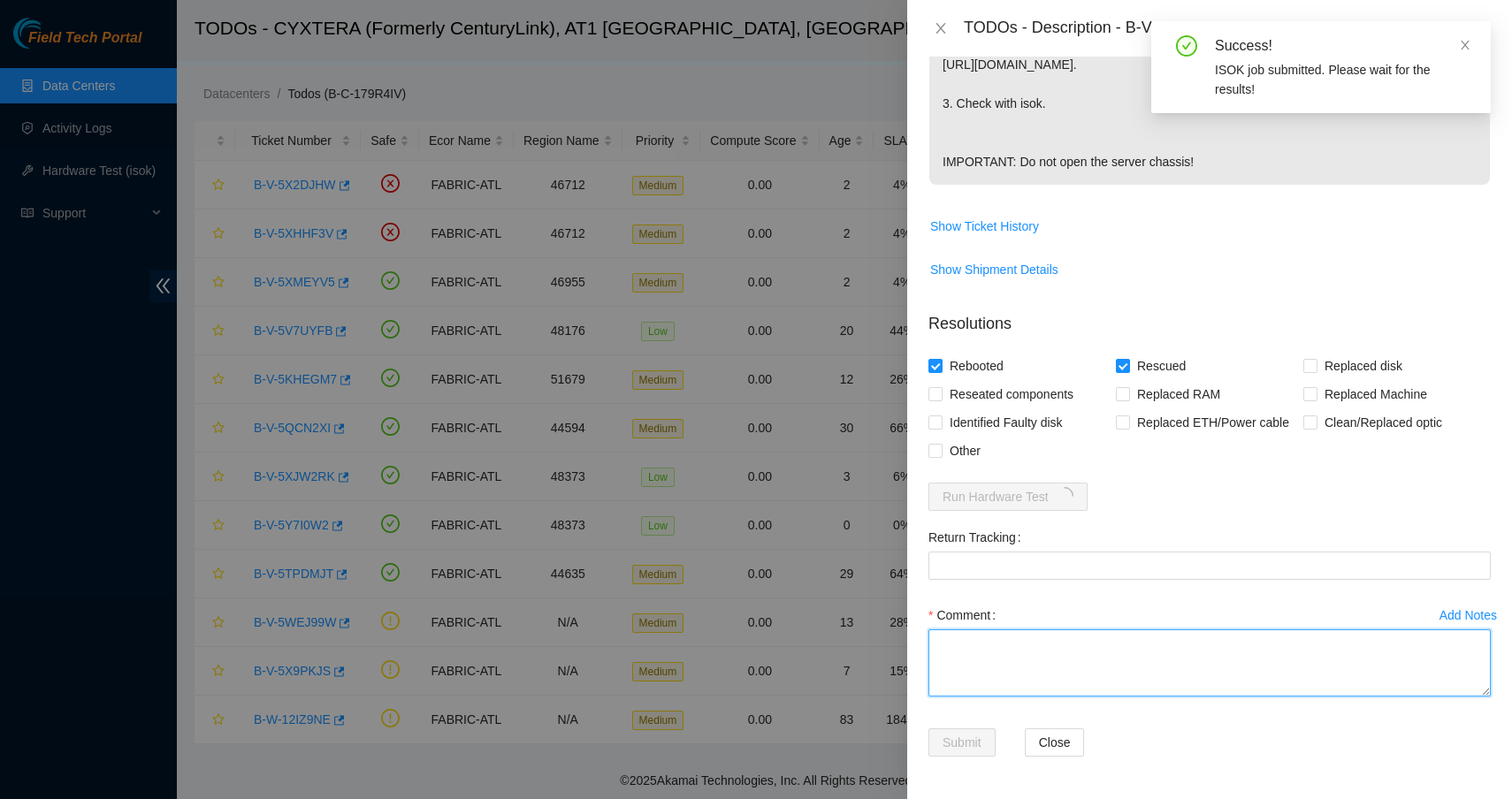
click at [1097, 640] on textarea "Comment" at bounding box center [1209, 663] width 562 height 67
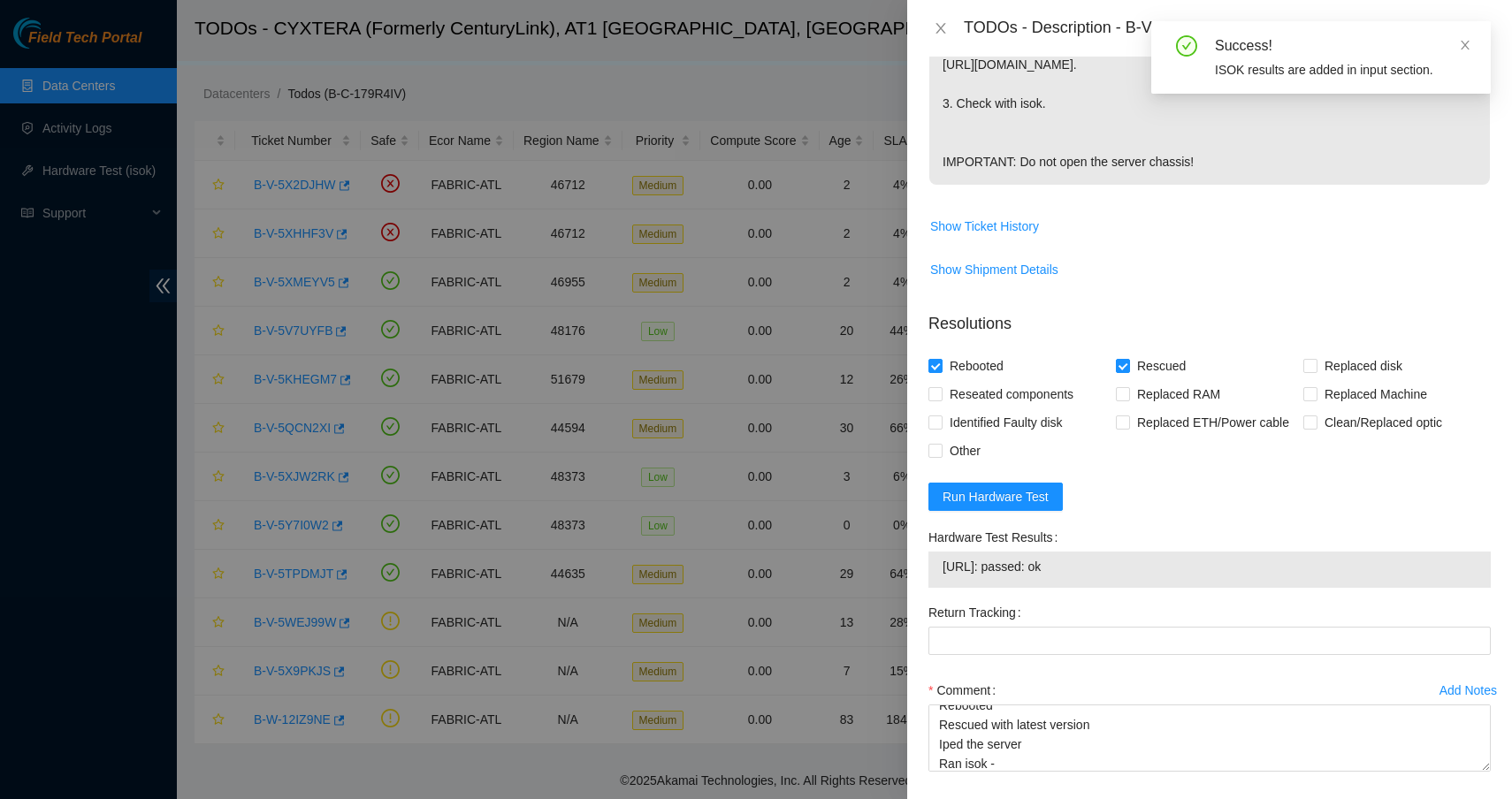
drag, startPoint x: 1102, startPoint y: 563, endPoint x: 944, endPoint y: 561, distance: 158.0
click at [944, 561] on span "23.47.125.205: passed: ok" at bounding box center [1209, 566] width 534 height 19
copy span "23.47.125.205: passed: ok"
click at [1082, 757] on textarea "Shut down safely Rebooted Rescued with latest version Iped the server Ran isok -" at bounding box center [1209, 738] width 562 height 67
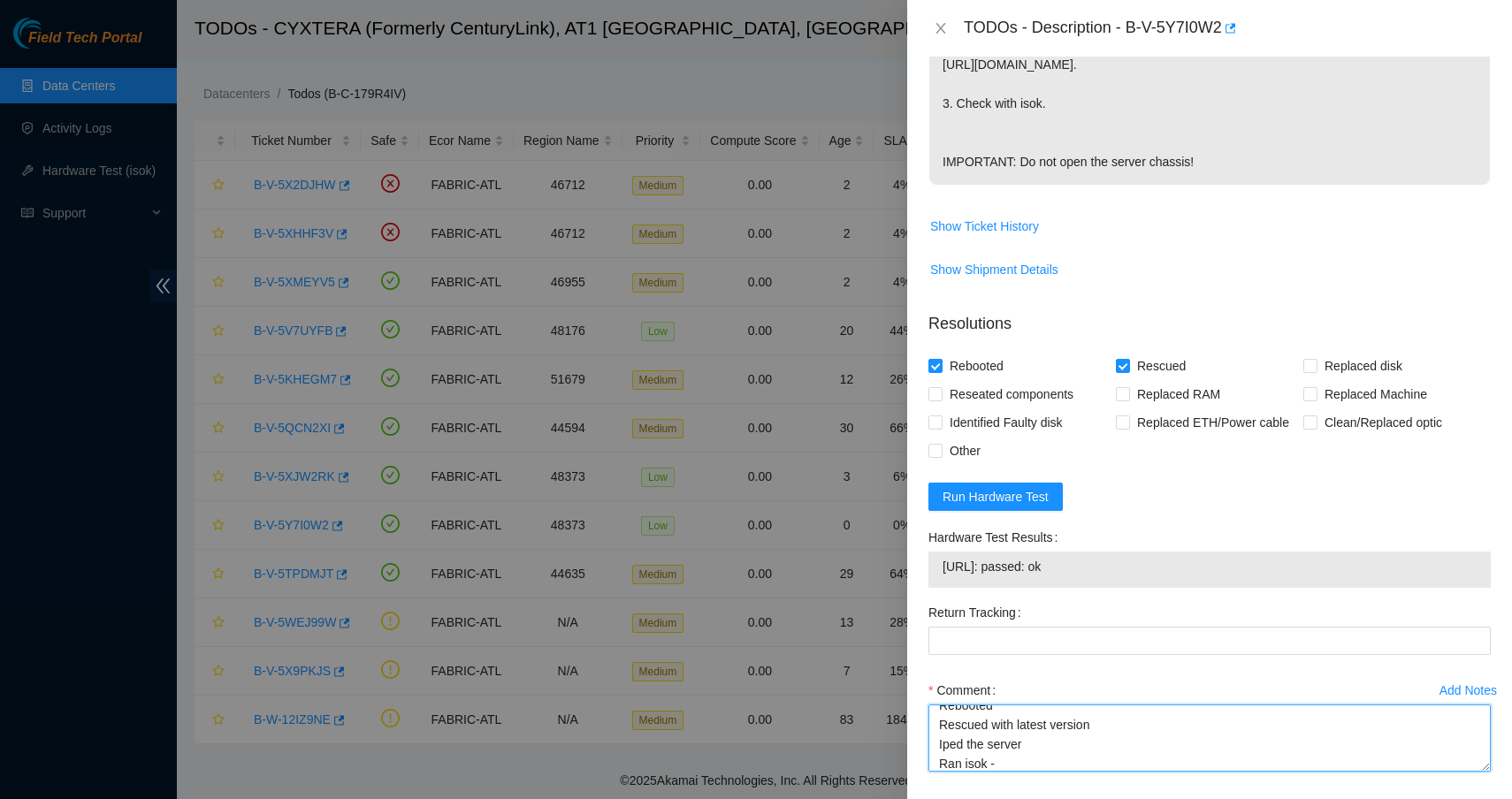
paste textarea "23.47.125.205: passed: ok"
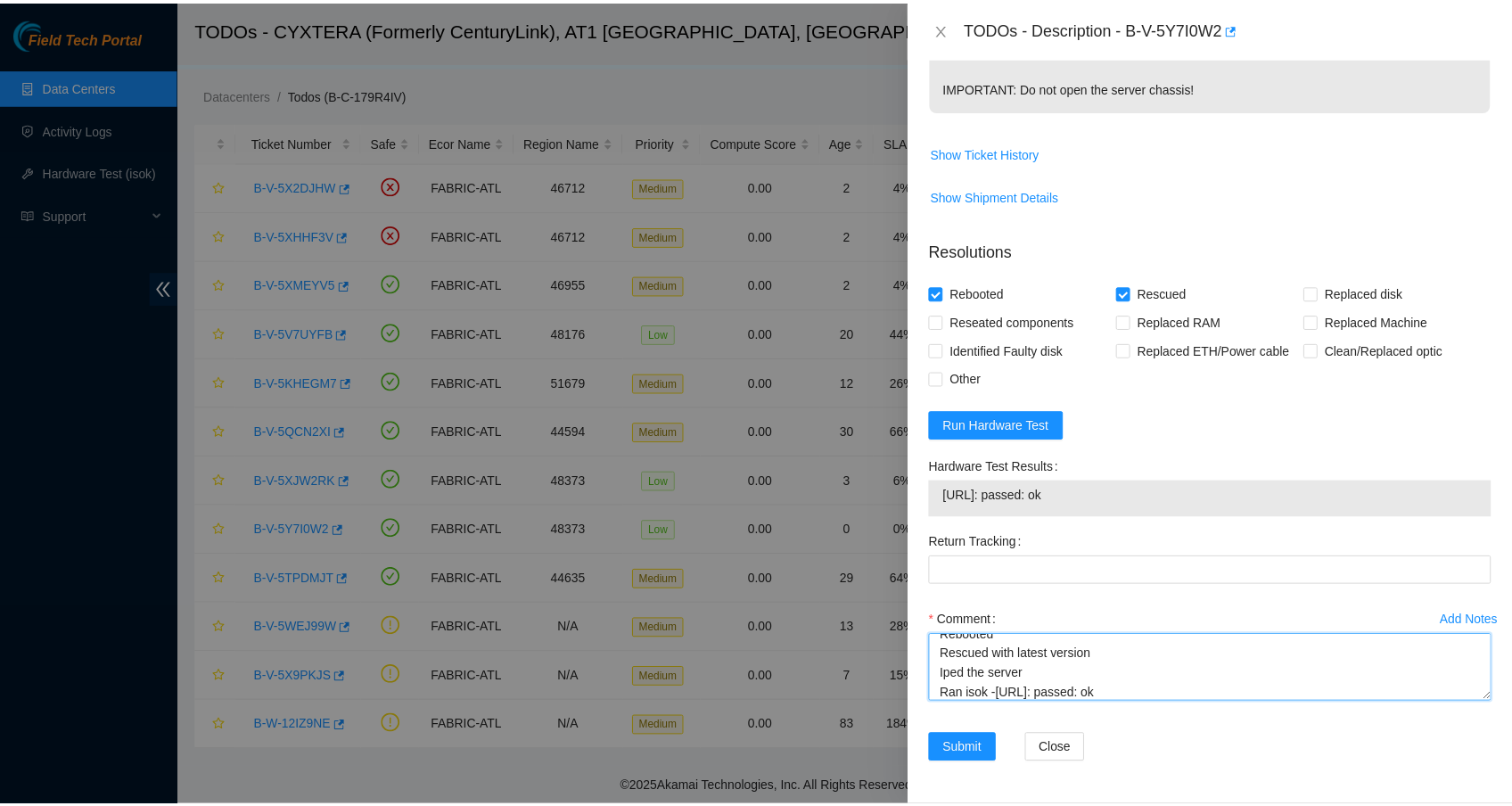
scroll to position [39, 0]
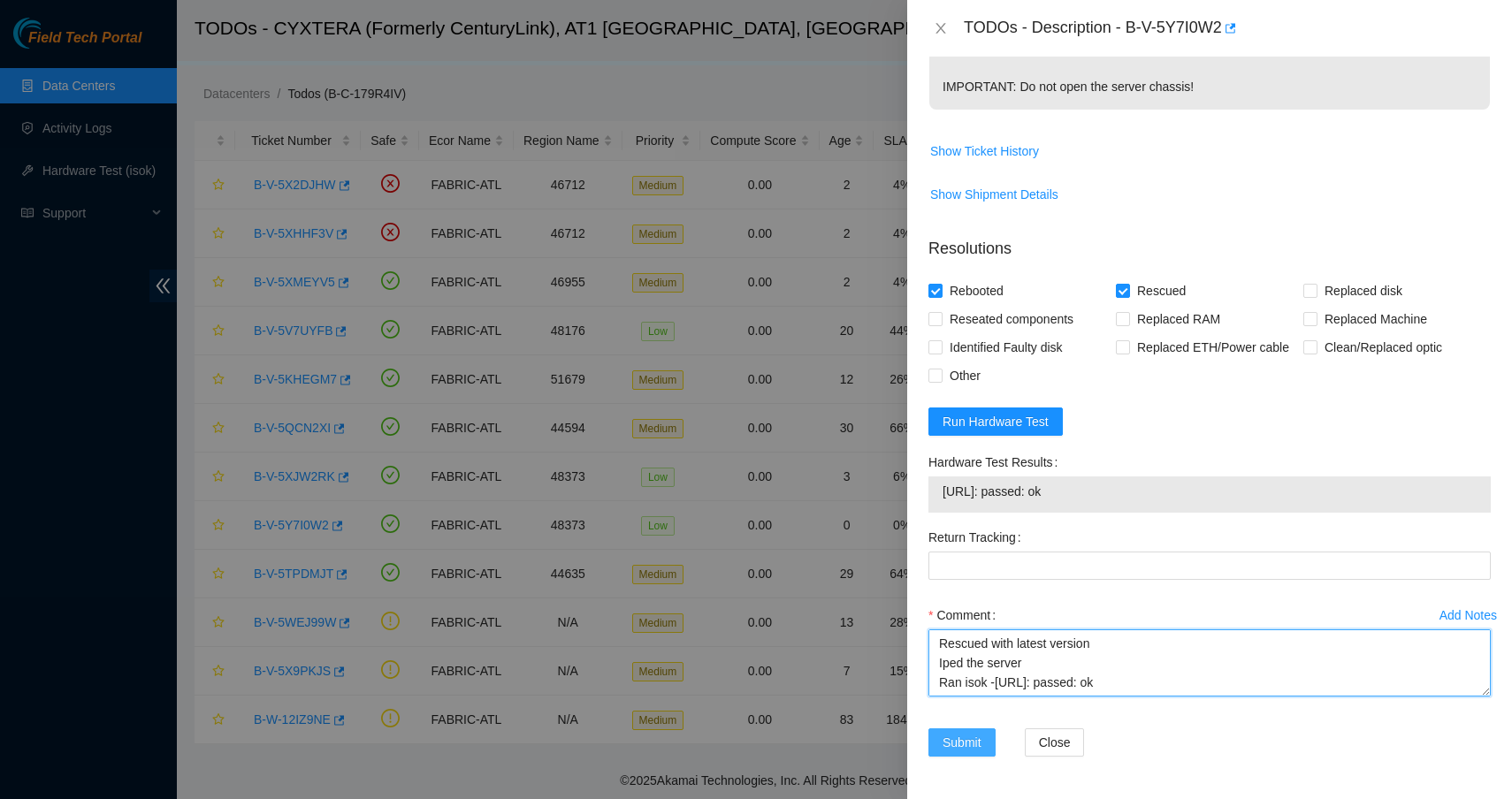
type textarea "Shut down safely Rebooted Rescued with latest version Iped the server Ran isok …"
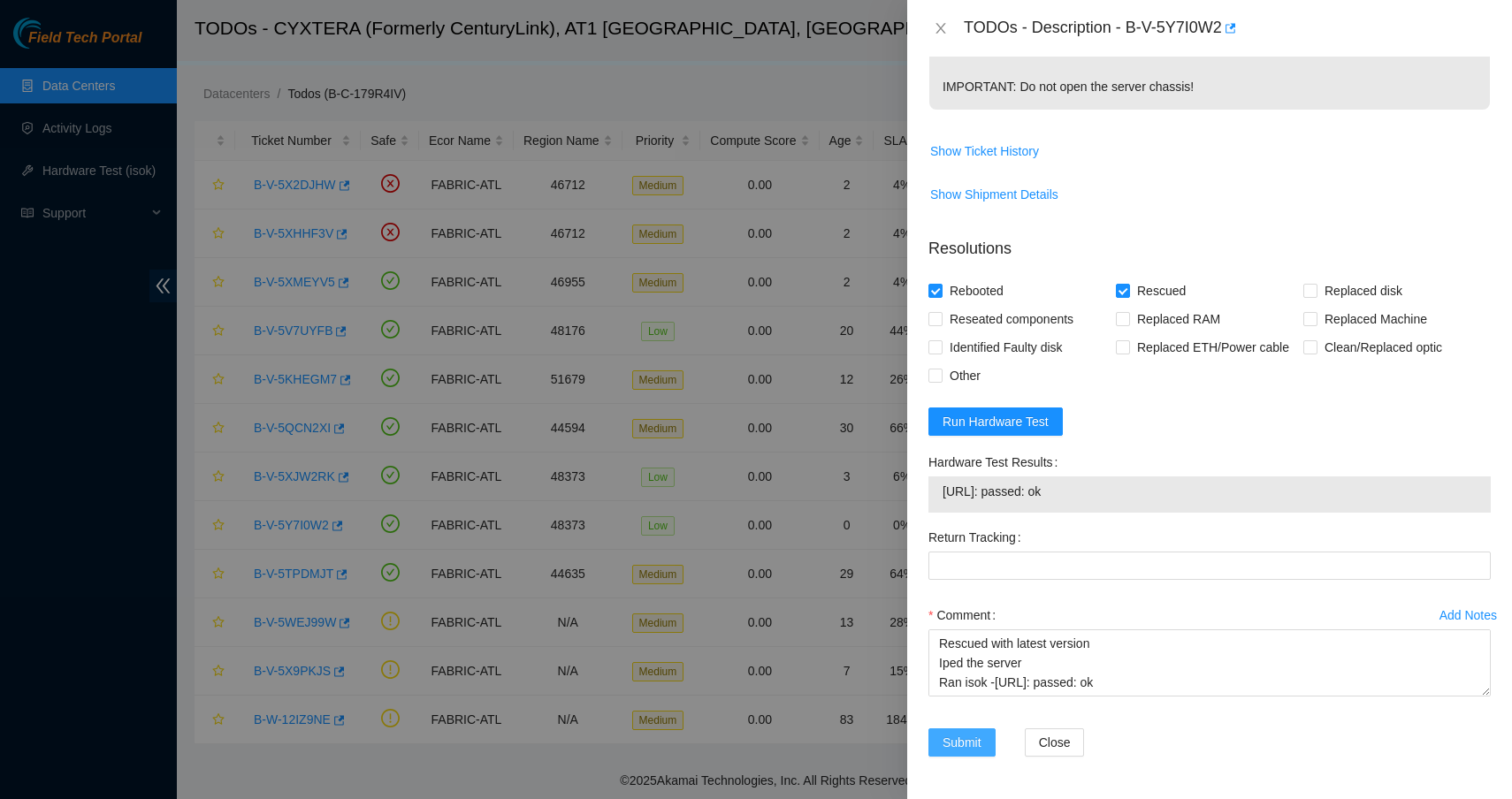
click at [956, 749] on span "Submit" at bounding box center [962, 742] width 39 height 19
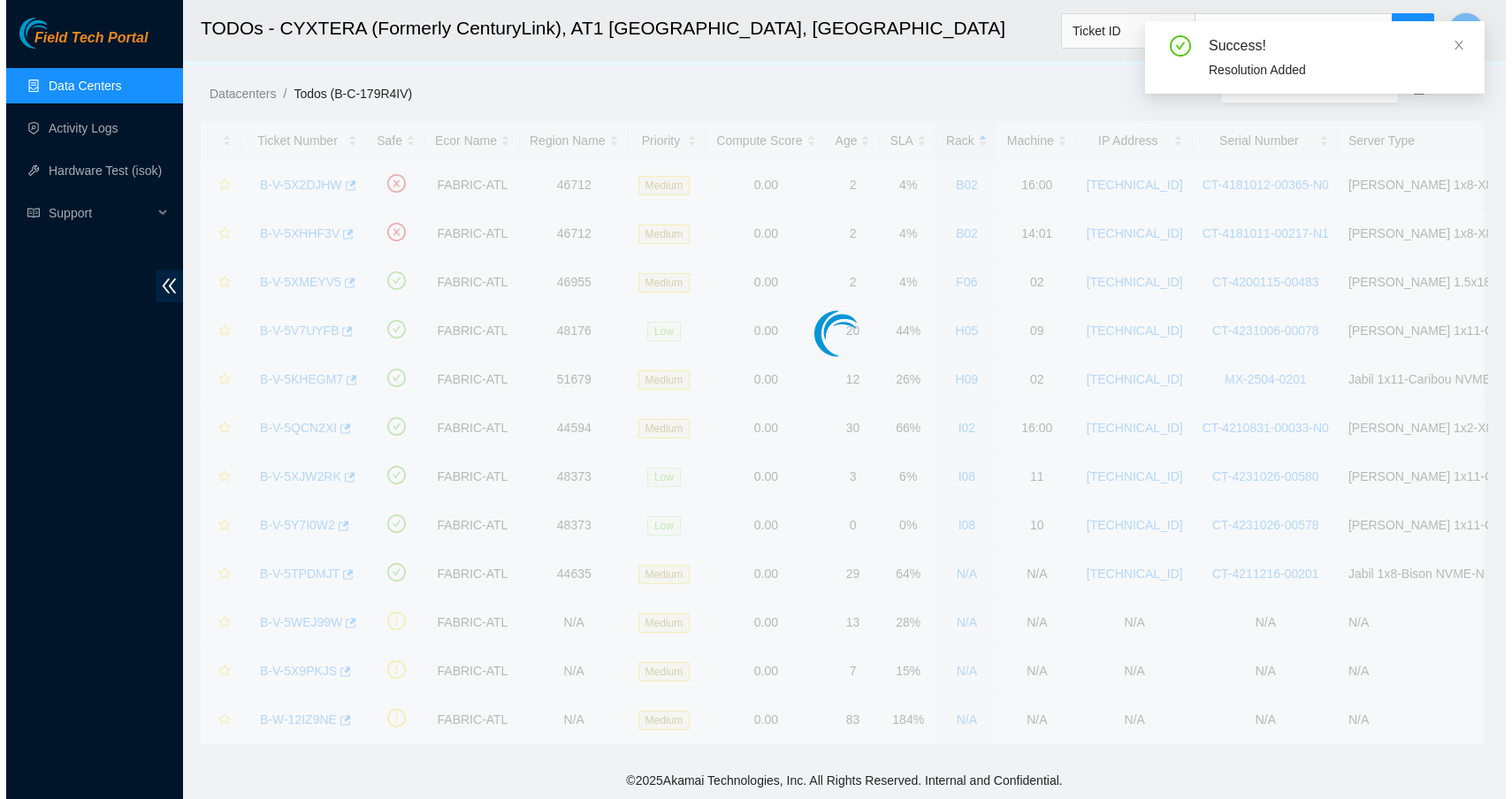
scroll to position [0, 0]
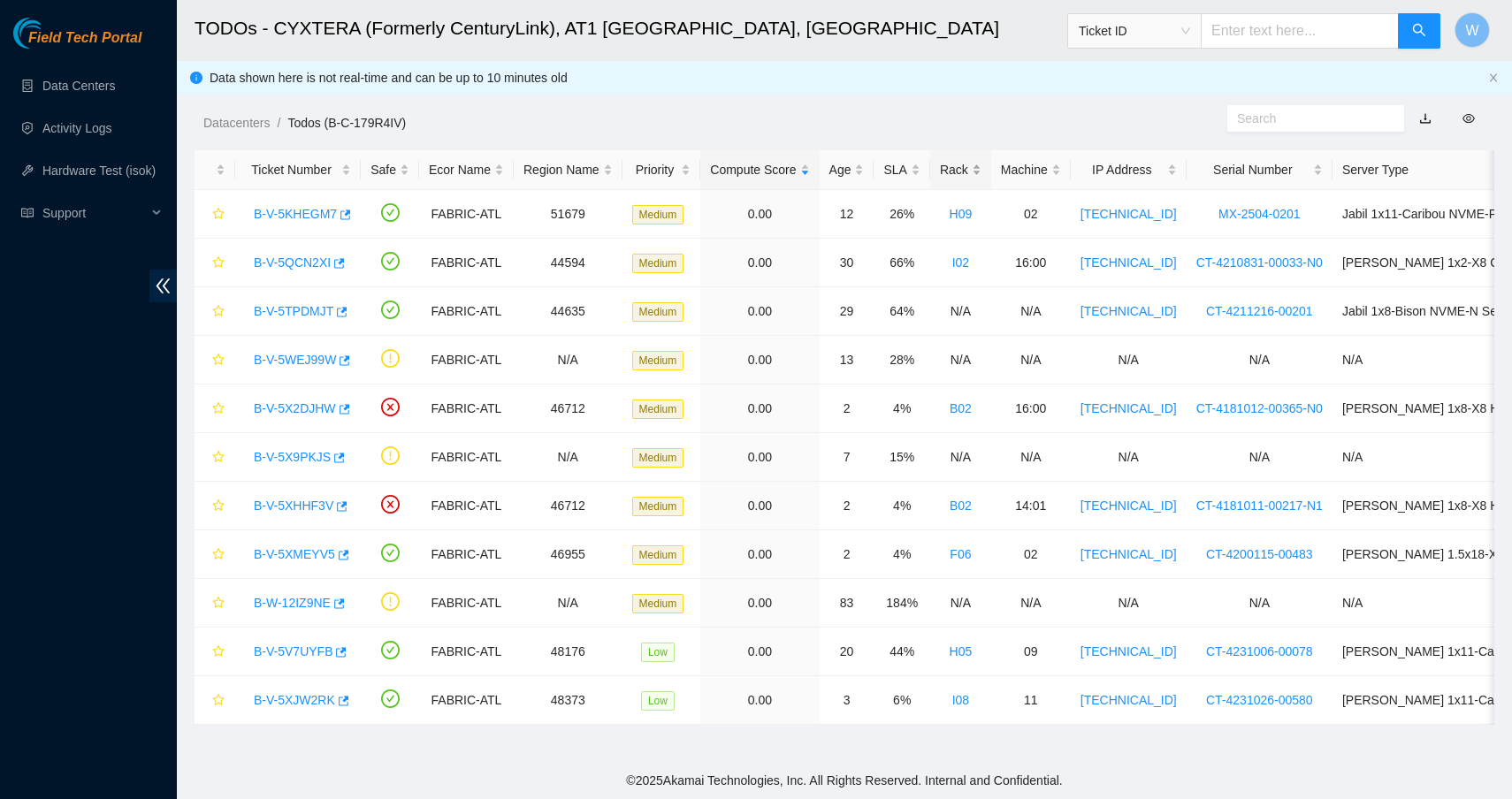
click at [981, 172] on div "Rack" at bounding box center [960, 170] width 42 height 19
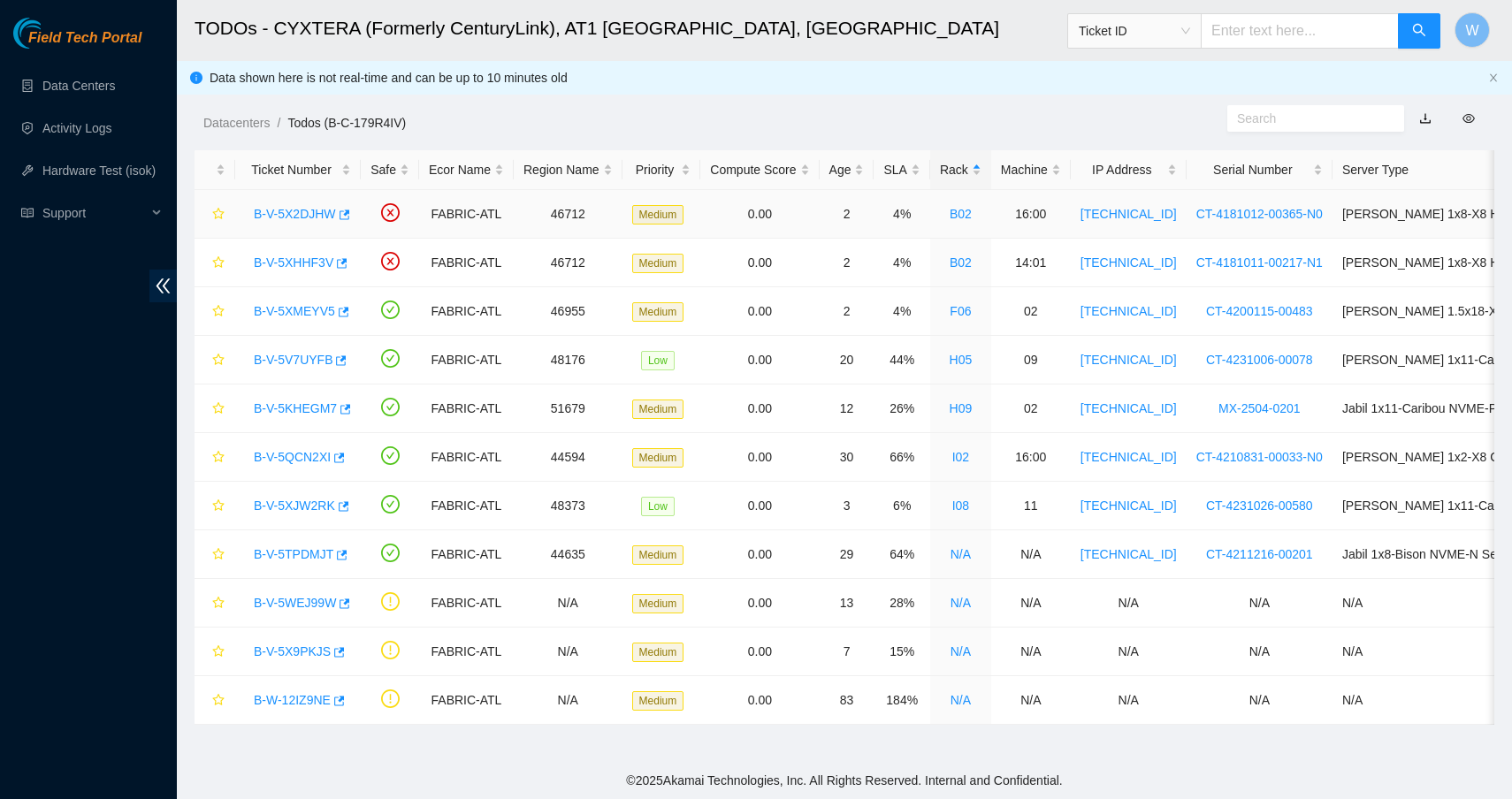
click at [303, 213] on link "B-V-5X2DJHW" at bounding box center [294, 213] width 82 height 14
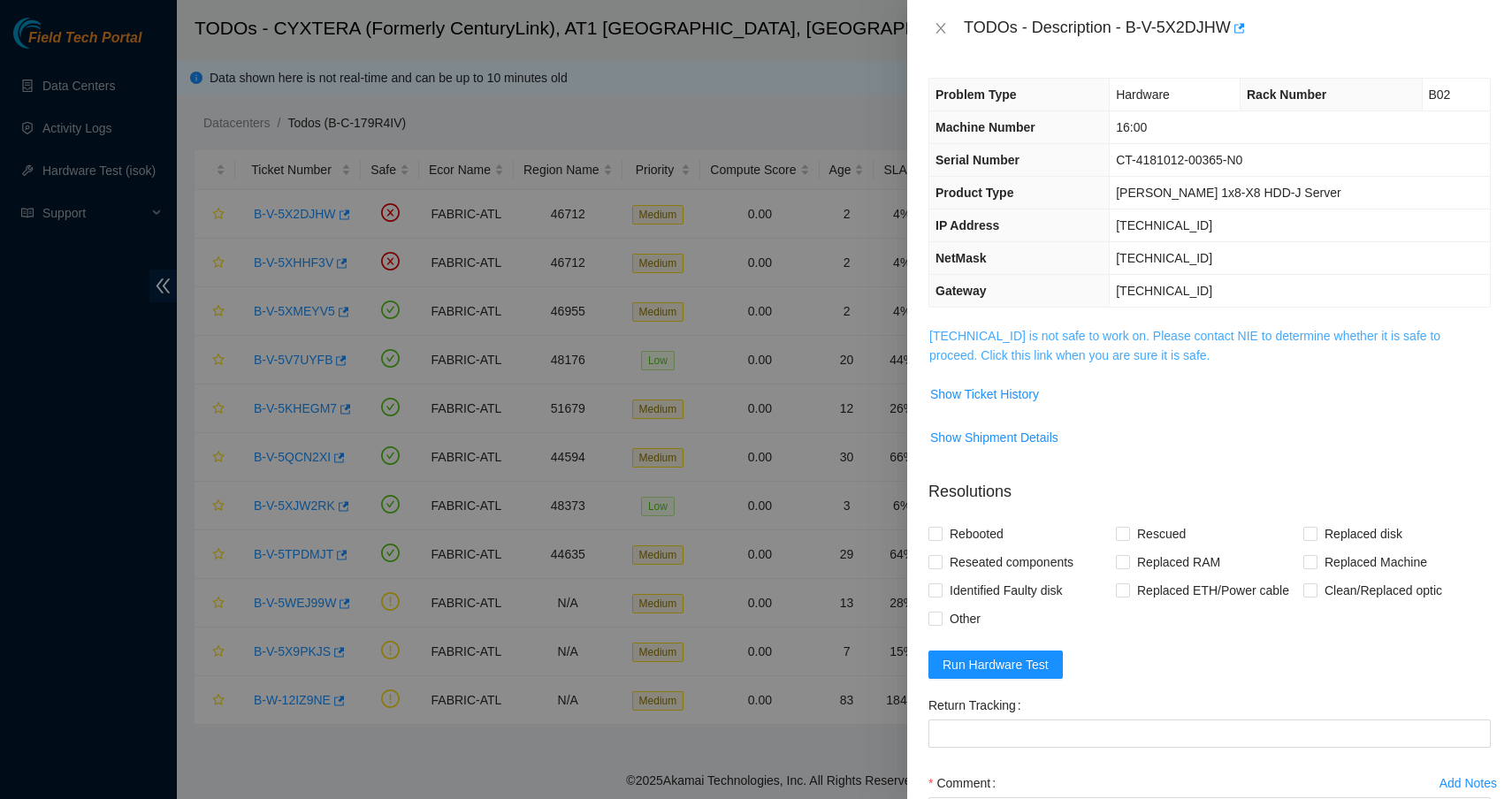
click at [1027, 332] on link "[TECHNICAL_ID] is not safe to work on. Please contact NIE to determine whether …" at bounding box center [1184, 345] width 511 height 34
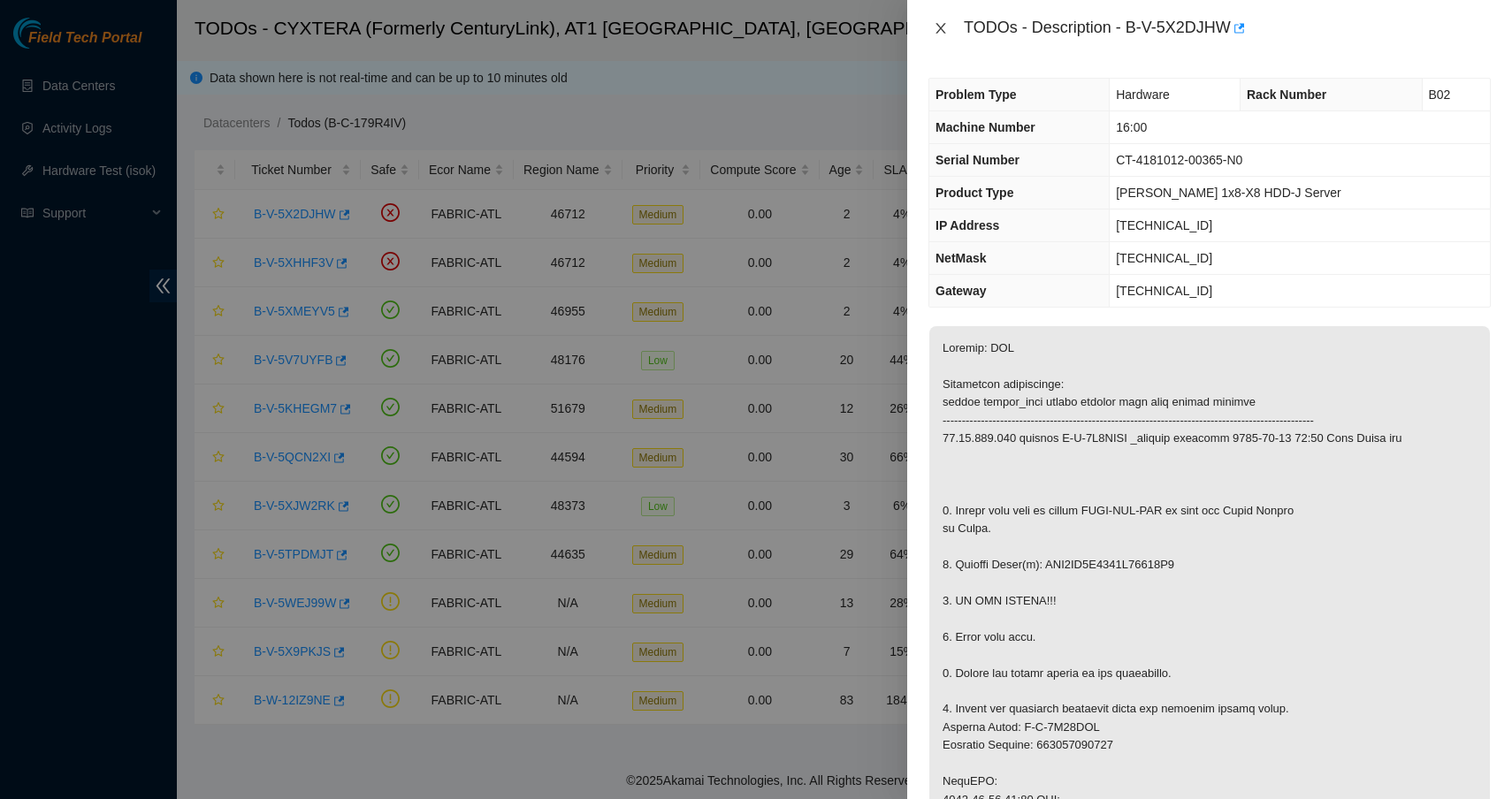
click at [940, 28] on icon "close" at bounding box center [939, 28] width 10 height 11
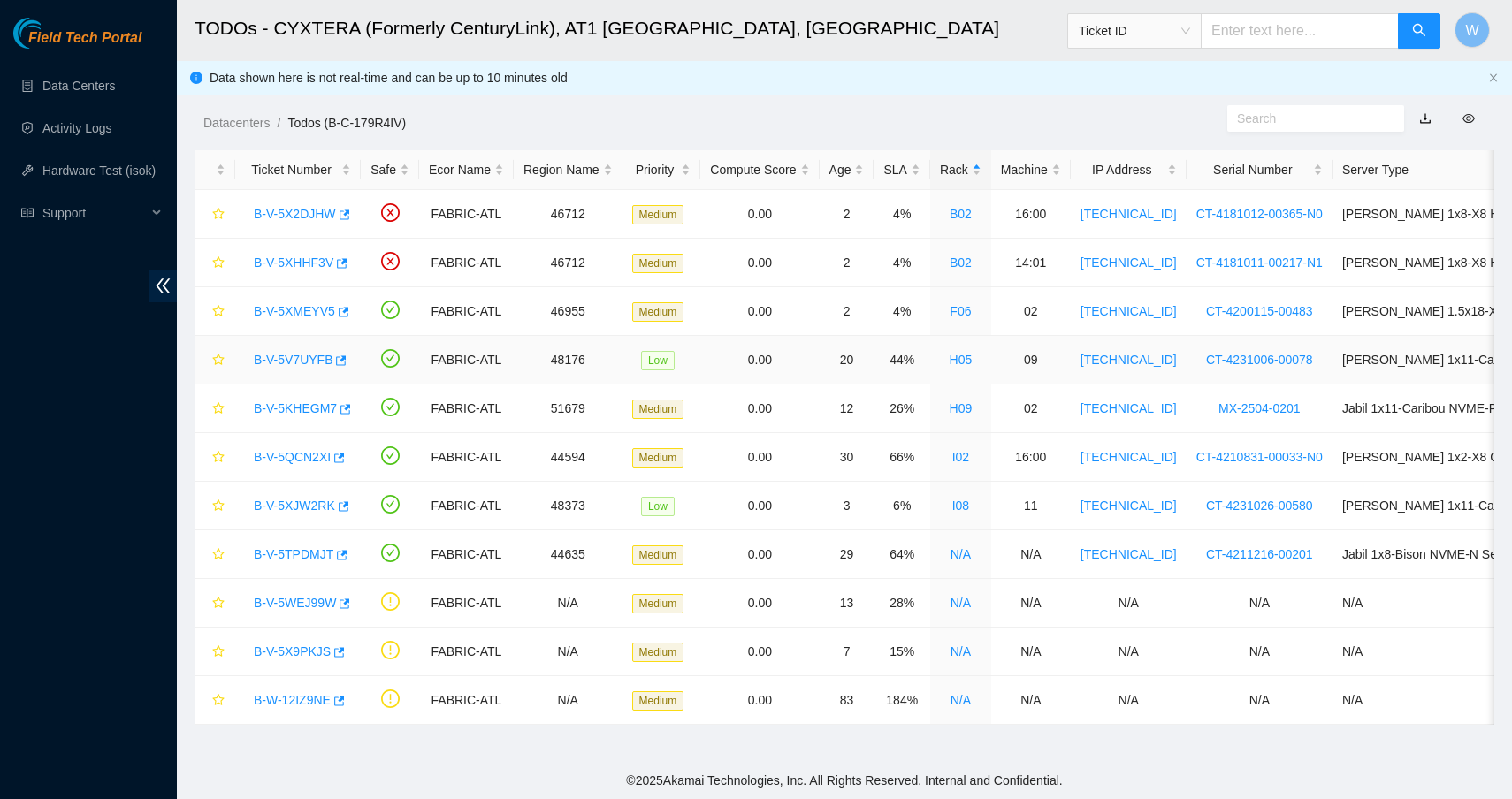
click at [304, 357] on link "B-V-5V7UYFB" at bounding box center [292, 360] width 79 height 14
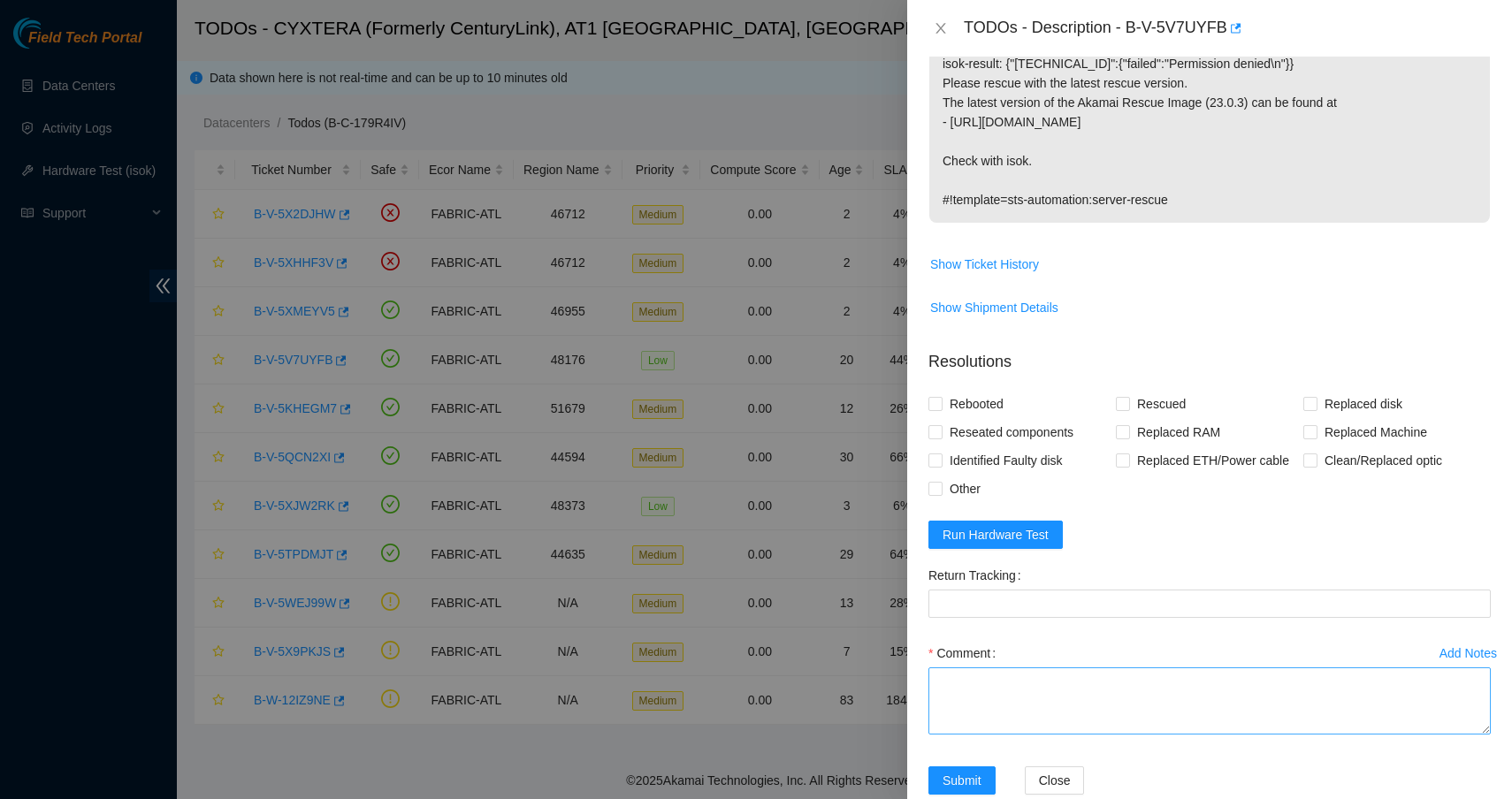
scroll to position [376, 0]
click at [1029, 522] on button "Run Hardware Test" at bounding box center [995, 536] width 135 height 28
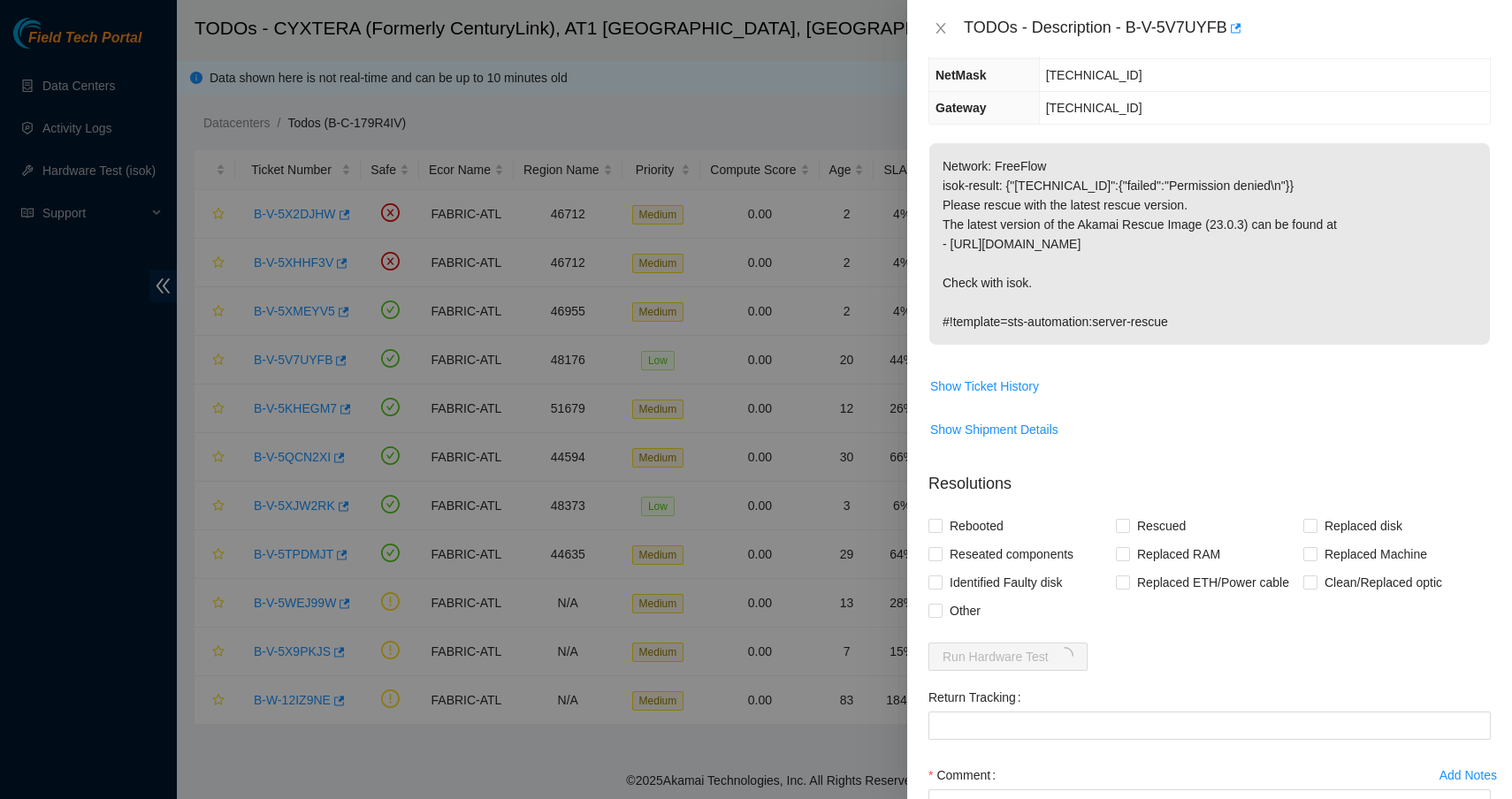
scroll to position [250, 0]
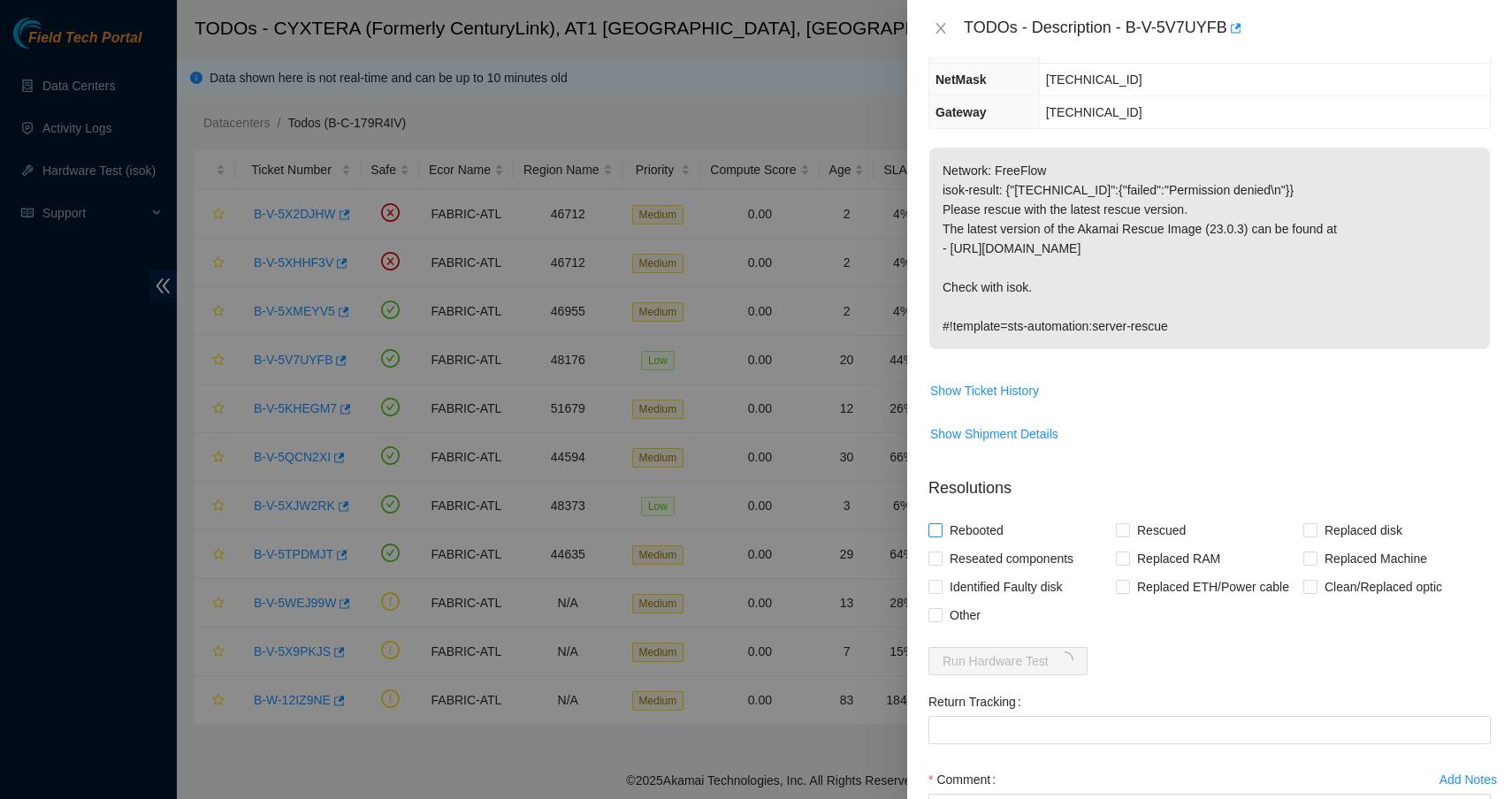
click at [988, 516] on span "Rebooted" at bounding box center [976, 531] width 68 height 28
click at [940, 524] on input "Rebooted" at bounding box center [934, 530] width 12 height 12
checkbox input "true"
click at [1134, 516] on span "Rescued" at bounding box center [1161, 531] width 63 height 28
click at [1128, 524] on input "Rescued" at bounding box center [1122, 530] width 12 height 12
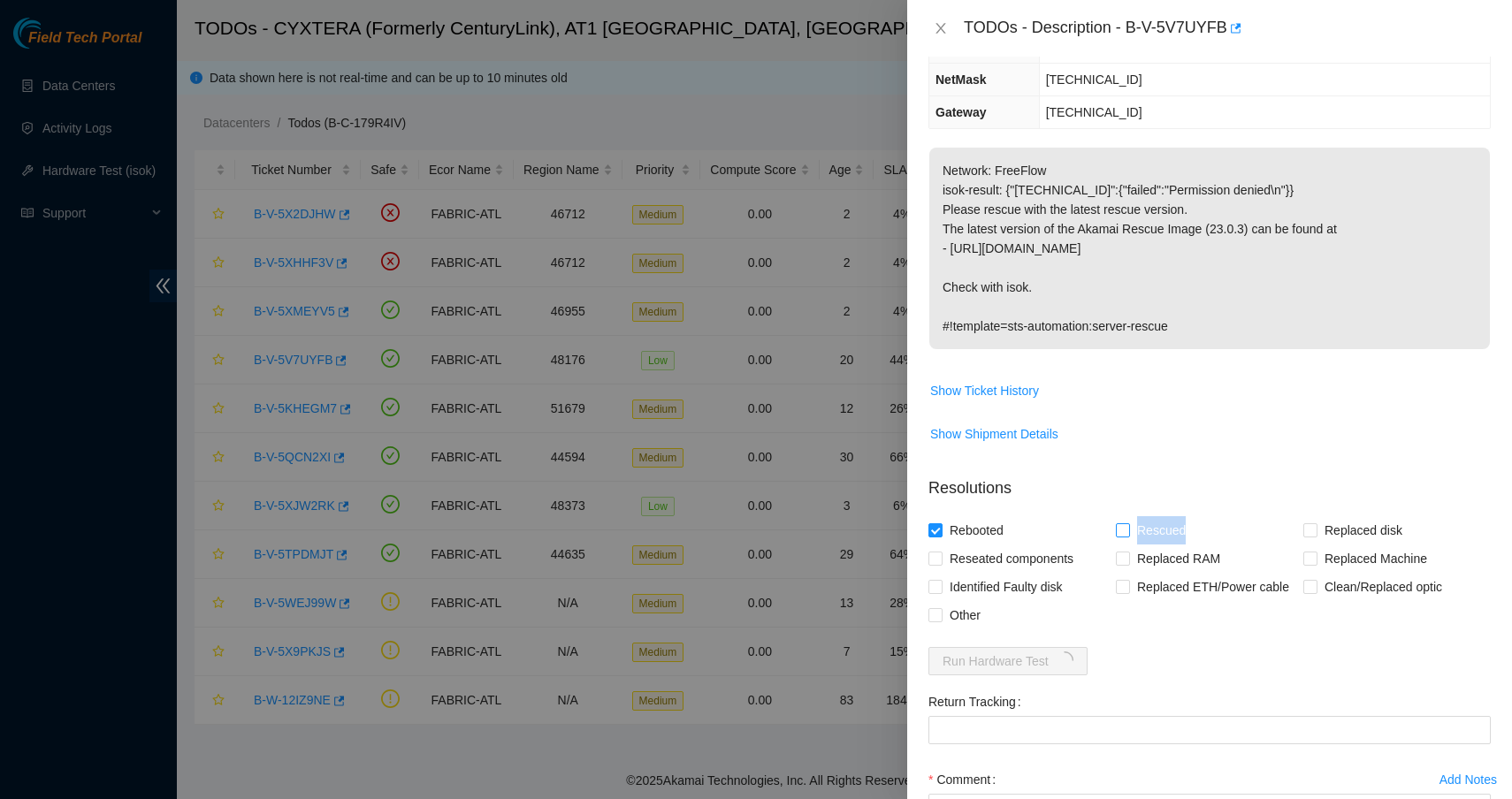
checkbox input "true"
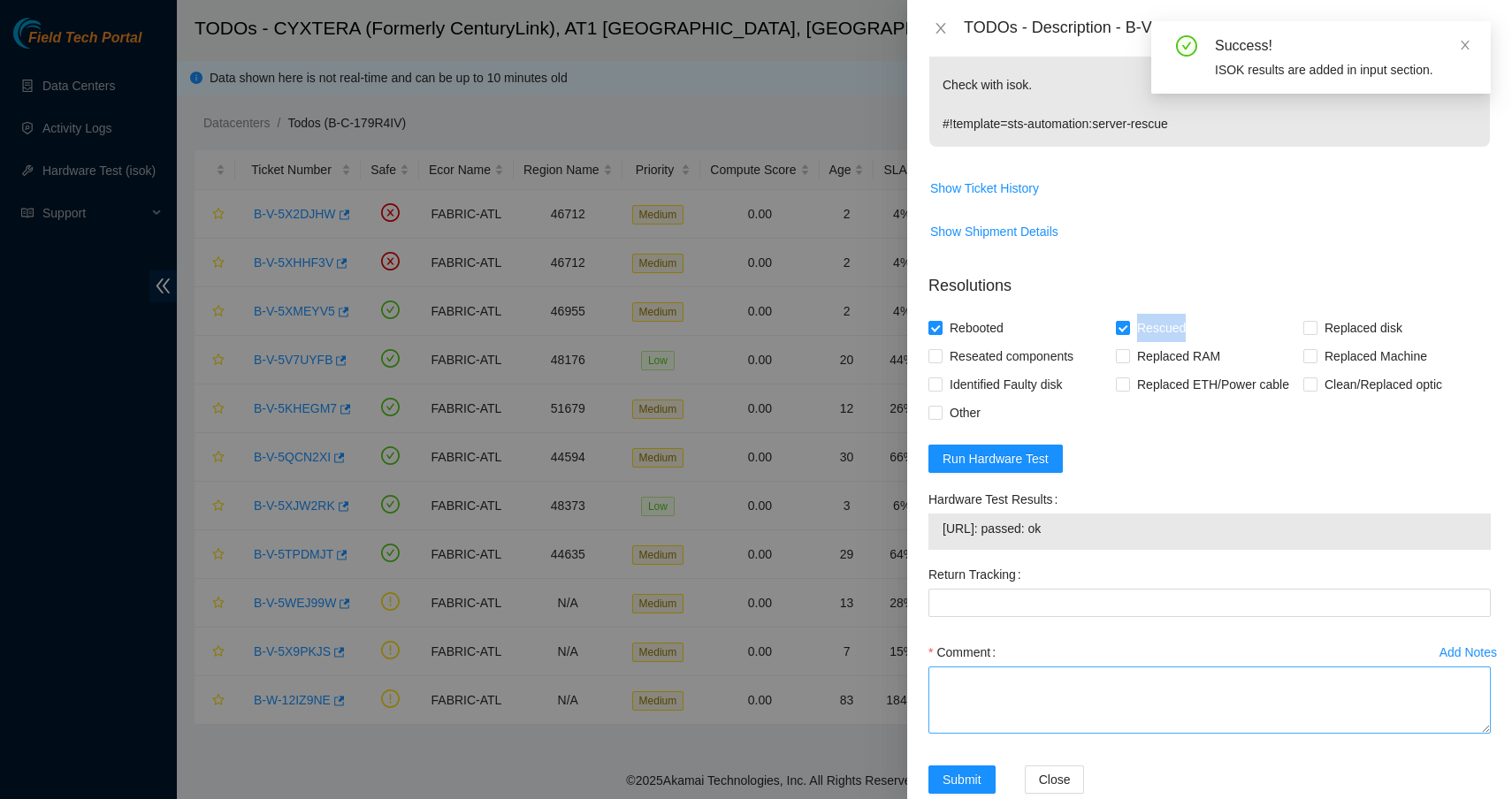
scroll to position [451, 0]
click at [1050, 668] on textarea "Comment" at bounding box center [1209, 702] width 562 height 67
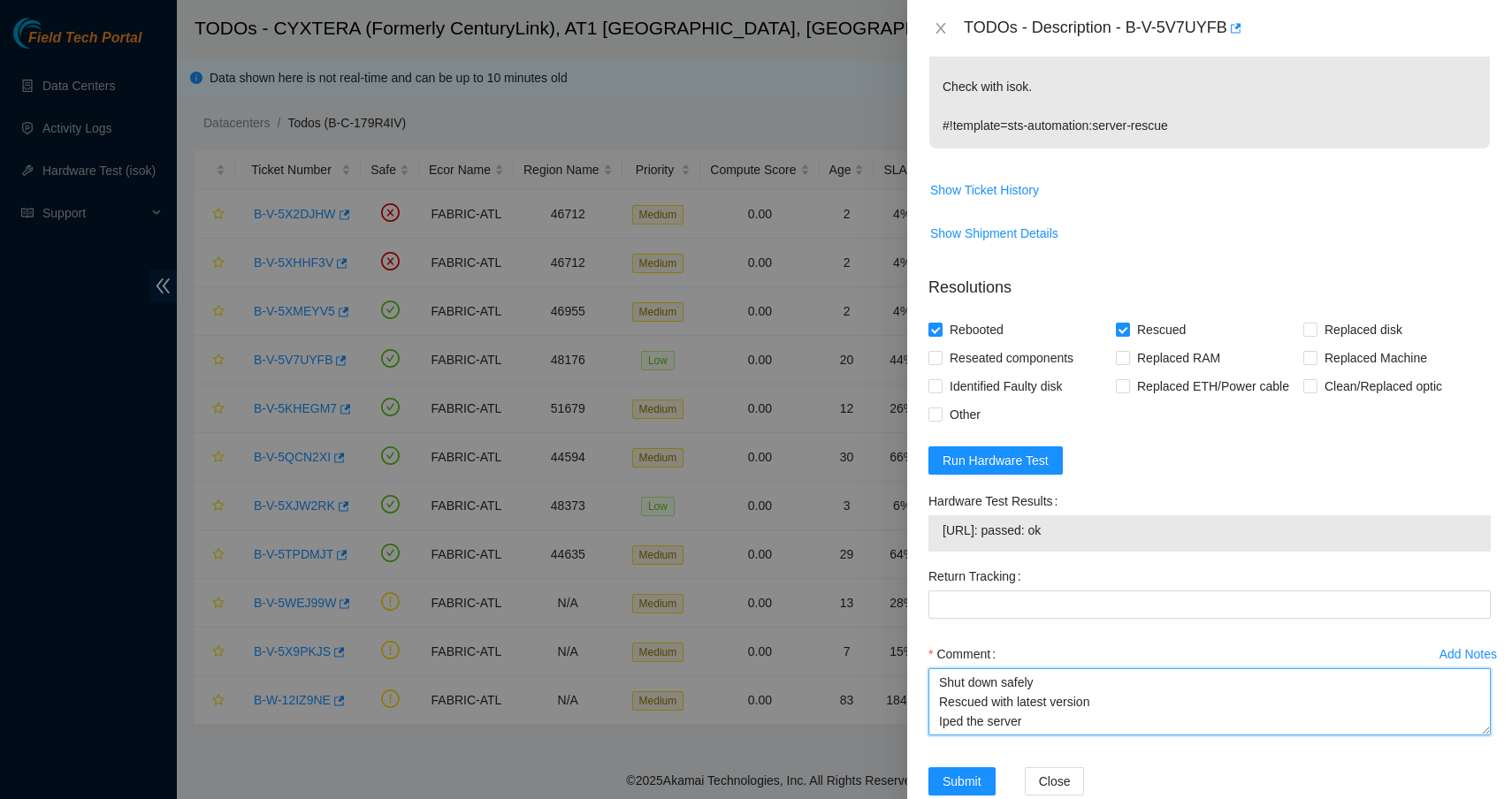
scroll to position [13, 0]
drag, startPoint x: 1106, startPoint y: 500, endPoint x: 944, endPoint y: 493, distance: 162.2
click at [944, 521] on span "23.47.125.140: passed: ok" at bounding box center [1209, 531] width 534 height 19
copy span "23.47.125.140: passed: ok"
click at [1009, 685] on textarea "Shut down safely Rescued with latest version Iped the server Ran isok" at bounding box center [1209, 702] width 562 height 67
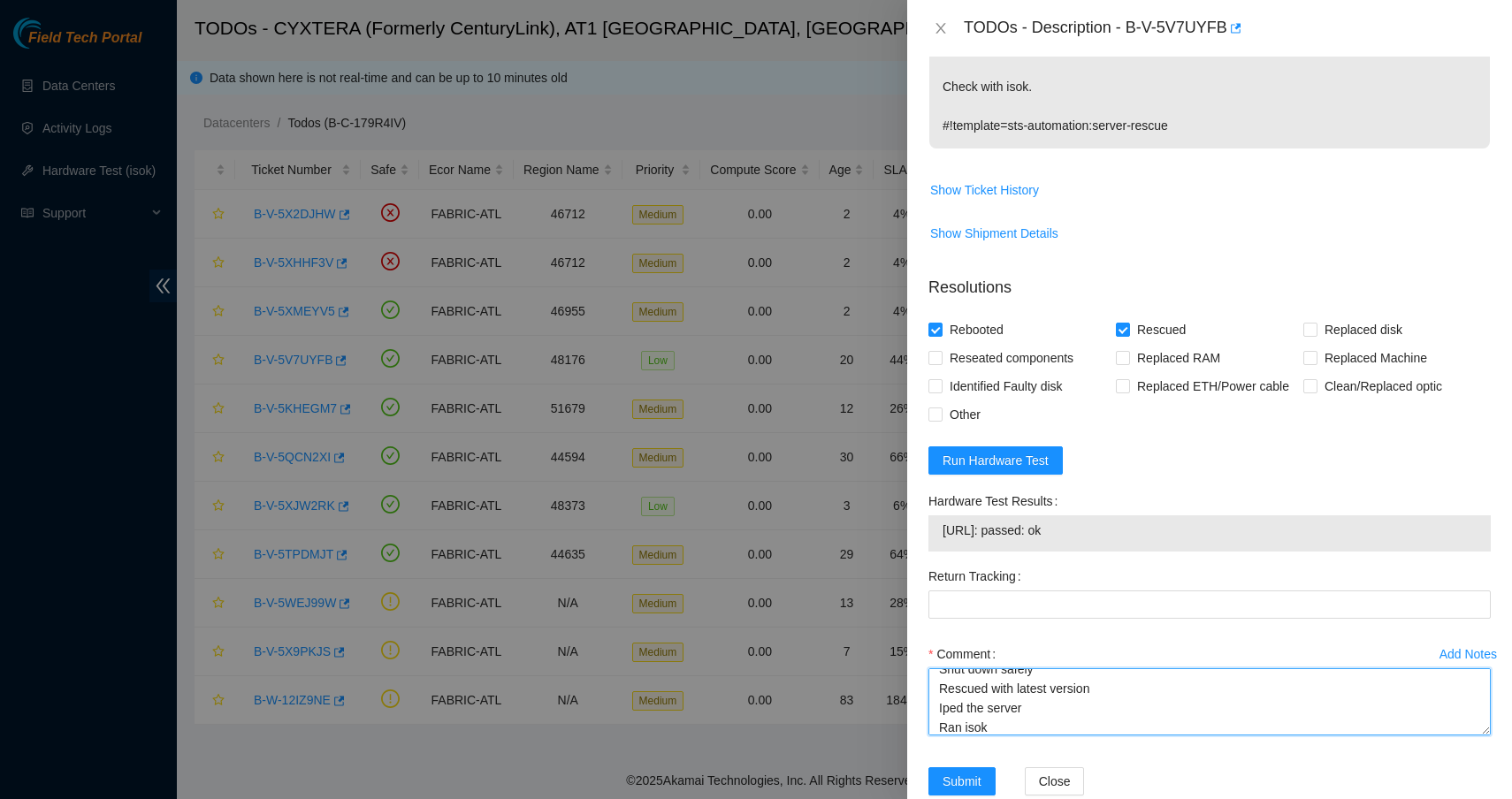
paste textarea "23.47.125.140: passed: ok"
type textarea "Shut down safely Rescued with latest version Iped the server Ran isok 23.47.125…"
click at [957, 772] on span "Submit" at bounding box center [962, 781] width 39 height 19
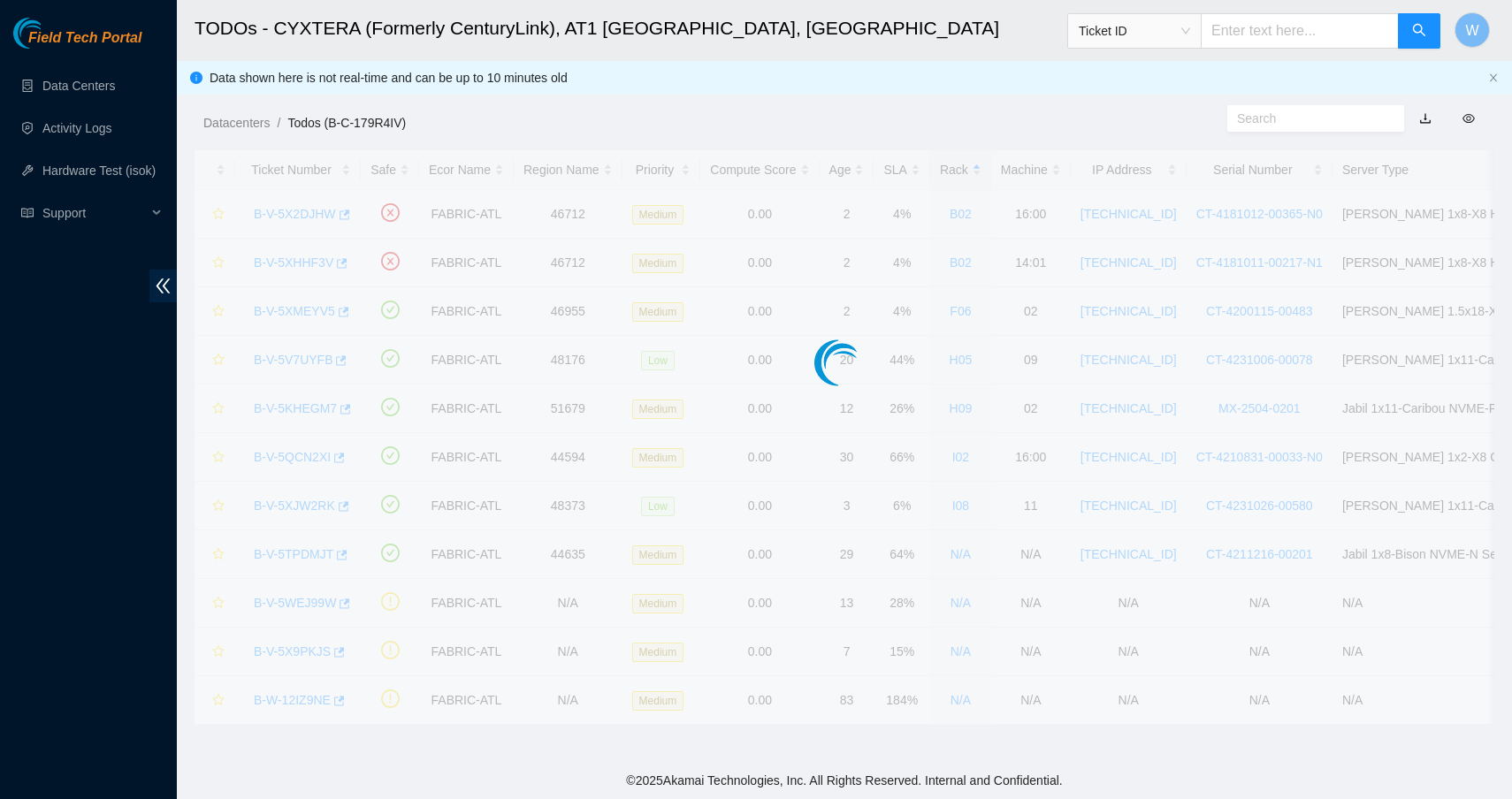
scroll to position [131, 0]
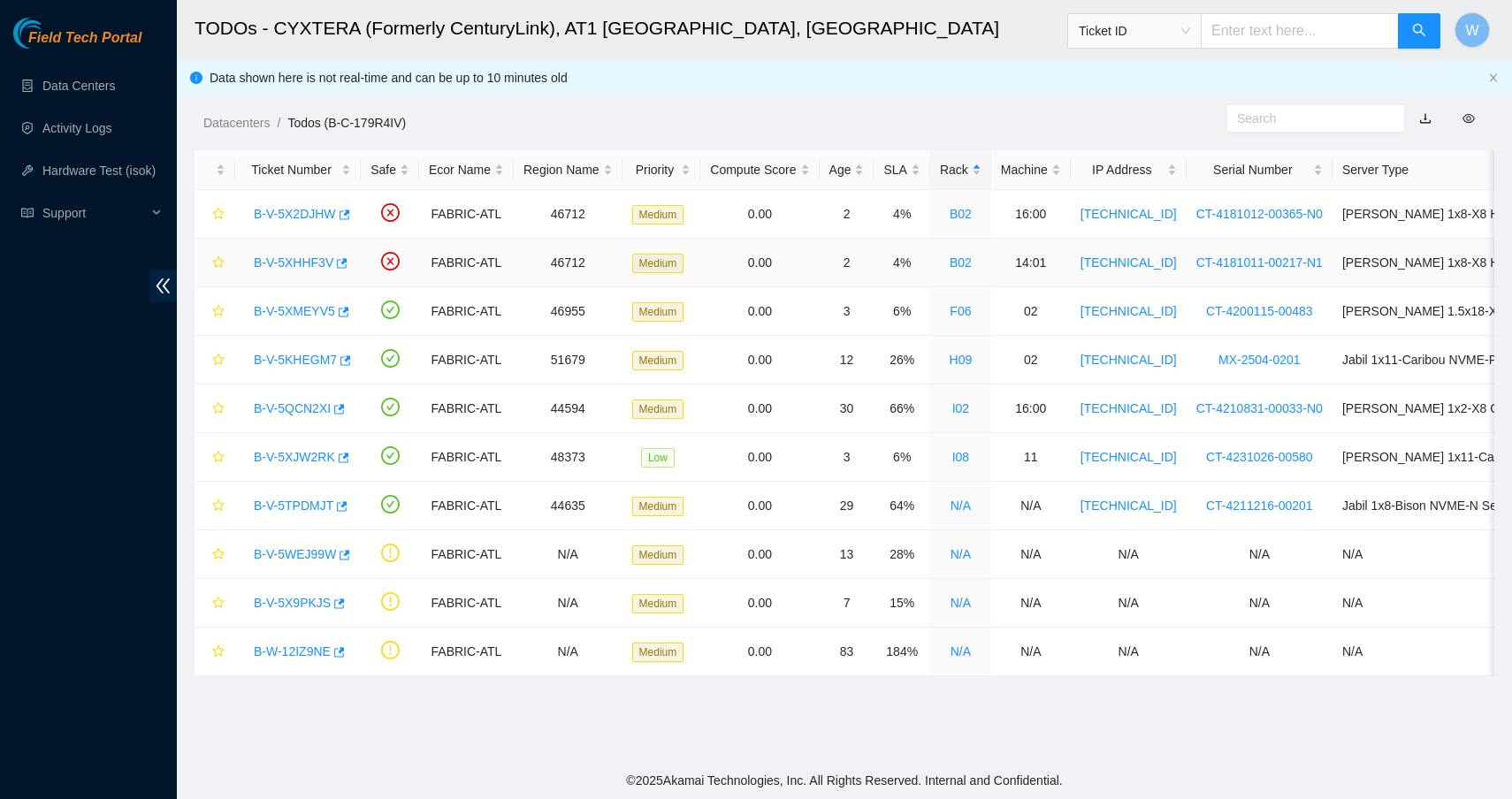
click at [301, 260] on link "B-V-5XHHF3V" at bounding box center [293, 262] width 80 height 14
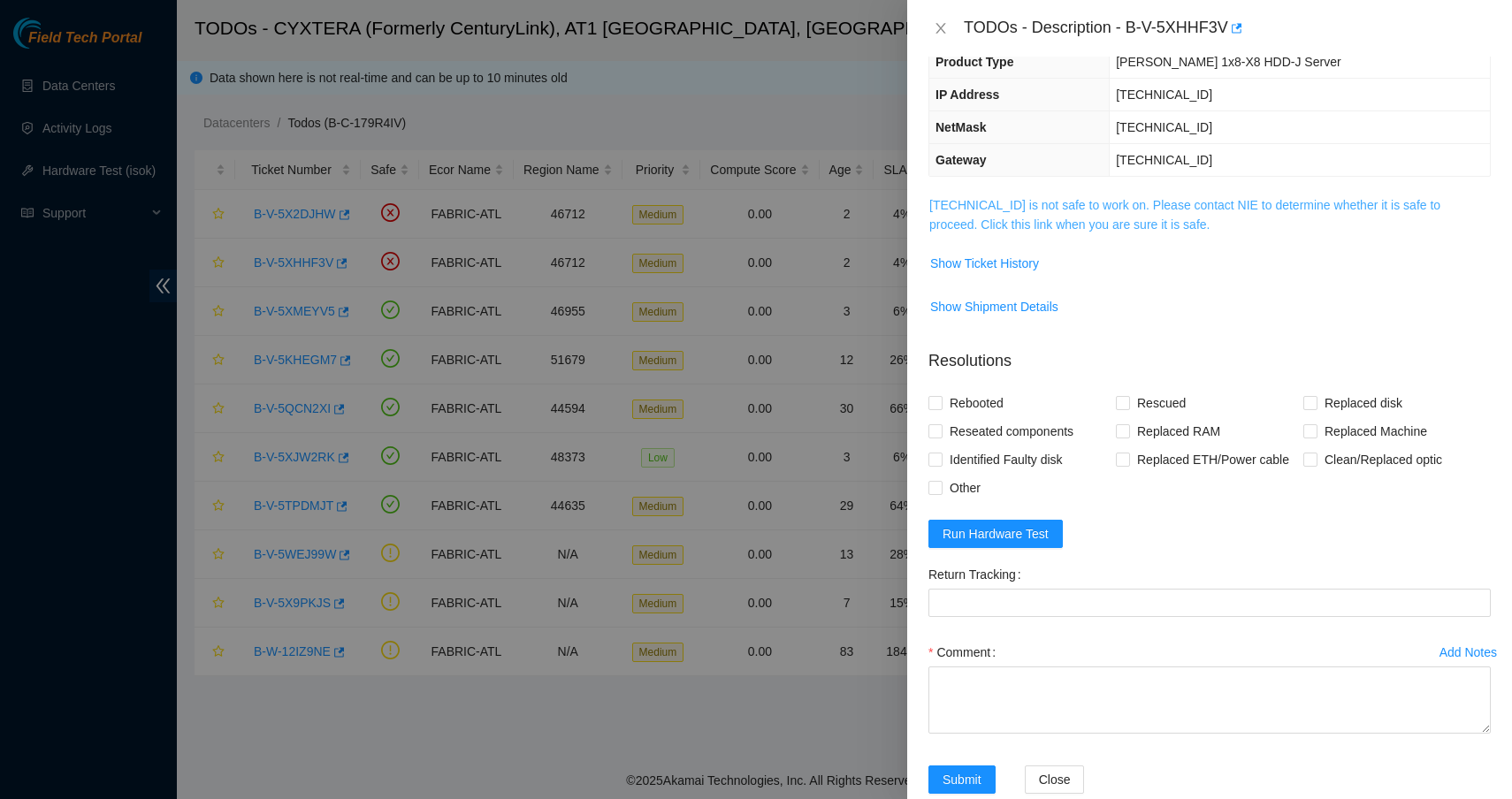
click at [1163, 211] on link "23.56.226.157 is not safe to work on. Please contact NIE to determine whether i…" at bounding box center [1184, 214] width 511 height 34
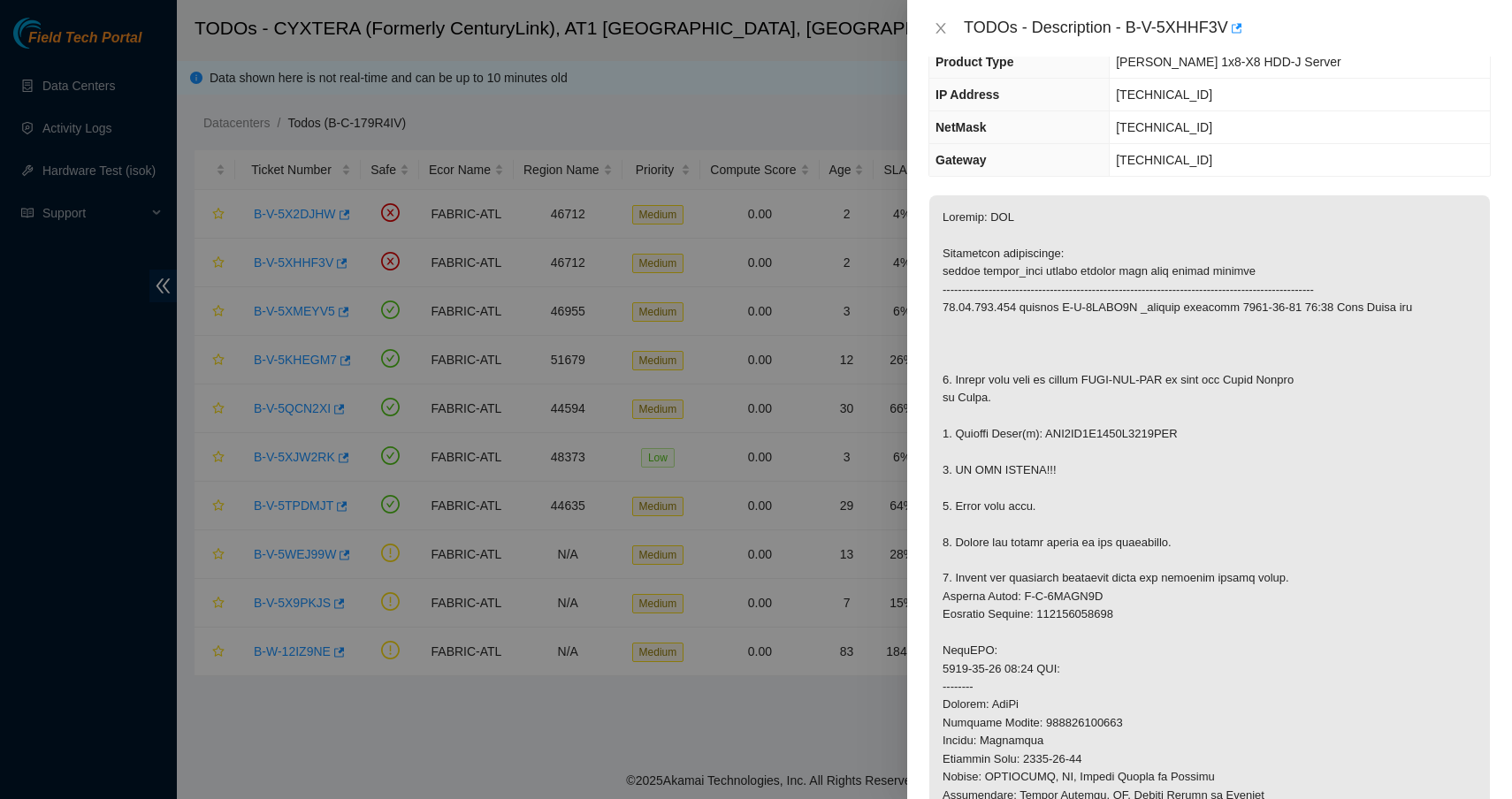
scroll to position [1104, 0]
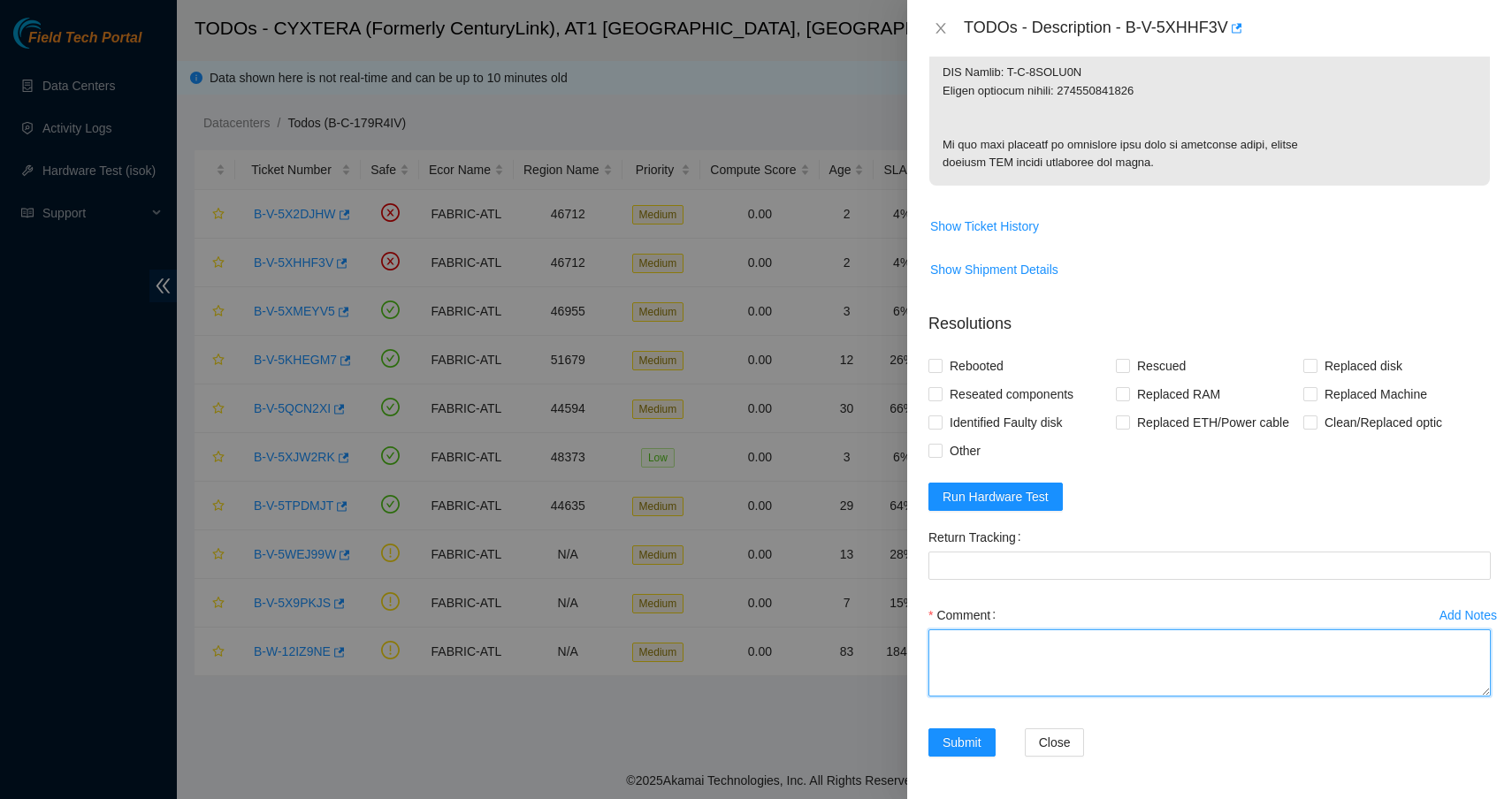
click at [1088, 661] on textarea "Comment" at bounding box center [1209, 663] width 562 height 67
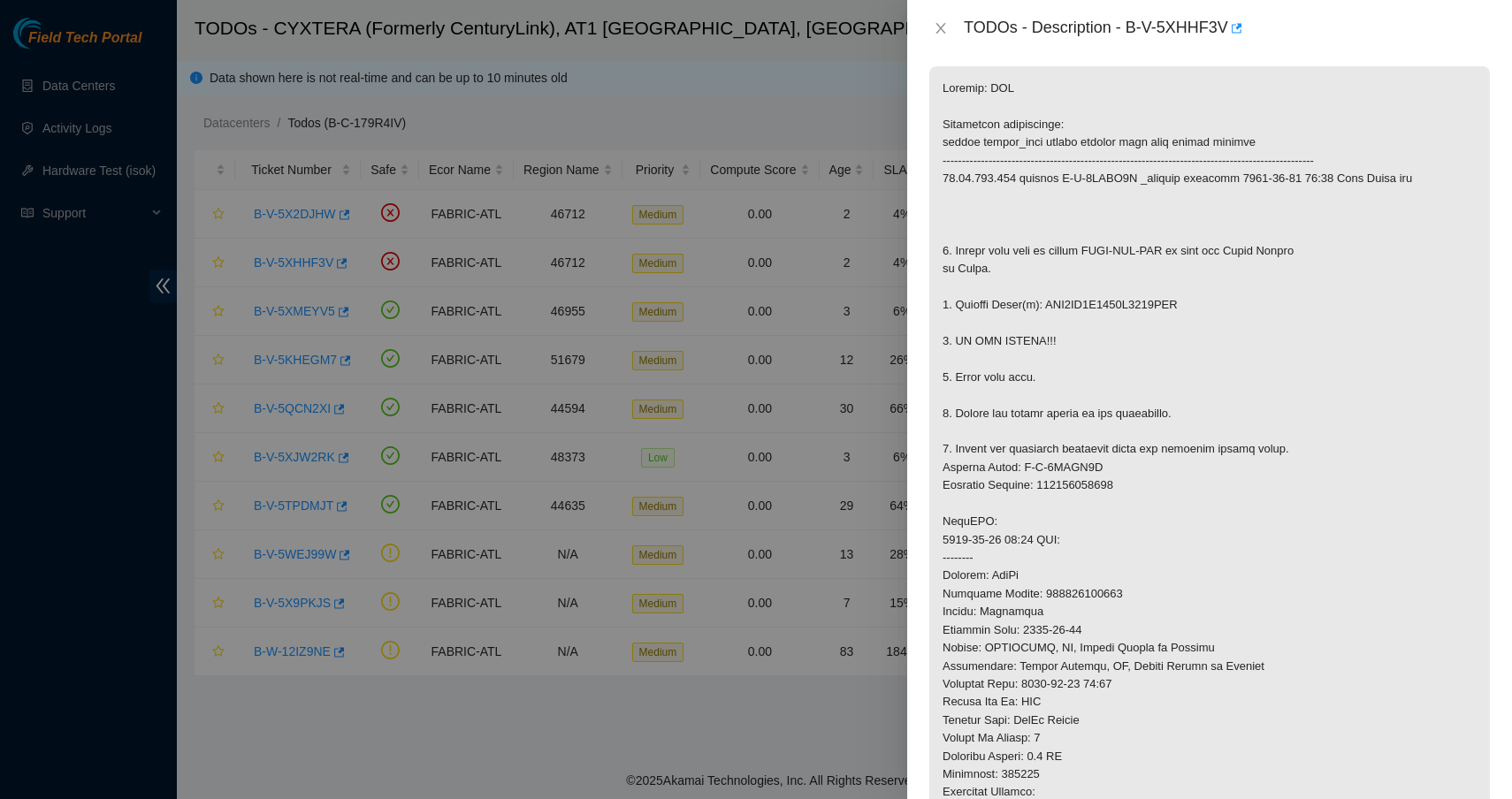
scroll to position [212, 0]
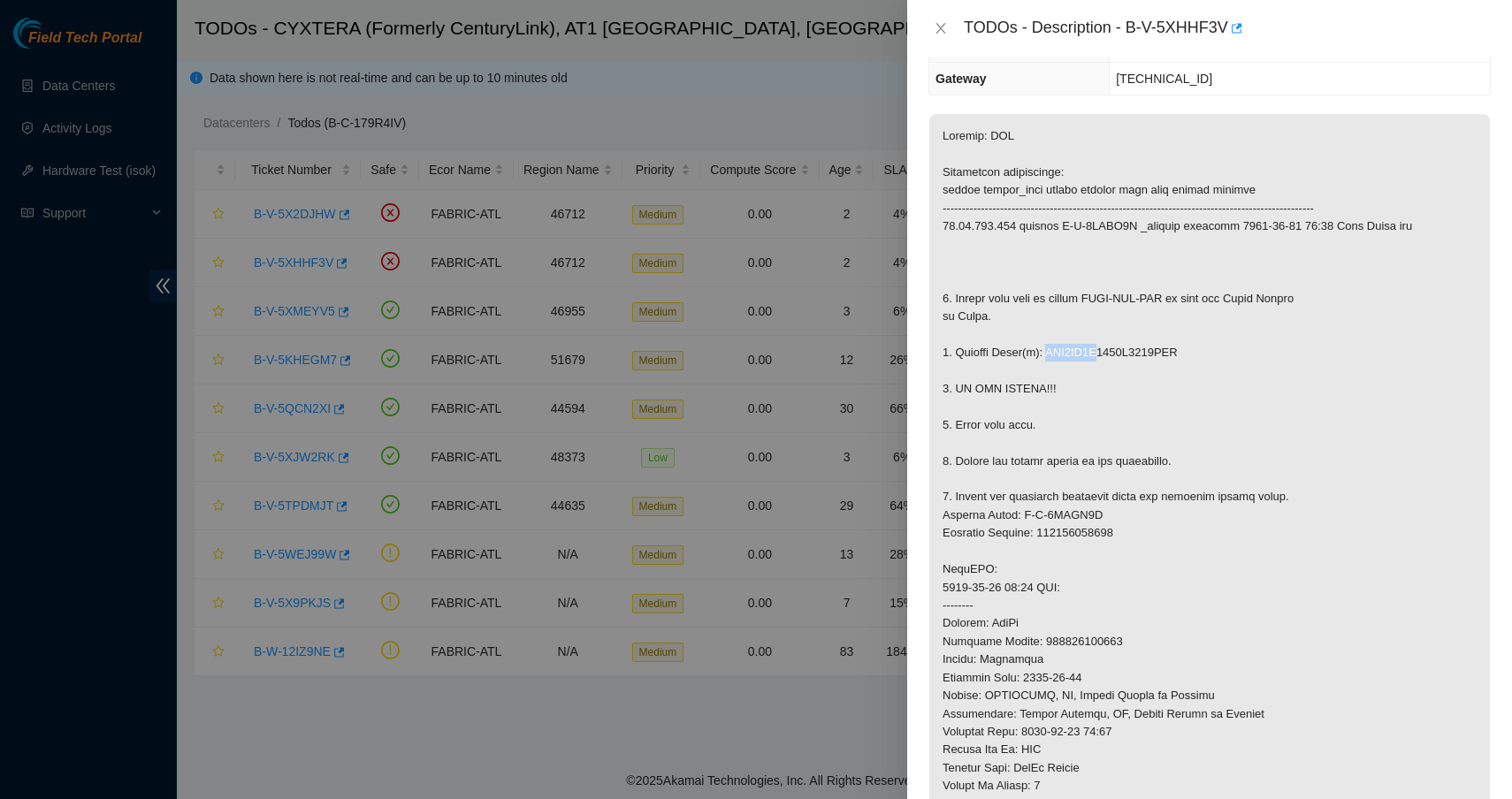
drag, startPoint x: 1055, startPoint y: 345, endPoint x: 1111, endPoint y: 350, distance: 56.2
click at [1111, 350] on p at bounding box center [1209, 570] width 560 height 911
copy p "WFK0DQ6F"
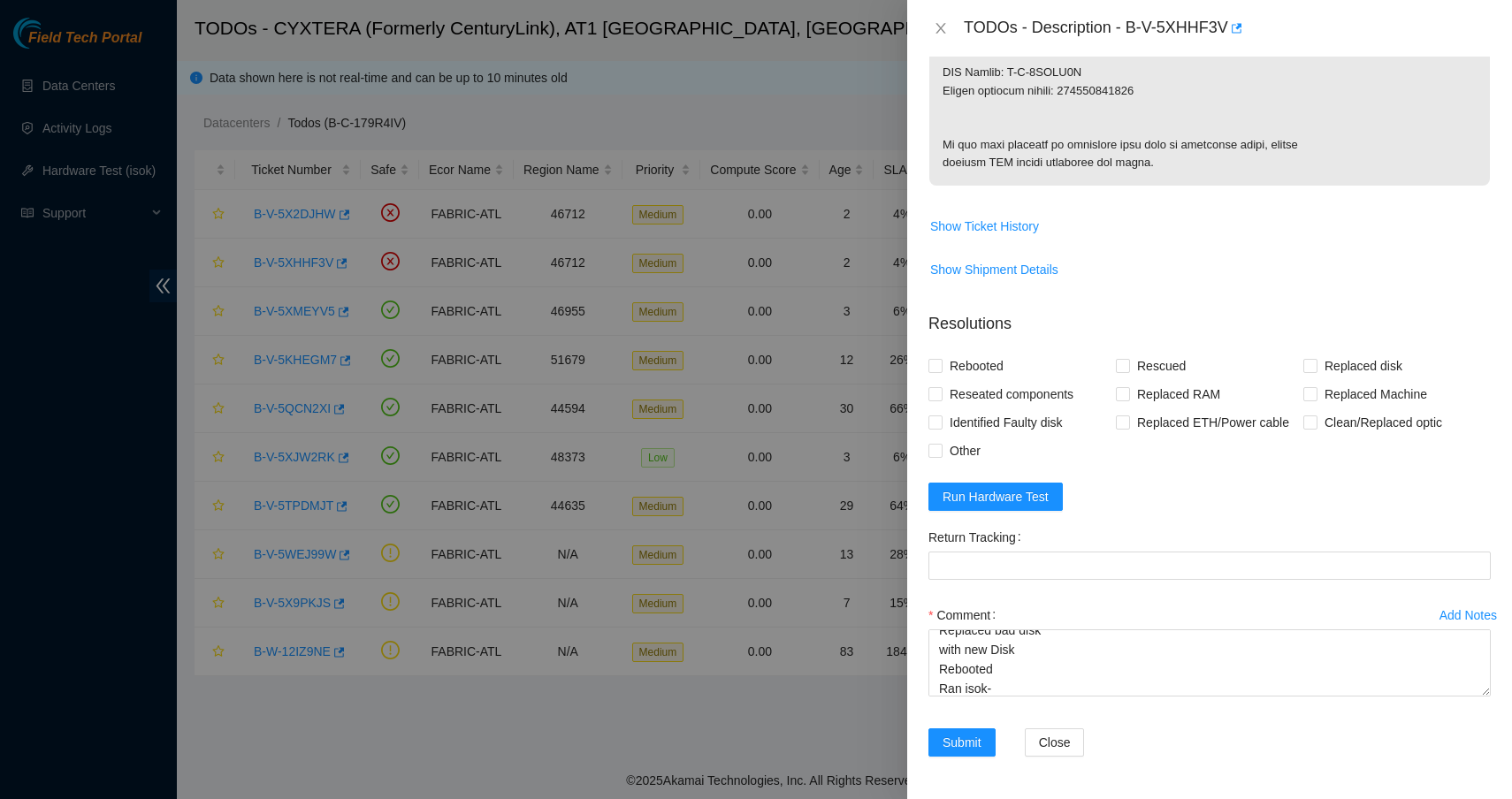
scroll to position [1104, 0]
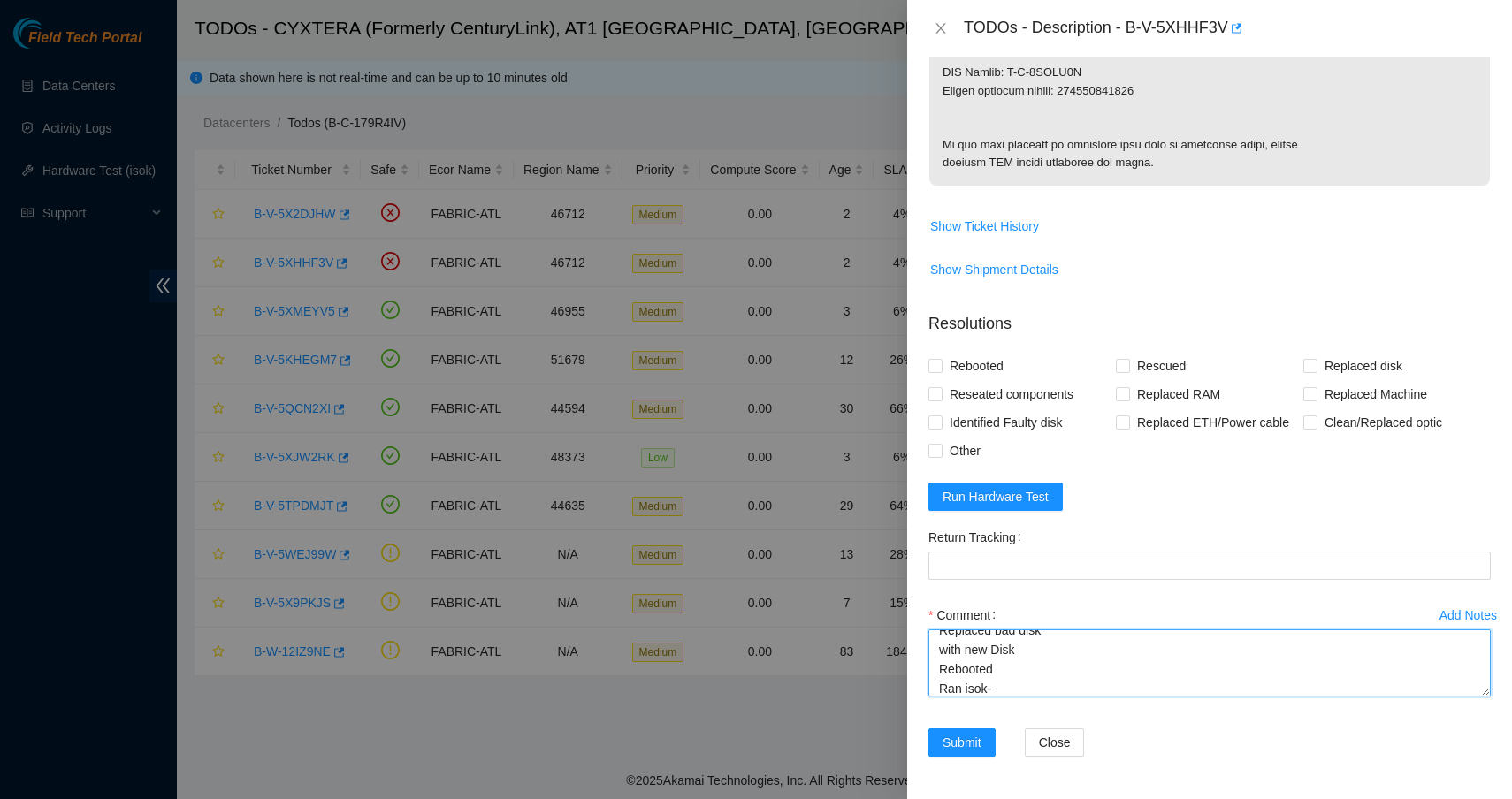
click at [1080, 640] on textarea "Replaced bad disk with new Disk Rebooted Ran isok-" at bounding box center [1209, 663] width 562 height 67
click at [1081, 632] on textarea "Replaced bad disk with new Disk Rebooted Ran isok-" at bounding box center [1209, 663] width 562 height 67
paste textarea "WFK0DQ6F"
click at [1046, 656] on textarea "Replaced bad disk WFK0DQ6F with new Disk Rebooted Ran isok-" at bounding box center [1209, 663] width 562 height 67
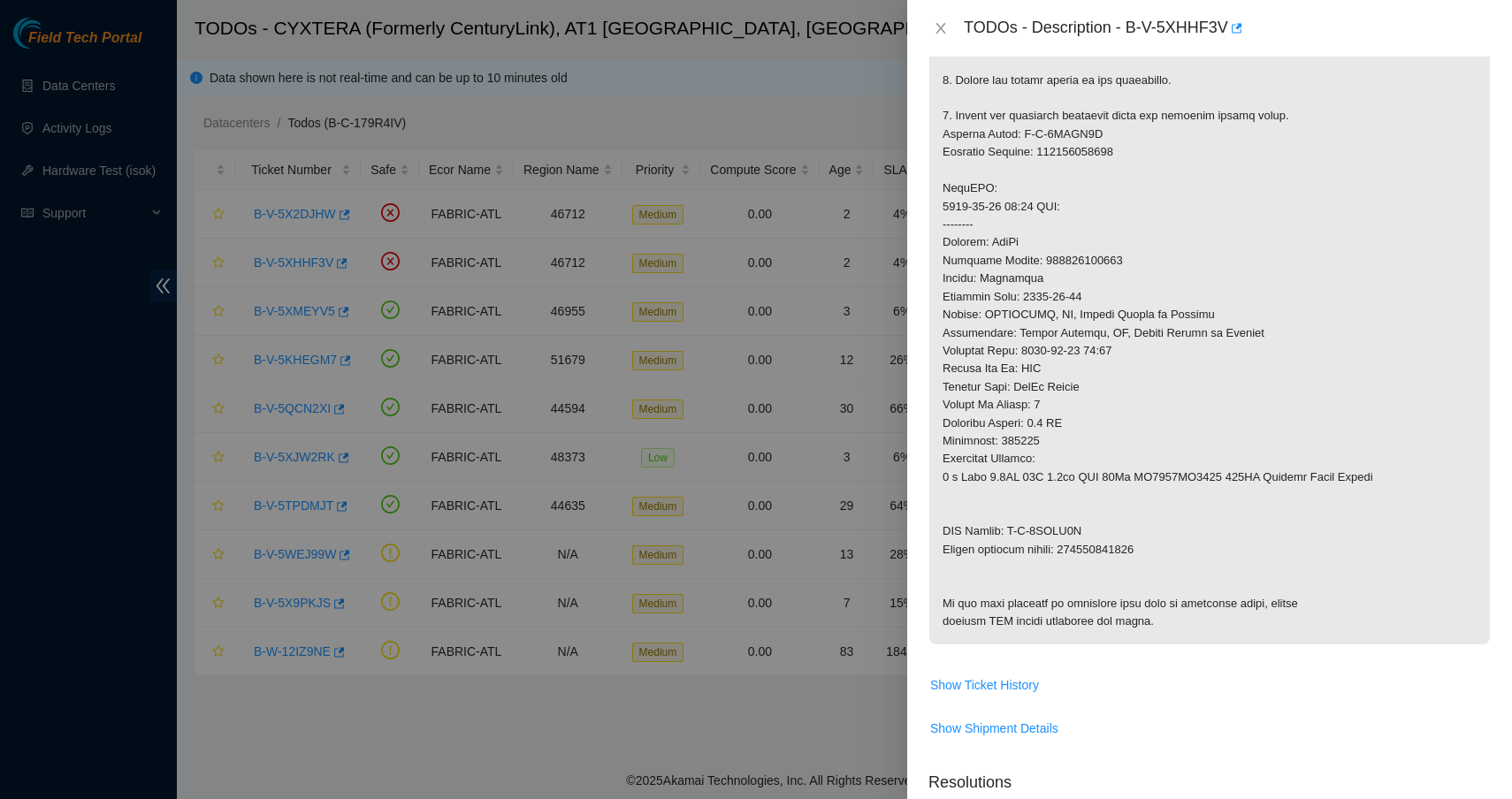
scroll to position [1104, 0]
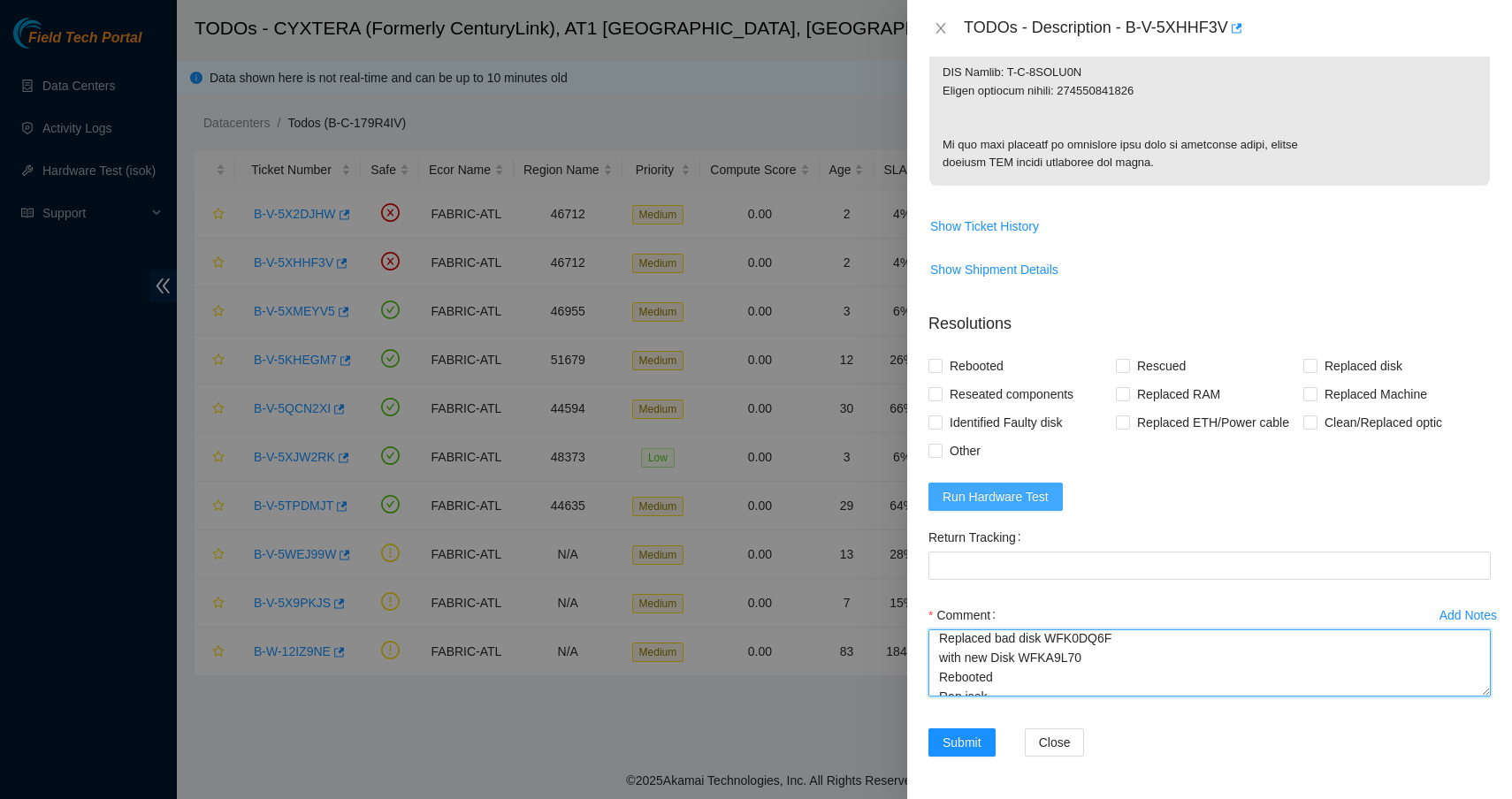
type textarea "Replaced bad disk WFK0DQ6F with new Disk WFKA9L70 Rebooted Ran isok-"
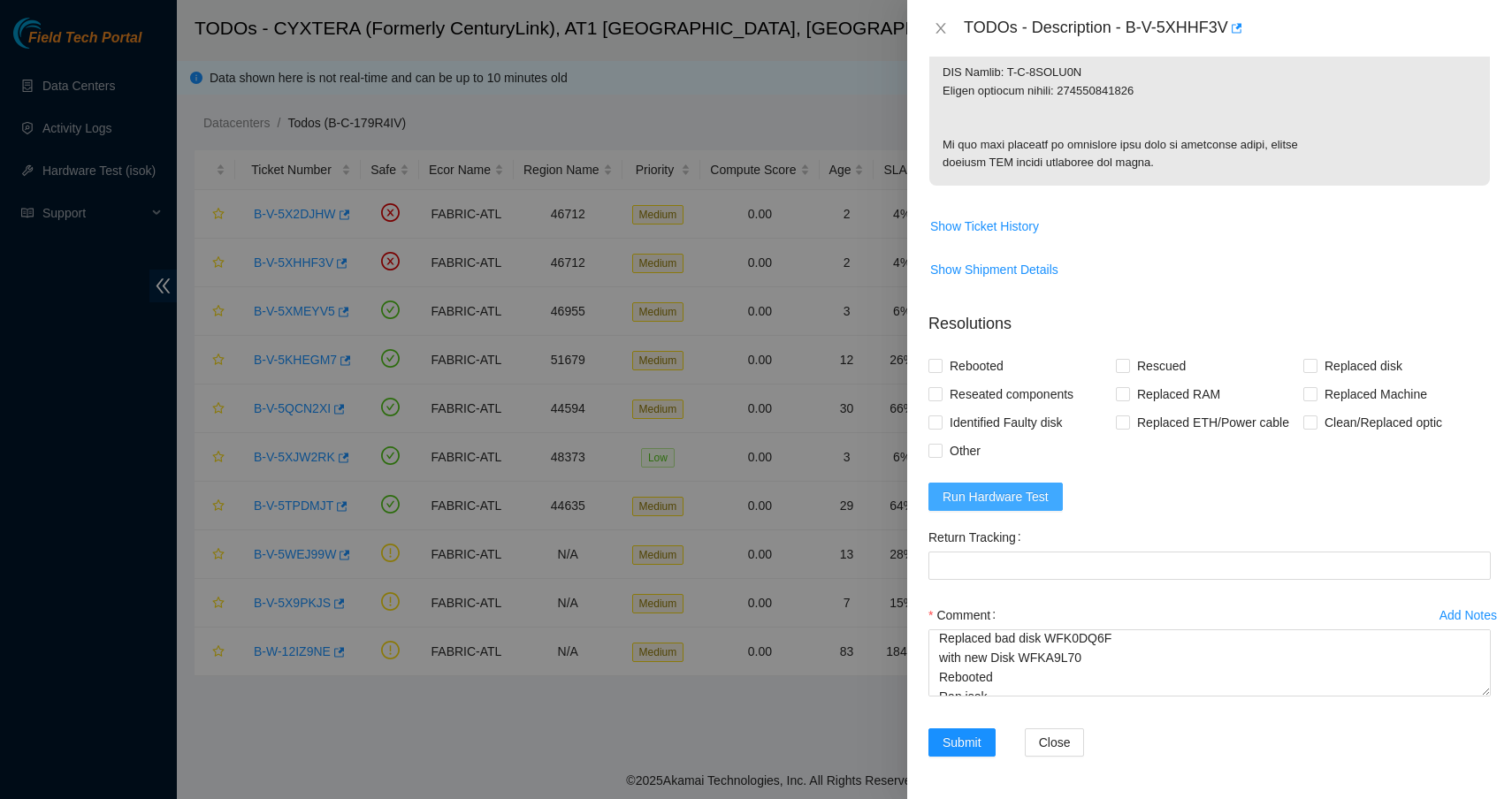
click at [994, 496] on span "Run Hardware Test" at bounding box center [995, 497] width 106 height 19
click at [948, 368] on span "Rebooted" at bounding box center [976, 366] width 68 height 28
click at [940, 368] on input "Rebooted" at bounding box center [934, 365] width 12 height 12
checkbox input "true"
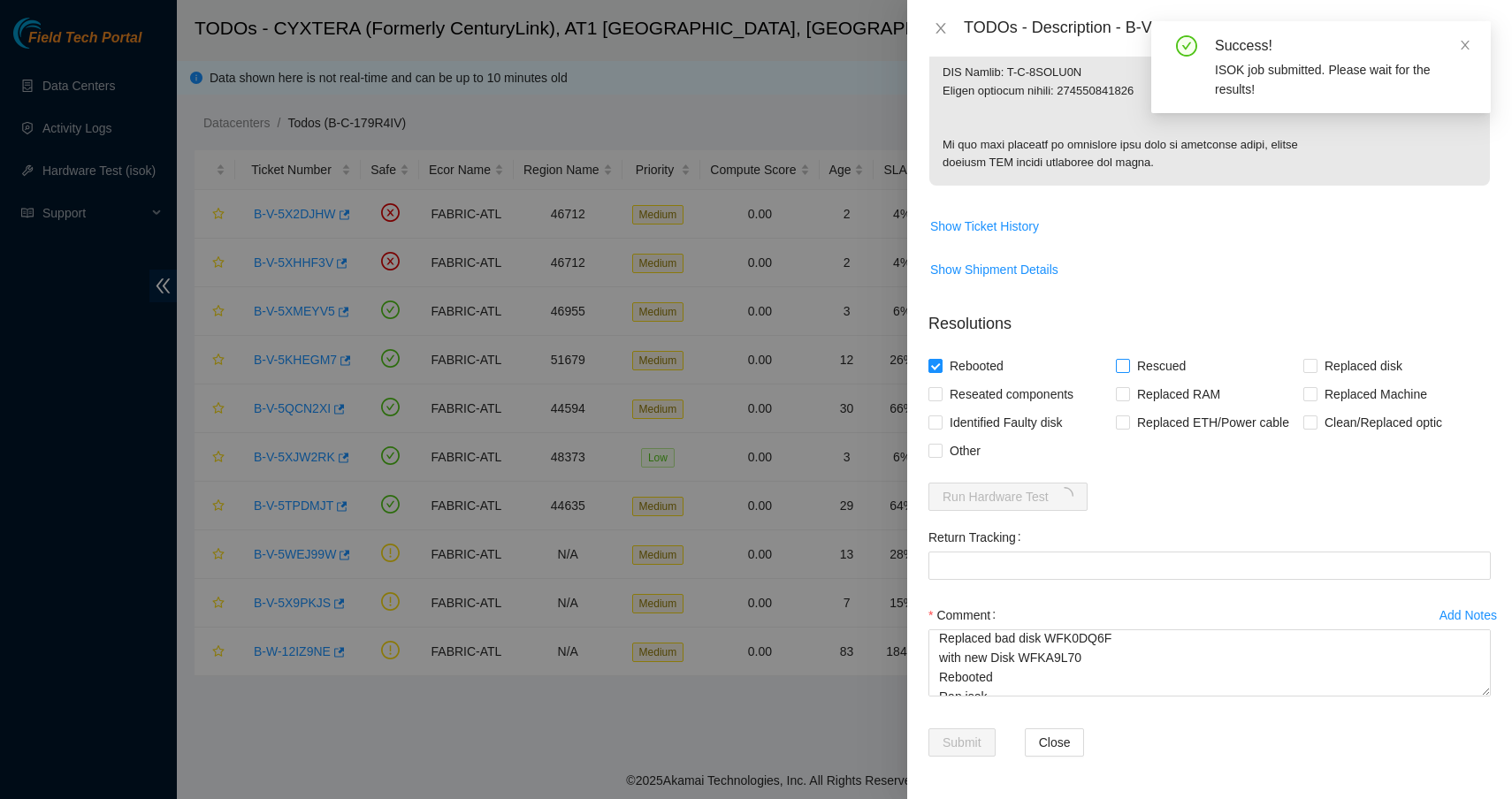
click at [1118, 359] on input "Rescued" at bounding box center [1122, 365] width 12 height 12
checkbox input "true"
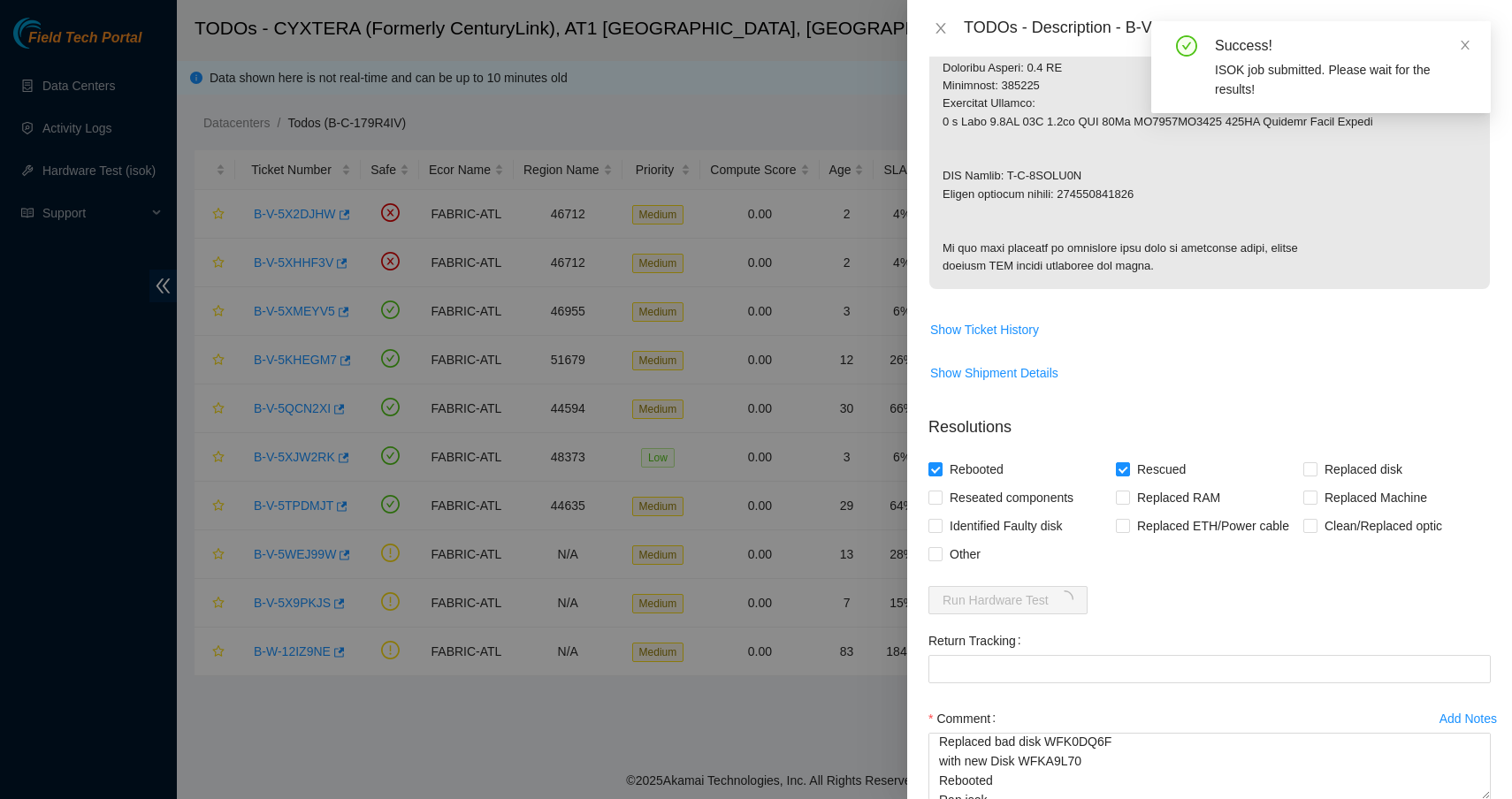
copy p "450826222670"
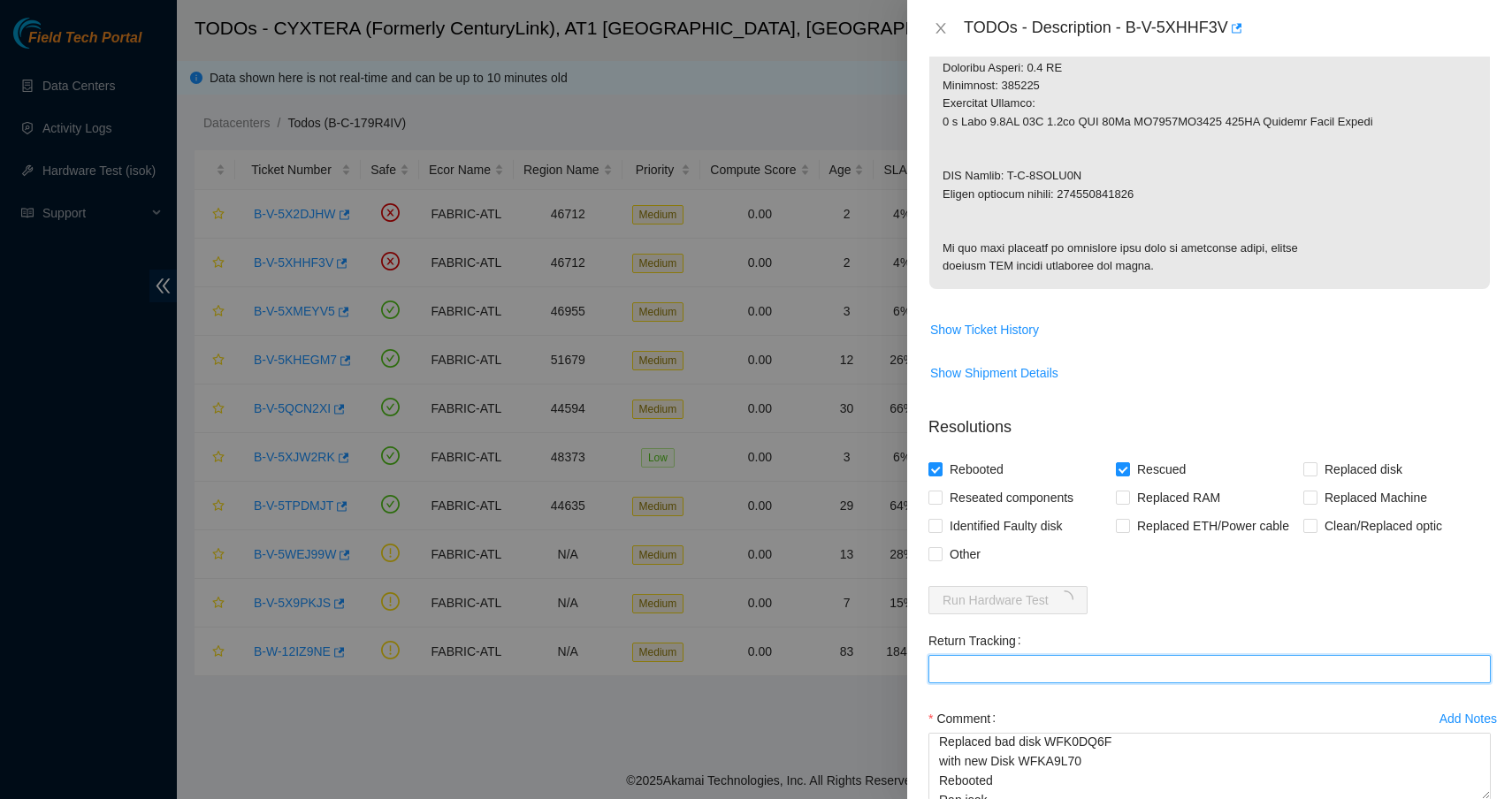
paste Tracking "450826222670"
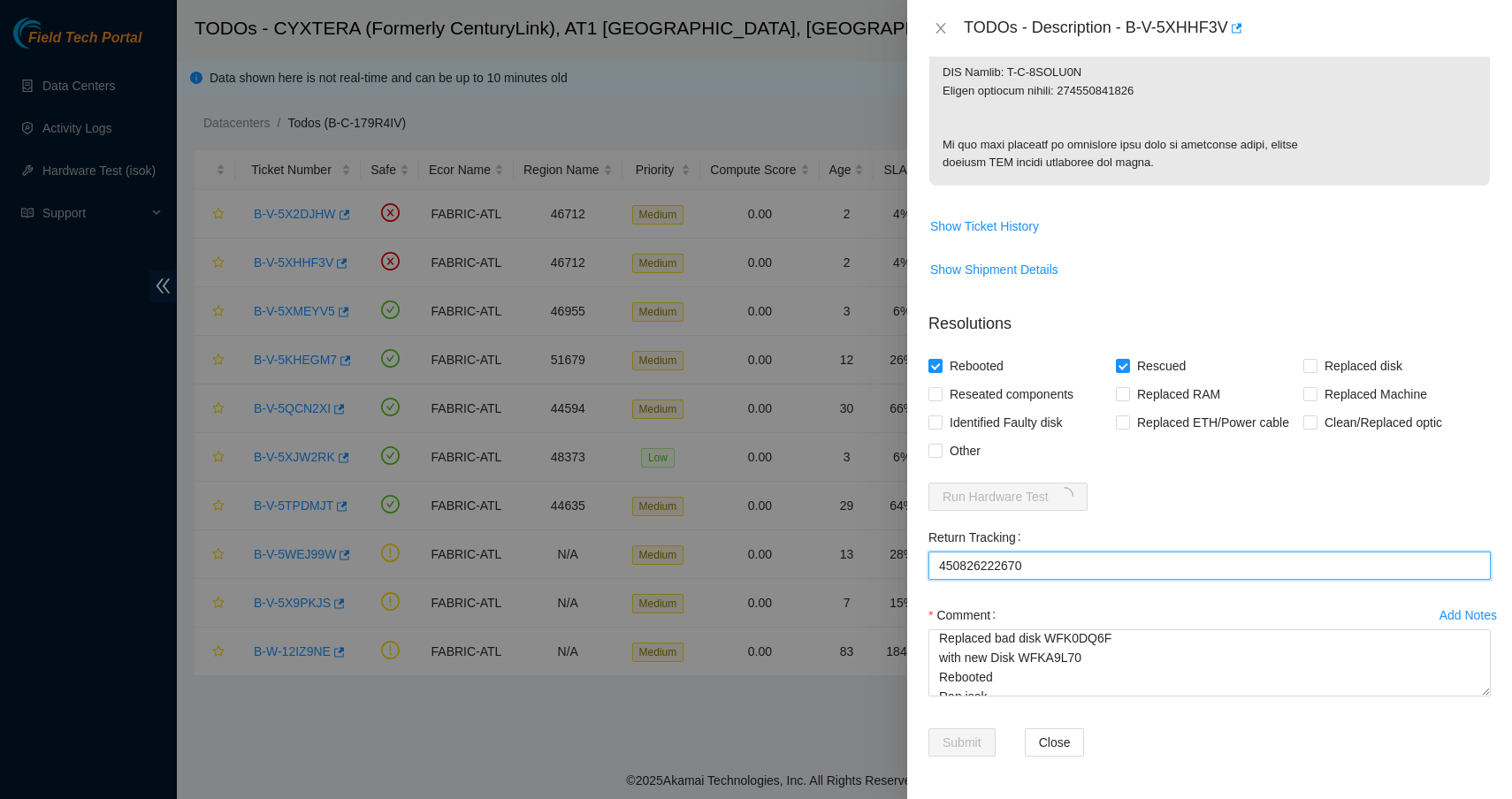
scroll to position [19, 0]
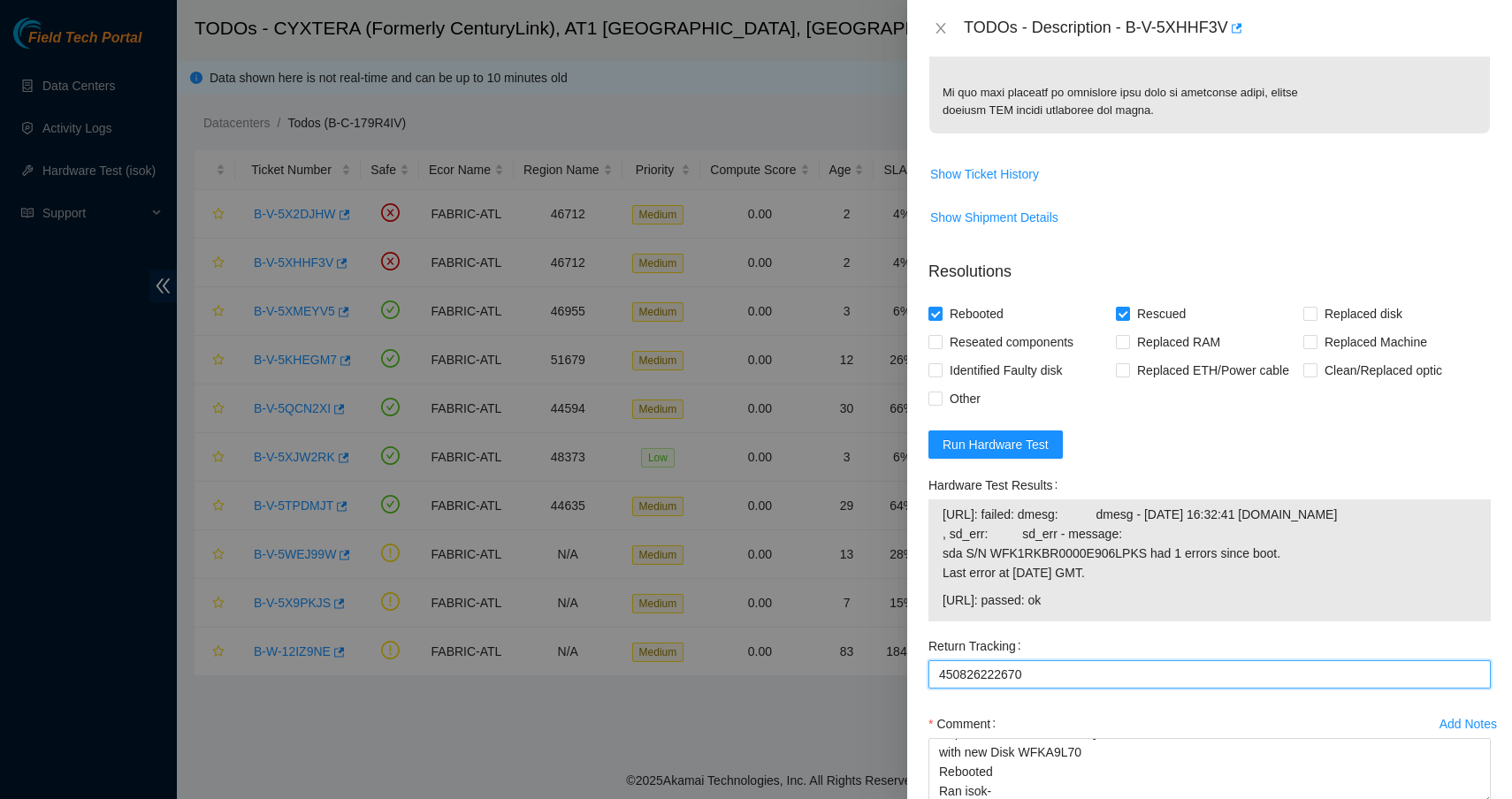
type Tracking "450826222670"
drag, startPoint x: 1102, startPoint y: 669, endPoint x: 943, endPoint y: 671, distance: 159.0
click at [943, 609] on span "23.56.226.157: passed: ok" at bounding box center [1209, 600] width 534 height 19
copy span "23.56.226.157: passed: ok"
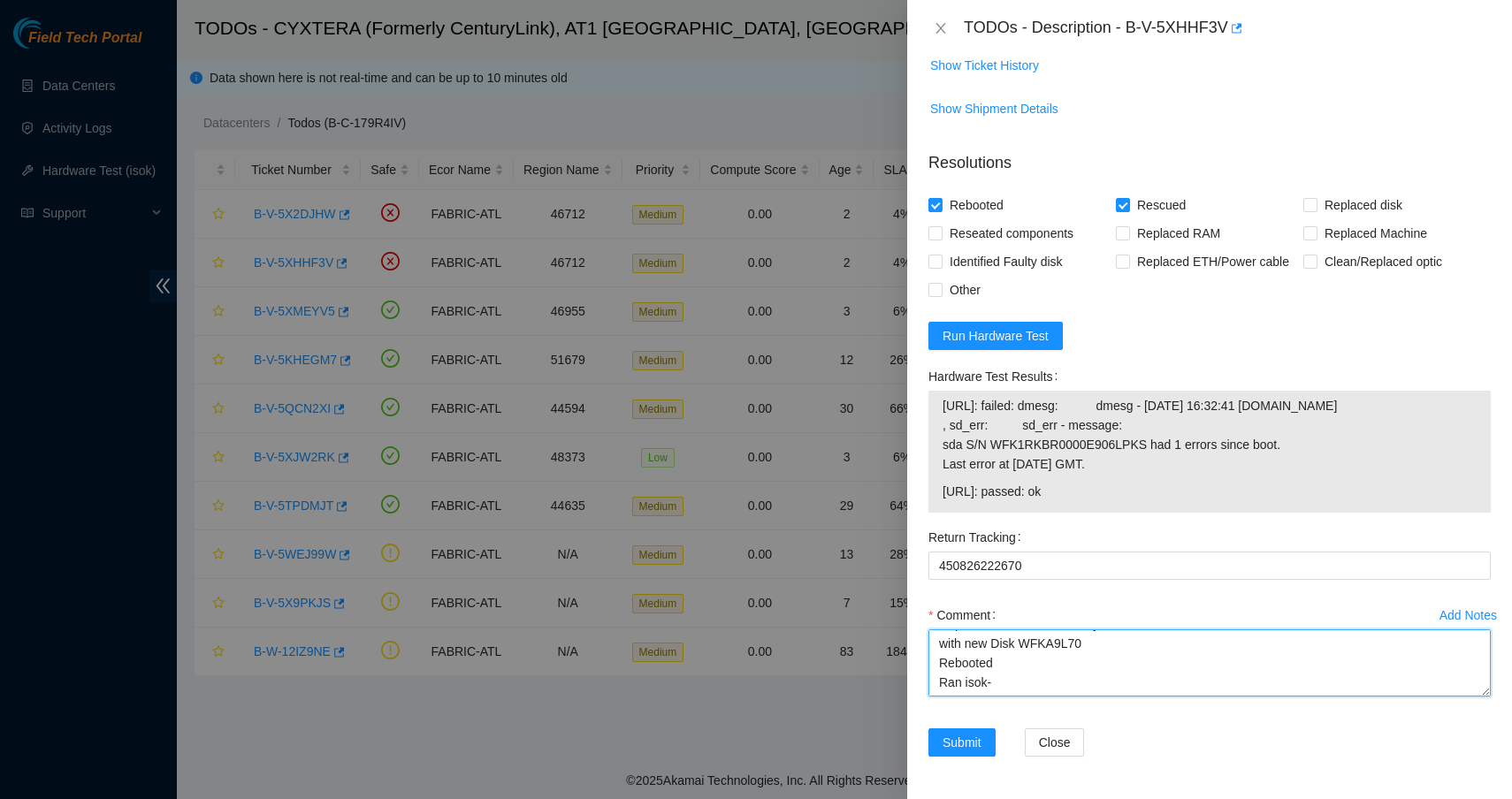
click at [1041, 689] on textarea "Replaced bad disk WFK0DQ6F with new Disk WFKA9L70 Rebooted Ran isok-" at bounding box center [1209, 663] width 562 height 67
paste textarea "23.56.226.157: passed: ok"
type textarea "Replaced bad disk WFK0DQ6F with new Disk WFKA9L70 Rebooted Ran isok- 23.56.226.…"
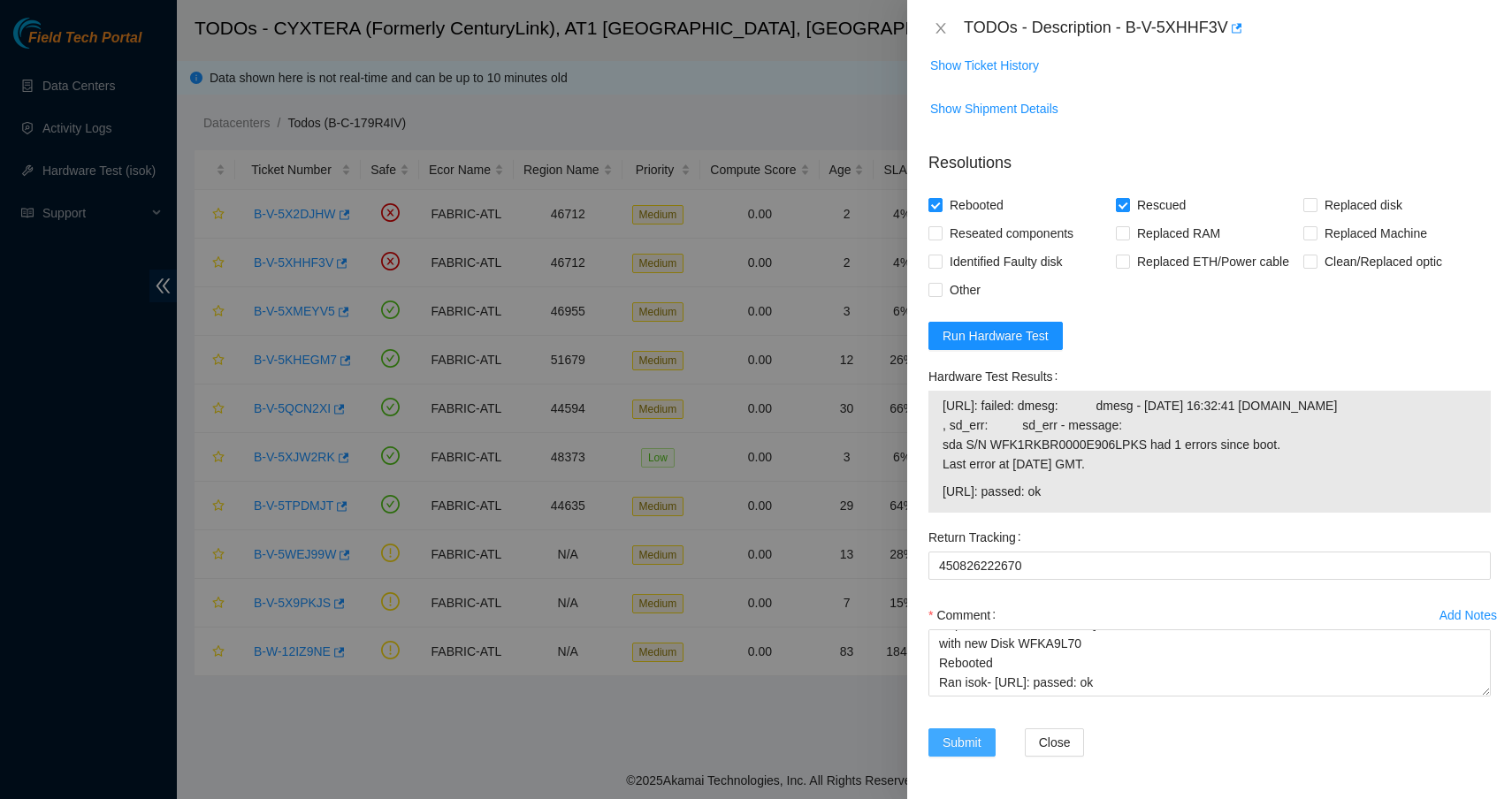
click at [970, 740] on span "Submit" at bounding box center [962, 742] width 39 height 19
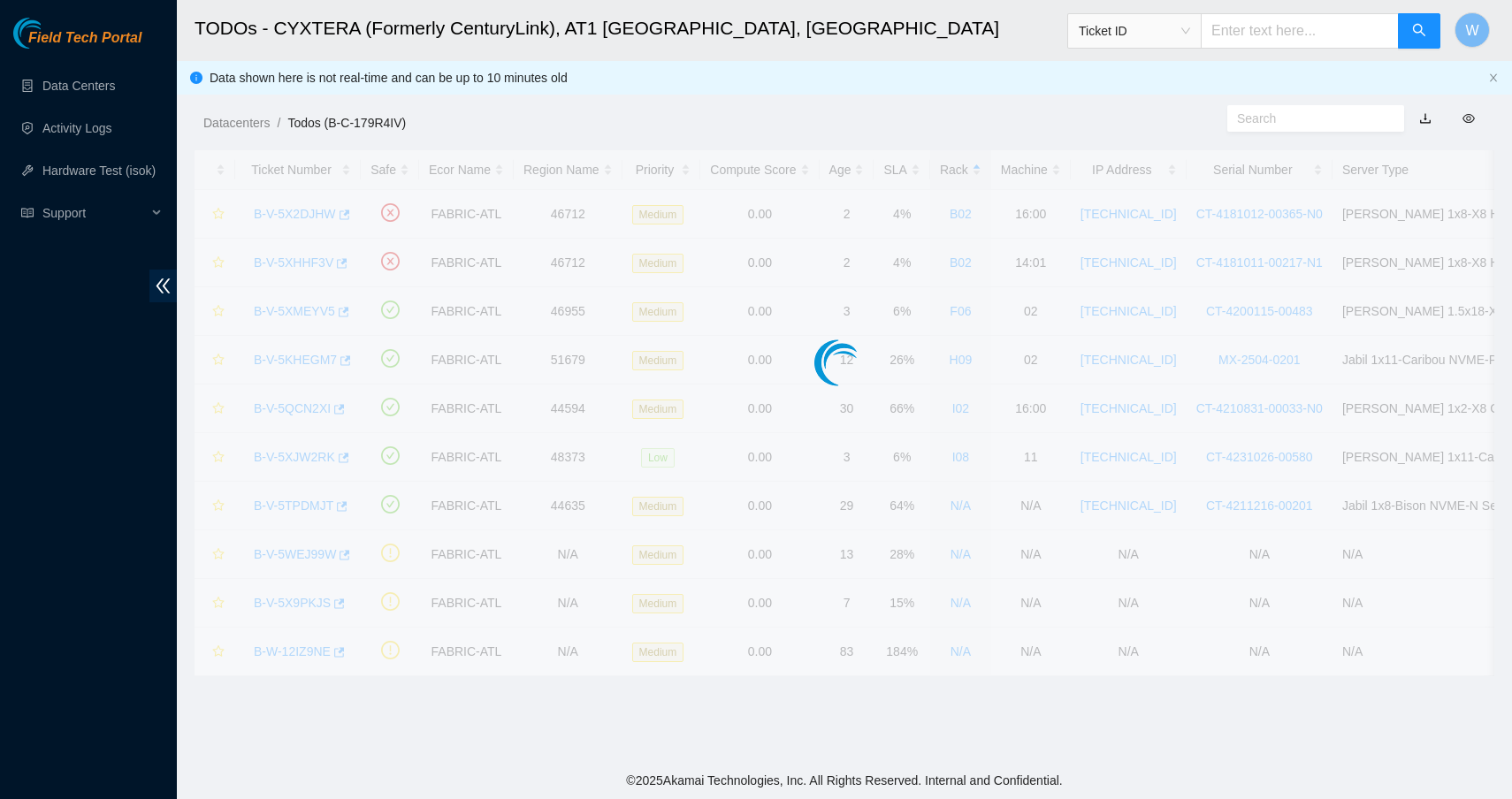
scroll to position [131, 0]
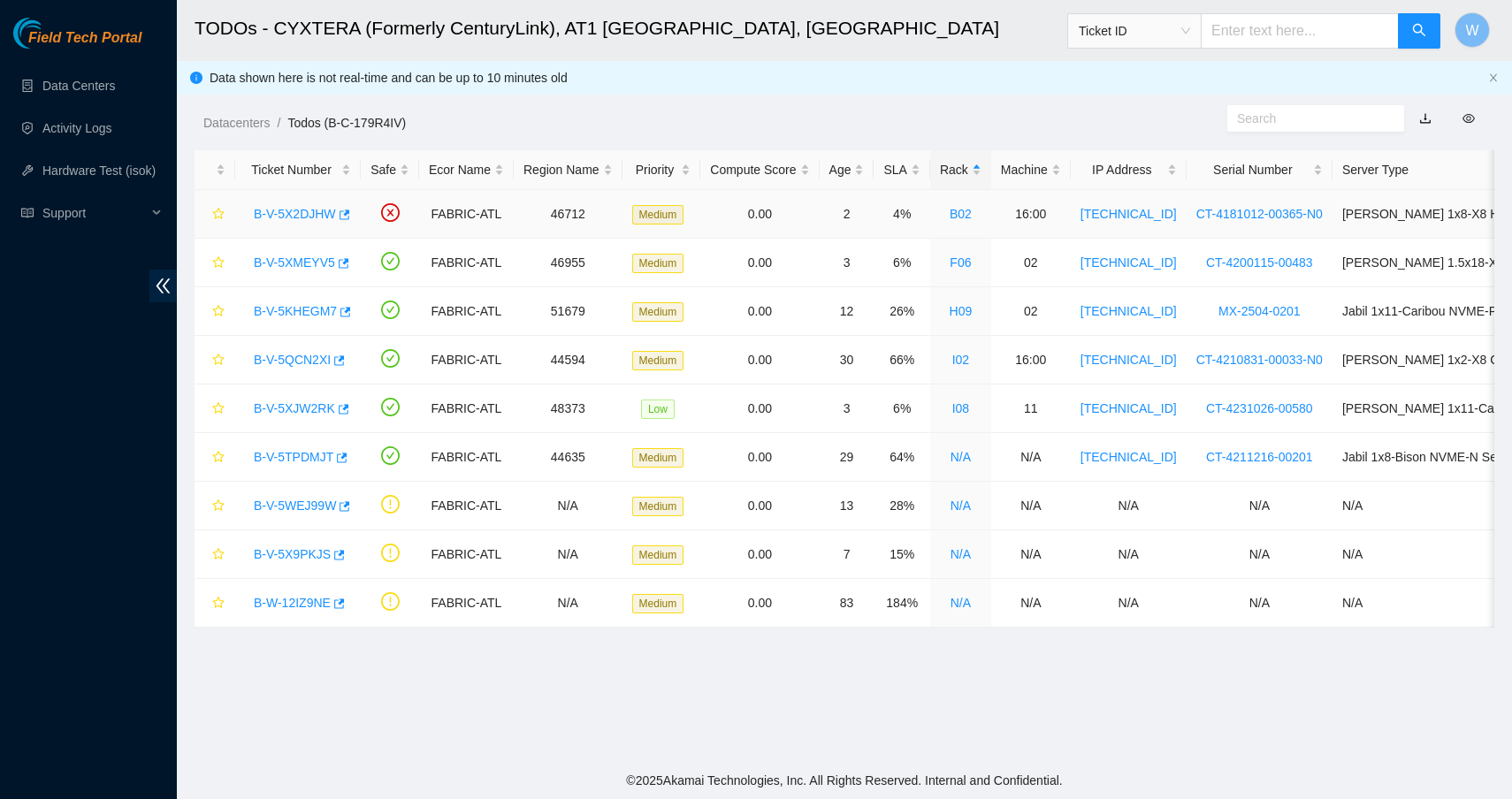
click at [304, 206] on link "B-V-5X2DJHW" at bounding box center [294, 213] width 82 height 14
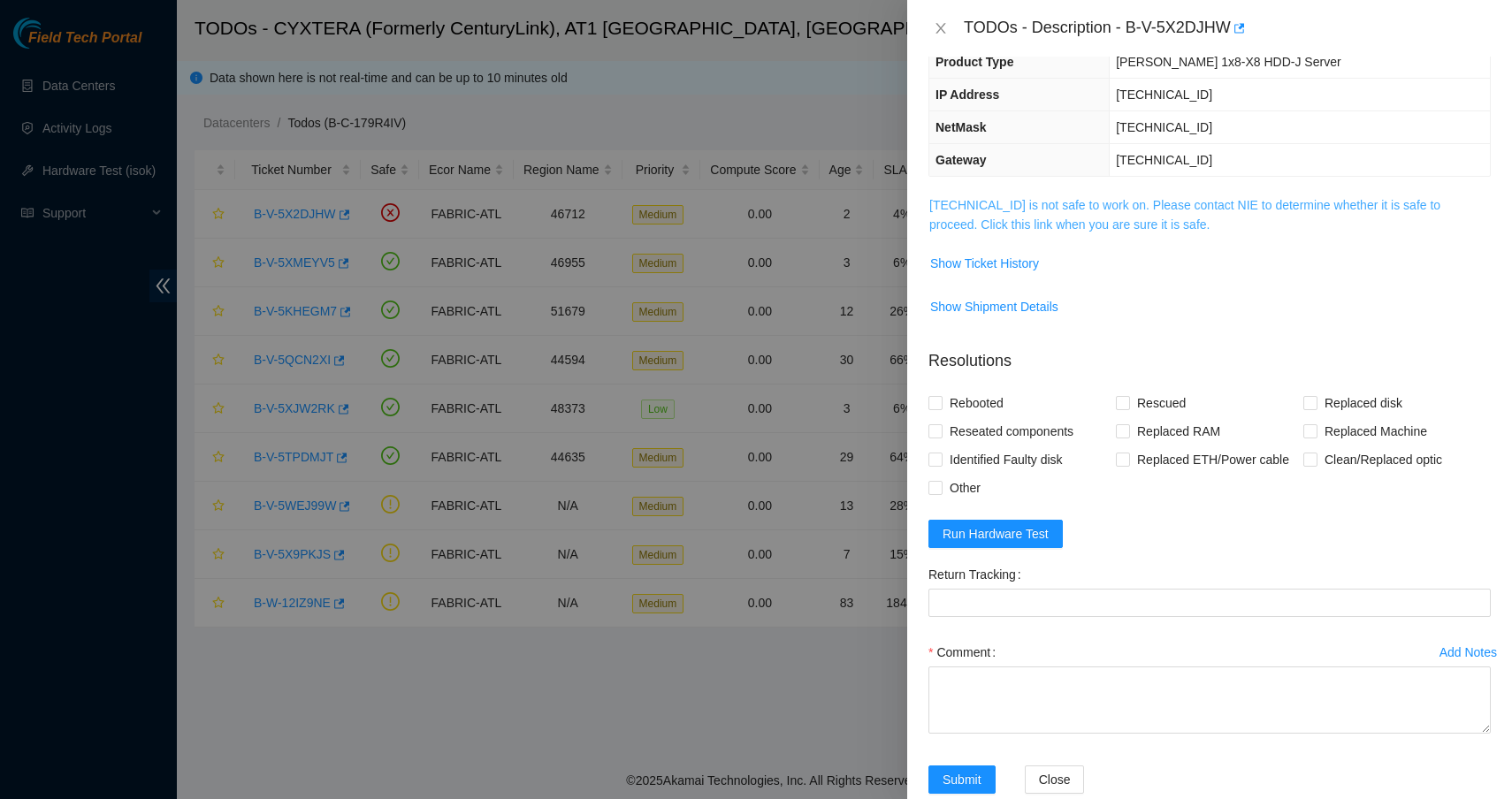
click at [1085, 201] on link "23.56.226.160 is not safe to work on. Please contact NIE to determine whether i…" at bounding box center [1184, 214] width 511 height 34
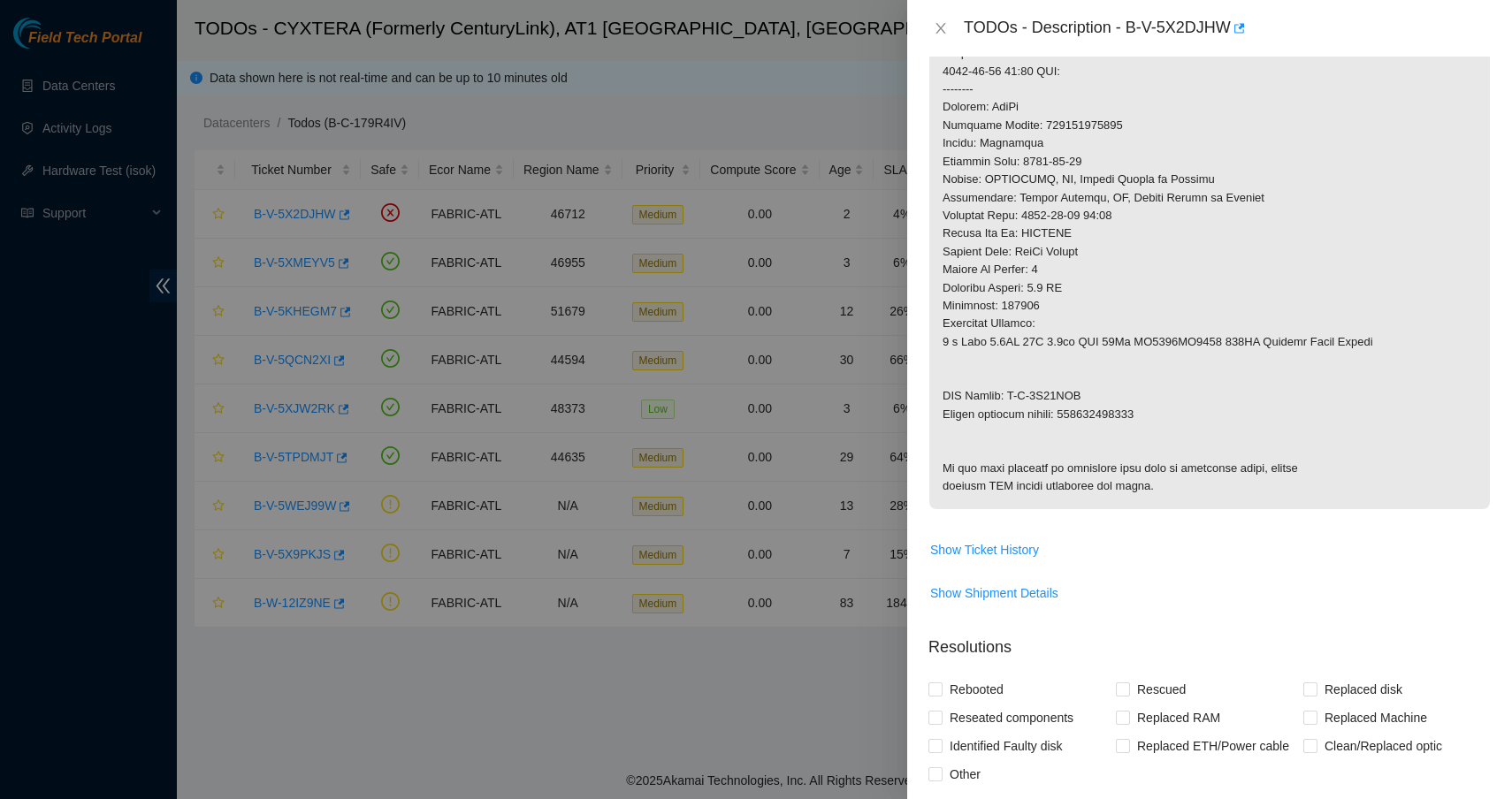
scroll to position [1104, 0]
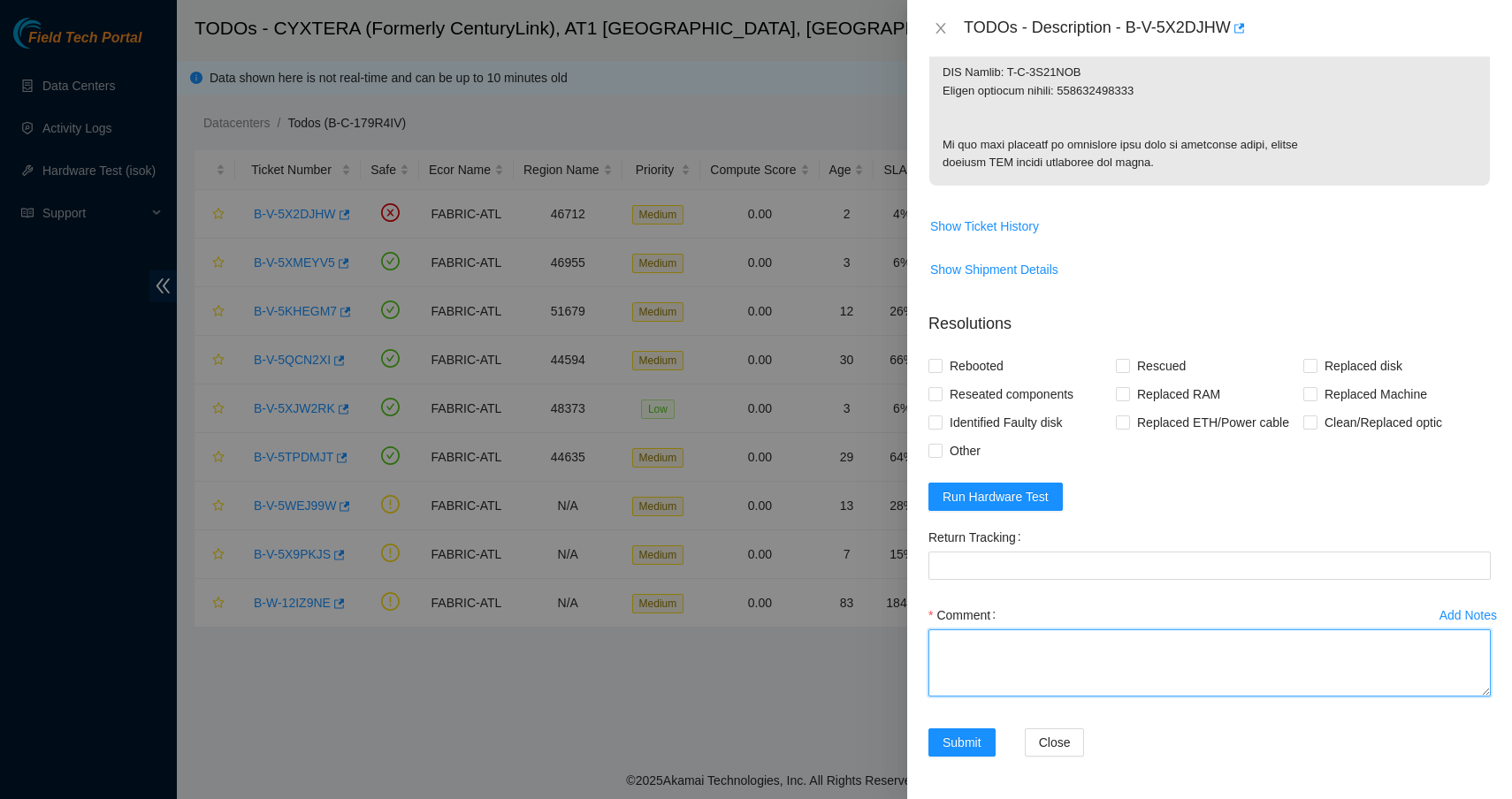
click at [1058, 668] on textarea "Comment" at bounding box center [1209, 663] width 562 height 67
type textarea "Replaced bad disk with new disk Rebooted Ran isok -"
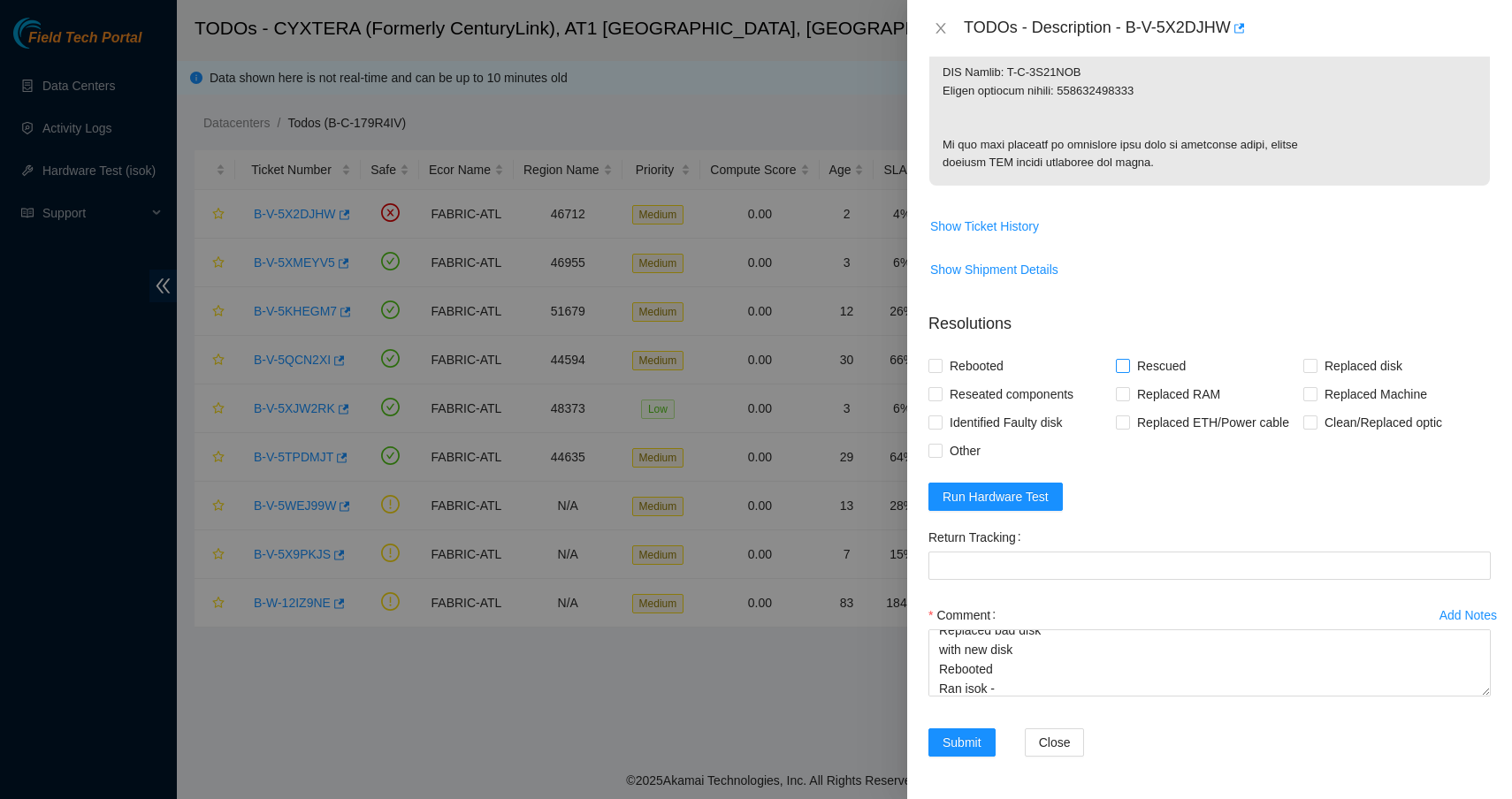
drag, startPoint x: 994, startPoint y: 369, endPoint x: 1136, endPoint y: 367, distance: 142.0
click at [994, 369] on span "Rebooted" at bounding box center [976, 366] width 68 height 28
click at [940, 369] on input "Rebooted" at bounding box center [934, 365] width 12 height 12
checkbox input "true"
click at [1176, 367] on span "Rescued" at bounding box center [1161, 366] width 63 height 28
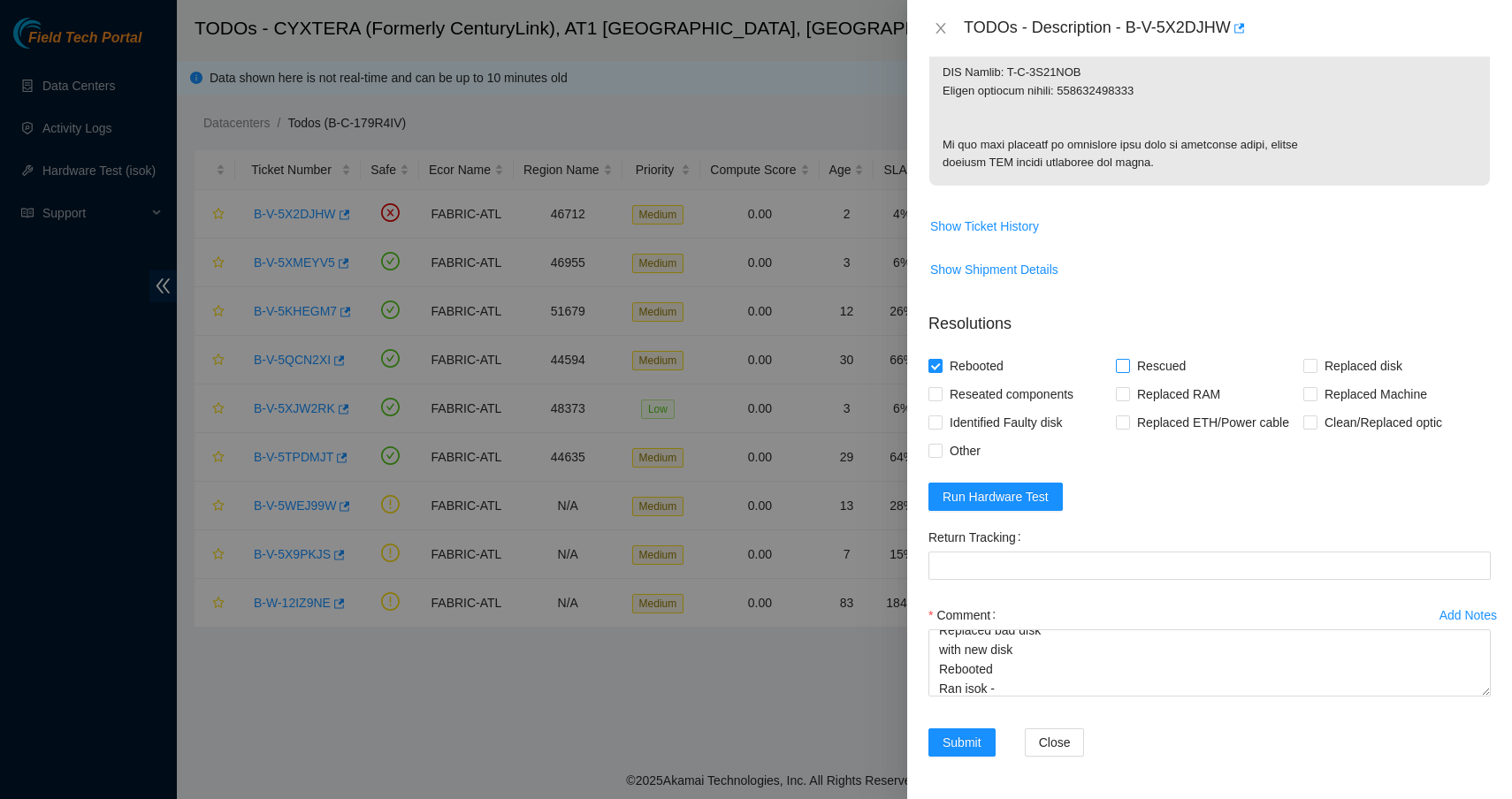
click at [1128, 367] on input "Rescued" at bounding box center [1122, 365] width 12 height 12
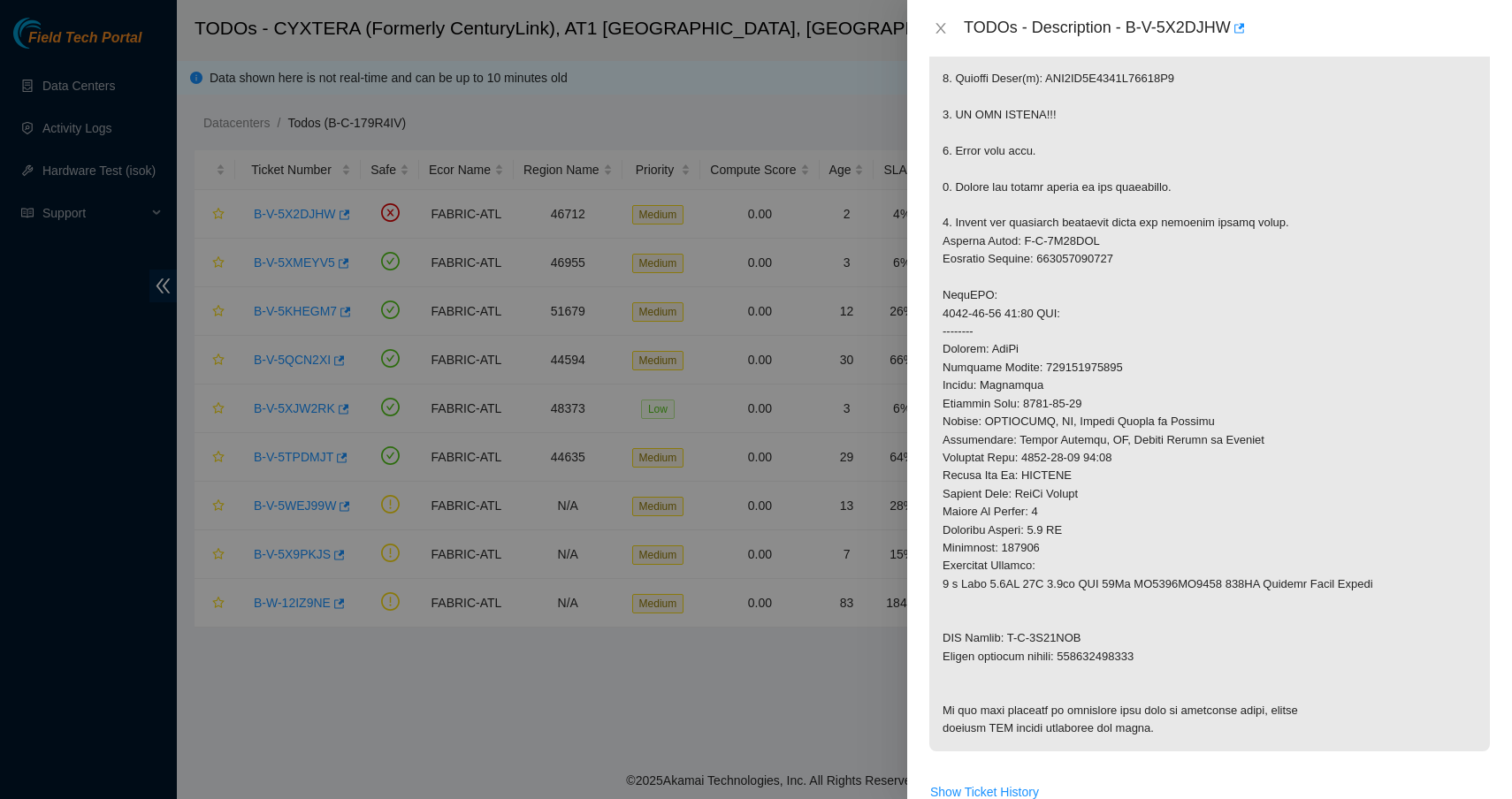
scroll to position [1104, 0]
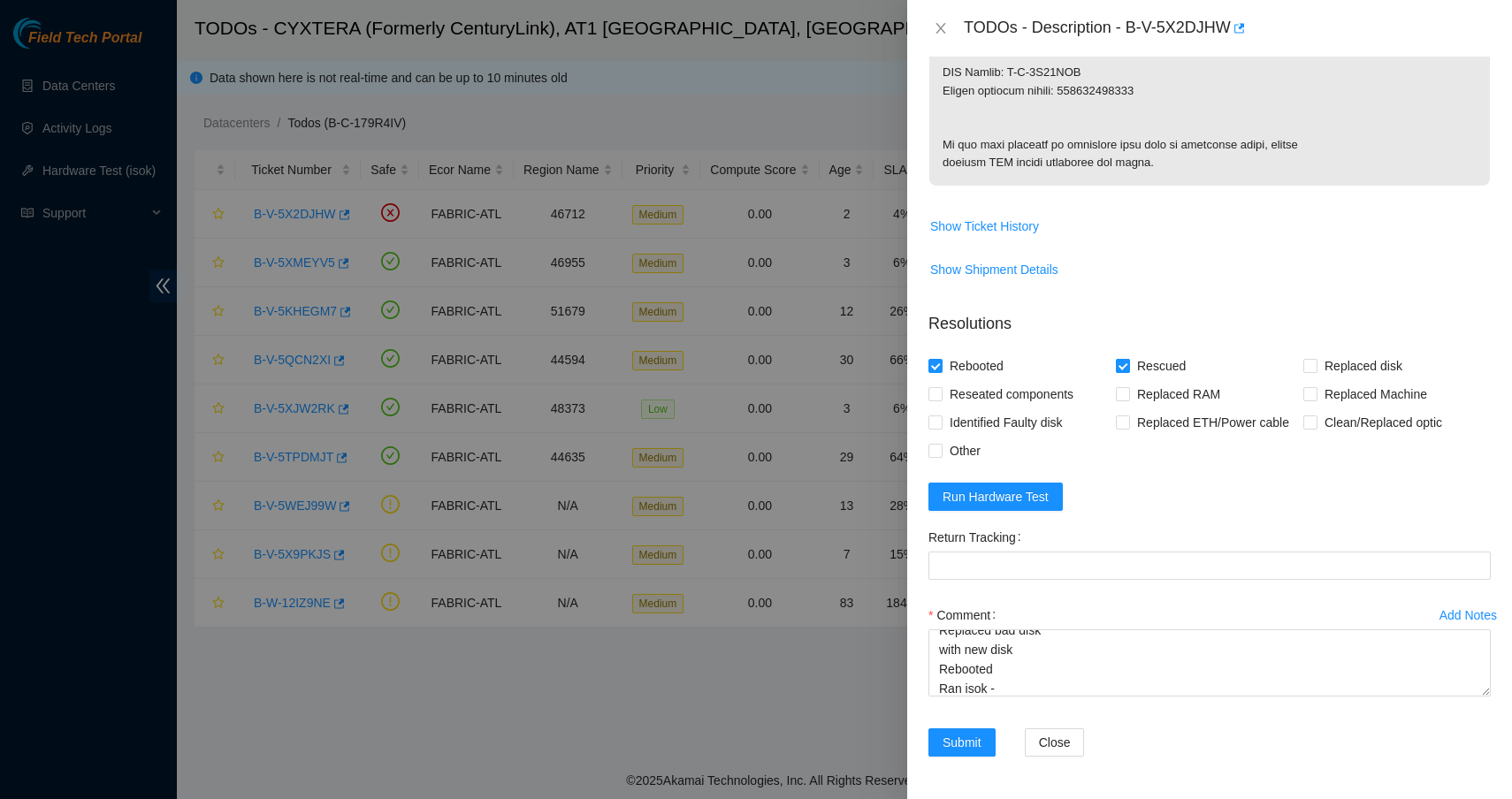
click at [1121, 368] on input "Rescued" at bounding box center [1122, 365] width 12 height 12
checkbox input "false"
click at [1303, 364] on input "Replaced disk" at bounding box center [1309, 365] width 12 height 12
checkbox input "true"
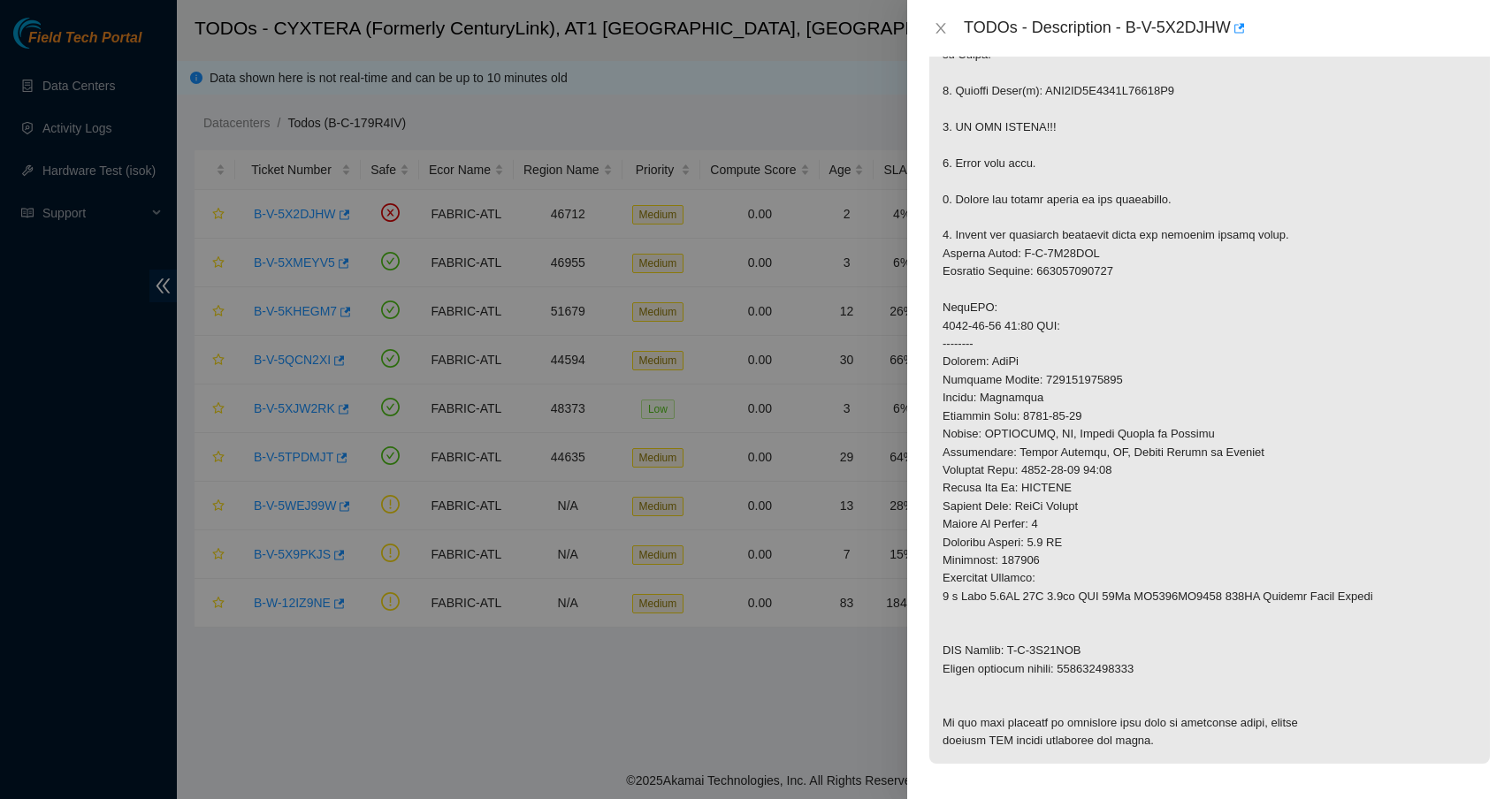
scroll to position [221, 0]
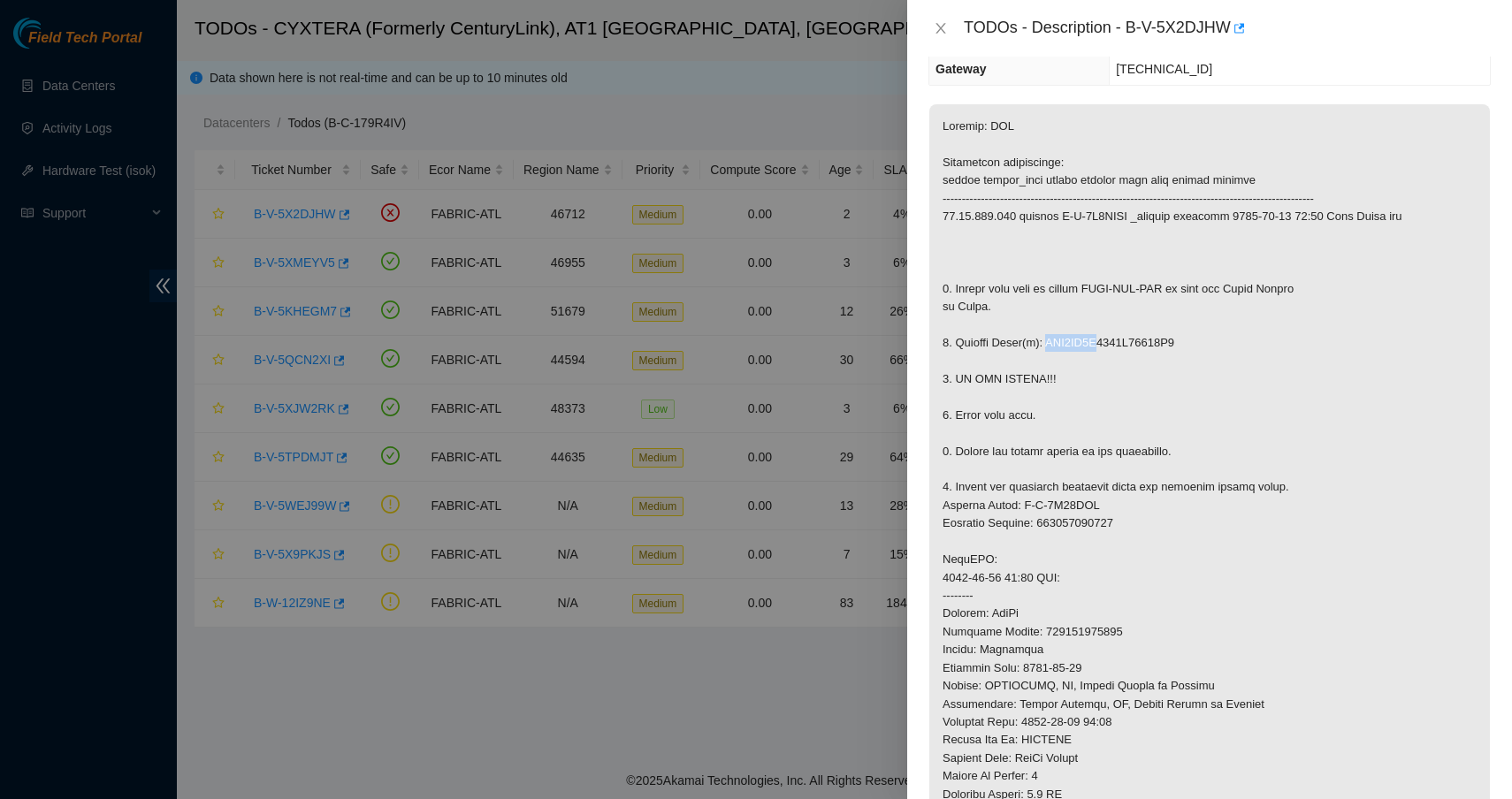
drag, startPoint x: 1054, startPoint y: 340, endPoint x: 1115, endPoint y: 336, distance: 61.1
click at [1115, 336] on p at bounding box center [1209, 560] width 560 height 911
copy p "WFK0DA5Z"
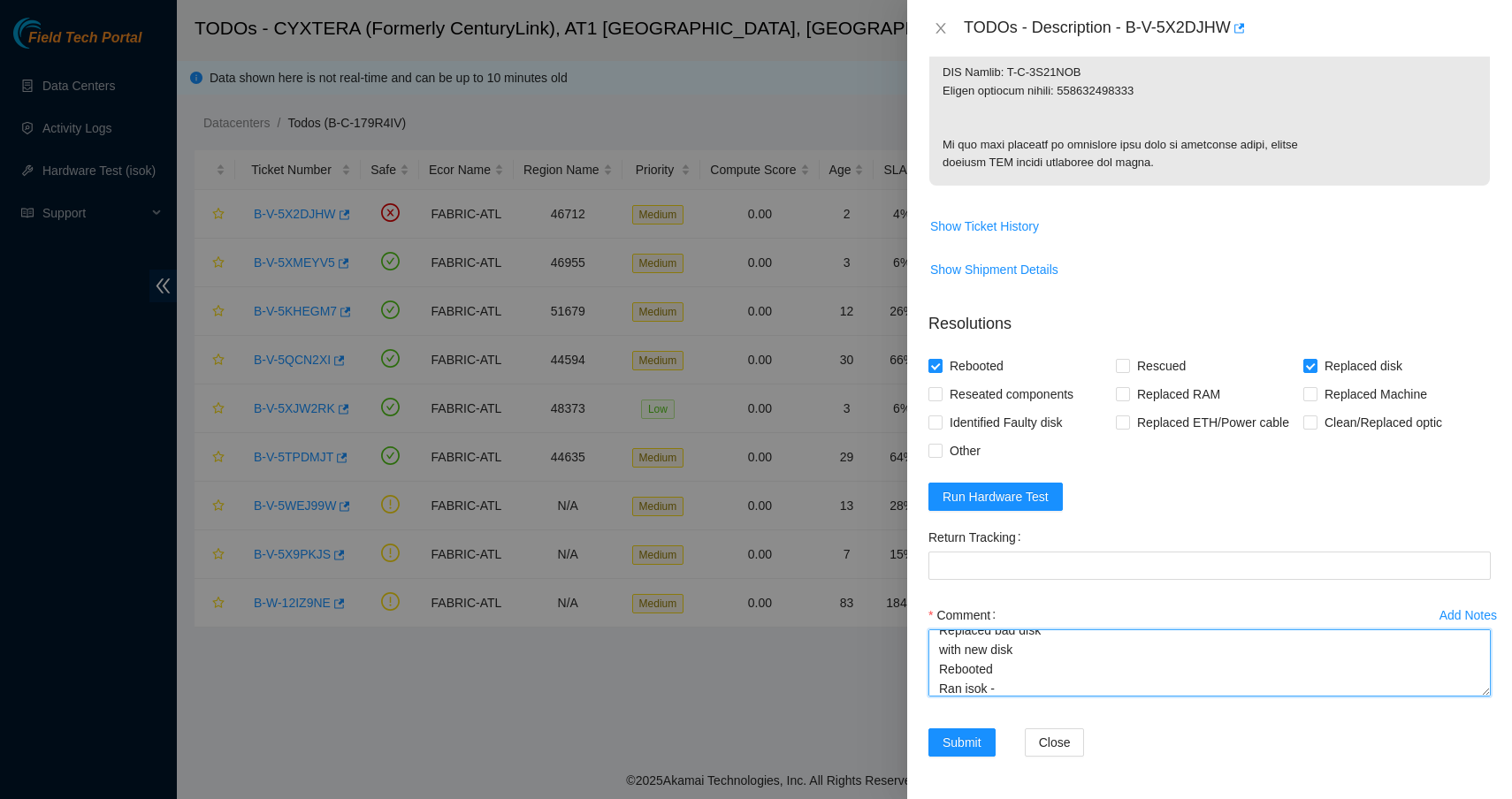
click at [1059, 632] on textarea "Replaced bad disk with new disk Rebooted Ran isok -" at bounding box center [1209, 663] width 562 height 67
paste textarea "WFK0DA5Z"
click at [1042, 659] on textarea "Replaced bad disk WFK0DA5Z with new disk Rebooted Ran isok -" at bounding box center [1209, 663] width 562 height 67
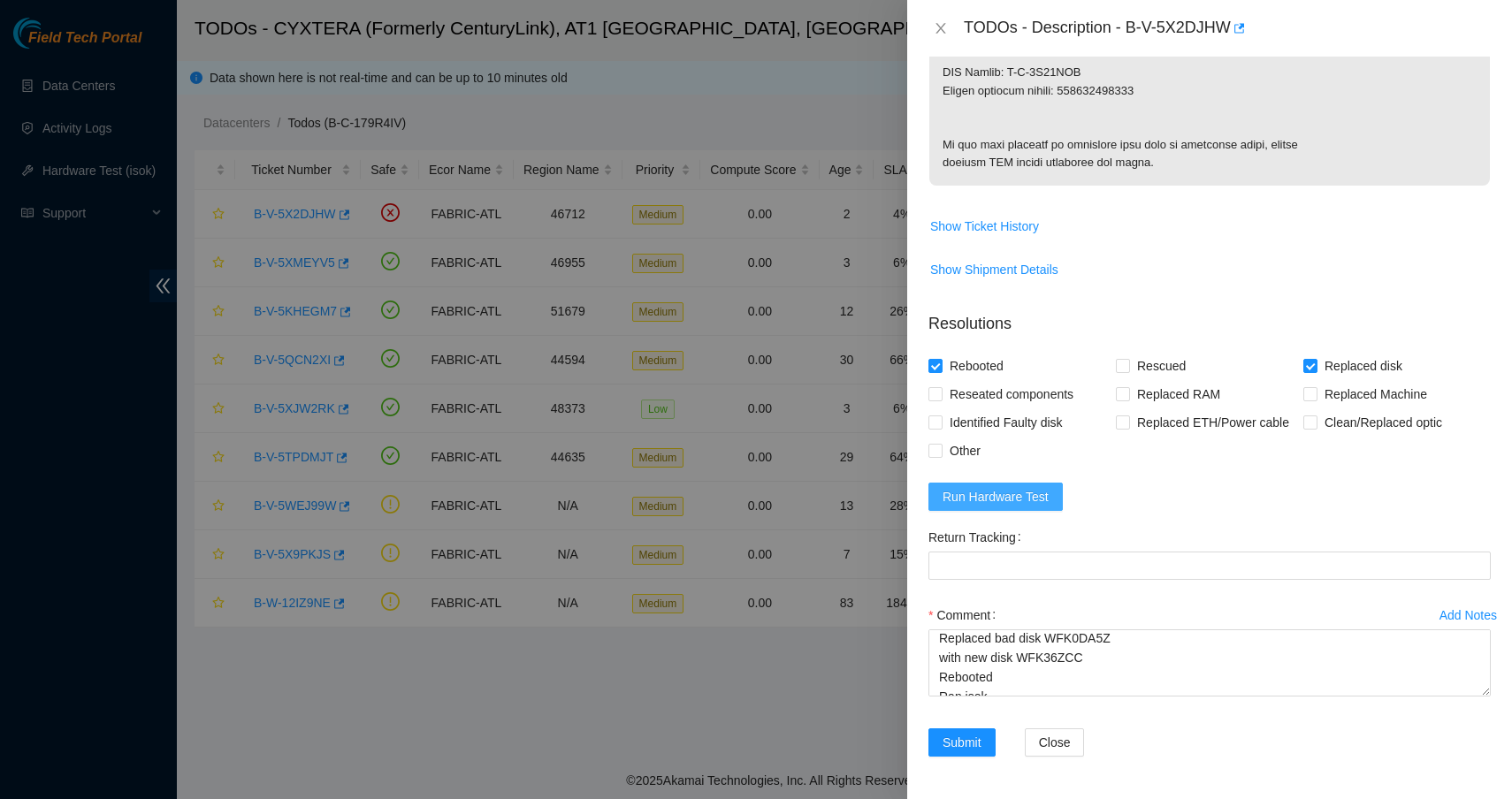
click at [1044, 504] on span "Run Hardware Test" at bounding box center [995, 497] width 106 height 19
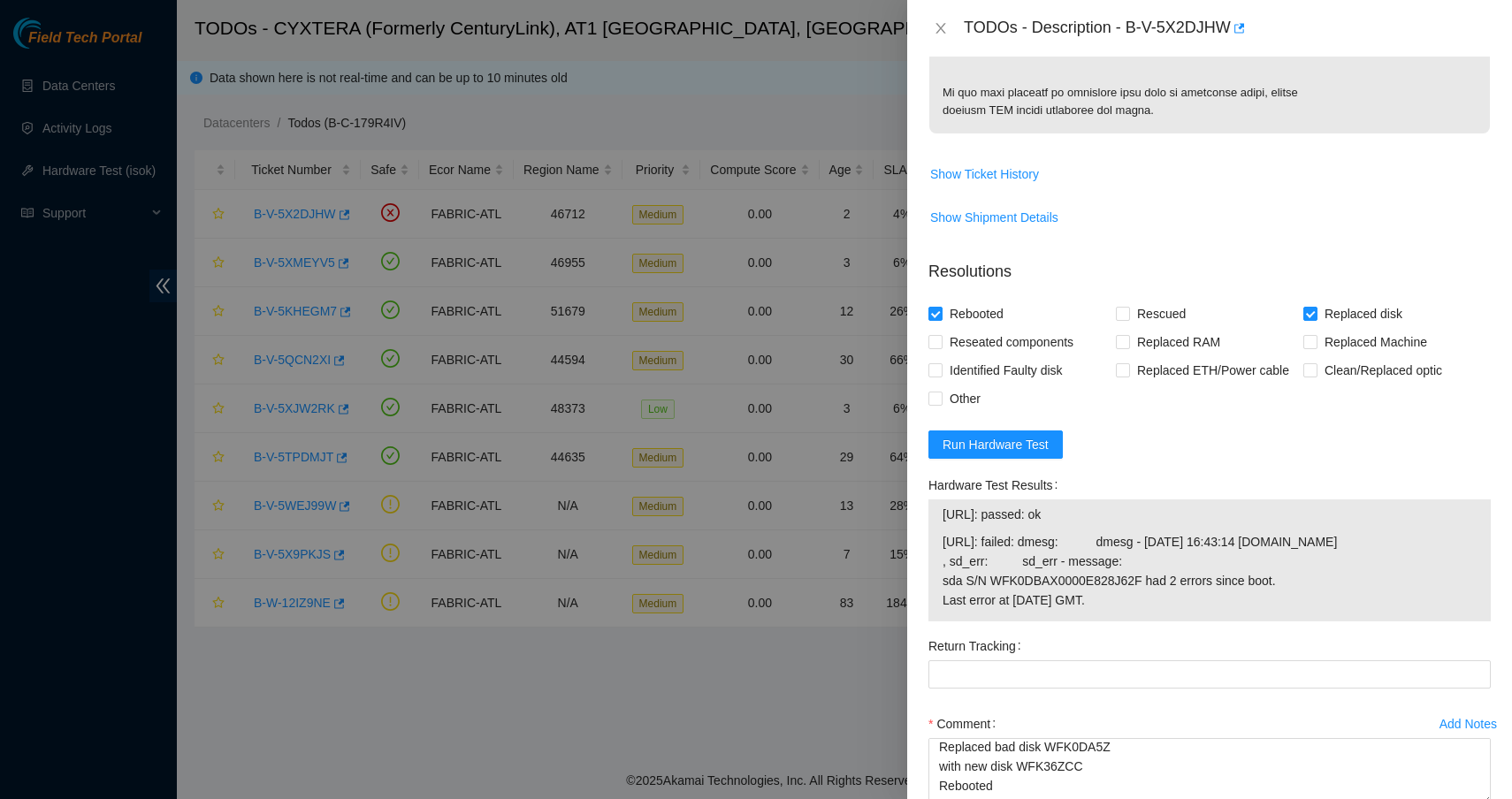
drag, startPoint x: 1103, startPoint y: 566, endPoint x: 938, endPoint y: 566, distance: 165.0
click at [938, 566] on div "23.56.226.160: passed: ok 23.56.226.161: failed: dmesg: dmesg - Oct 09 16:43:14…" at bounding box center [1209, 561] width 562 height 122
copy tbody "23.56.226.160: passed: ok"
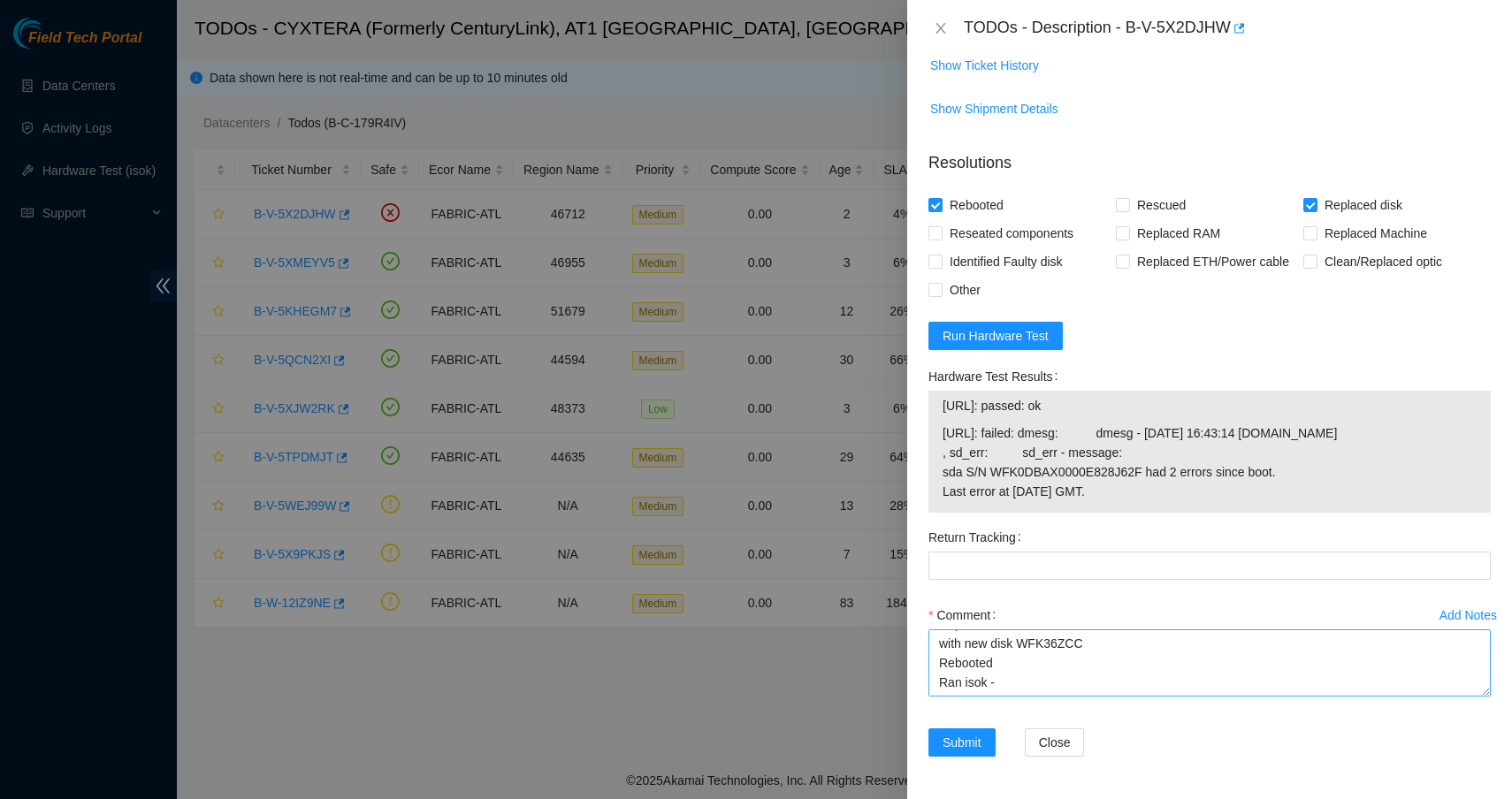
scroll to position [19, 0]
click at [1047, 688] on textarea "Replaced bad disk WFK0DA5Z with new disk WFK36ZCC Rebooted Ran isok -" at bounding box center [1209, 663] width 562 height 67
paste textarea "23.56.226.160: passed: ok"
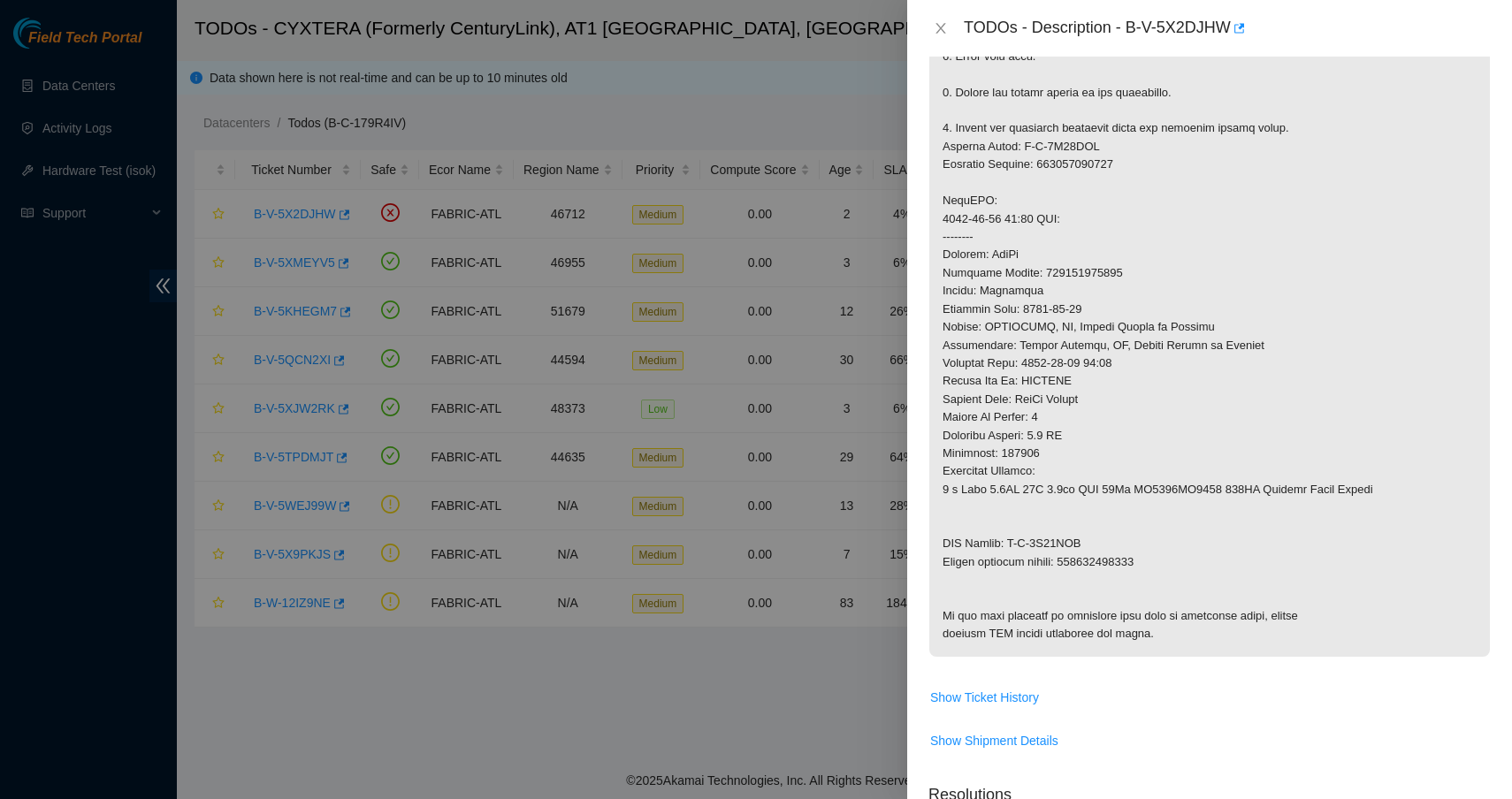
scroll to position [555, 0]
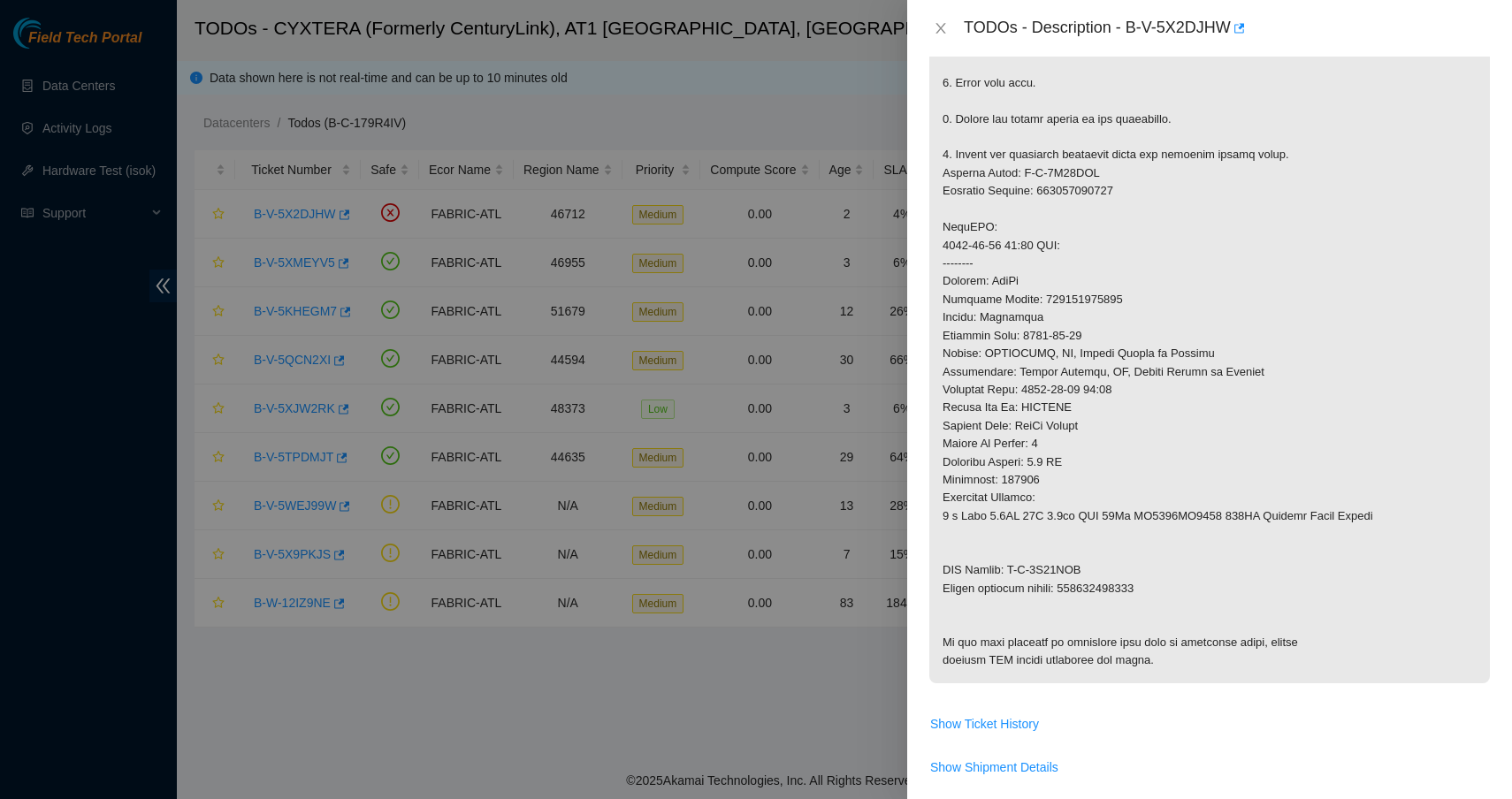
type textarea "Replaced bad disk WFK0DA5Z with new disk WFK36ZCC Rebooted Ran isok - 23.56.226…"
click at [1121, 572] on p at bounding box center [1209, 228] width 560 height 911
copy p "463470062251"
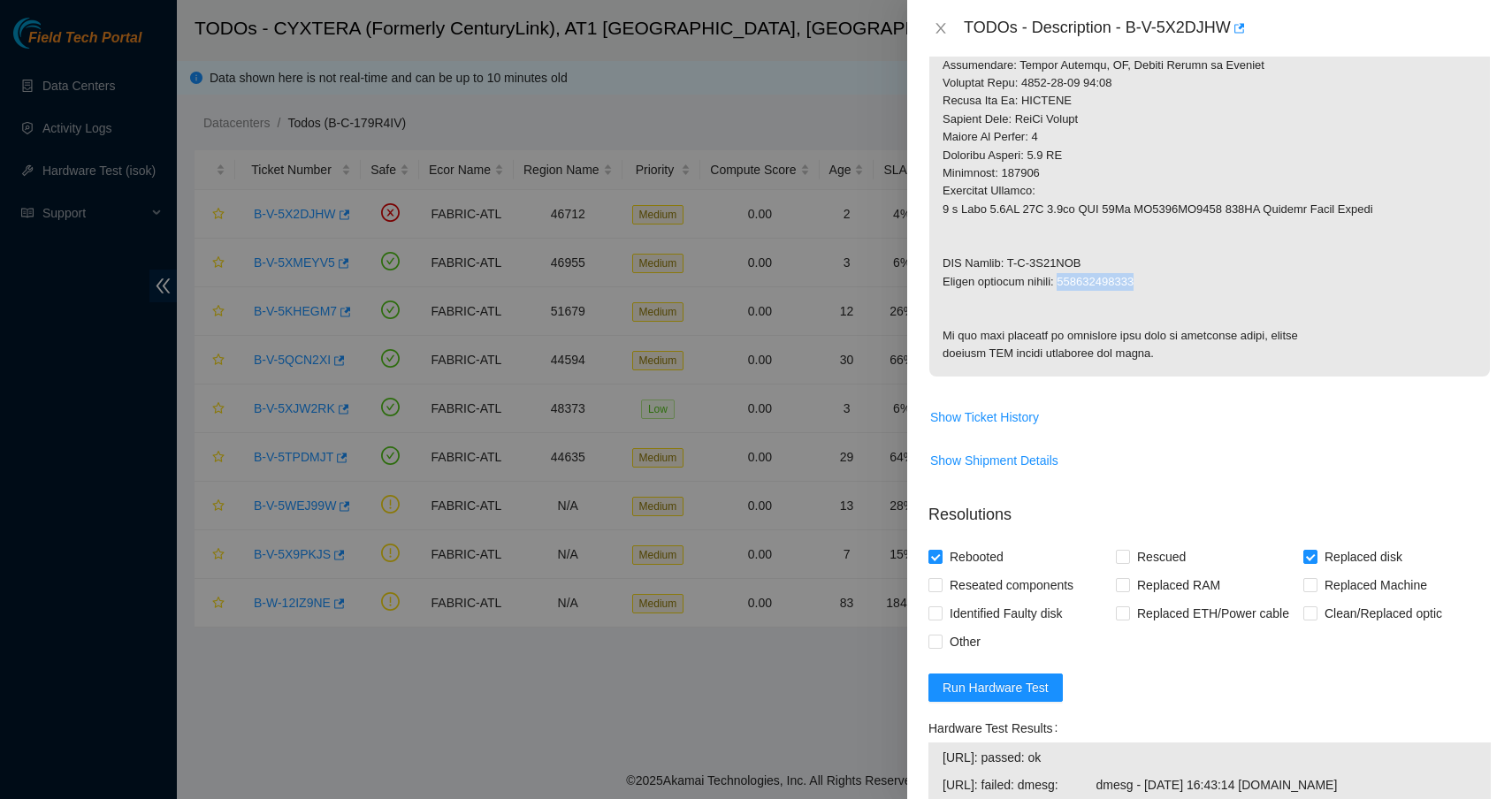
scroll to position [1226, 0]
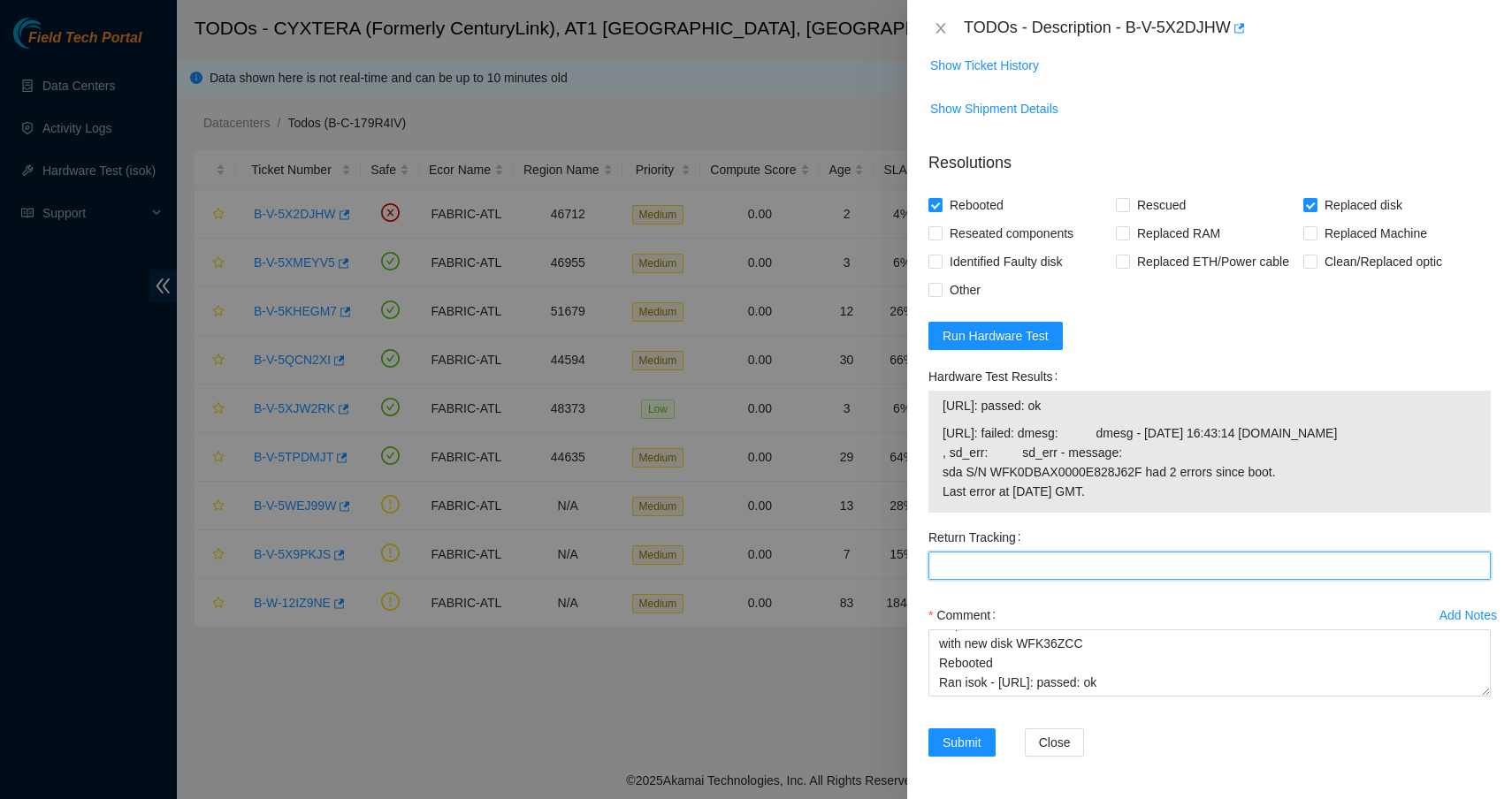
click at [1075, 579] on Tracking "Return Tracking" at bounding box center [1209, 566] width 562 height 28
paste Tracking "463470062251"
type Tracking "463470062251"
click at [953, 736] on span "Submit" at bounding box center [962, 742] width 39 height 19
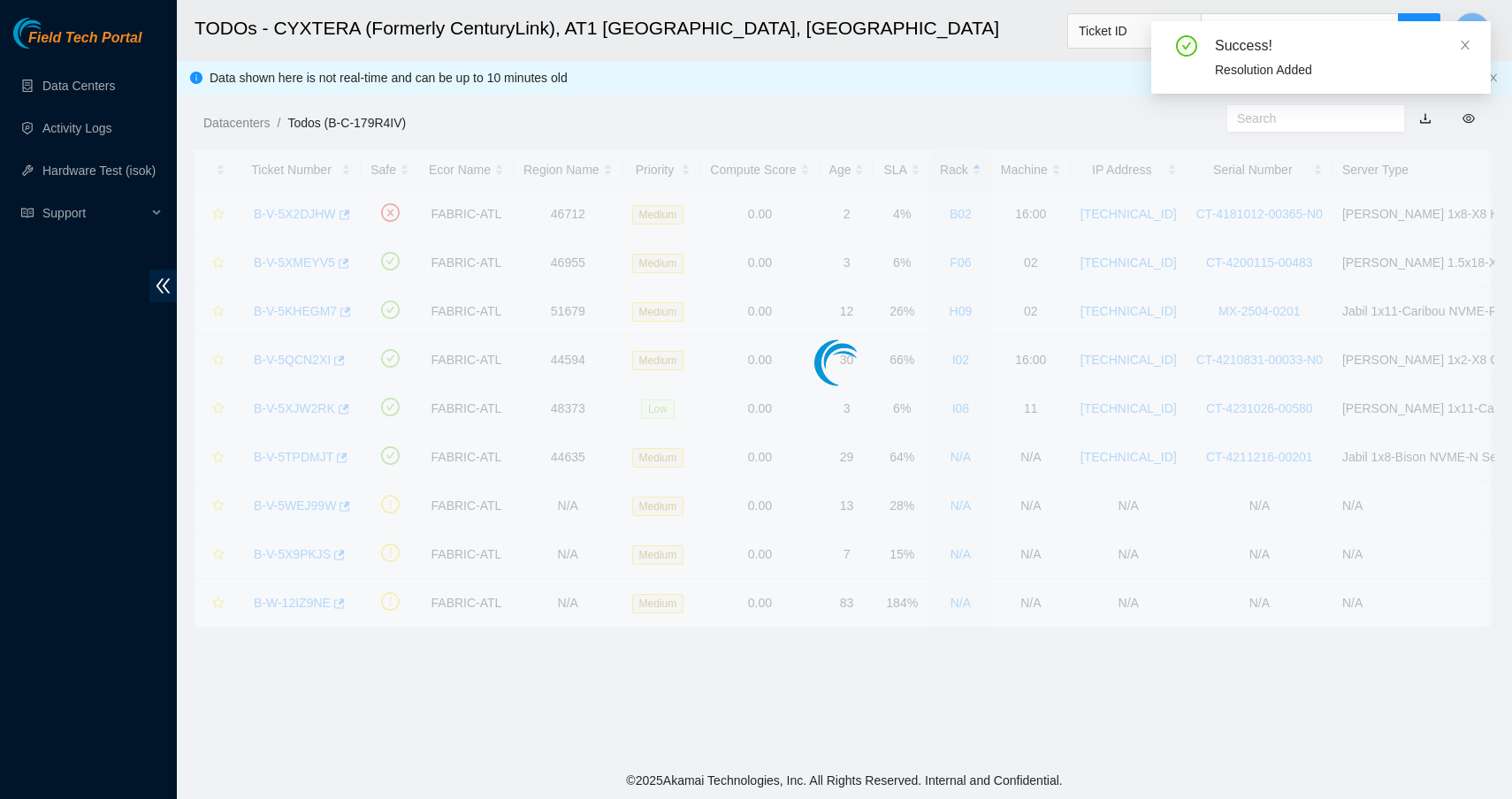
scroll to position [131, 0]
